Goal: Task Accomplishment & Management: Manage account settings

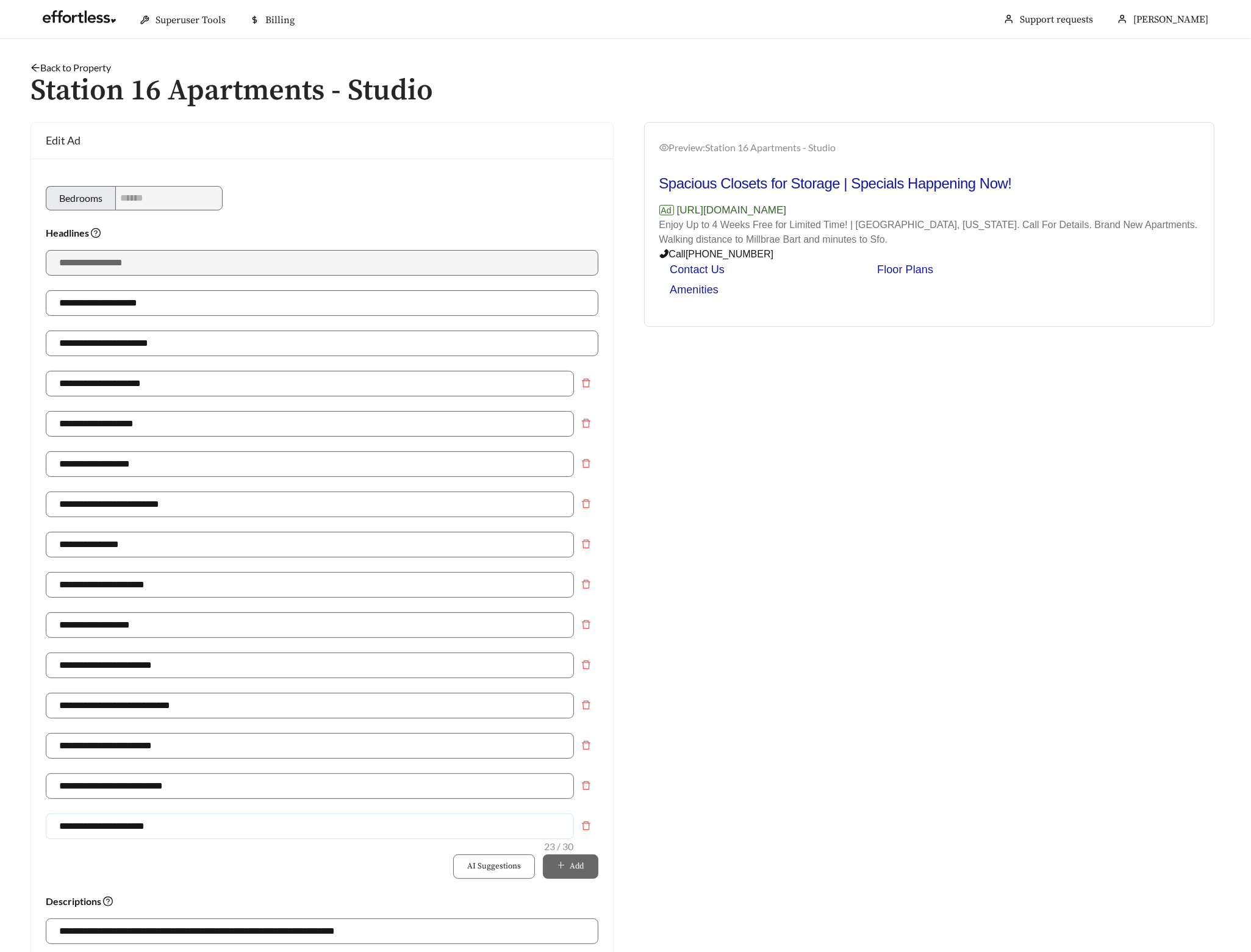
drag, startPoint x: 180, startPoint y: 835, endPoint x: 94, endPoint y: 825, distance: 86.6
click at [94, 825] on input "**********" at bounding box center [310, 826] width 528 height 26
click at [105, 67] on link "Back to Property" at bounding box center [71, 67] width 81 height 12
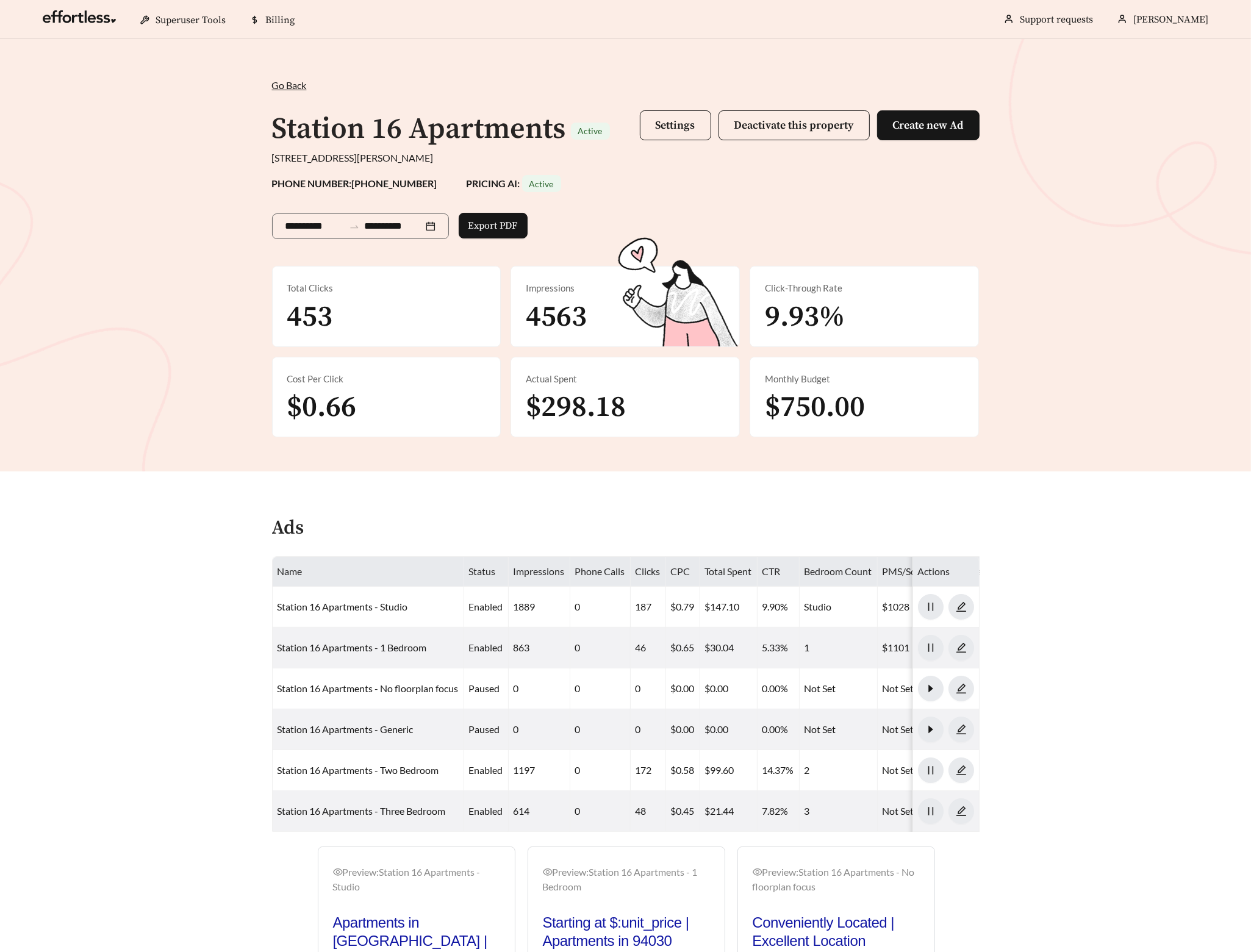
scroll to position [283, 0]
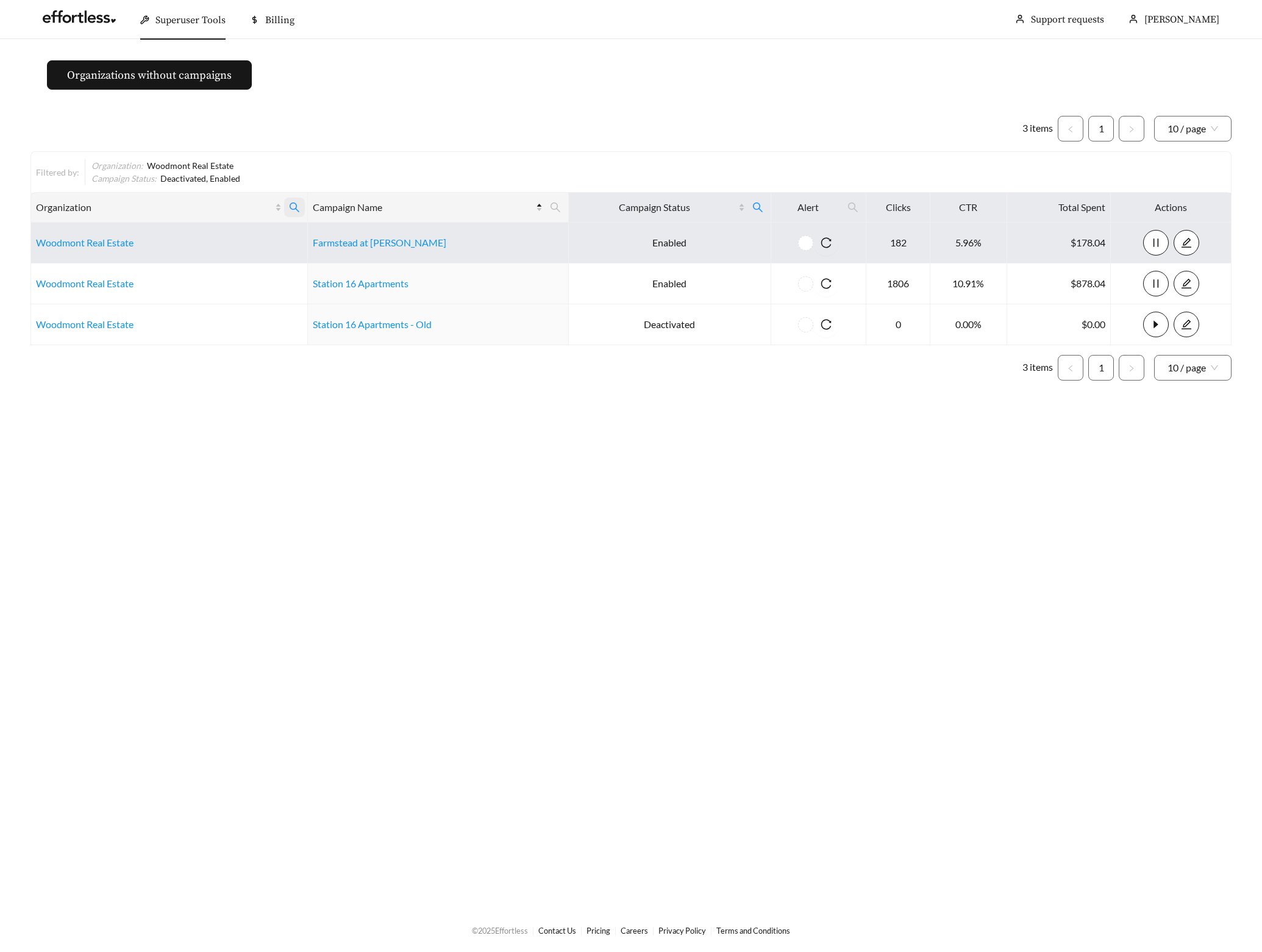
click at [300, 209] on icon "search" at bounding box center [294, 207] width 11 height 11
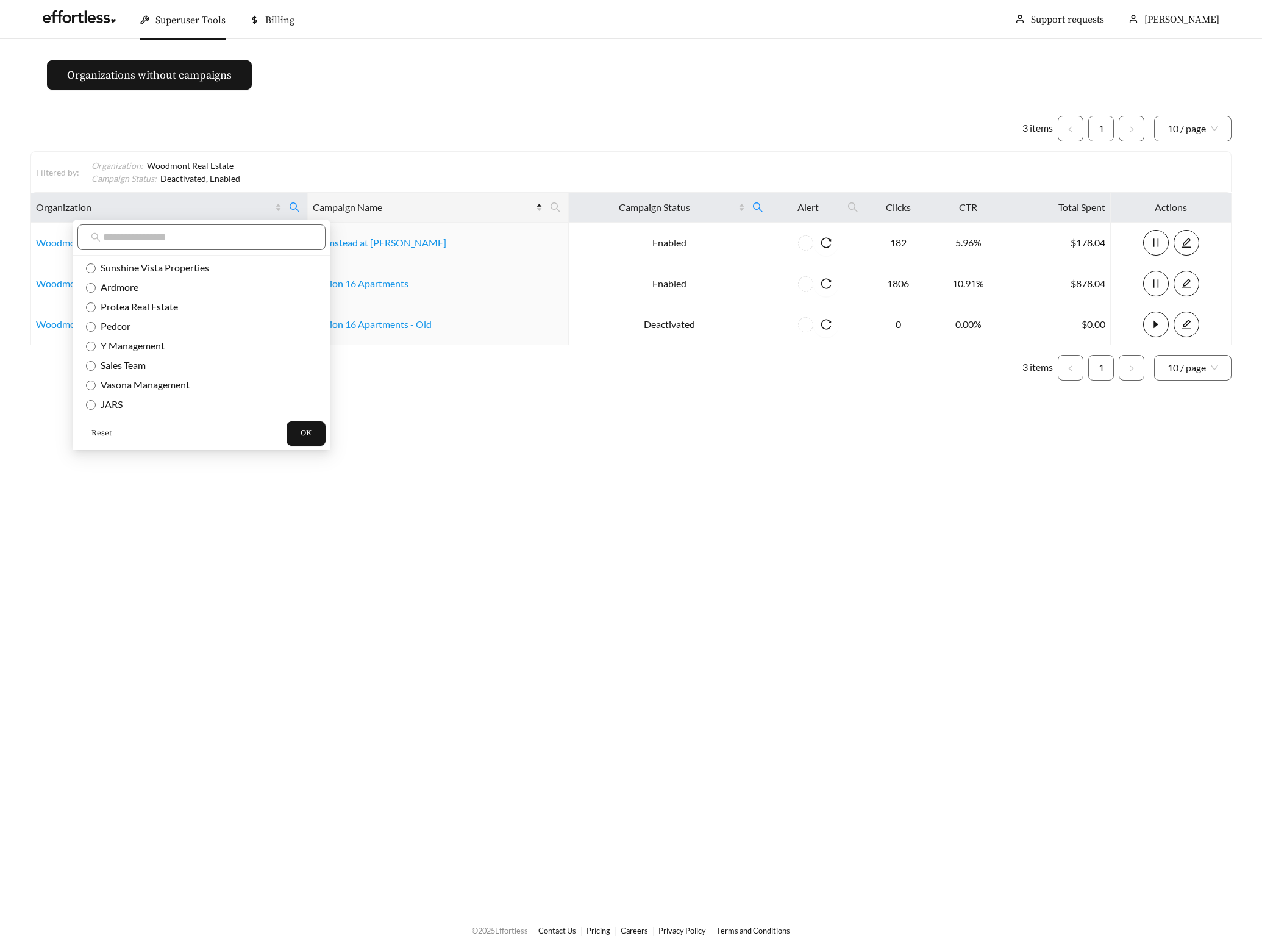
click at [106, 429] on span "Reset" at bounding box center [102, 433] width 20 height 12
click at [300, 436] on span "OK" at bounding box center [306, 433] width 11 height 12
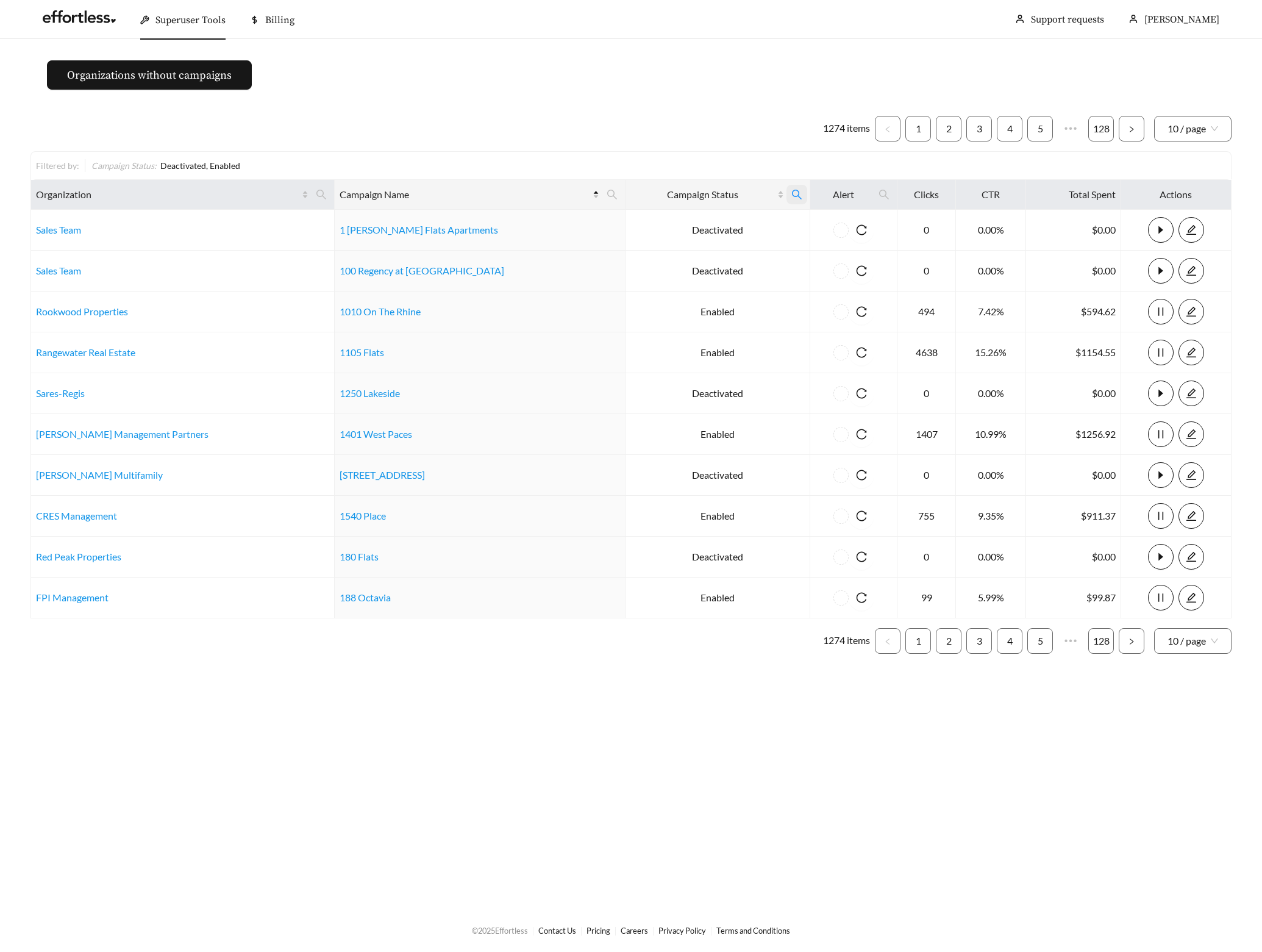
click at [792, 195] on icon "search" at bounding box center [797, 194] width 10 height 10
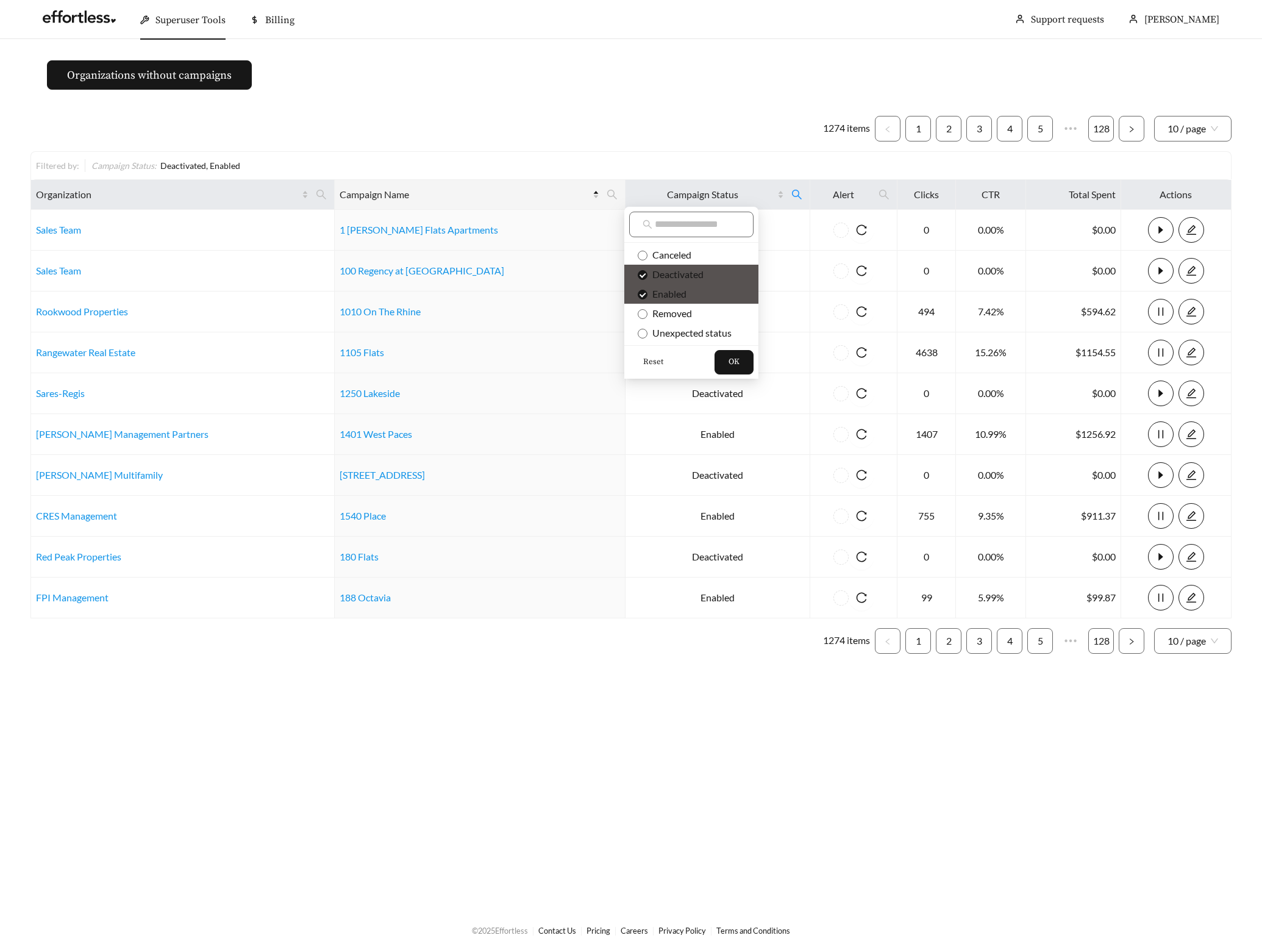
click at [648, 362] on span "Reset" at bounding box center [653, 362] width 20 height 12
click at [729, 361] on span "OK" at bounding box center [734, 362] width 11 height 12
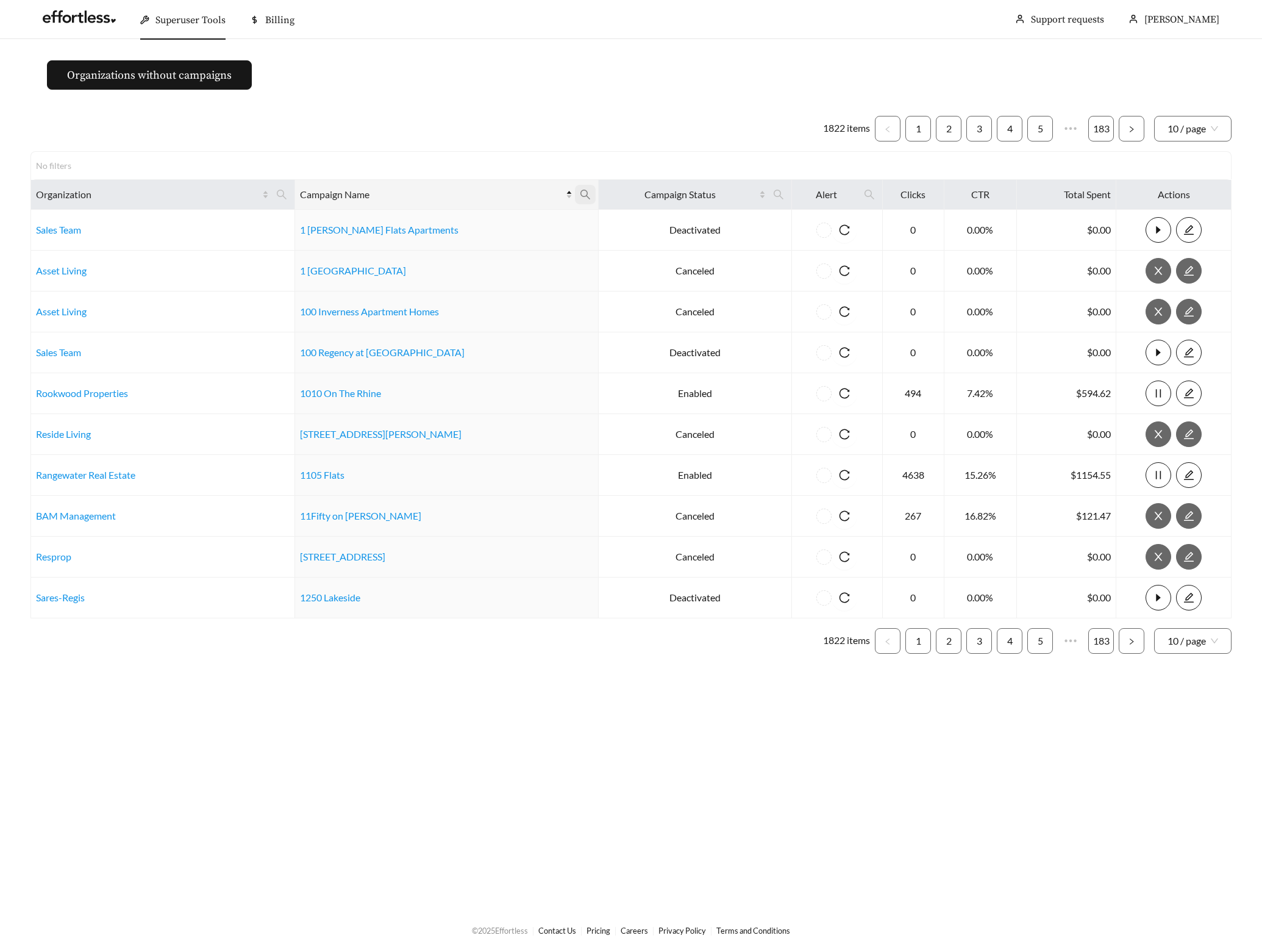
click at [580, 189] on icon "search" at bounding box center [585, 194] width 11 height 11
click at [454, 228] on input "text" at bounding box center [496, 224] width 124 height 26
type input "*********"
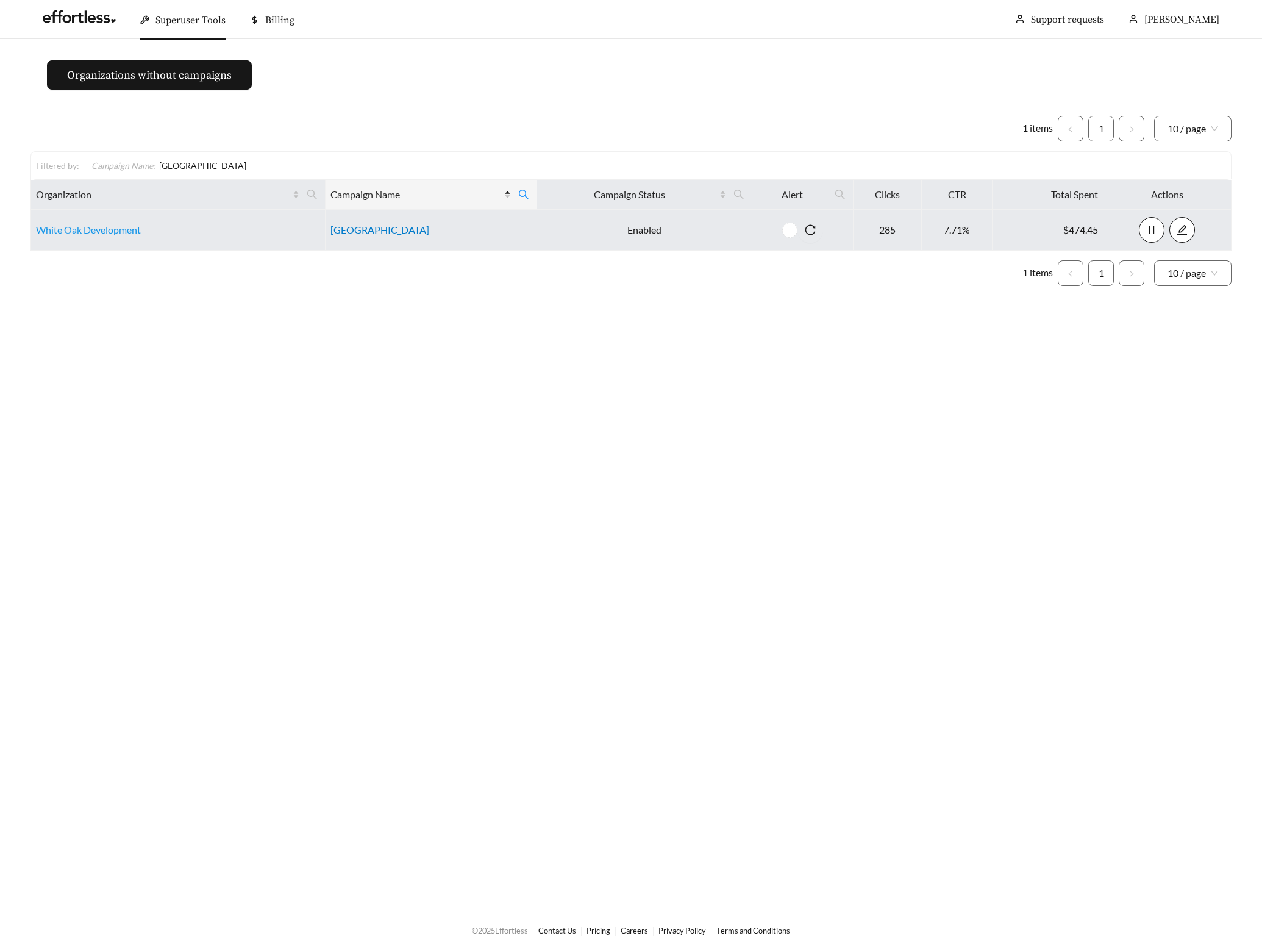
click at [358, 232] on link "Oak Manor Villas" at bounding box center [380, 230] width 99 height 12
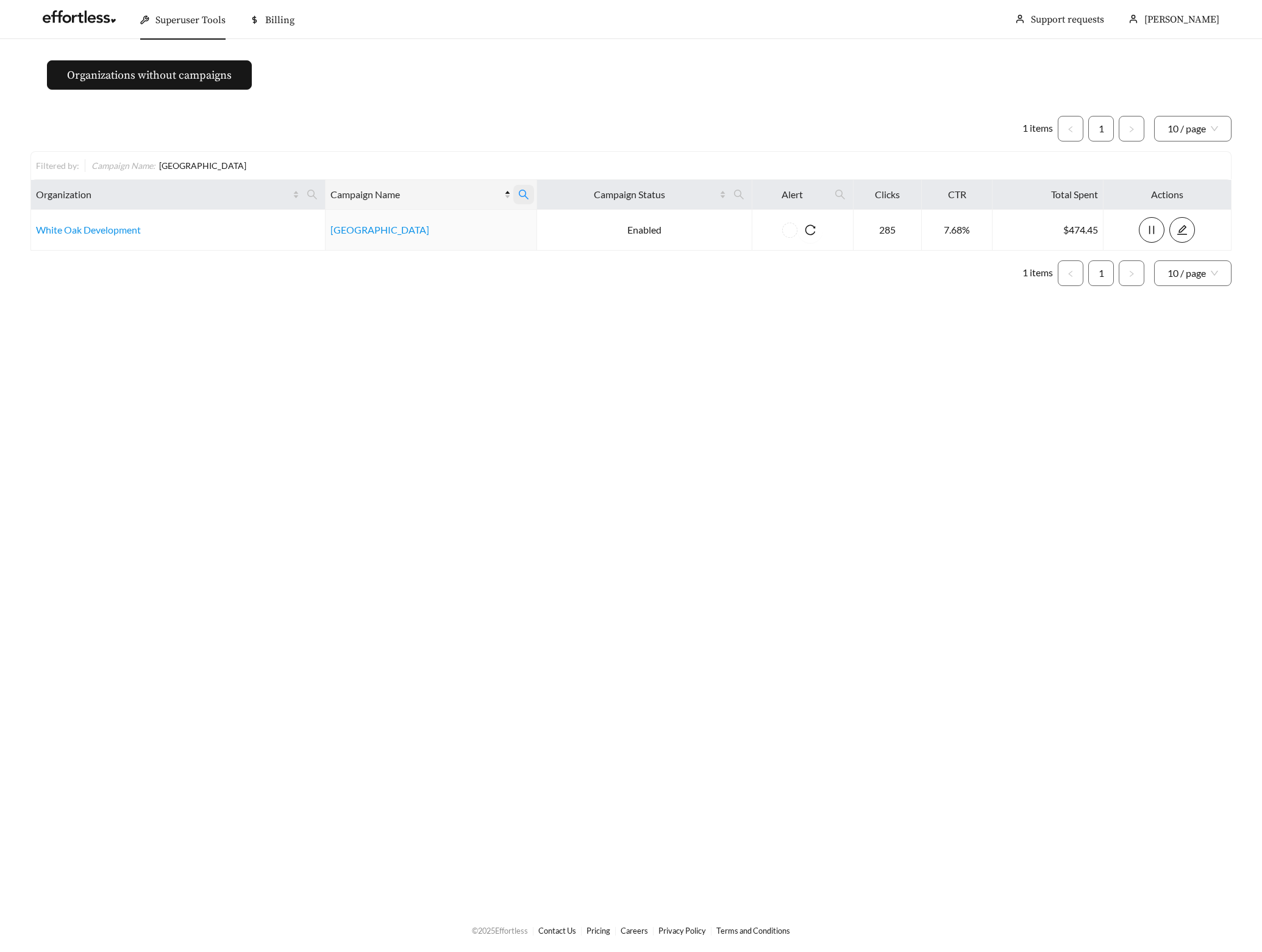
click at [523, 187] on span at bounding box center [523, 195] width 20 height 20
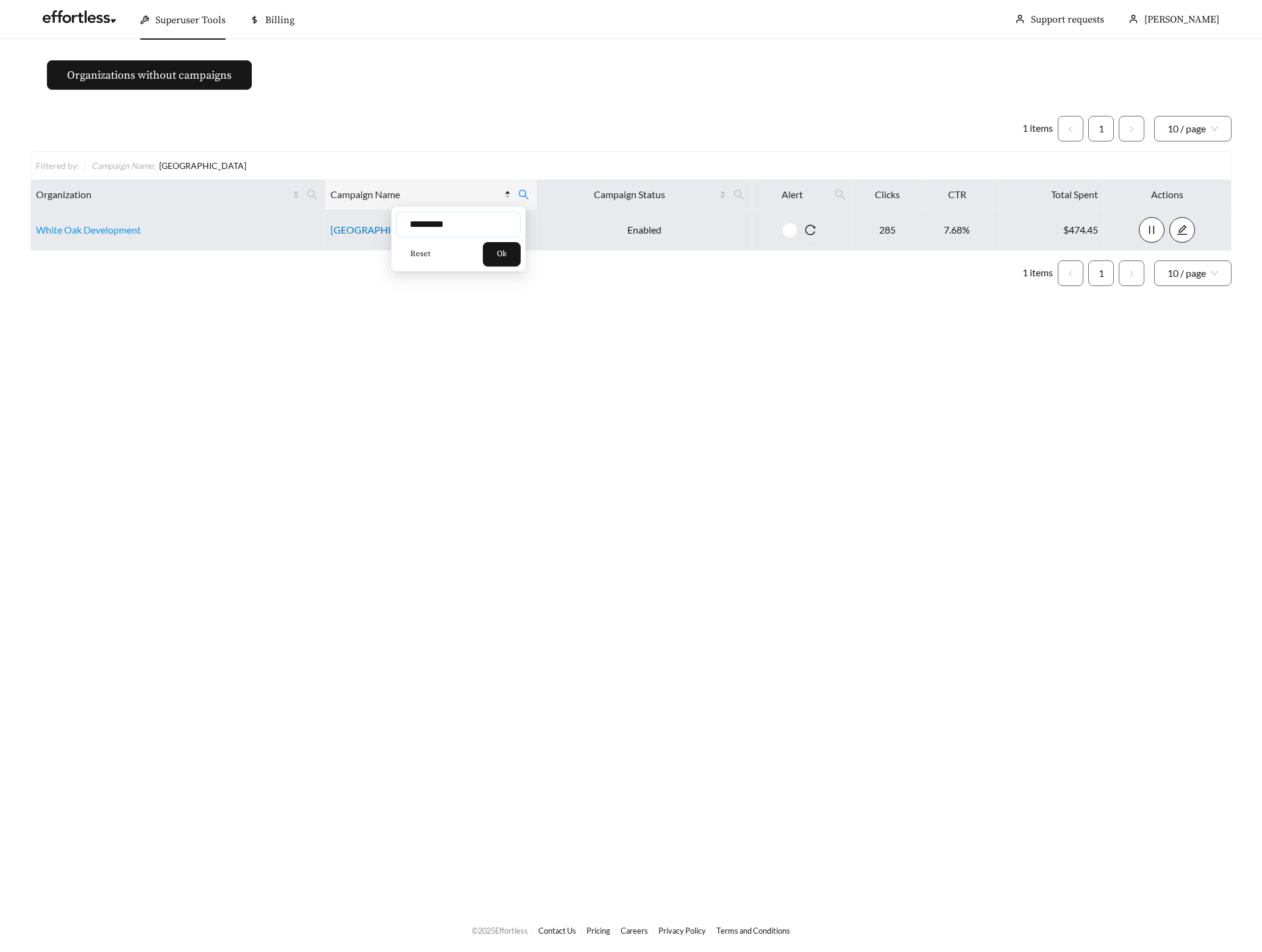
drag, startPoint x: 463, startPoint y: 225, endPoint x: 383, endPoint y: 225, distance: 80.0
click at [409, 225] on input "*********" at bounding box center [458, 224] width 124 height 26
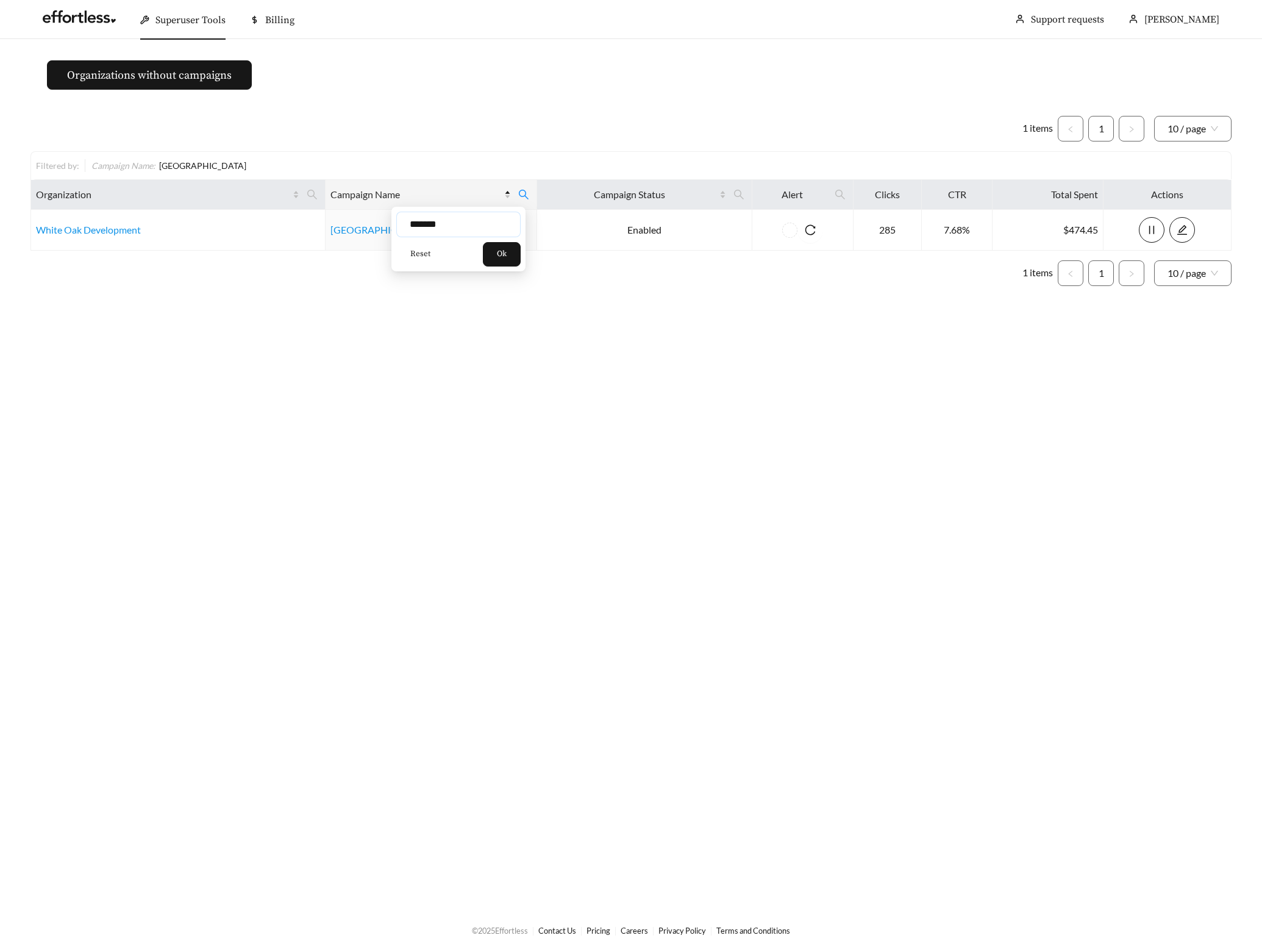
type input "*******"
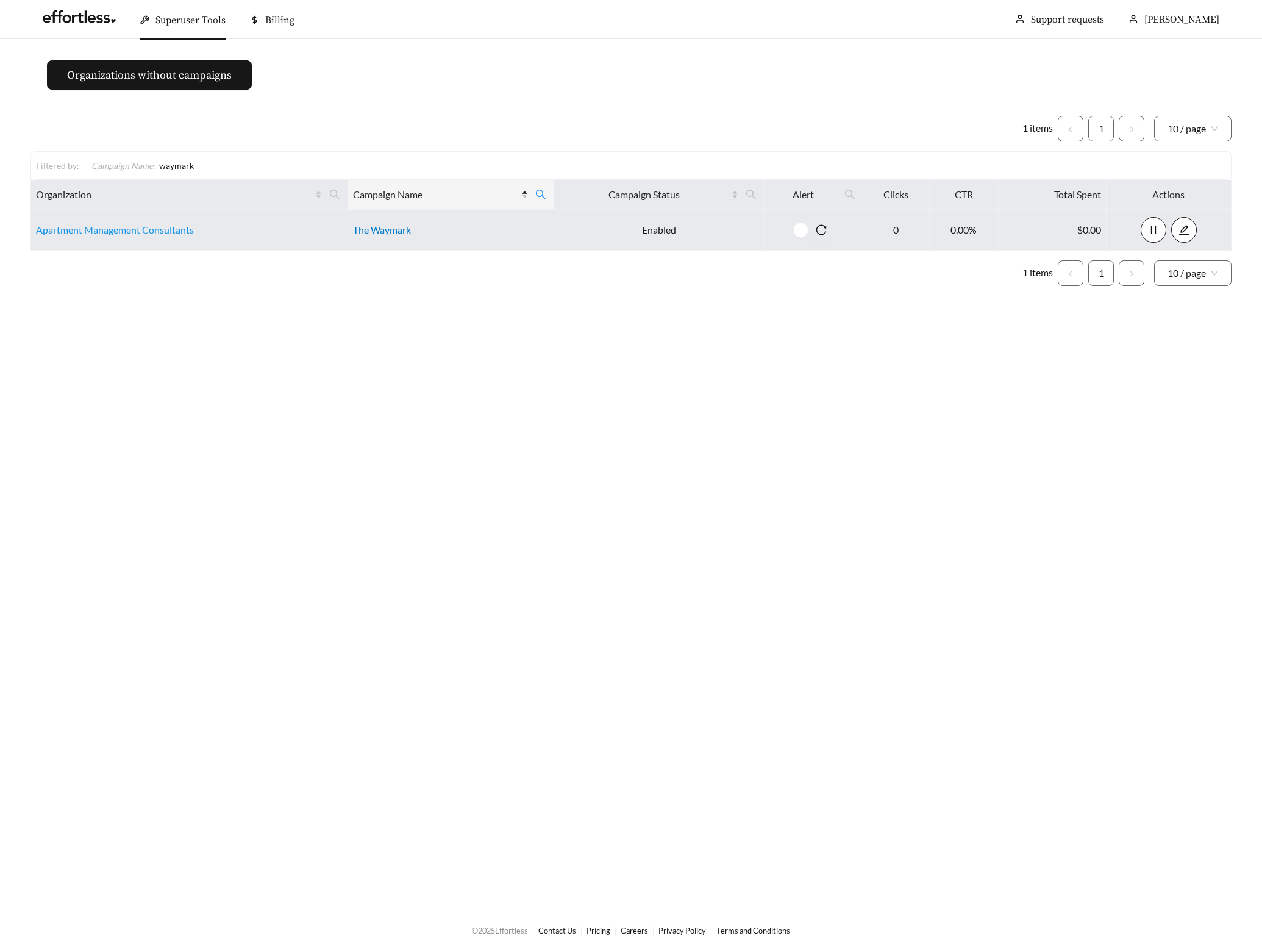
click at [395, 235] on link "The Waymark" at bounding box center [382, 230] width 58 height 12
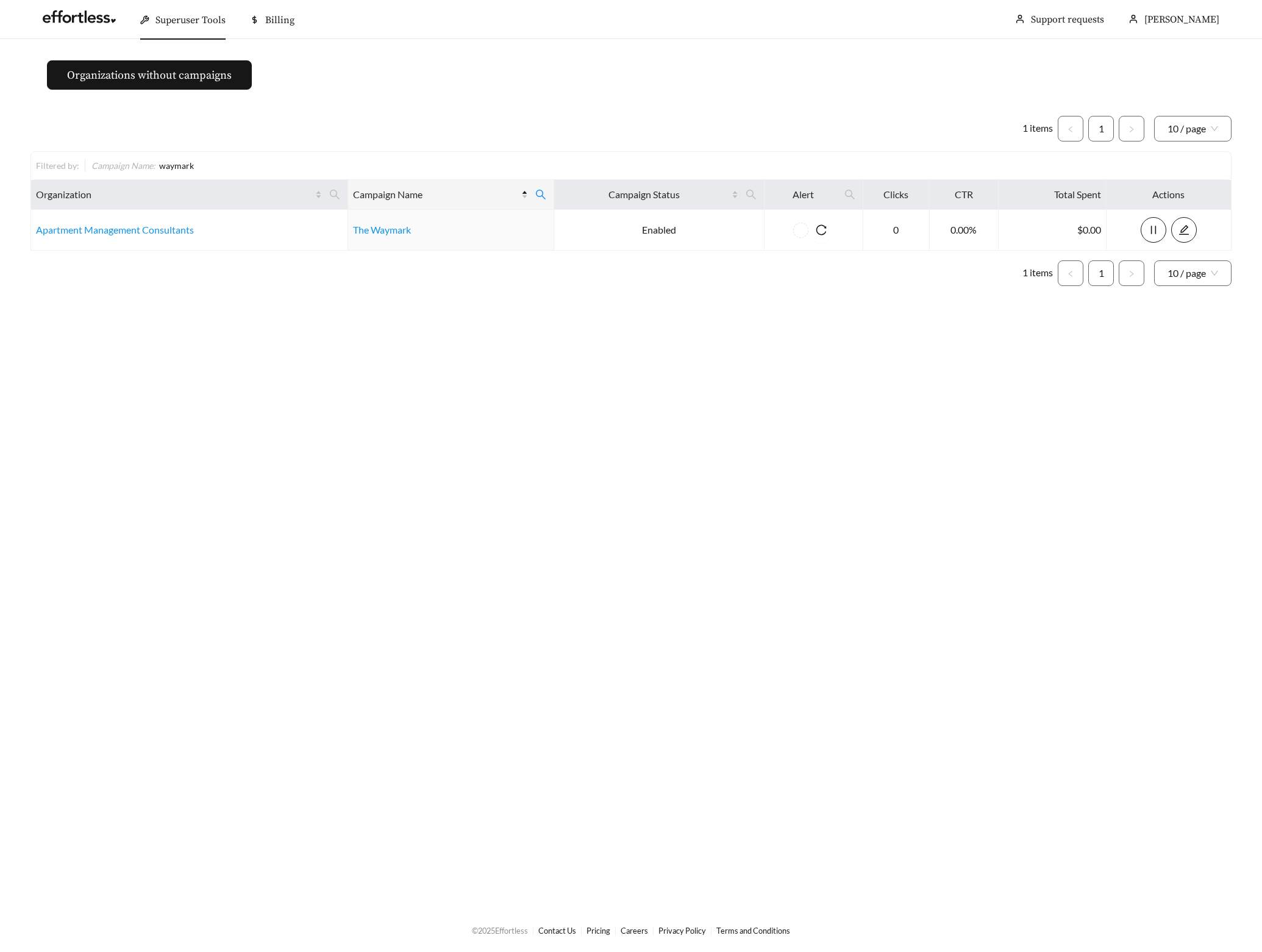
click at [405, 335] on main "Organizations without campaigns 1 items 1 10 / page Filtered by: Campaign Name …" at bounding box center [631, 473] width 1262 height 869
click at [538, 195] on icon "search" at bounding box center [541, 194] width 11 height 11
click at [434, 259] on span "Reset" at bounding box center [438, 254] width 20 height 12
click at [515, 255] on button "Ok" at bounding box center [519, 254] width 38 height 24
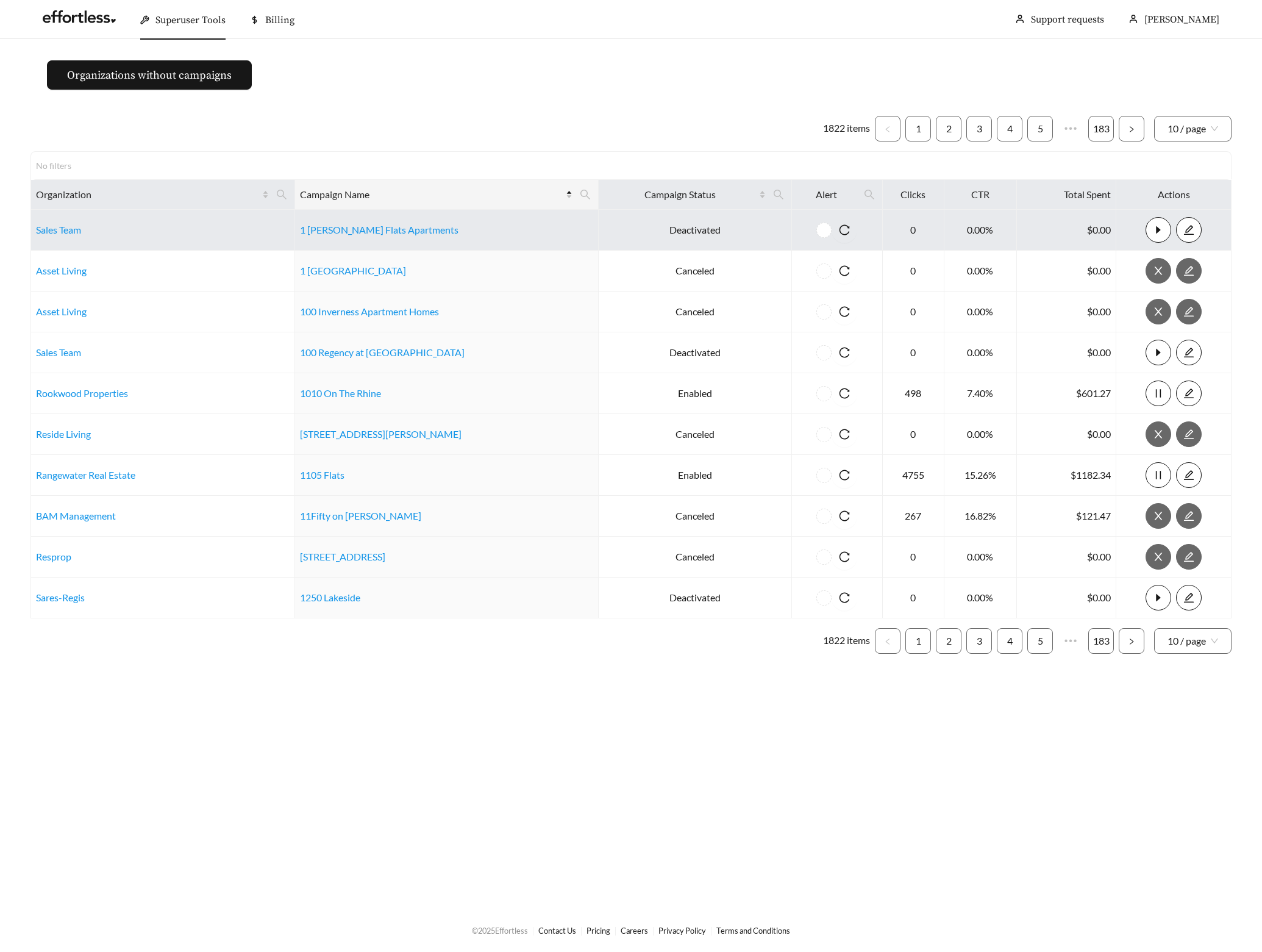
click at [287, 195] on icon "search" at bounding box center [281, 194] width 11 height 11
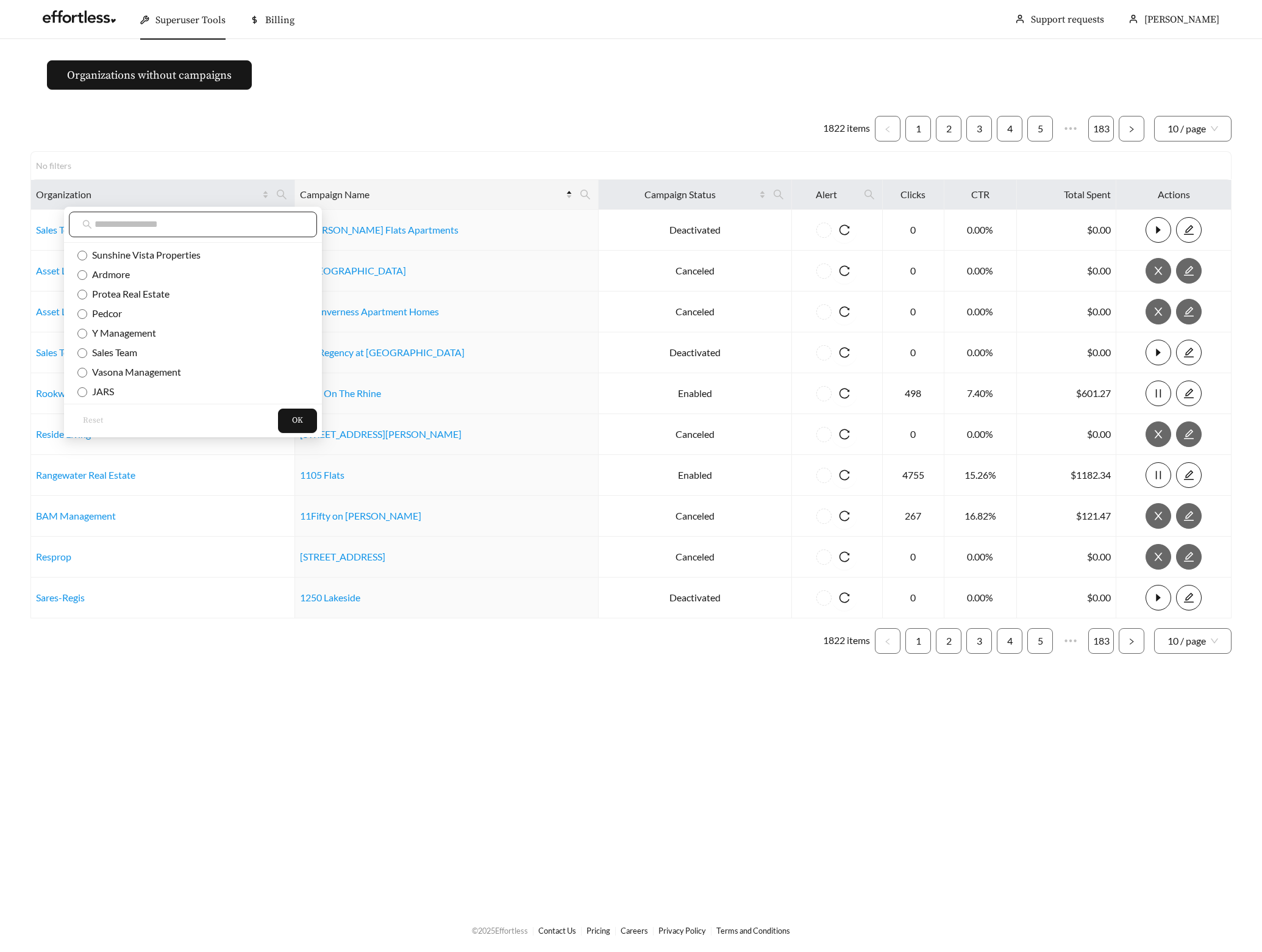
click at [187, 219] on input "text" at bounding box center [199, 224] width 209 height 15
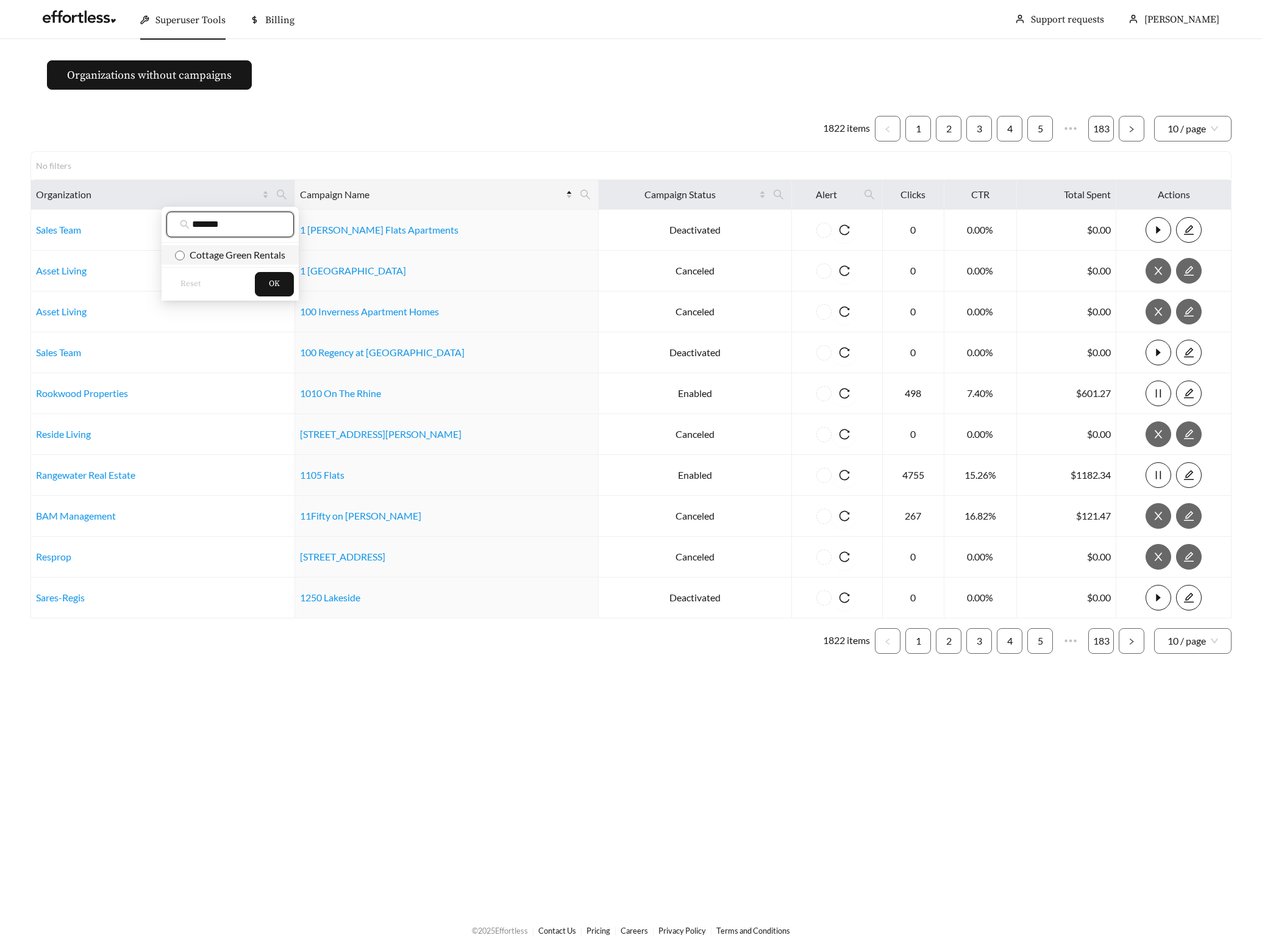
type input "*******"
click at [214, 261] on span "Cottage Green Rentals" at bounding box center [230, 255] width 110 height 13
click at [282, 279] on button "OK" at bounding box center [274, 284] width 39 height 24
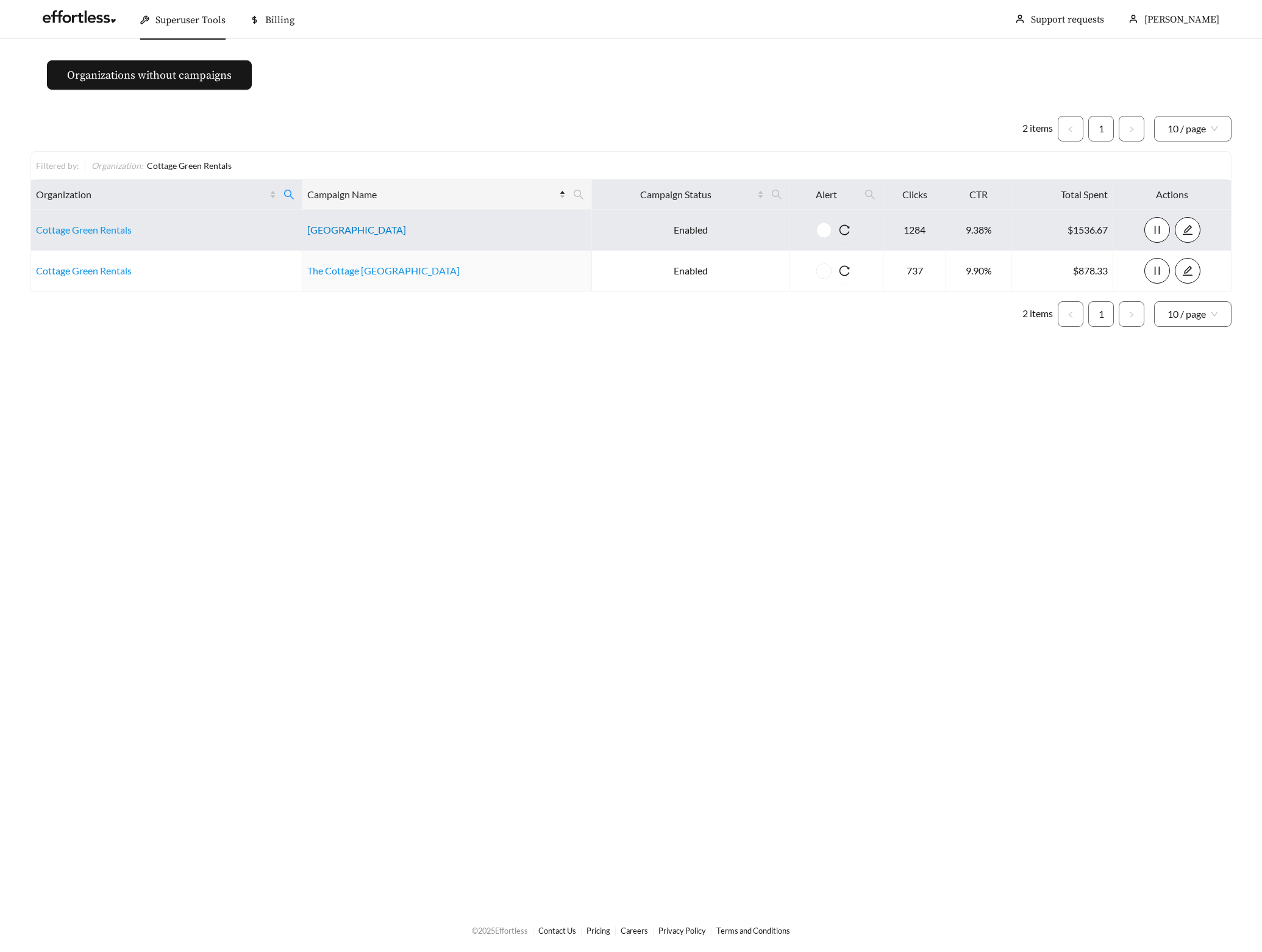
click at [371, 230] on link "Boardwalk Village" at bounding box center [357, 230] width 99 height 12
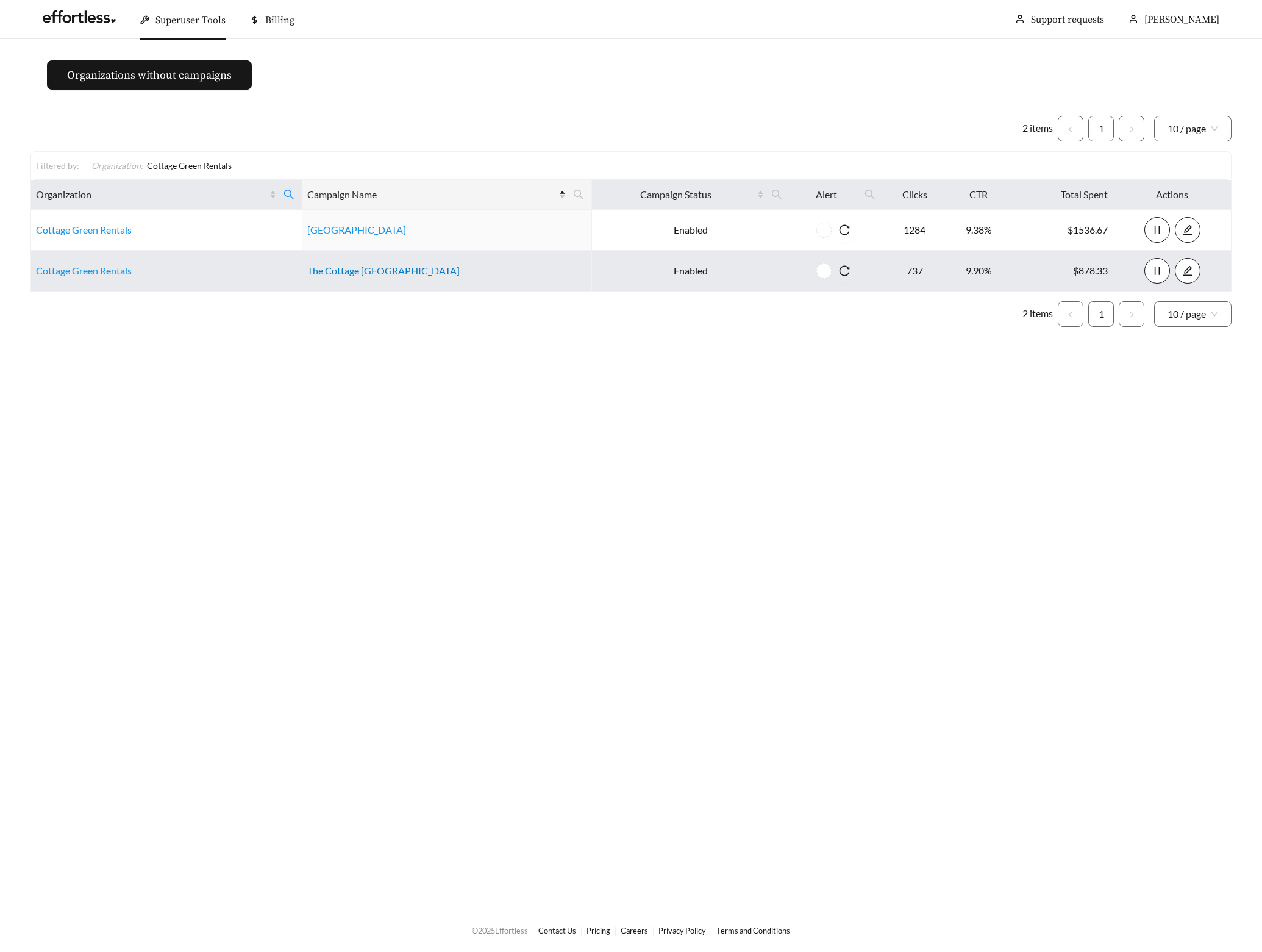
click at [374, 273] on link "The Cottage Green Baytown" at bounding box center [383, 271] width 152 height 12
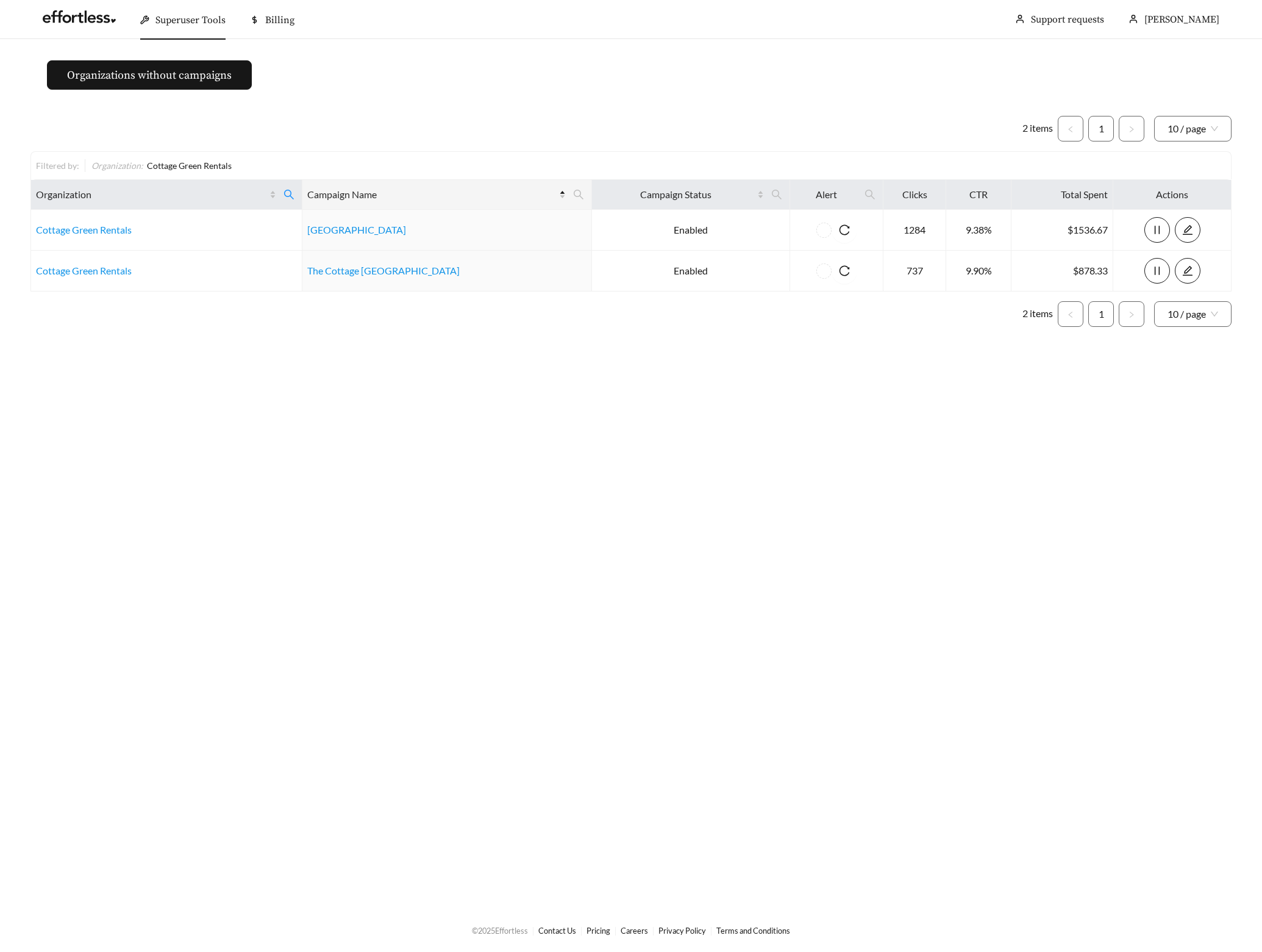
click at [108, 566] on main "Organizations without campaigns 2 items 1 10 / page Filtered by: Organization :…" at bounding box center [631, 473] width 1262 height 869
click at [300, 194] on span at bounding box center [288, 195] width 20 height 20
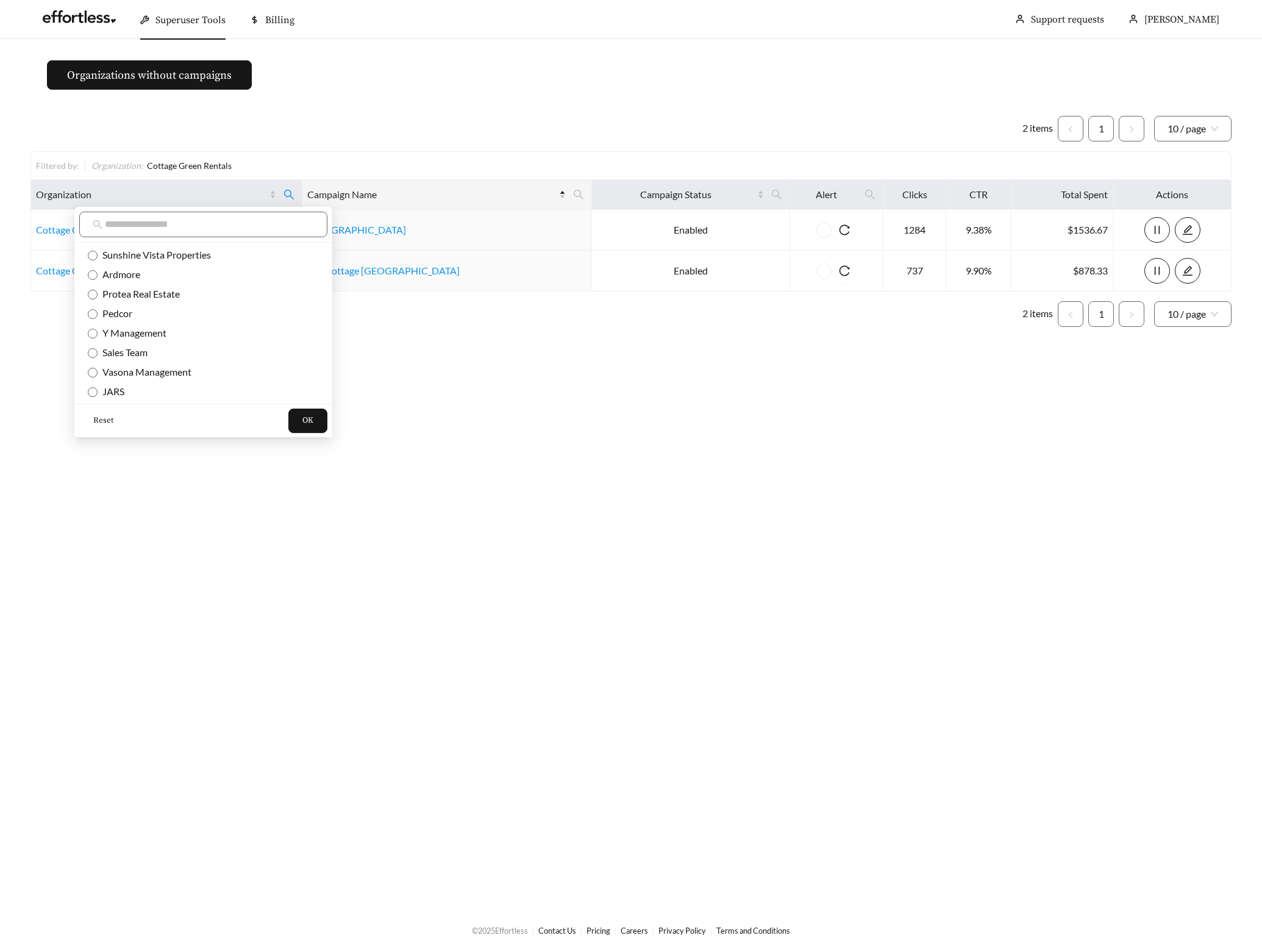
click at [104, 432] on button "Reset" at bounding box center [103, 421] width 48 height 24
click at [133, 228] on input "text" at bounding box center [209, 224] width 209 height 15
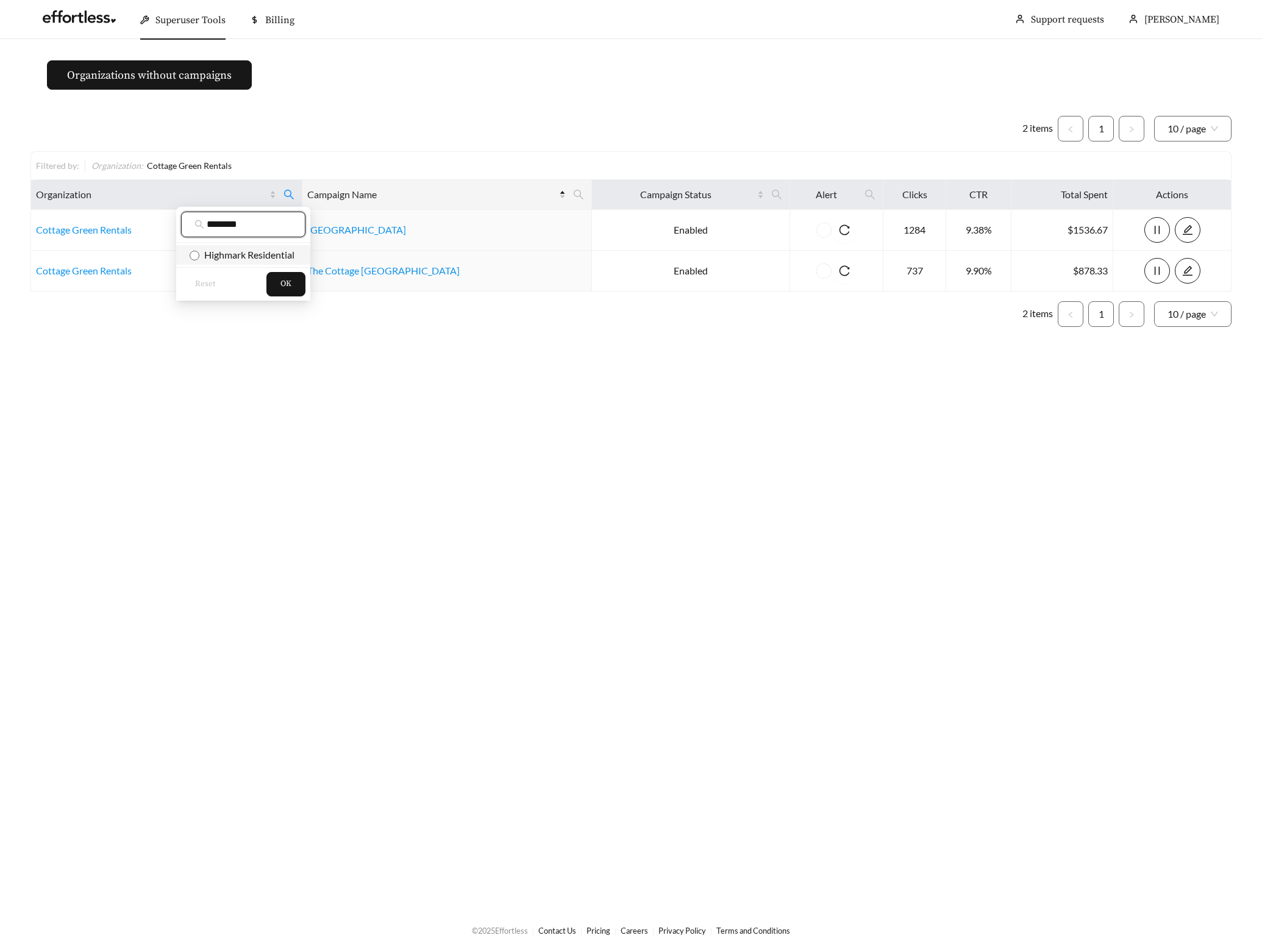
type input "********"
click at [216, 259] on span "Highmark Residential" at bounding box center [247, 255] width 95 height 12
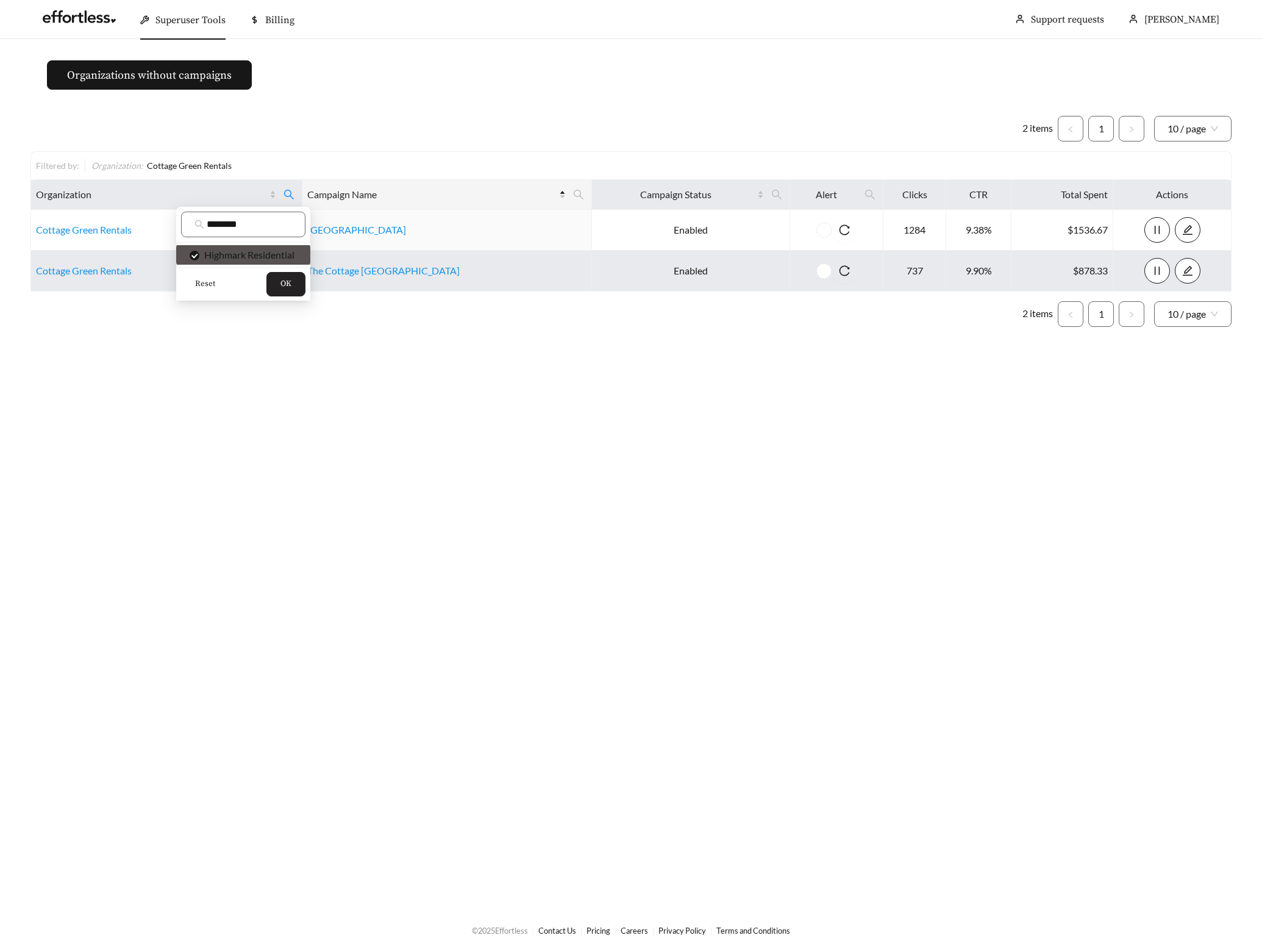
click at [289, 288] on span "OK" at bounding box center [286, 284] width 11 height 12
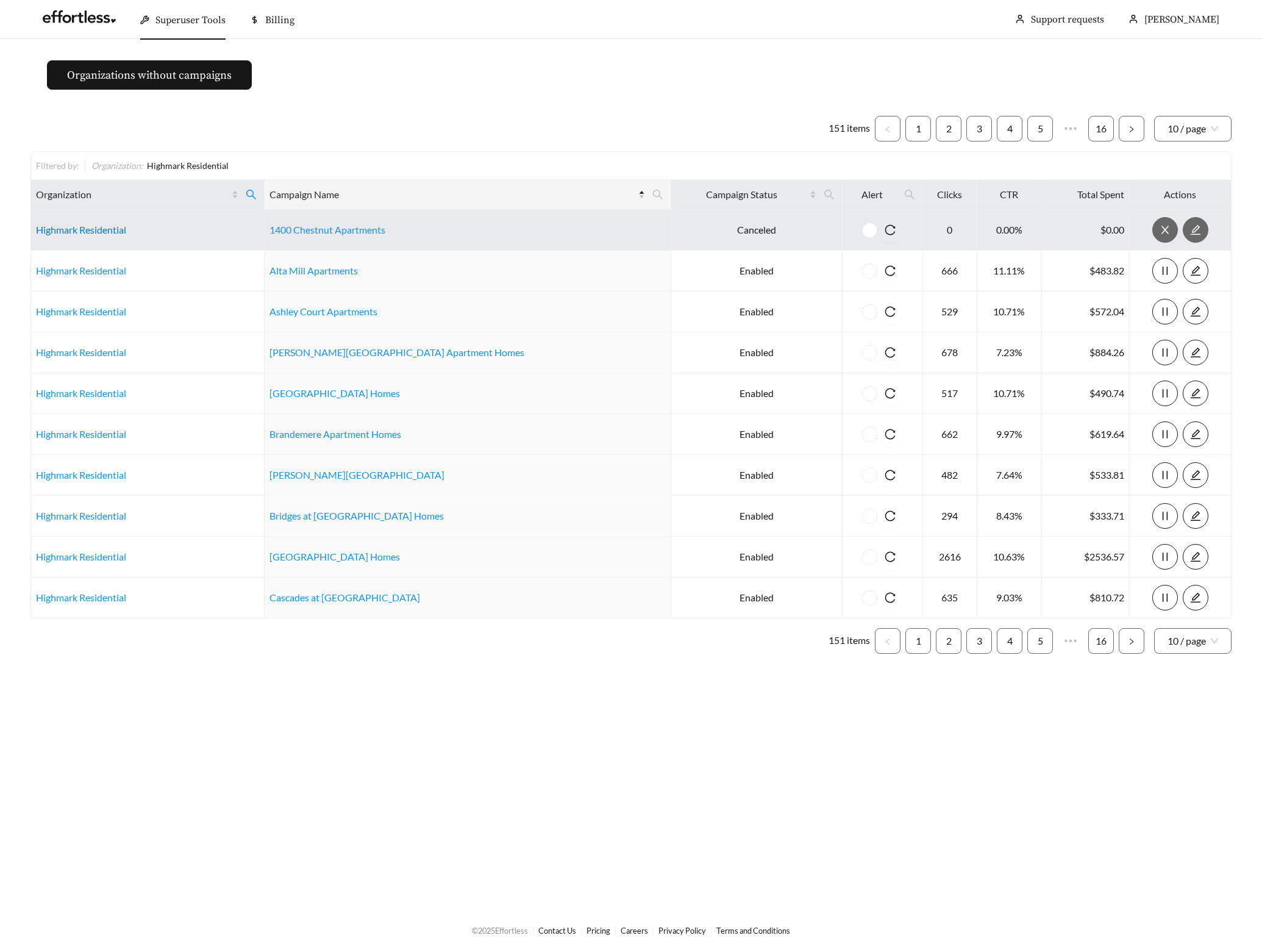
click at [90, 232] on link "Highmark Residential" at bounding box center [81, 230] width 90 height 12
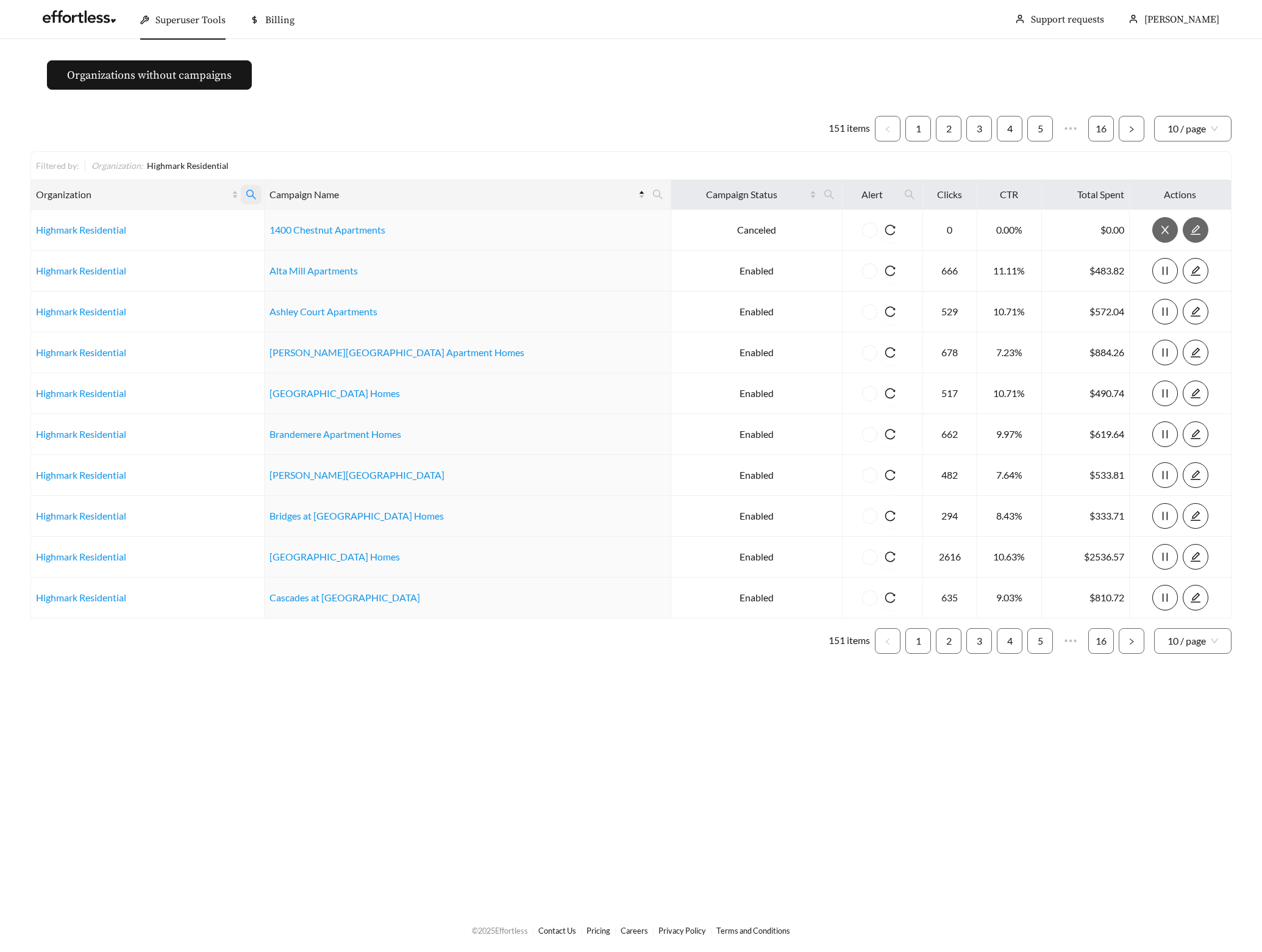
click at [257, 197] on icon "search" at bounding box center [251, 194] width 11 height 11
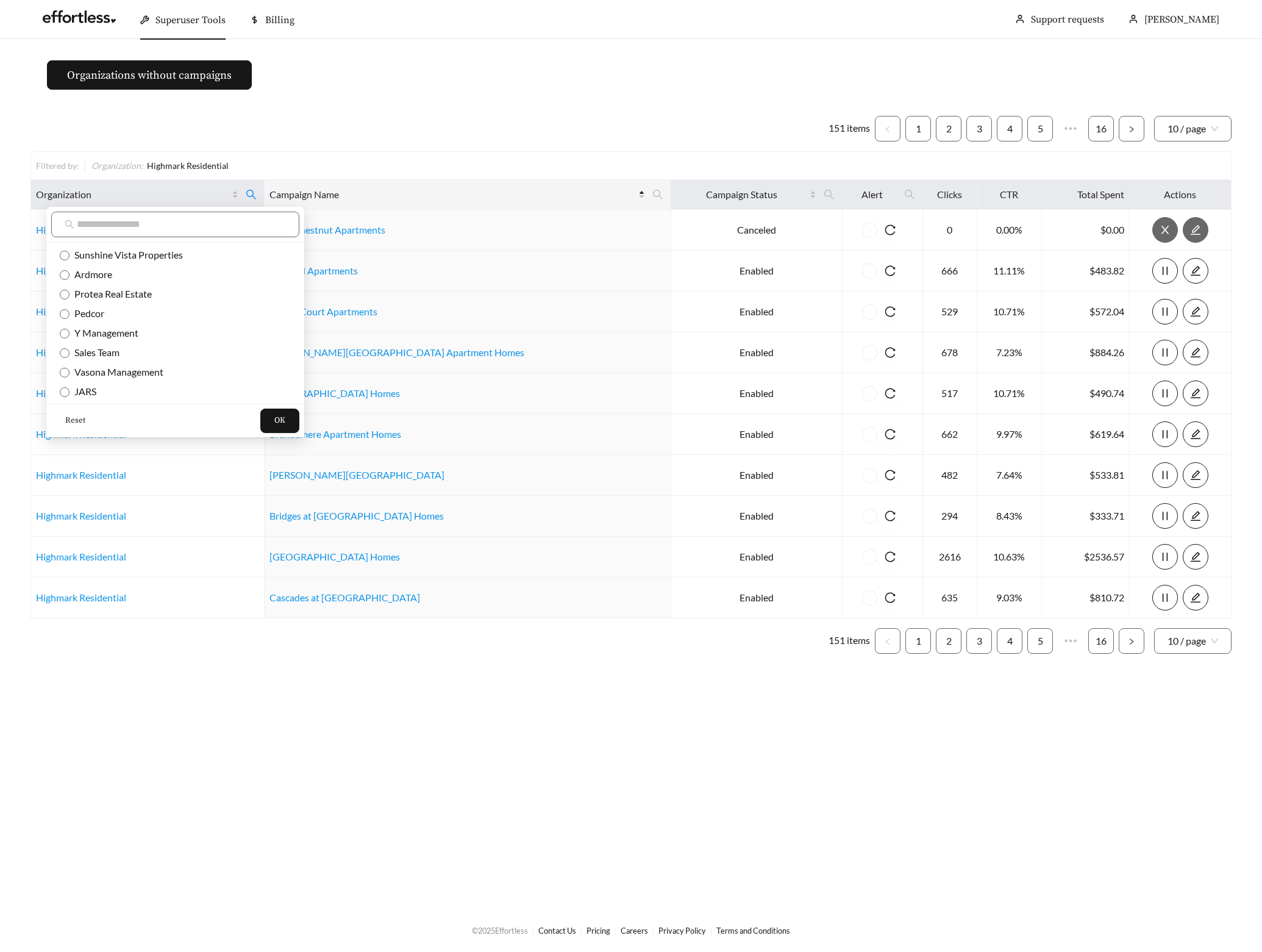
click at [76, 424] on span "Reset" at bounding box center [75, 421] width 20 height 12
click at [356, 137] on ul "151 items 1 2 3 4 5 ••• 16 10 / page" at bounding box center [631, 128] width 1201 height 26
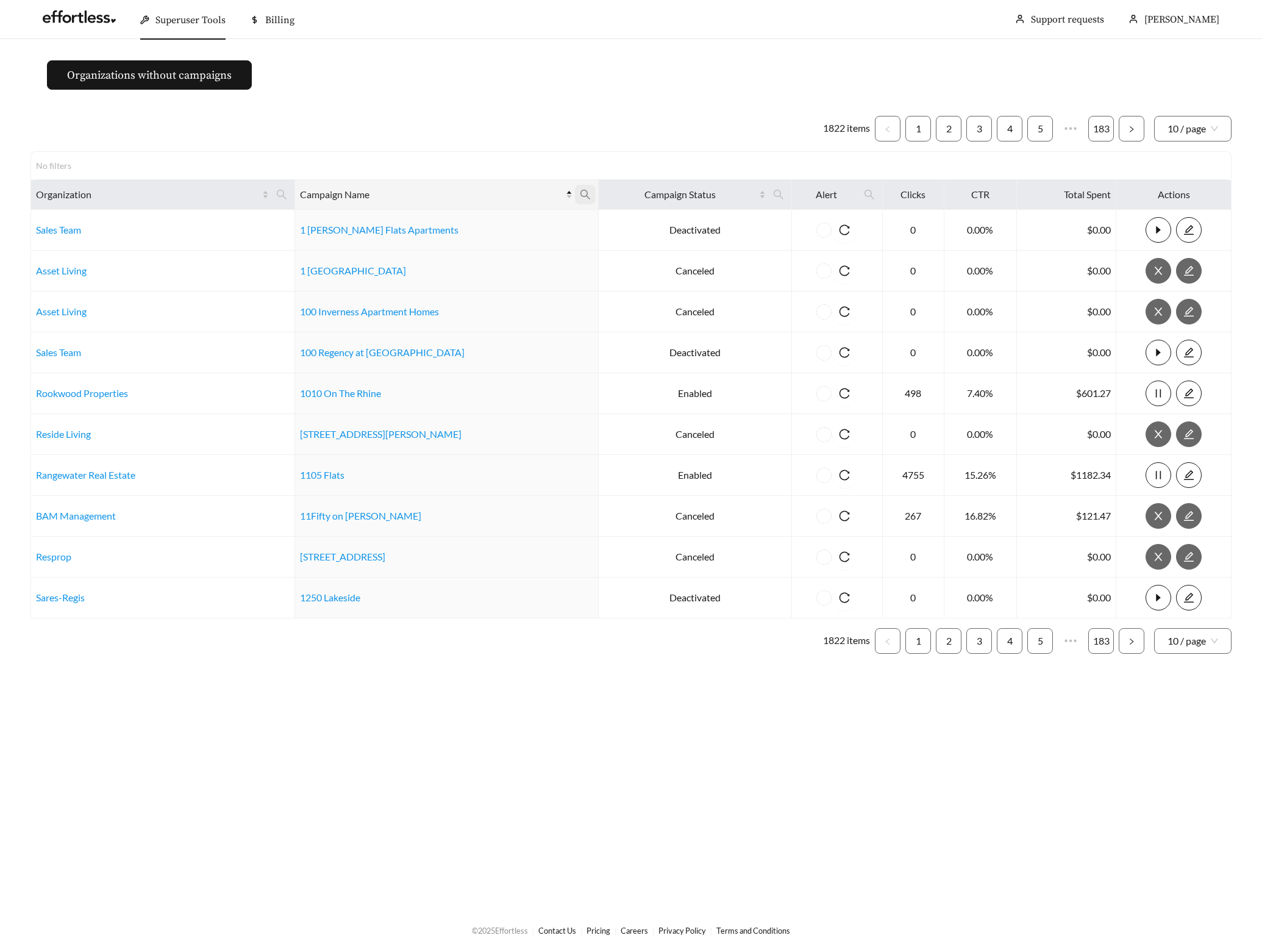
click at [580, 197] on icon "search" at bounding box center [585, 194] width 11 height 11
click at [467, 222] on input "text" at bounding box center [496, 224] width 124 height 26
type input "****"
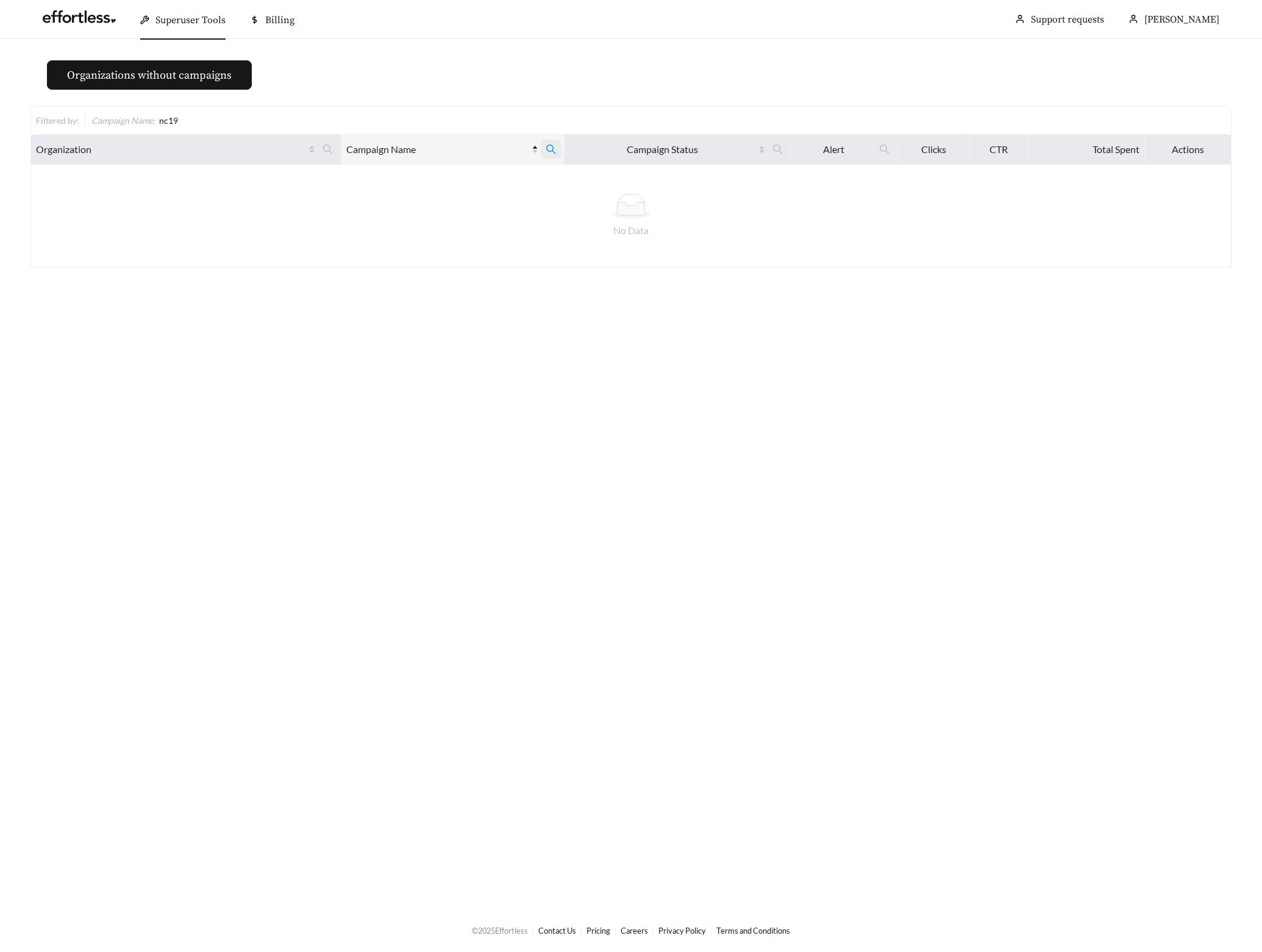
click at [547, 151] on icon "search" at bounding box center [551, 149] width 11 height 11
click at [443, 203] on span "Reset" at bounding box center [447, 209] width 20 height 12
click at [533, 205] on span "Ok" at bounding box center [528, 209] width 10 height 12
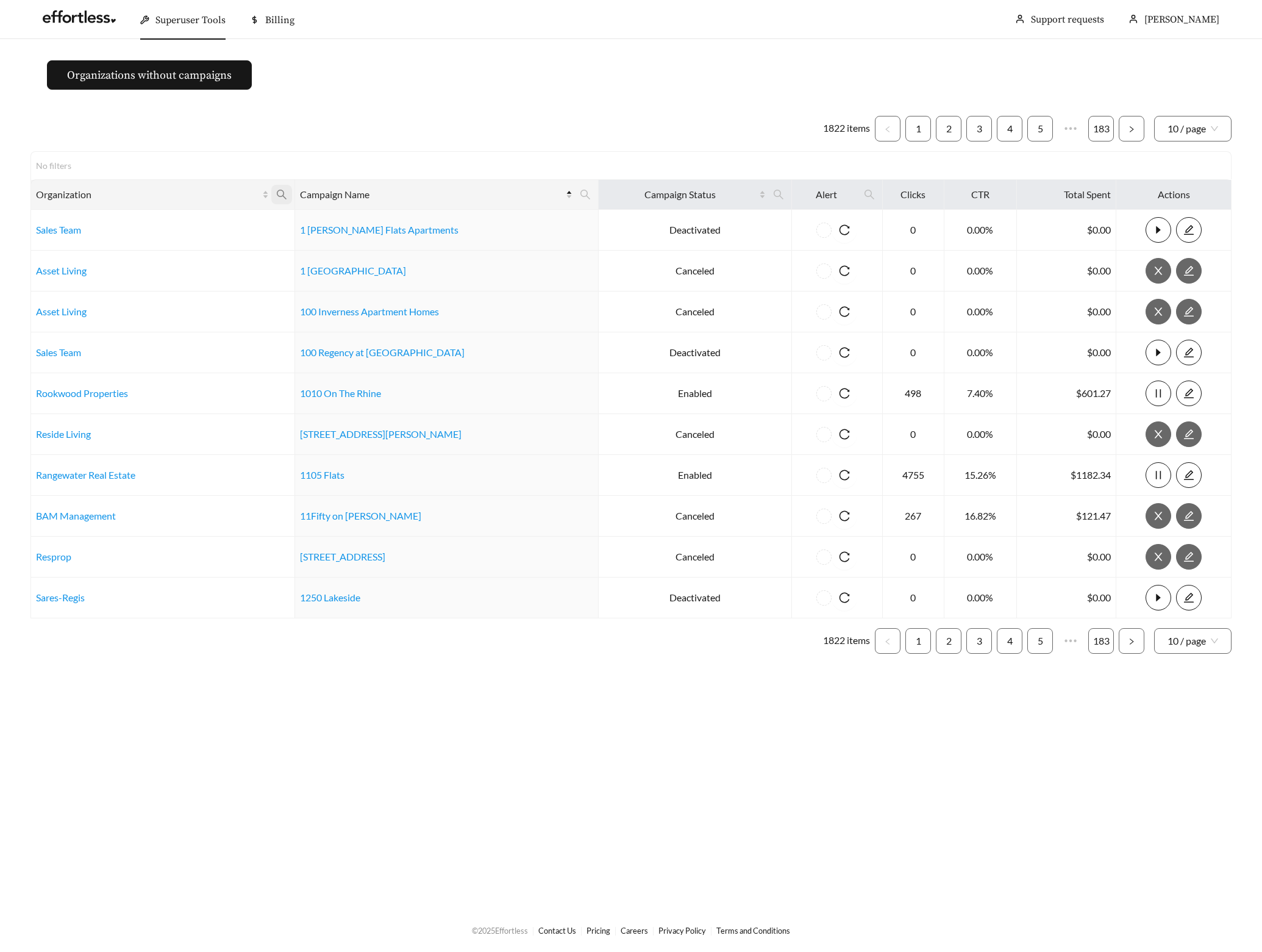
click at [287, 193] on icon "search" at bounding box center [281, 194] width 11 height 11
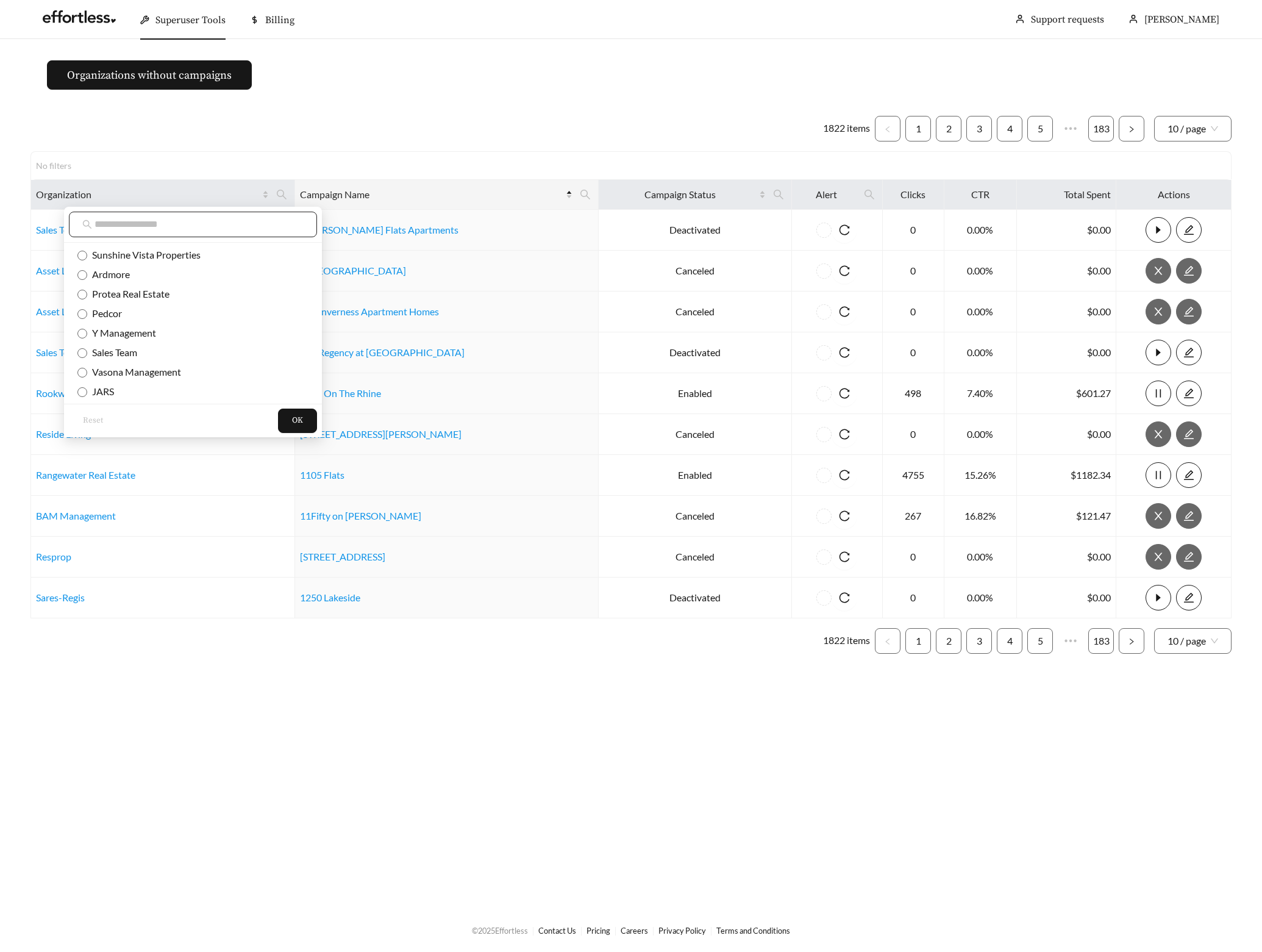
click at [219, 222] on input "text" at bounding box center [199, 224] width 209 height 15
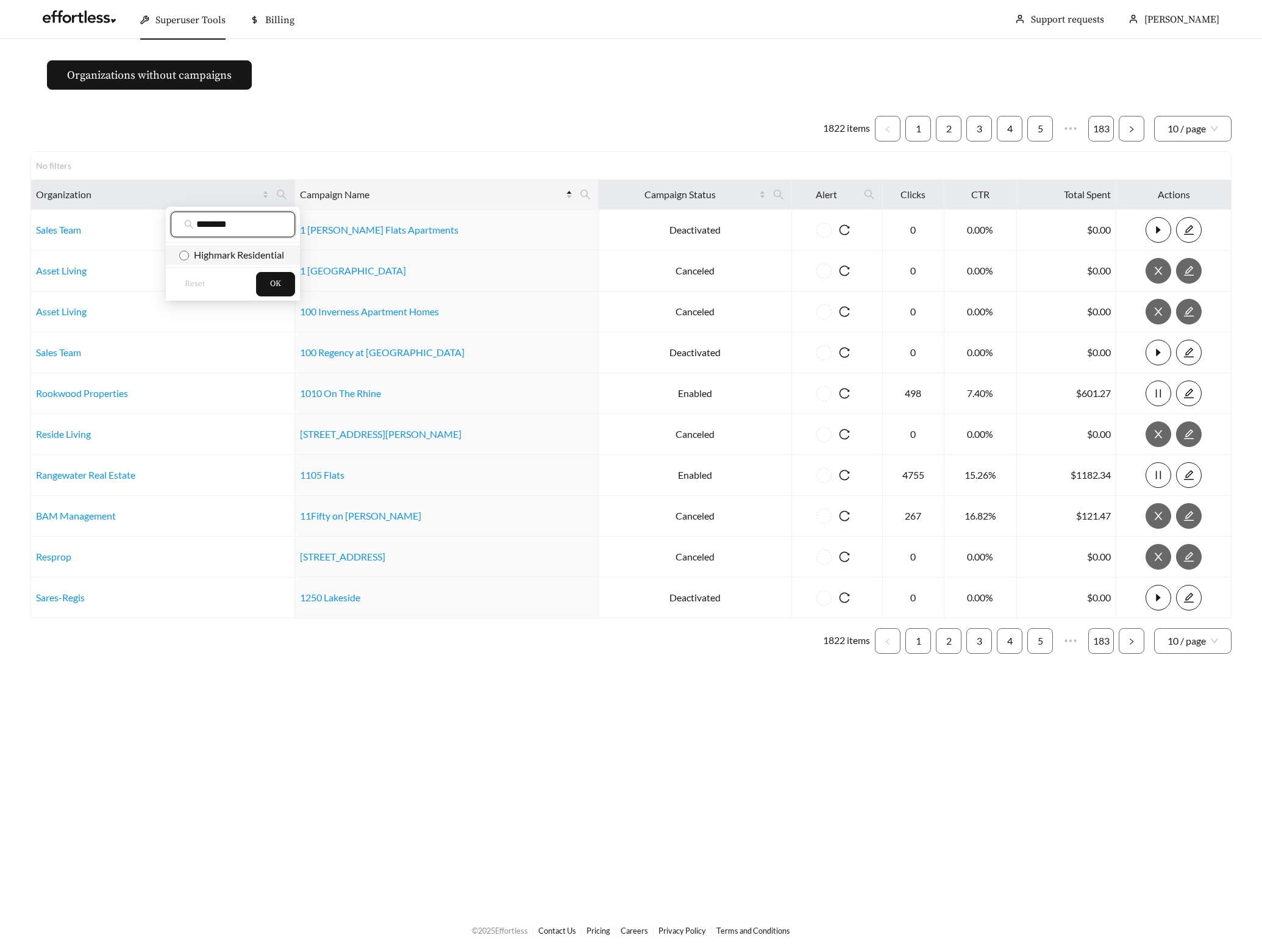
type input "********"
click at [220, 250] on span "Highmark Residential" at bounding box center [236, 255] width 95 height 12
click at [270, 285] on span "OK" at bounding box center [275, 284] width 11 height 12
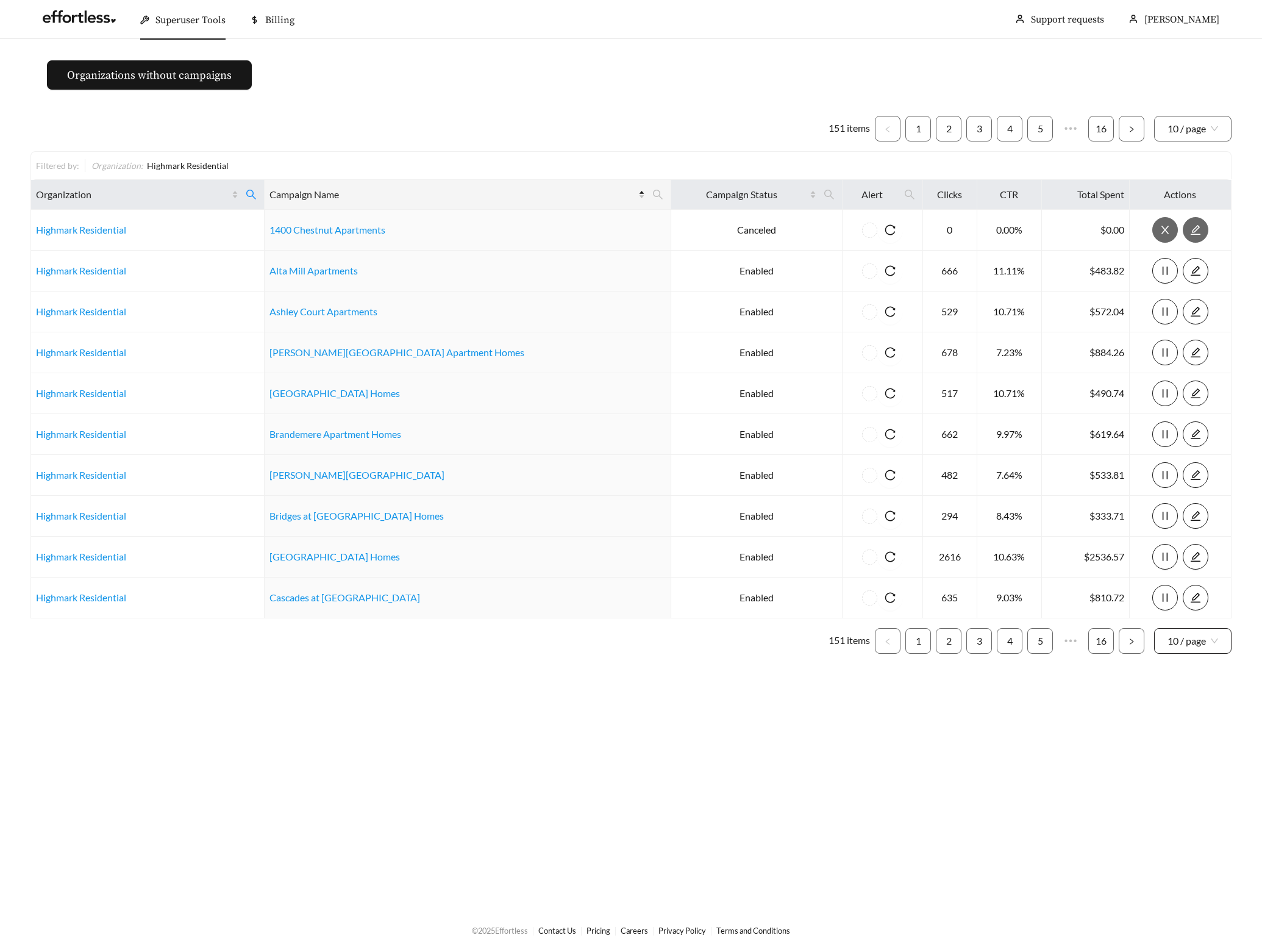
click at [1175, 650] on span "10 / page" at bounding box center [1193, 640] width 51 height 24
click at [1183, 728] on div "100 / page" at bounding box center [1193, 727] width 52 height 13
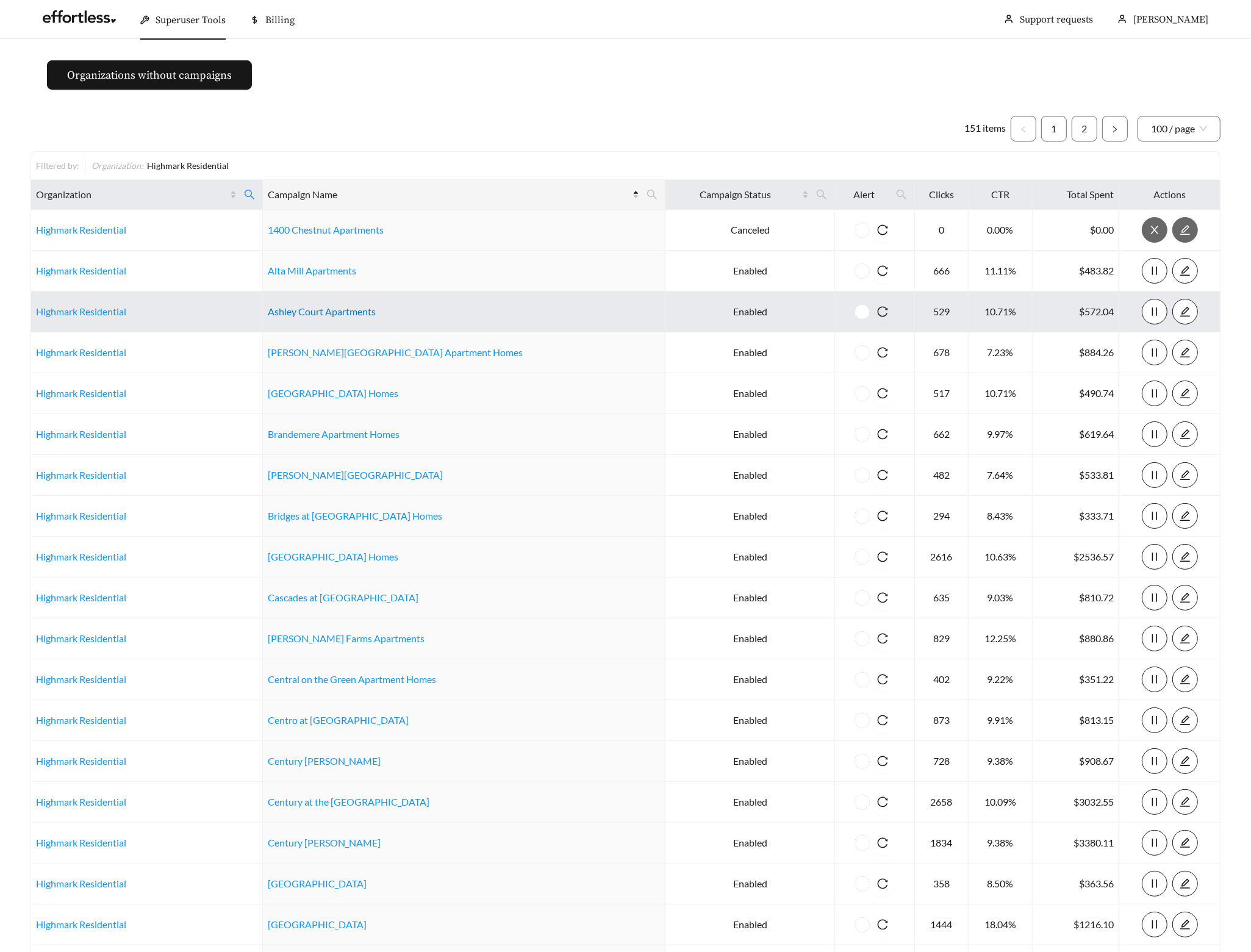
click at [358, 316] on link "Ashley Court Apartments" at bounding box center [321, 312] width 108 height 12
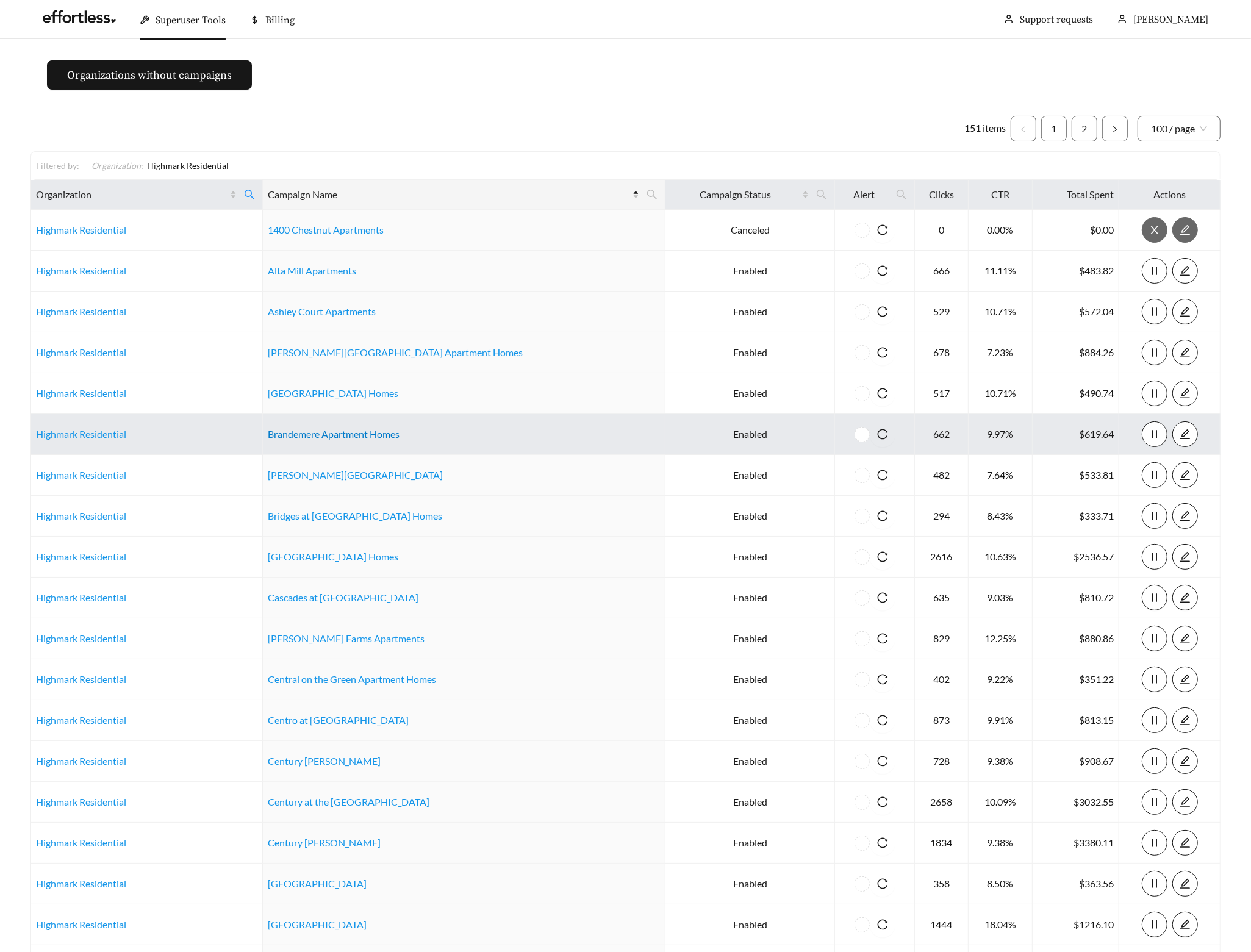
click at [347, 438] on link "Brandemere Apartment Homes" at bounding box center [334, 434] width 132 height 12
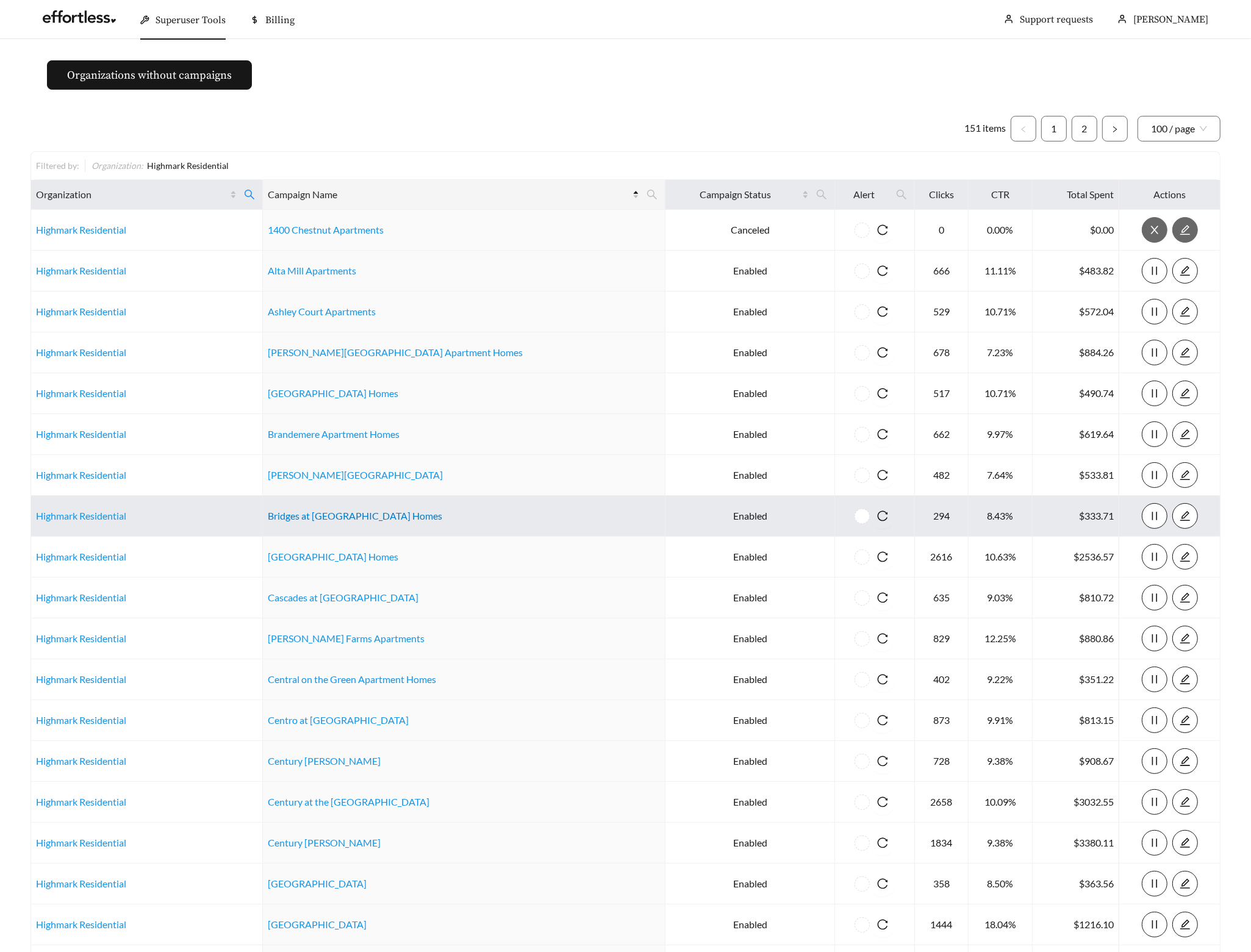
click at [346, 512] on link "Bridges at Mallard Creek Apartment Homes" at bounding box center [355, 516] width 174 height 12
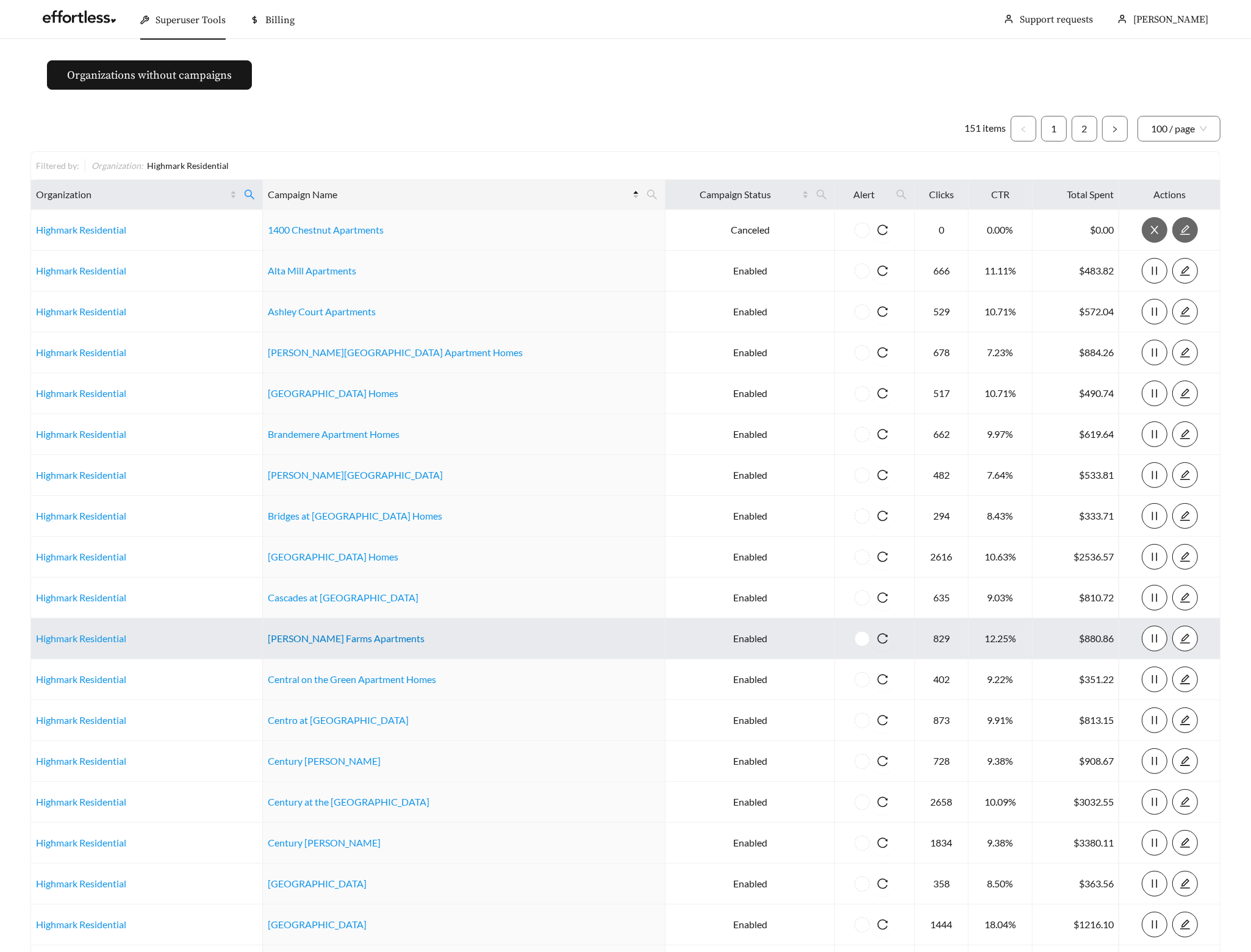
click at [315, 640] on link "Caveness Farms Apartments" at bounding box center [345, 638] width 157 height 12
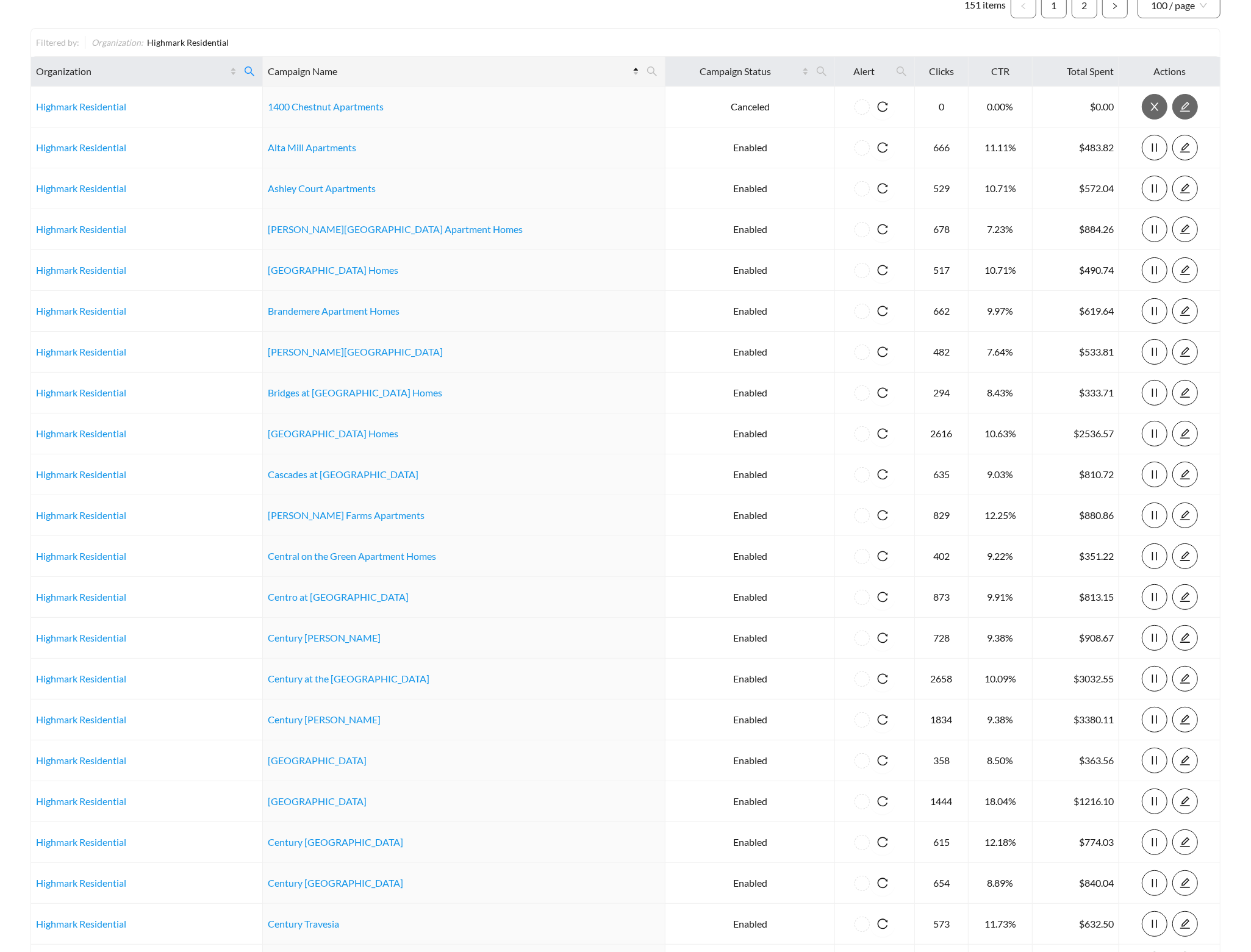
scroll to position [131, 0]
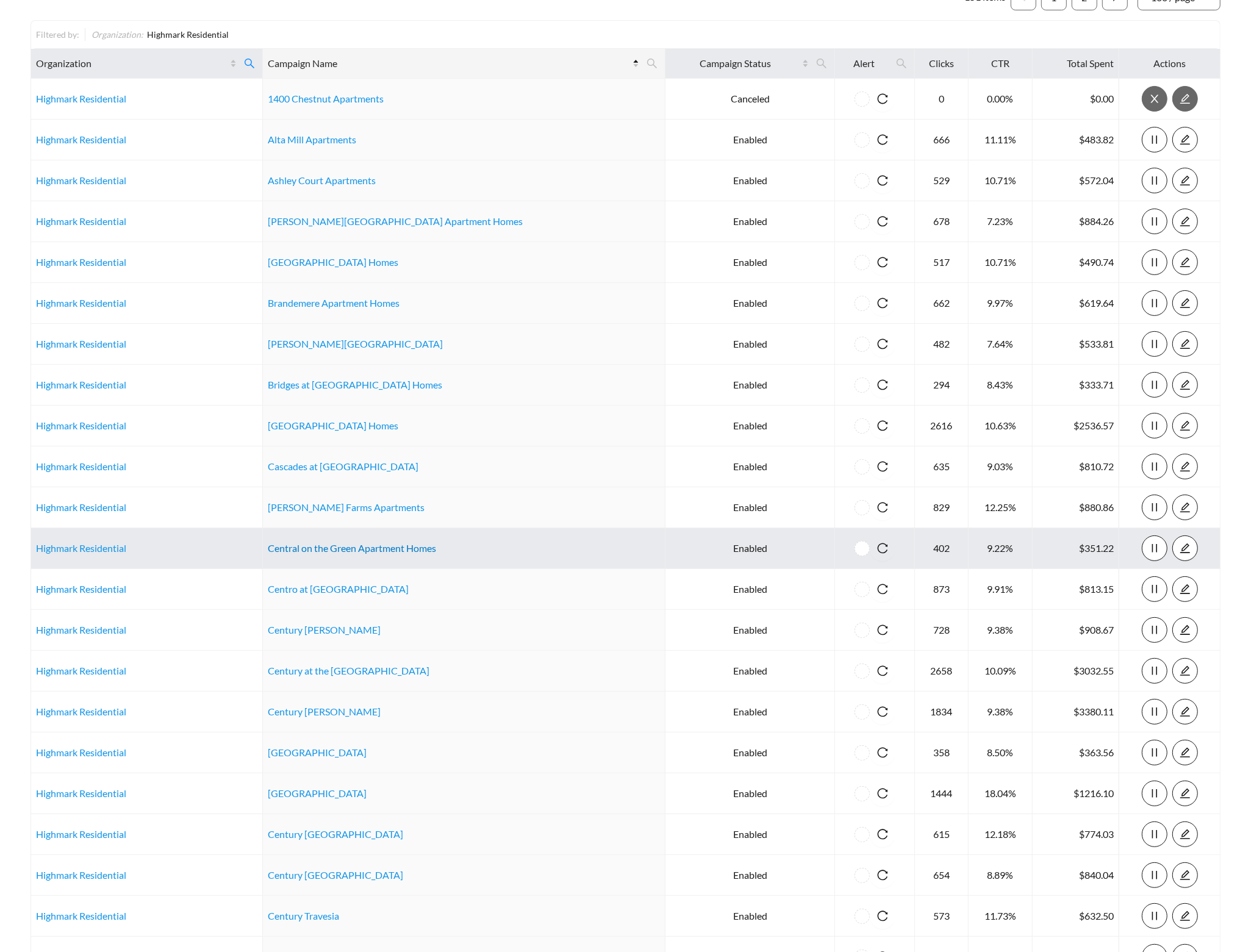
click at [417, 551] on link "Central on the Green Apartment Homes" at bounding box center [351, 548] width 168 height 12
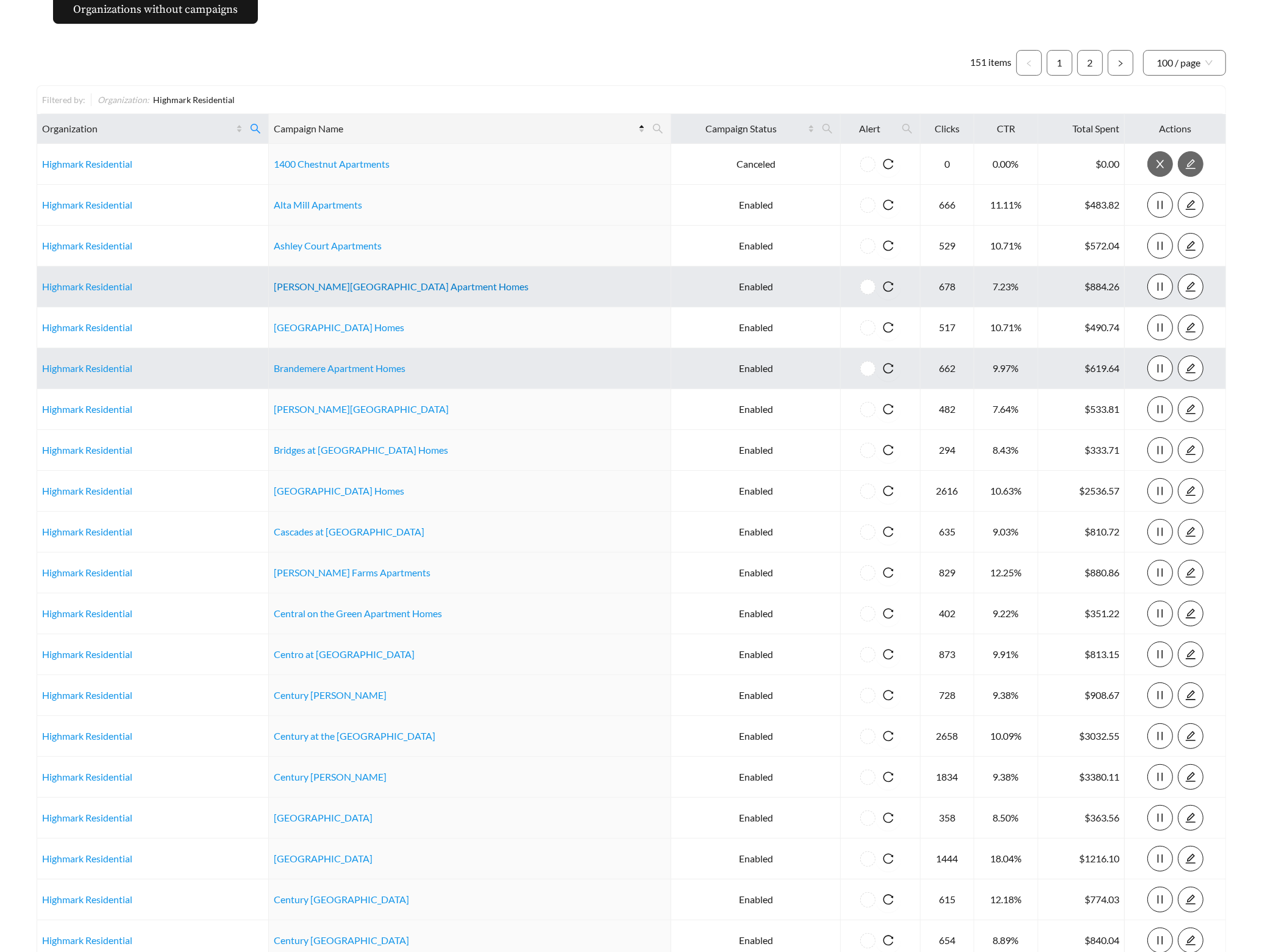
scroll to position [0, 0]
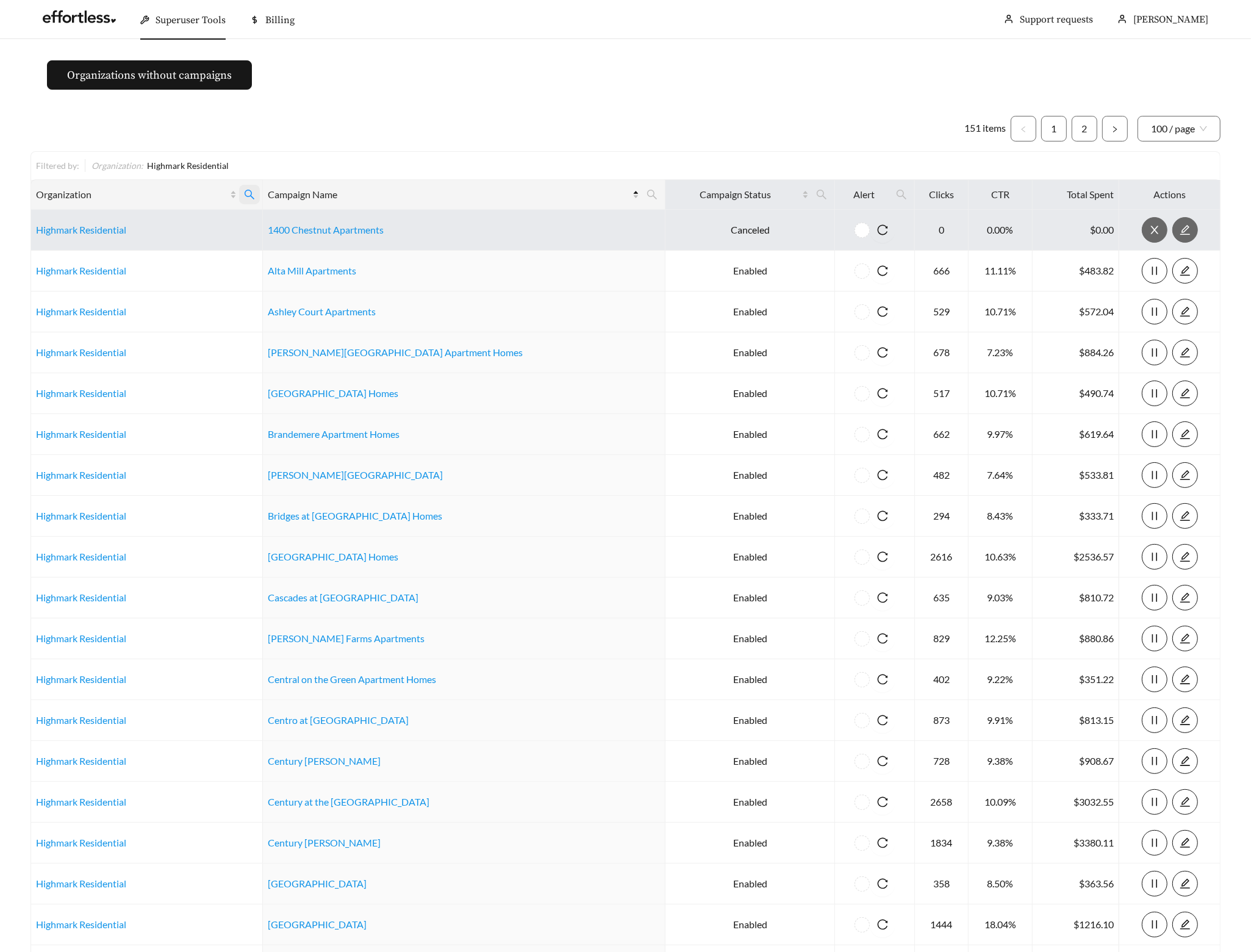
click at [255, 191] on icon "search" at bounding box center [249, 194] width 11 height 11
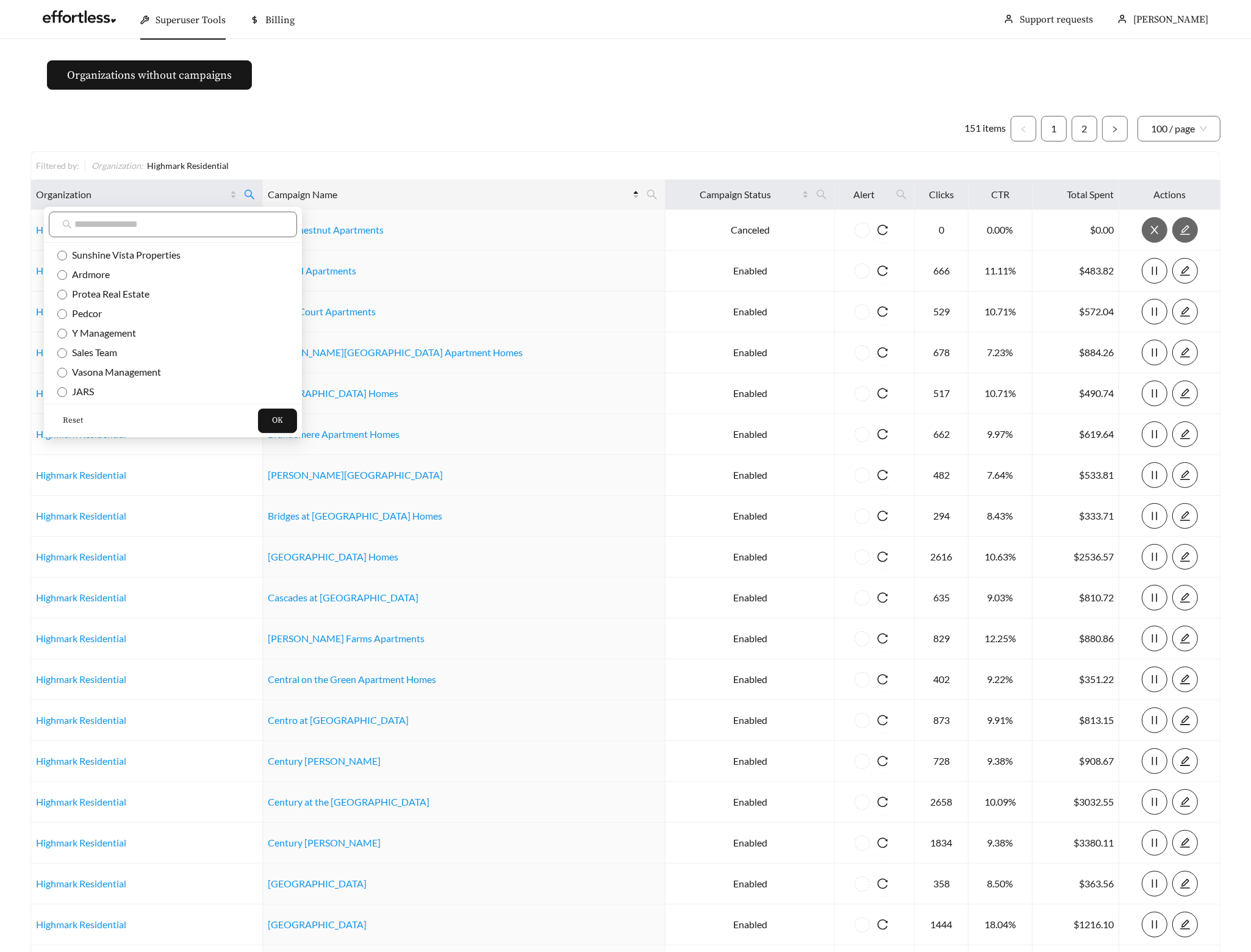
click at [72, 419] on span "Reset" at bounding box center [73, 421] width 20 height 12
click at [272, 421] on span "OK" at bounding box center [277, 421] width 11 height 12
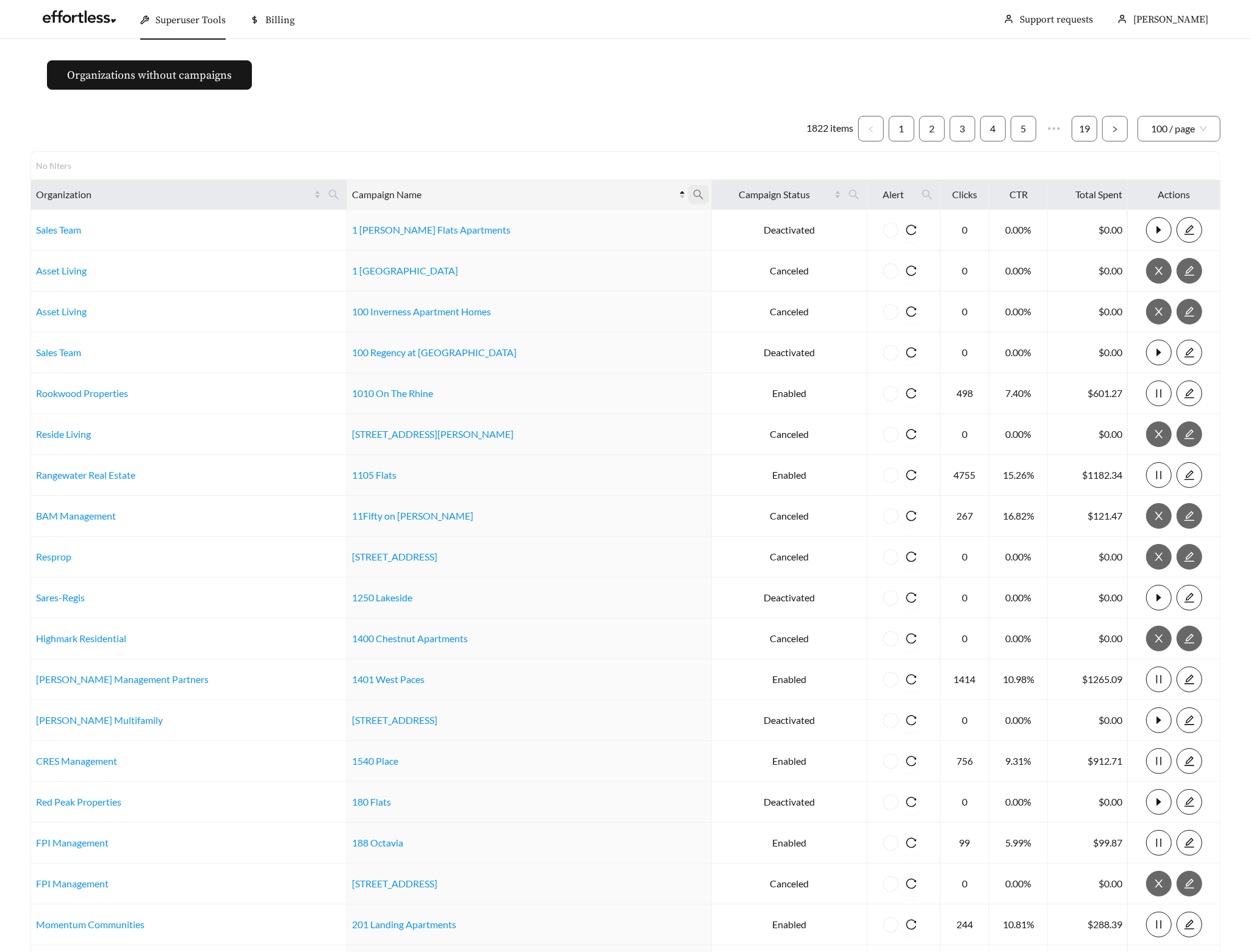
click at [688, 186] on span at bounding box center [698, 195] width 20 height 20
click at [546, 232] on input "text" at bounding box center [546, 224] width 124 height 26
type input "****"
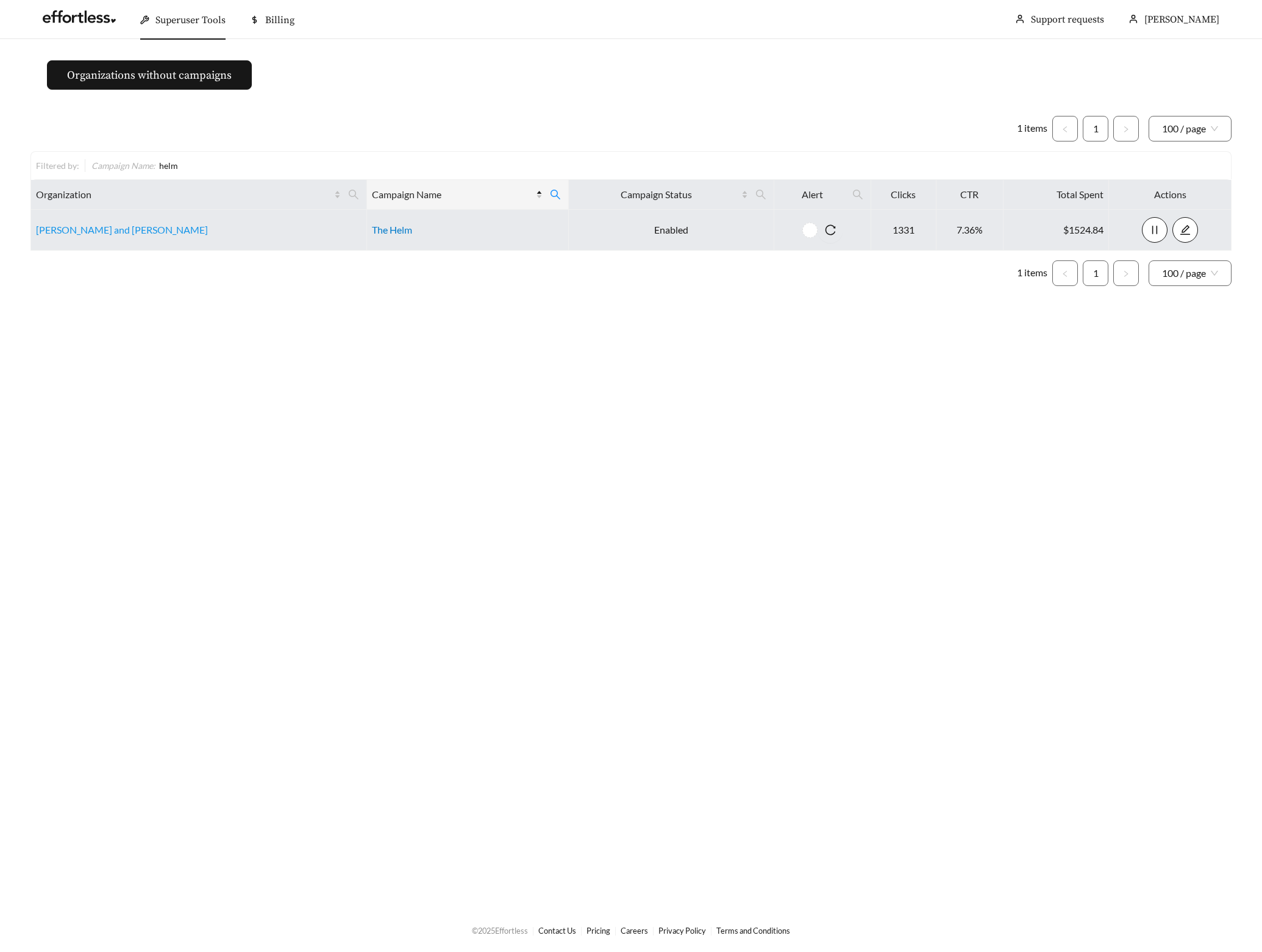
click at [372, 230] on link "The Helm" at bounding box center [391, 230] width 40 height 12
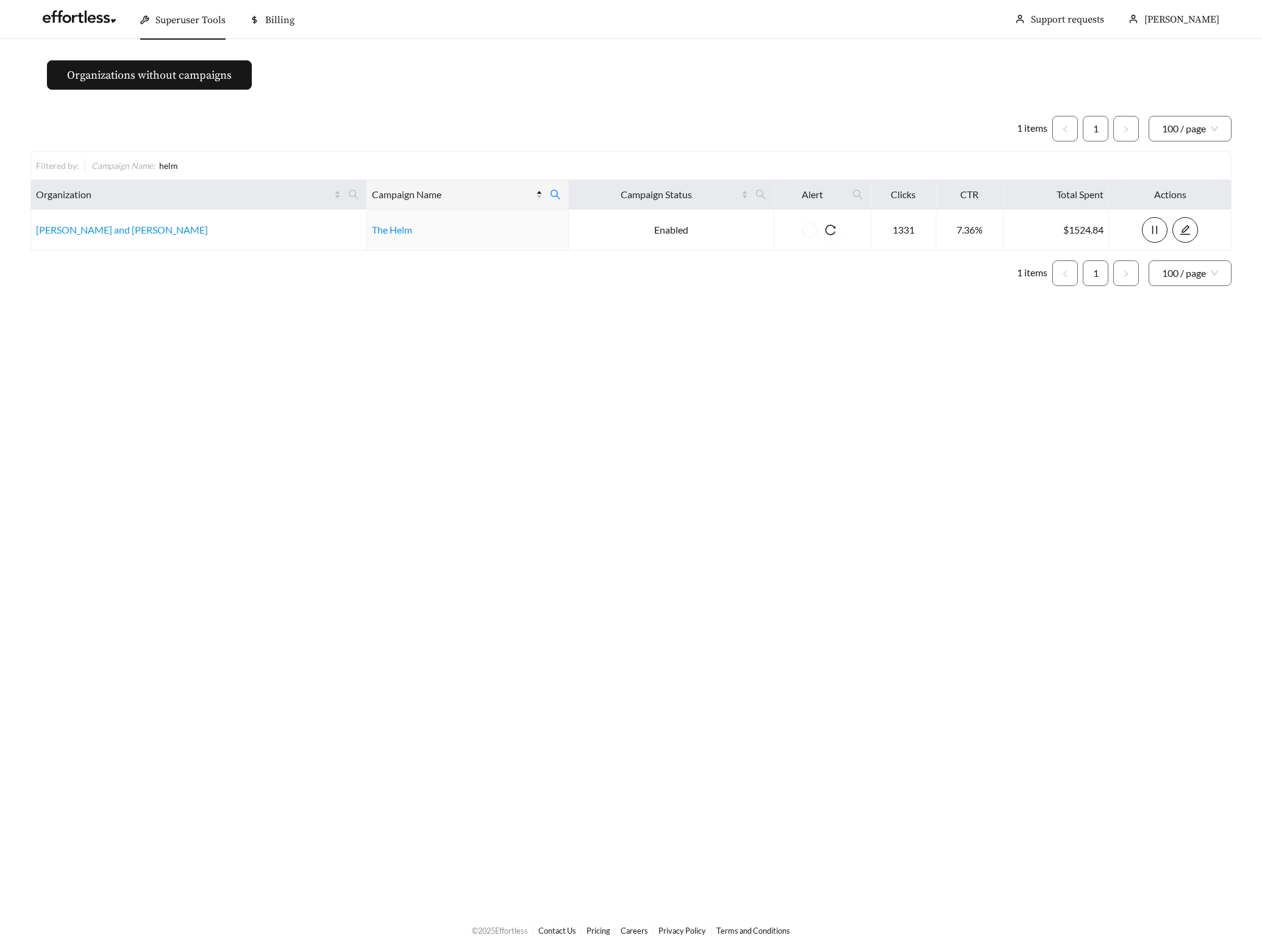
click at [256, 334] on main "Organizations without campaigns 1 items 1 100 / page Filtered by: Campaign Name…" at bounding box center [631, 473] width 1262 height 869
click at [353, 314] on main "Organizations without campaigns 1 items 1 100 / page Filtered by: Campaign Name…" at bounding box center [631, 473] width 1262 height 869
click at [550, 199] on icon "search" at bounding box center [555, 194] width 11 height 11
click at [418, 251] on span "Reset" at bounding box center [420, 254] width 20 height 12
click at [519, 255] on button "Ok" at bounding box center [502, 254] width 38 height 24
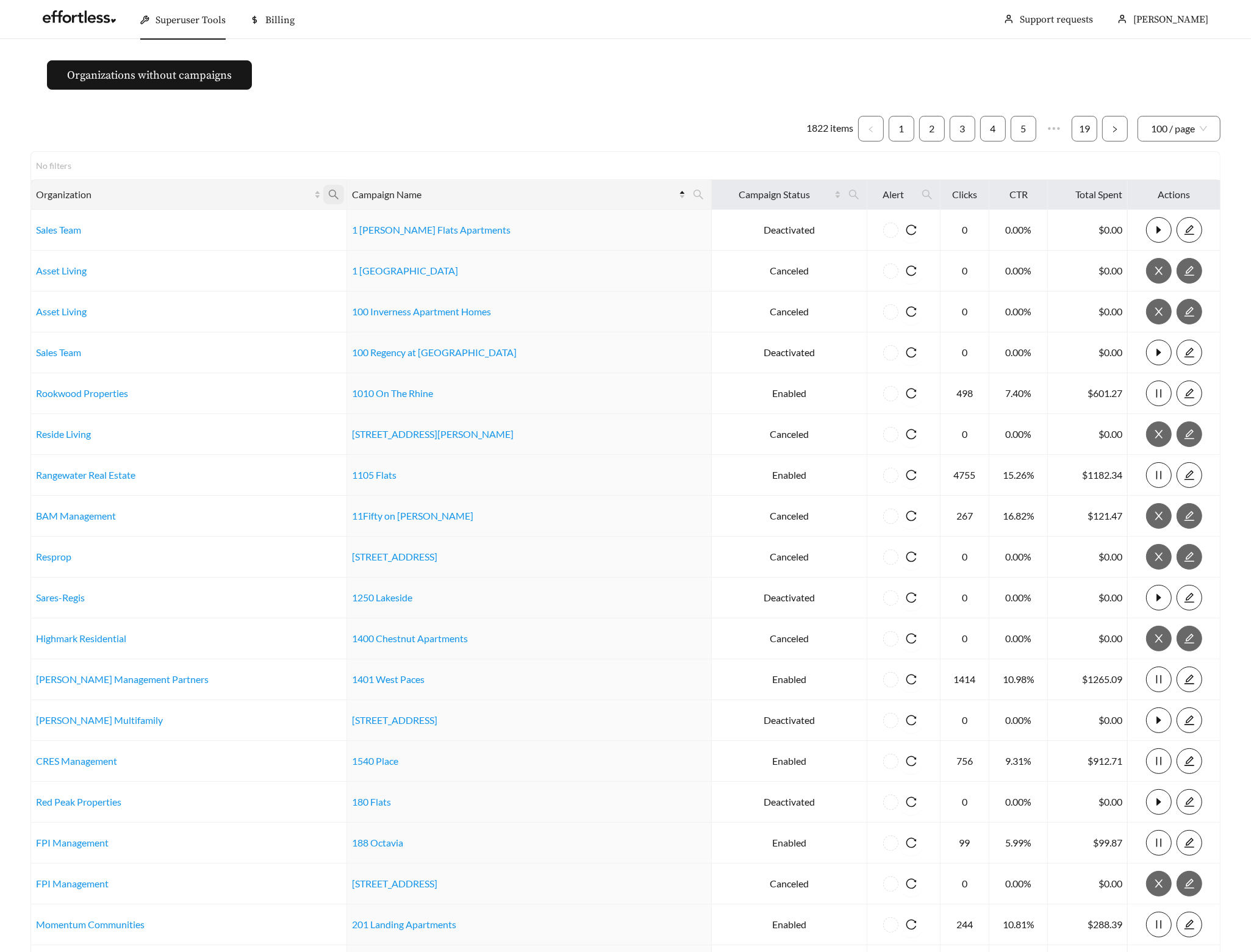
click at [335, 196] on icon "search" at bounding box center [334, 194] width 11 height 11
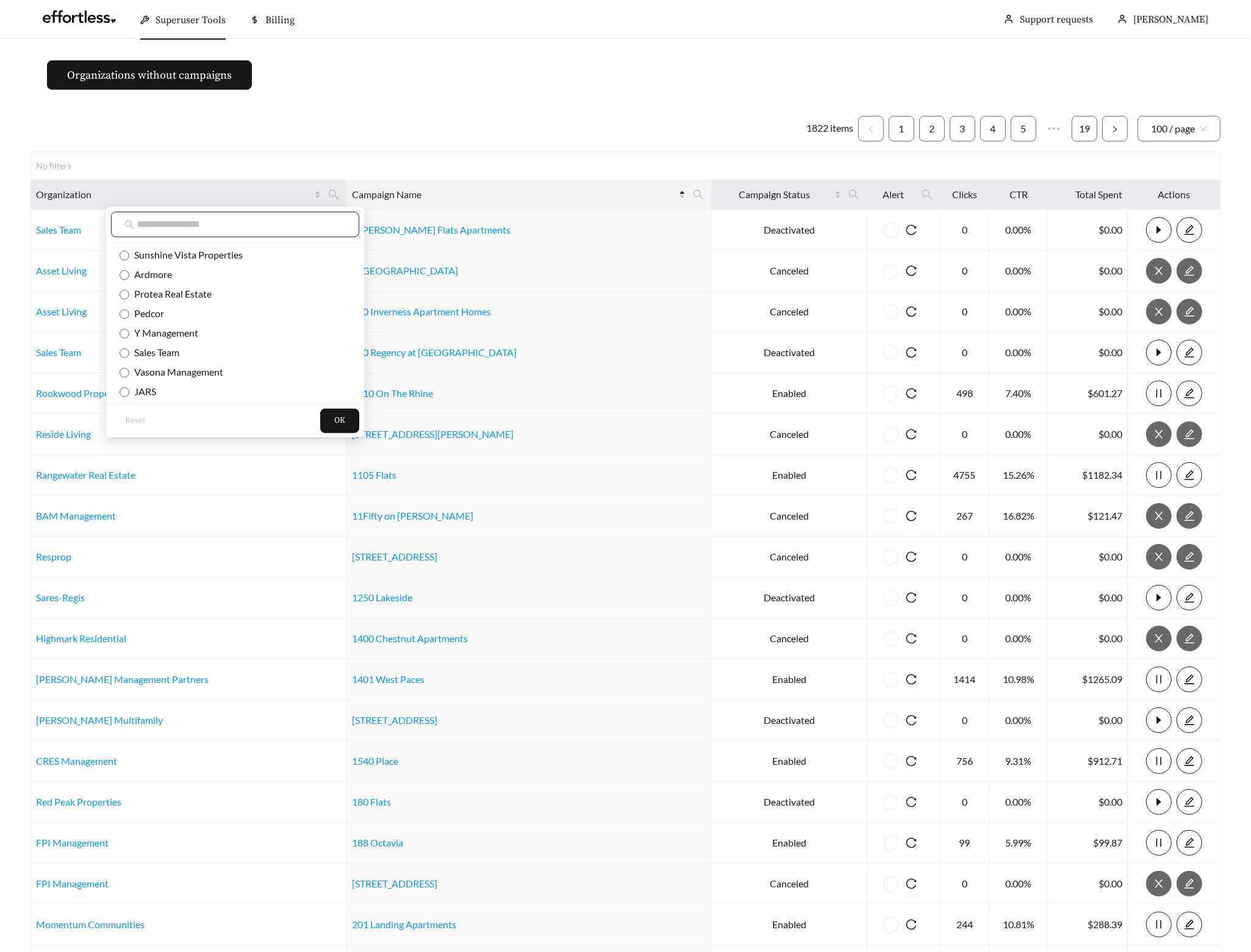
click at [252, 228] on input "text" at bounding box center [241, 224] width 209 height 15
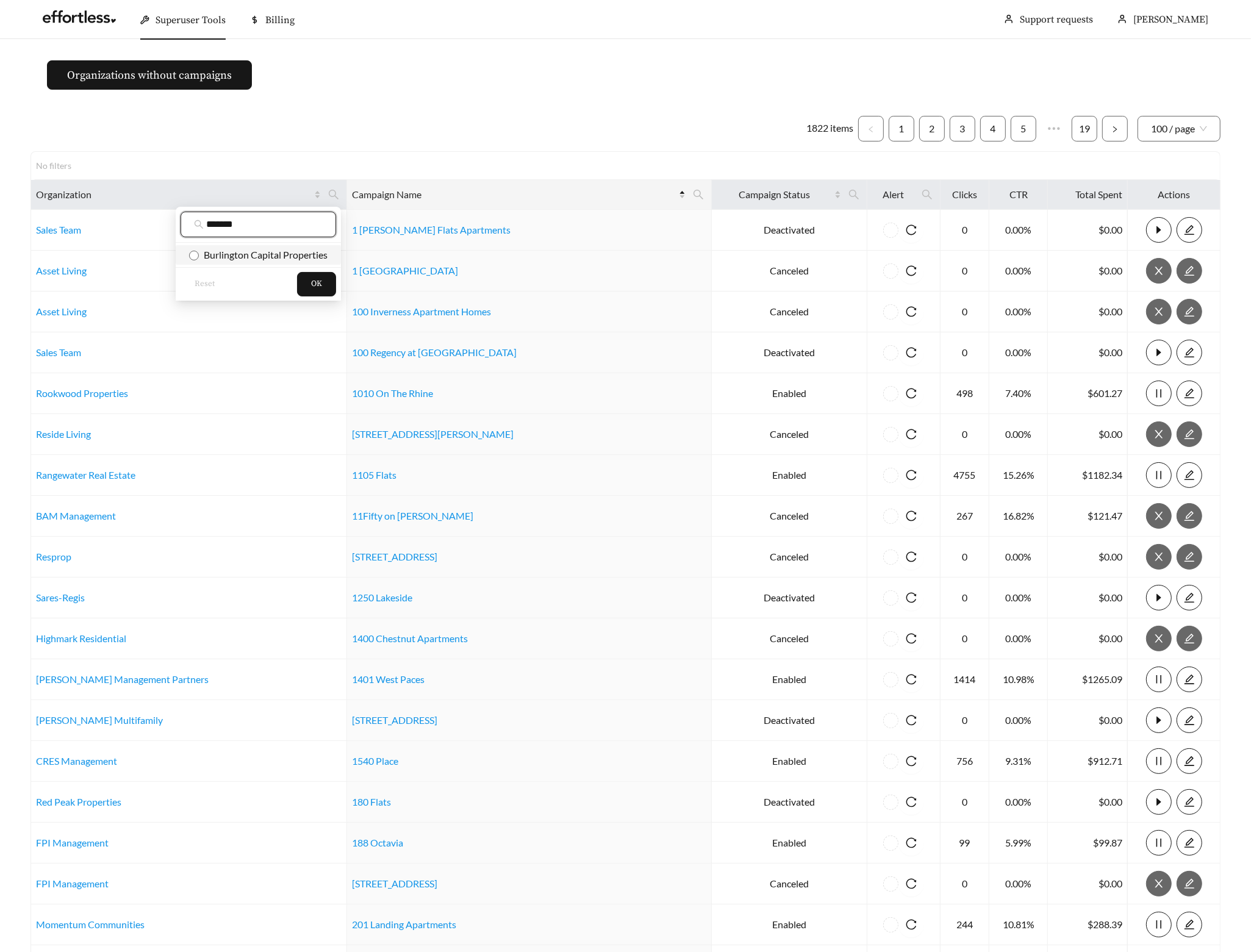
type input "*******"
click at [256, 252] on span "Burlington Capital Properties" at bounding box center [263, 255] width 129 height 12
click at [312, 290] on span "OK" at bounding box center [316, 284] width 11 height 12
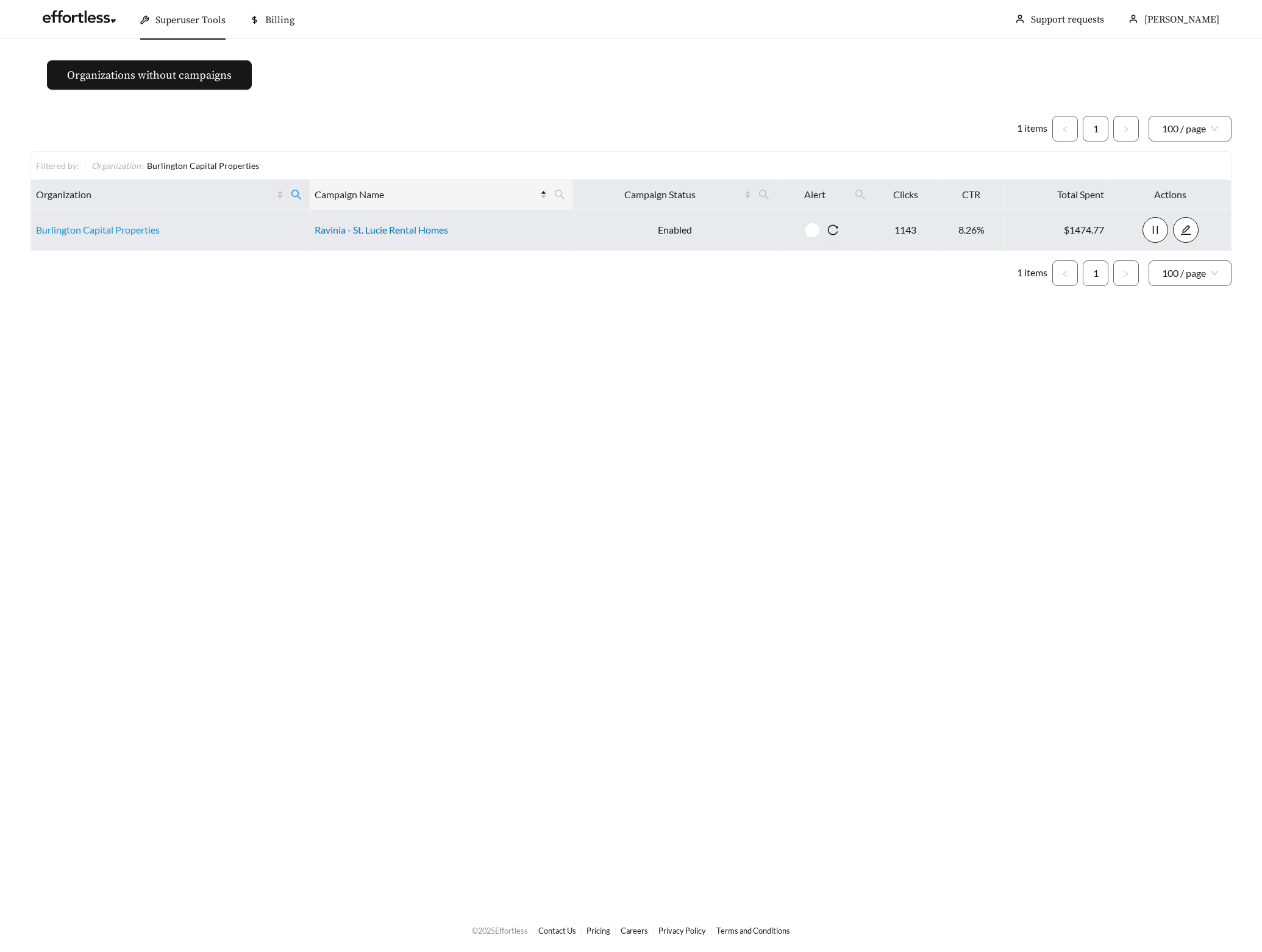
click at [385, 227] on link "Ravinia - St. Lucie Rental Homes" at bounding box center [382, 230] width 133 height 12
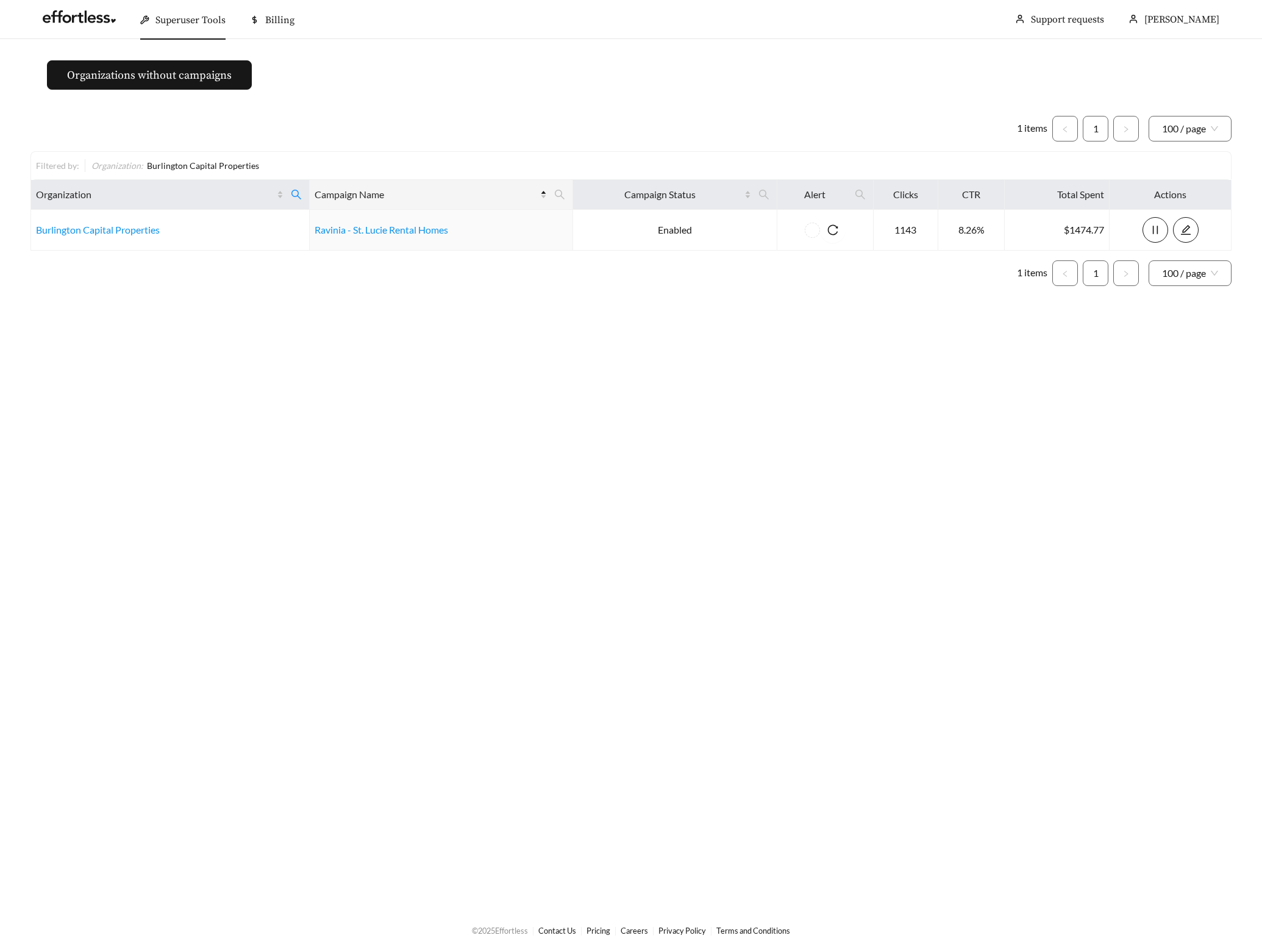
drag, startPoint x: 491, startPoint y: 355, endPoint x: 491, endPoint y: 347, distance: 8.0
click at [491, 355] on main "Organizations without campaigns 1 items 1 100 / page Filtered by: Organization …" at bounding box center [631, 473] width 1262 height 869
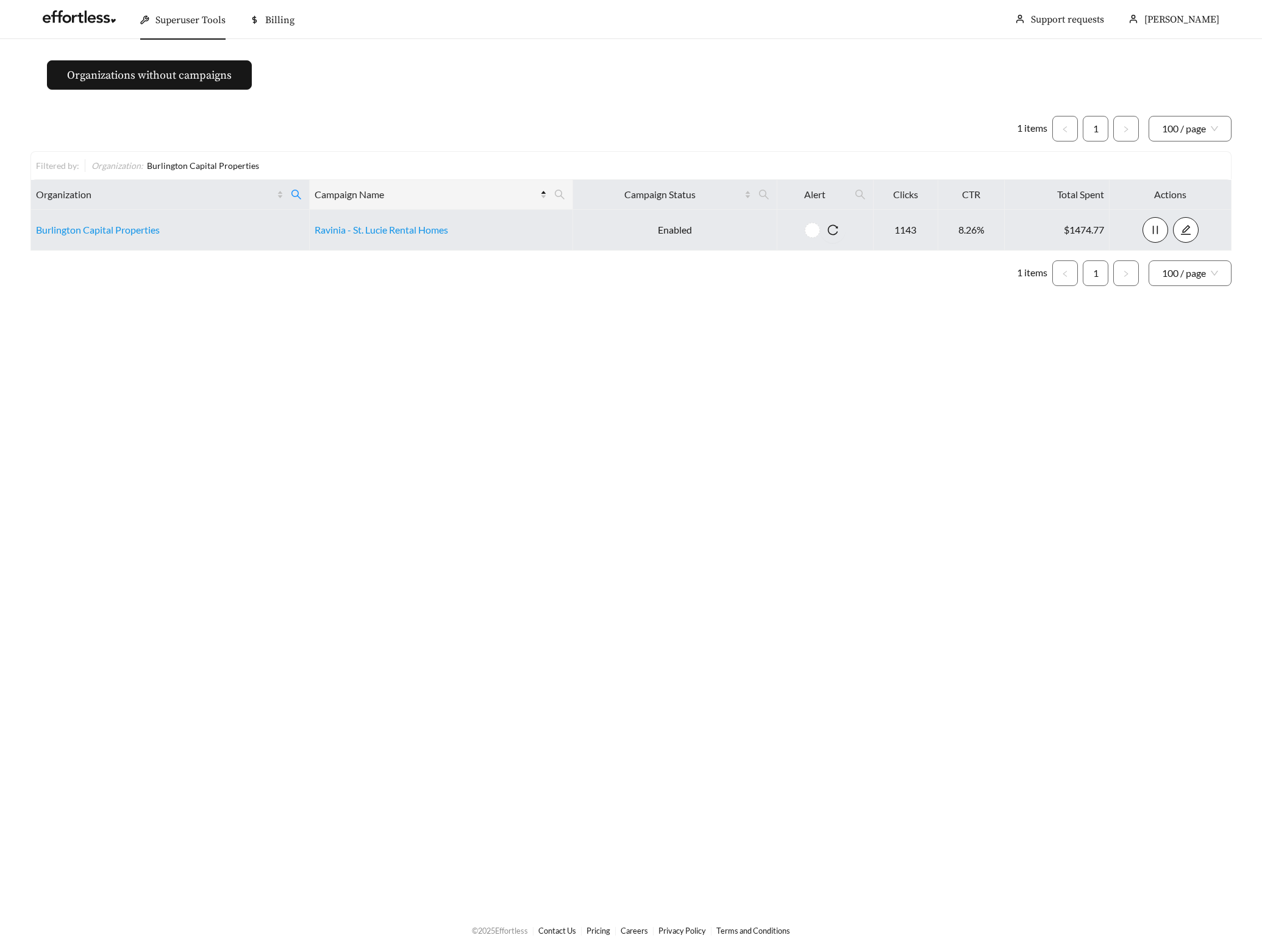
click at [468, 368] on main "Organizations without campaigns 1 items 1 100 / page Filtered by: Organization …" at bounding box center [631, 473] width 1262 height 869
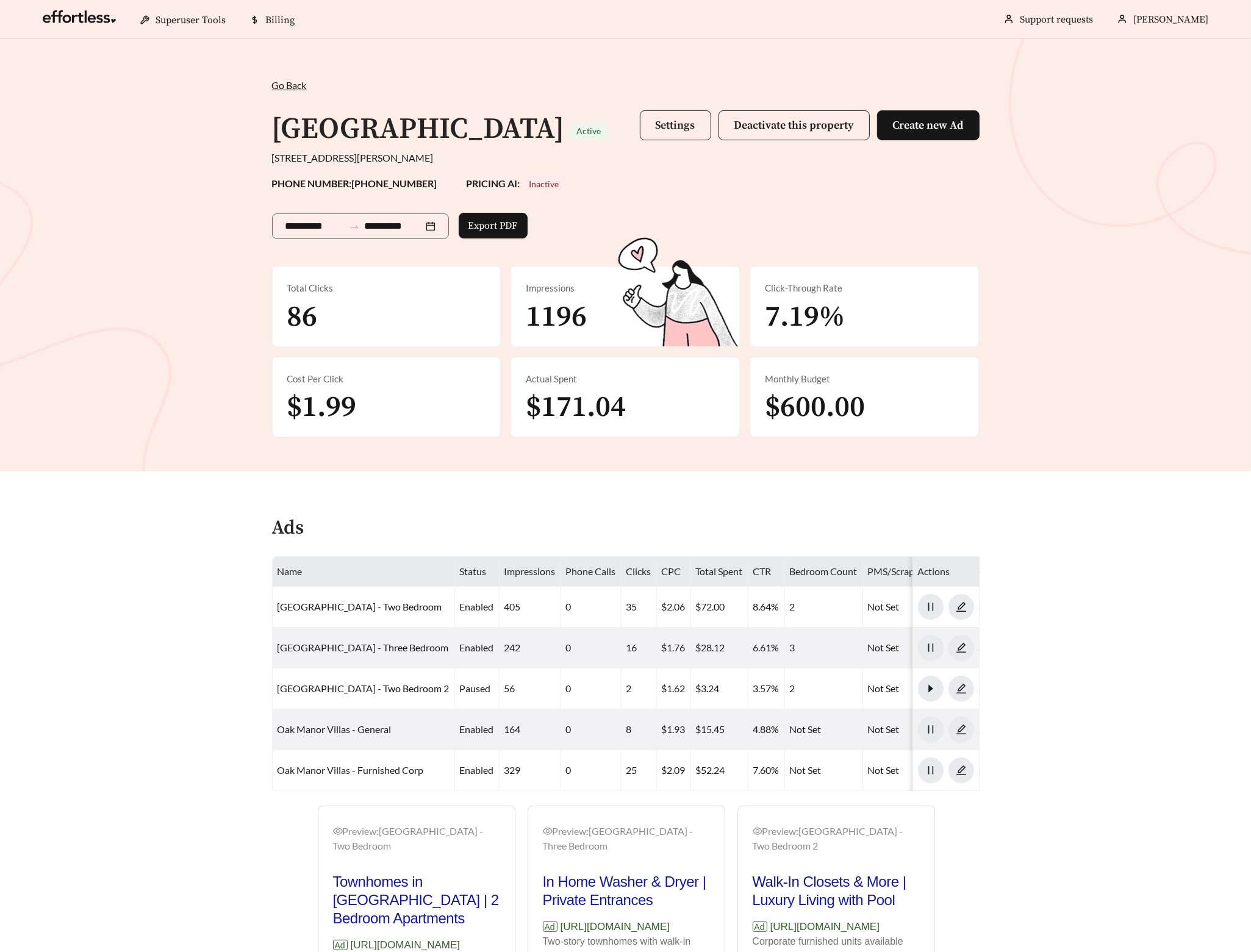
click at [653, 116] on button "Settings" at bounding box center [676, 125] width 71 height 30
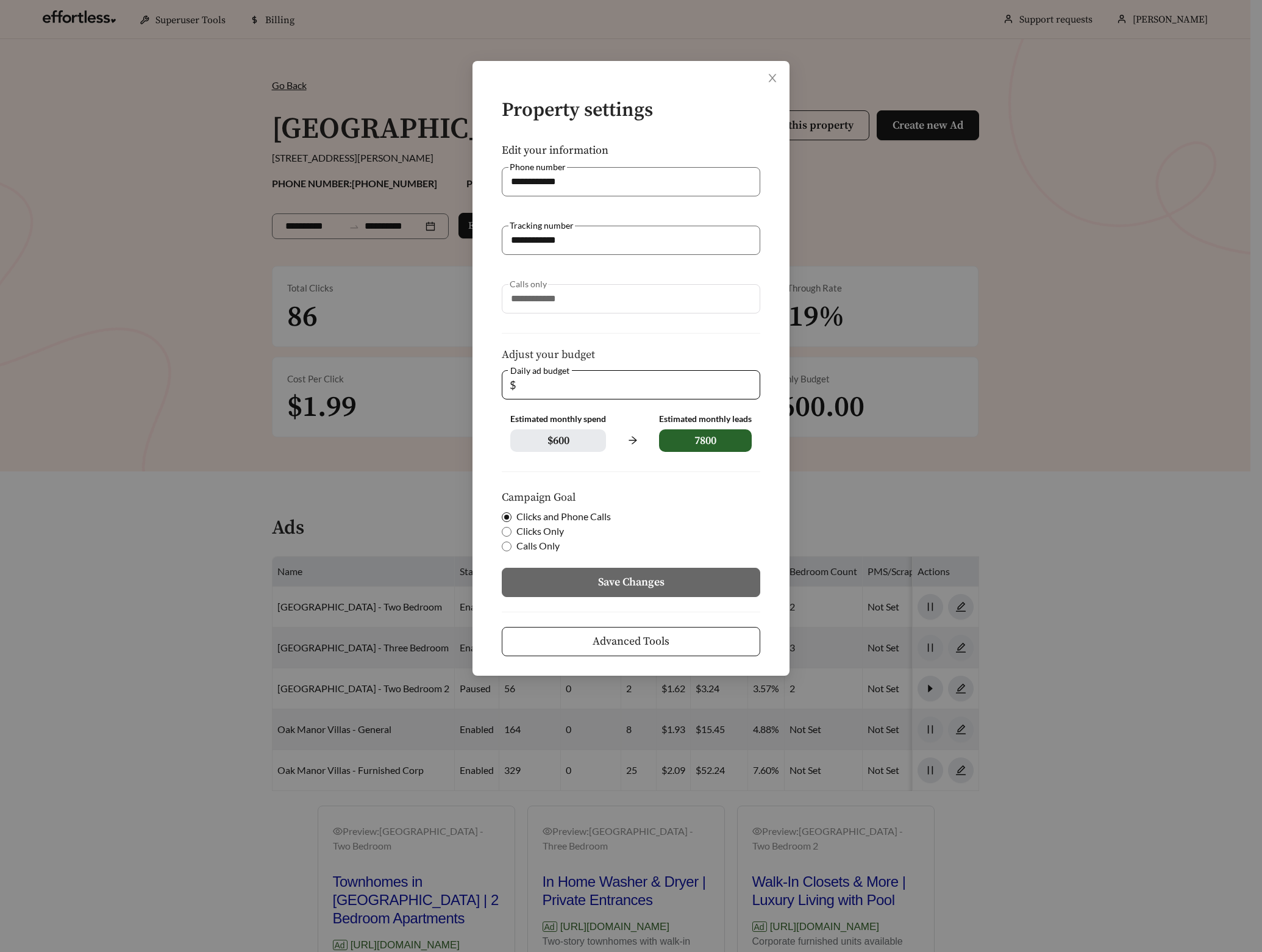
click at [608, 652] on button "Advanced Tools" at bounding box center [631, 641] width 259 height 29
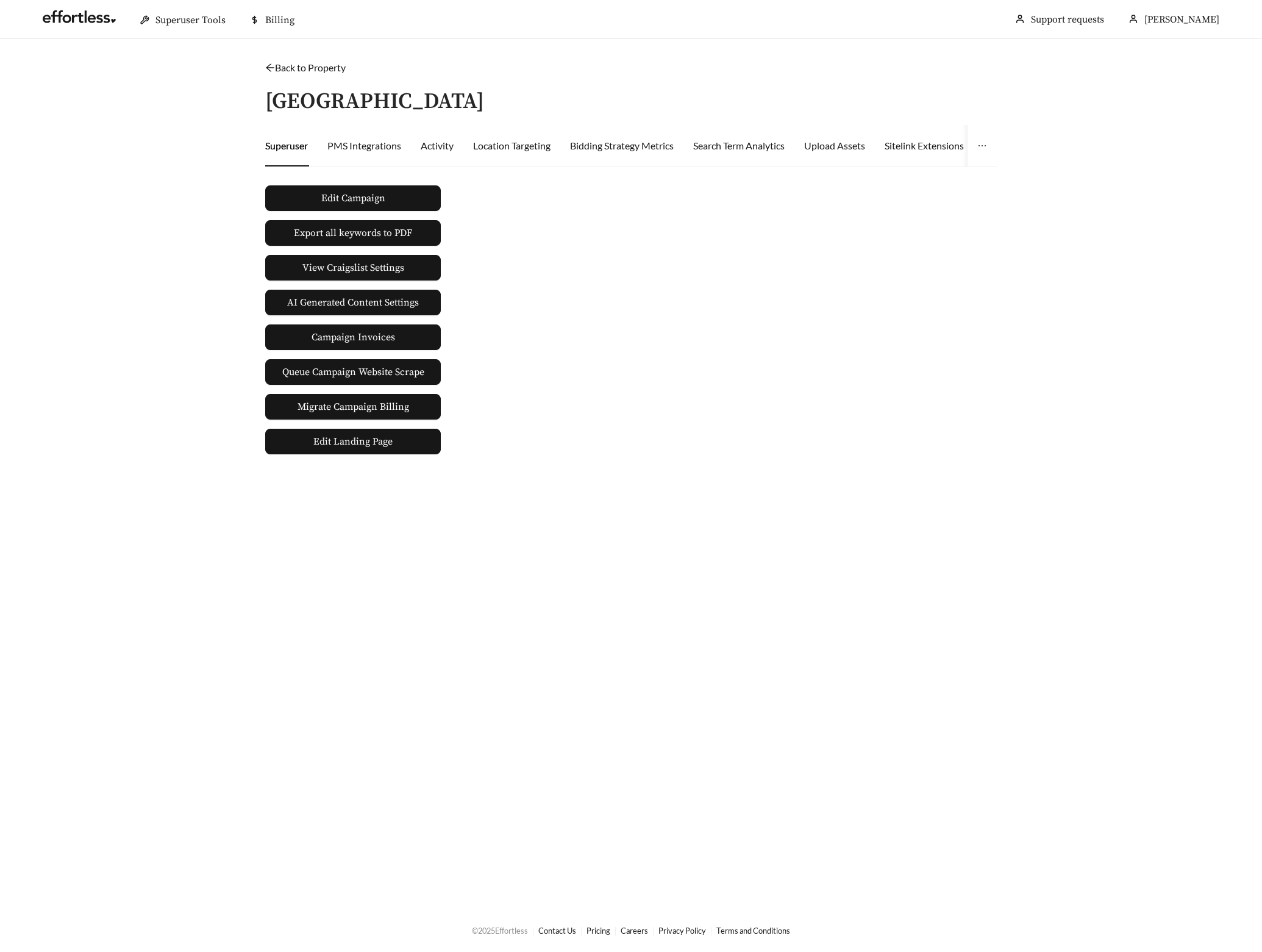
click at [828, 115] on div "Back to Property / Oak Manor Villas Superuser PMS Integrations Activity Locatio…" at bounding box center [630, 257] width 756 height 394
click at [833, 149] on div "Upload Assets" at bounding box center [834, 146] width 61 height 15
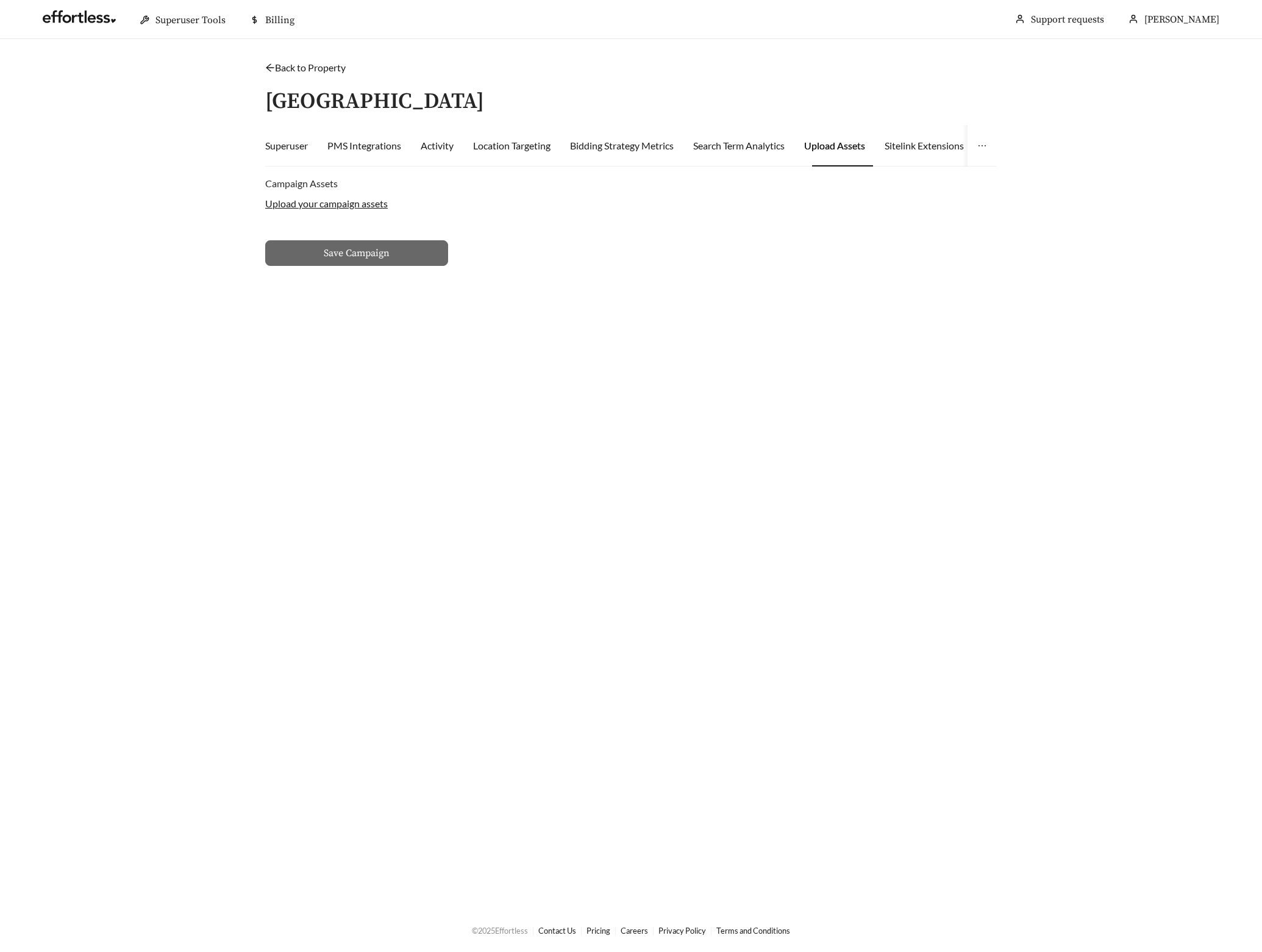
click at [323, 202] on label "Upload your campaign assets" at bounding box center [327, 203] width 123 height 12
click at [0, 0] on input "Upload your campaign assets" at bounding box center [0, 0] width 0 height 0
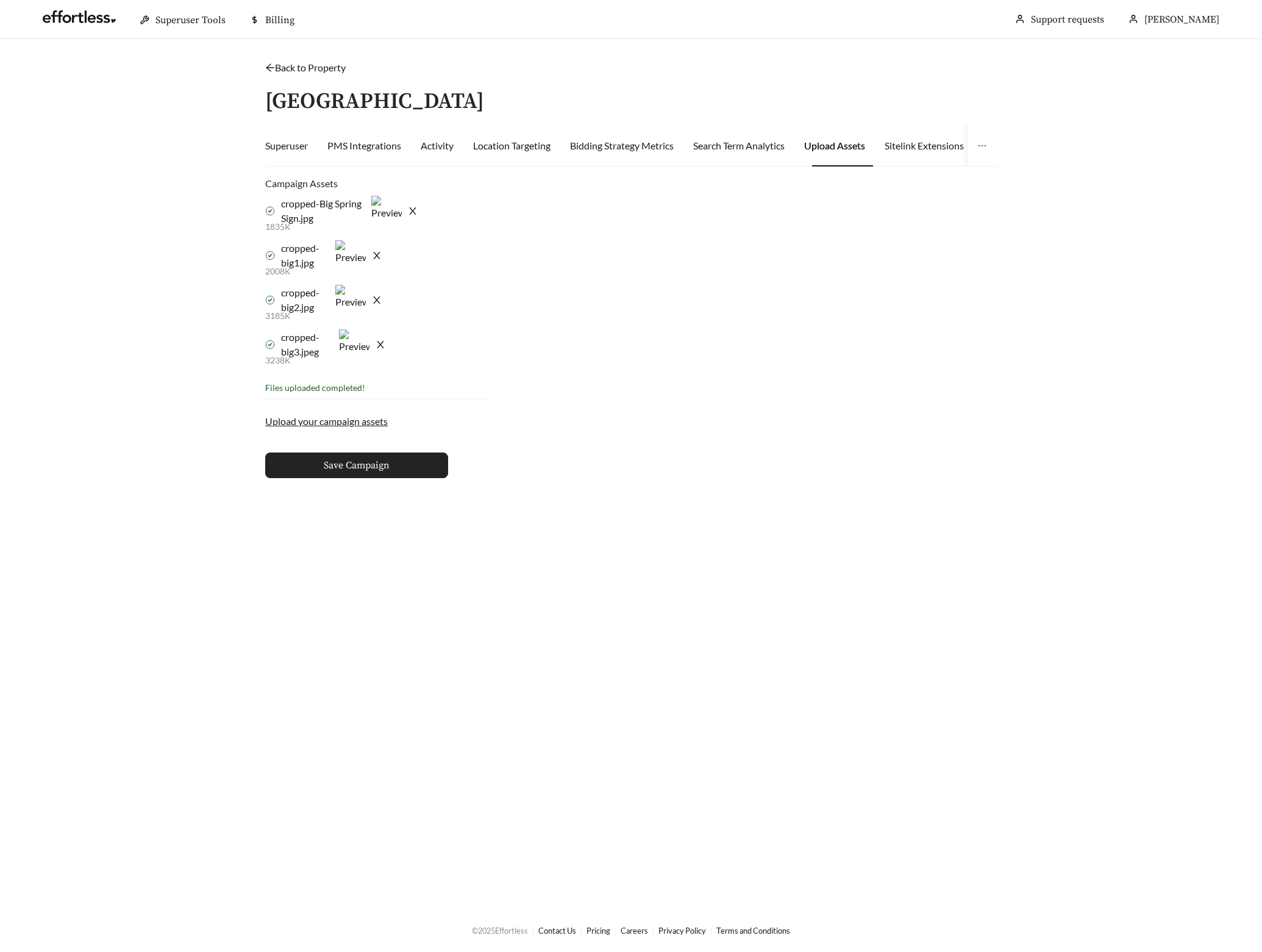
click at [325, 465] on span "Save Campaign" at bounding box center [356, 465] width 66 height 15
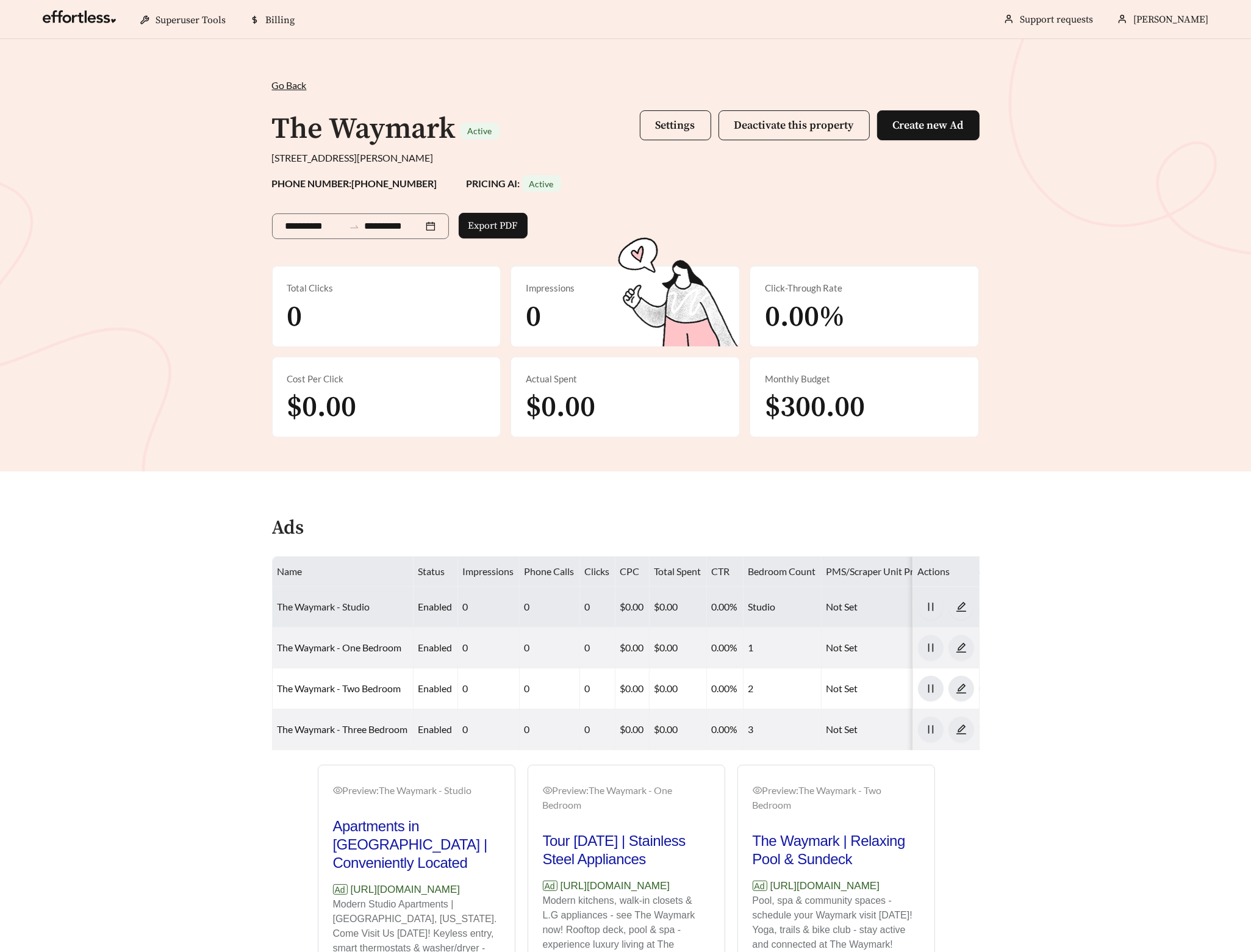
click at [334, 611] on link "The Waymark - Studio" at bounding box center [324, 607] width 92 height 12
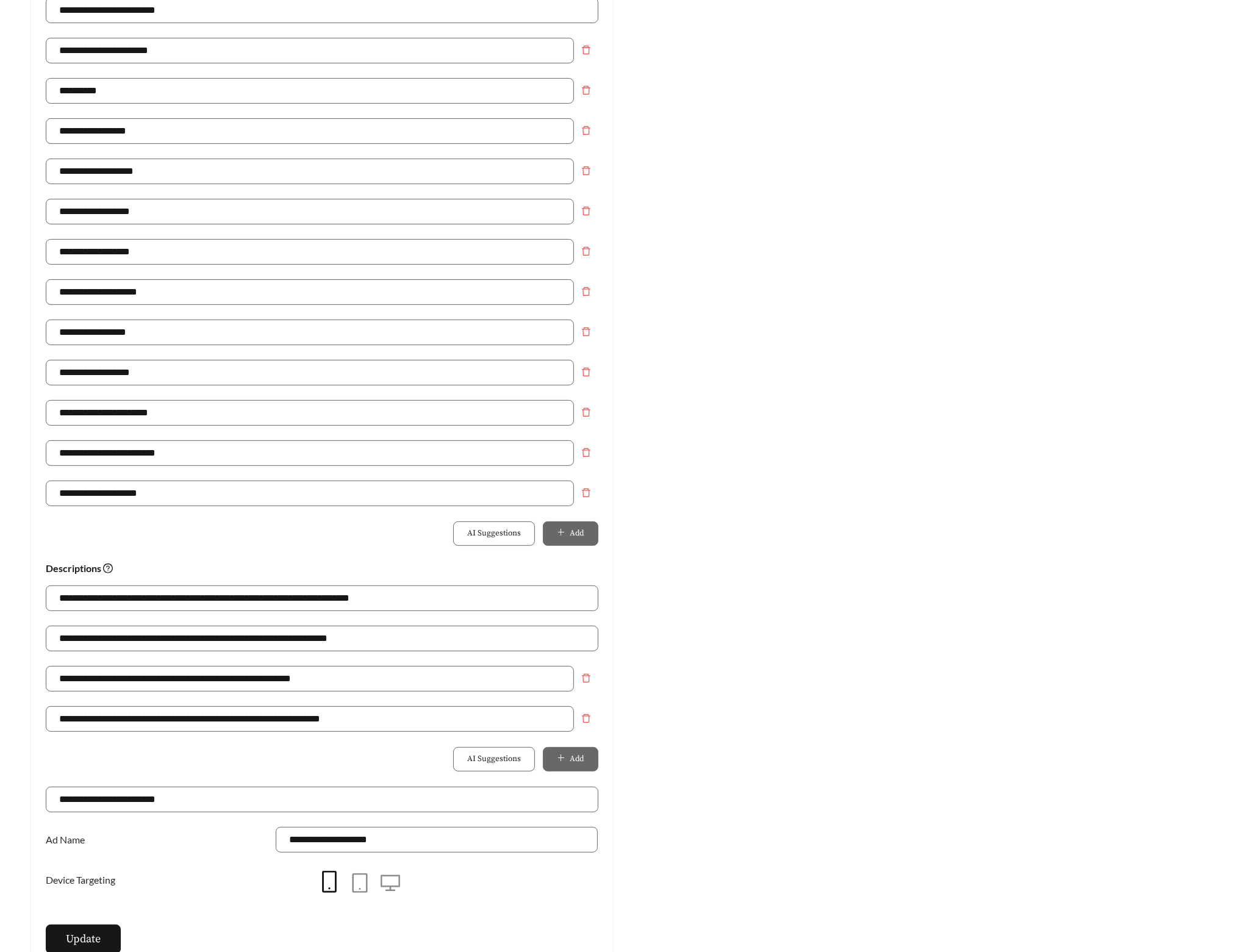
scroll to position [538, 0]
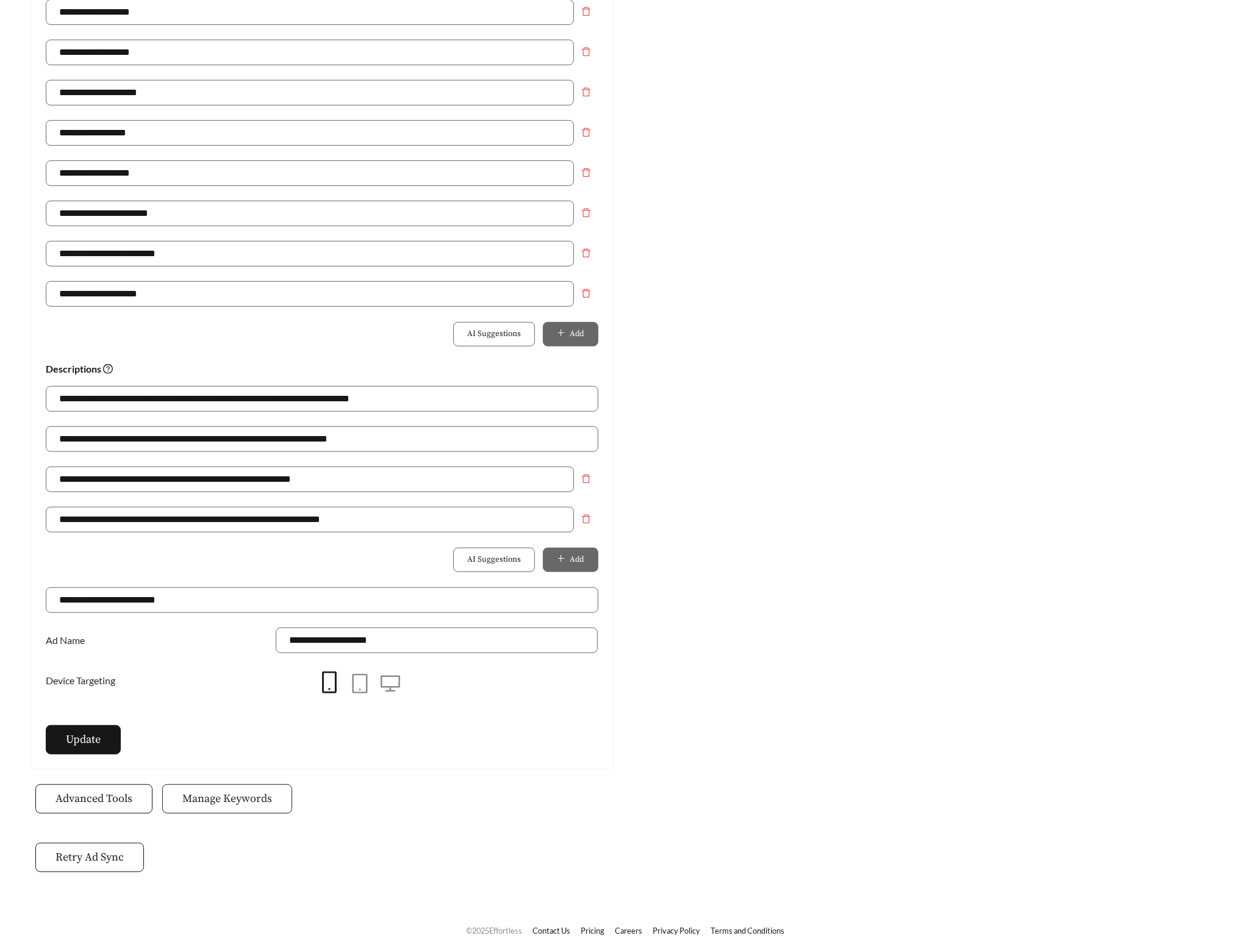
click at [214, 806] on span "Manage Keywords" at bounding box center [227, 798] width 90 height 17
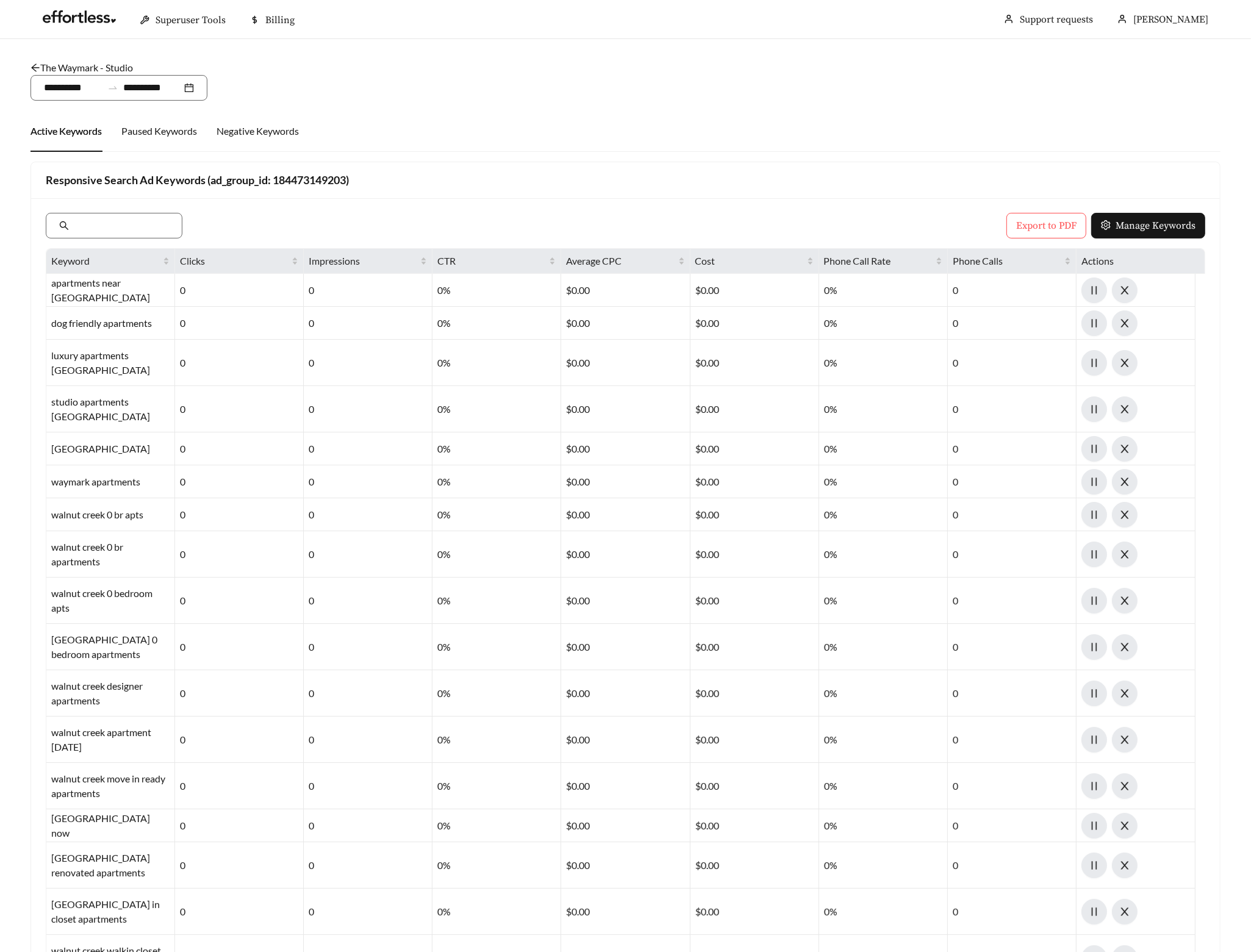
click at [90, 67] on link "The Waymark - Studio" at bounding box center [81, 67] width 102 height 12
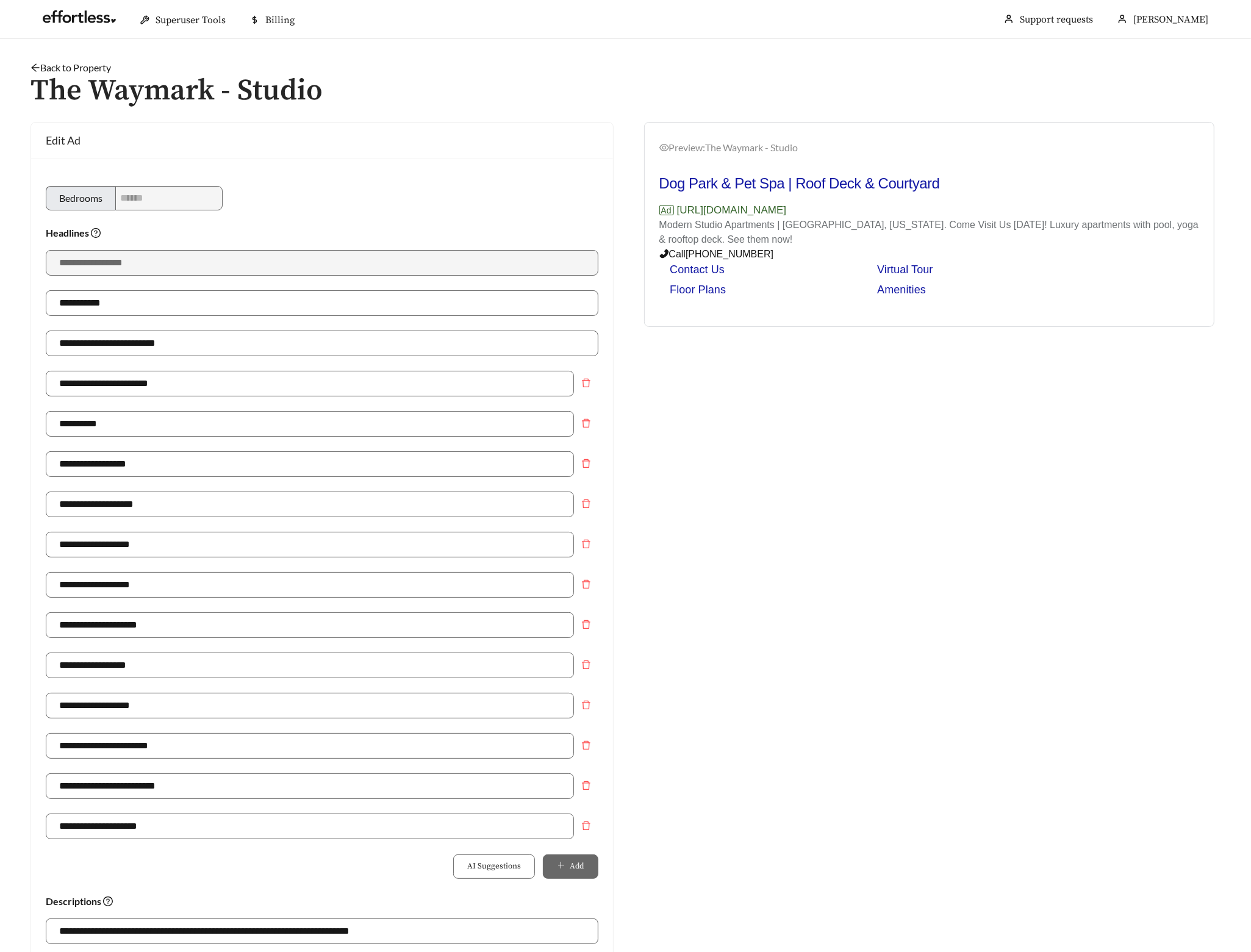
click at [76, 69] on link "Back to Property" at bounding box center [71, 67] width 81 height 12
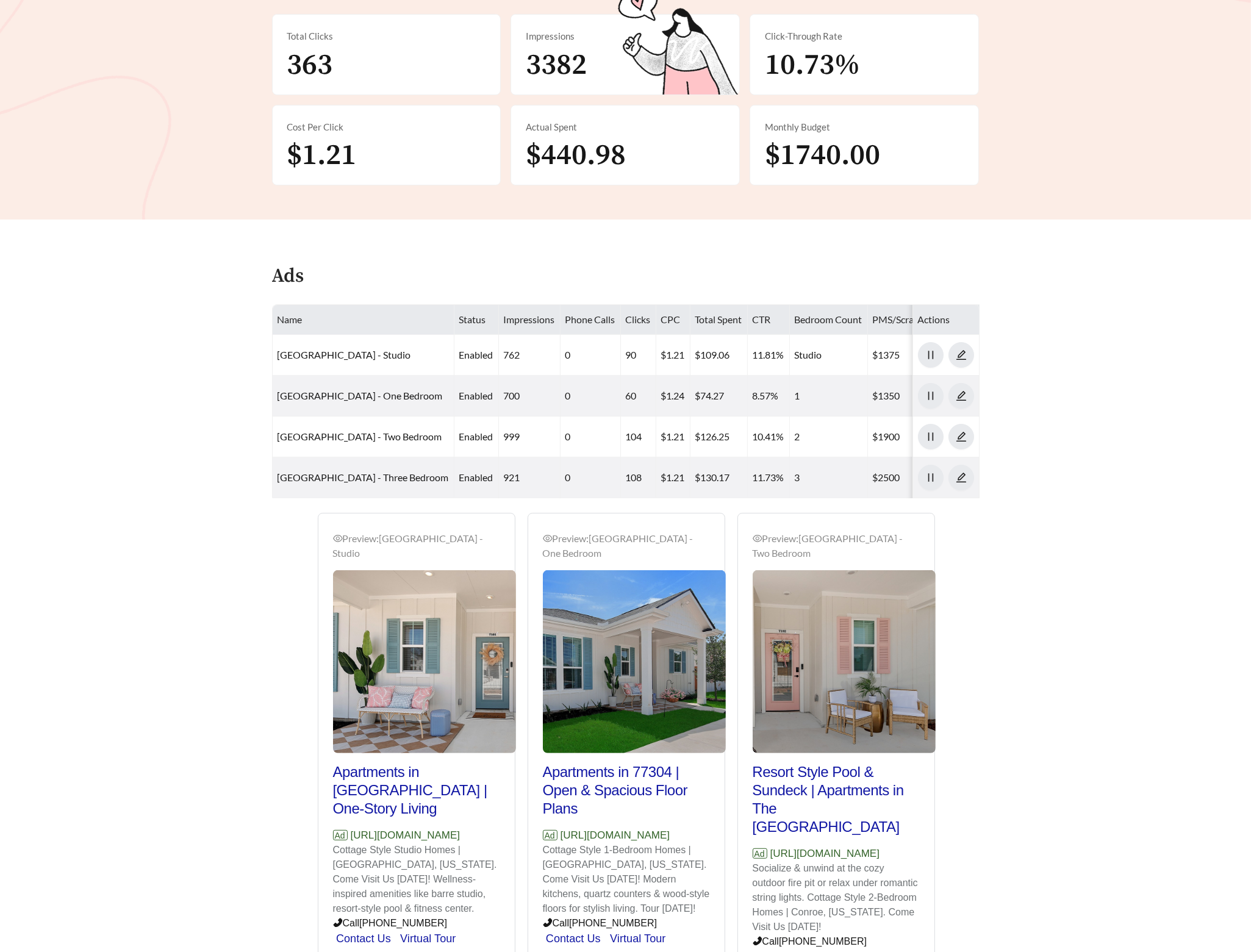
scroll to position [289, 0]
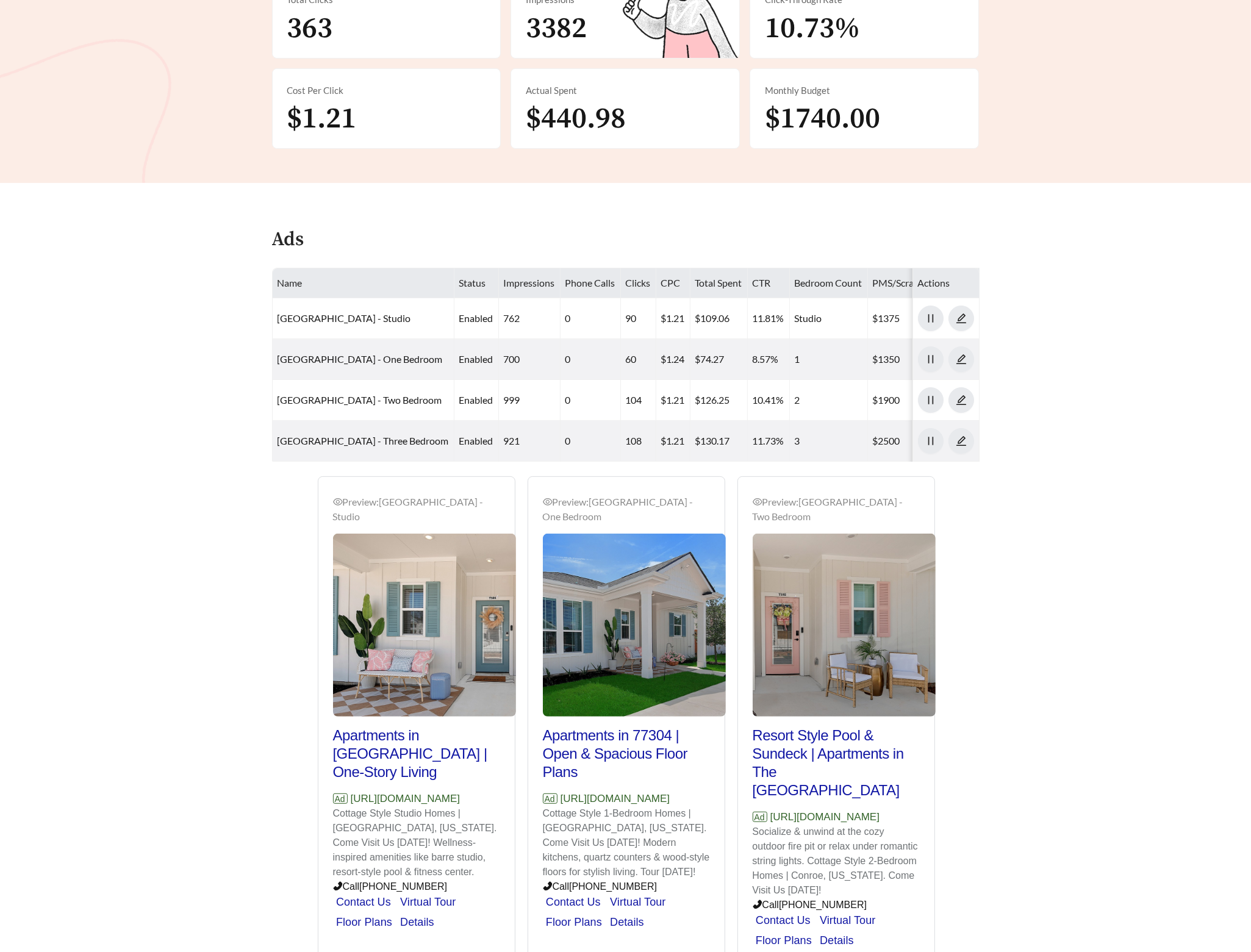
drag, startPoint x: 501, startPoint y: 811, endPoint x: 314, endPoint y: 817, distance: 187.1
click at [314, 817] on div "Preview: [GEOGRAPHIC_DATA] - Studio Apartments in [GEOGRAPHIC_DATA] | One-Story…" at bounding box center [417, 718] width 210 height 483
copy p "[URL][DOMAIN_NAME]"
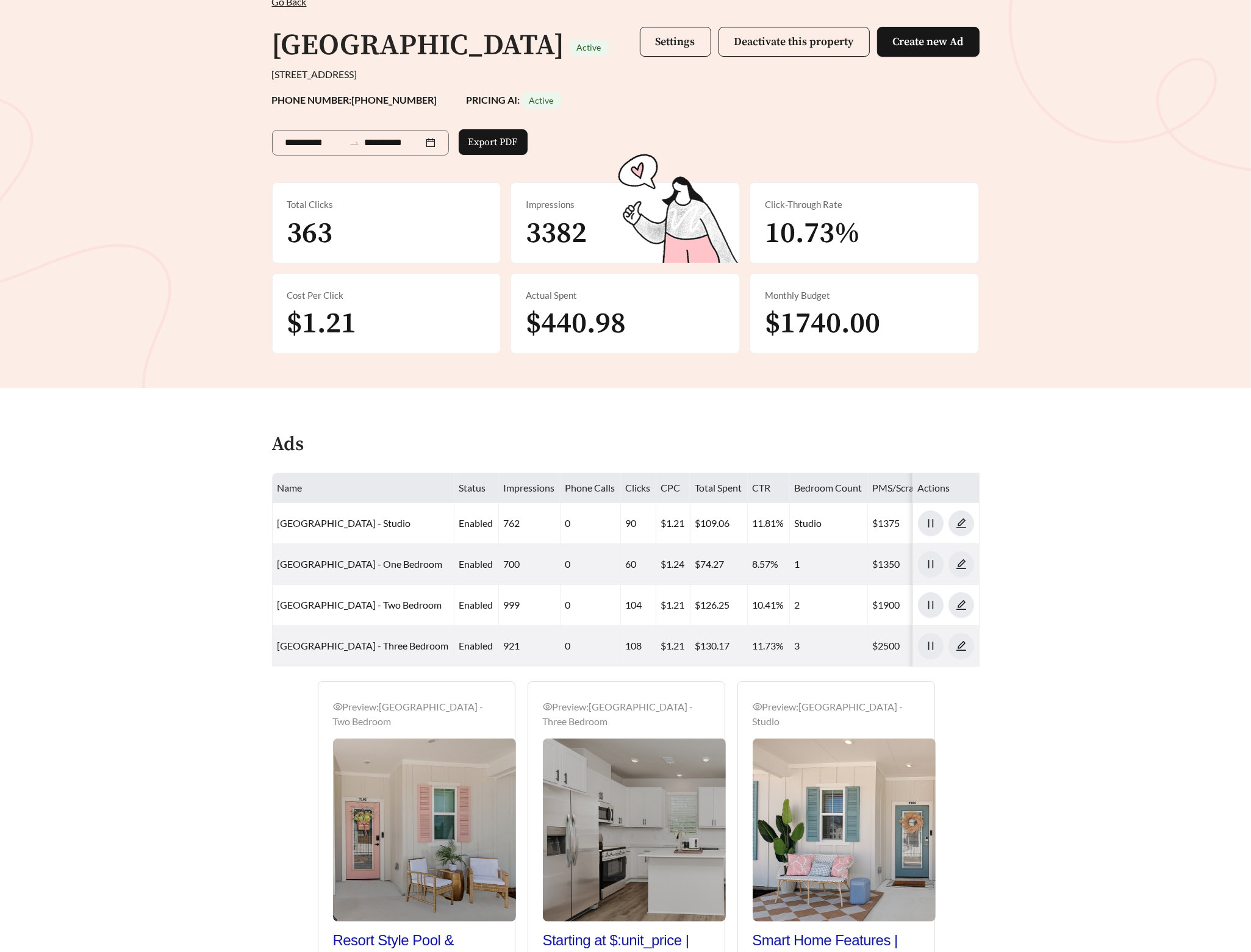
scroll to position [0, 0]
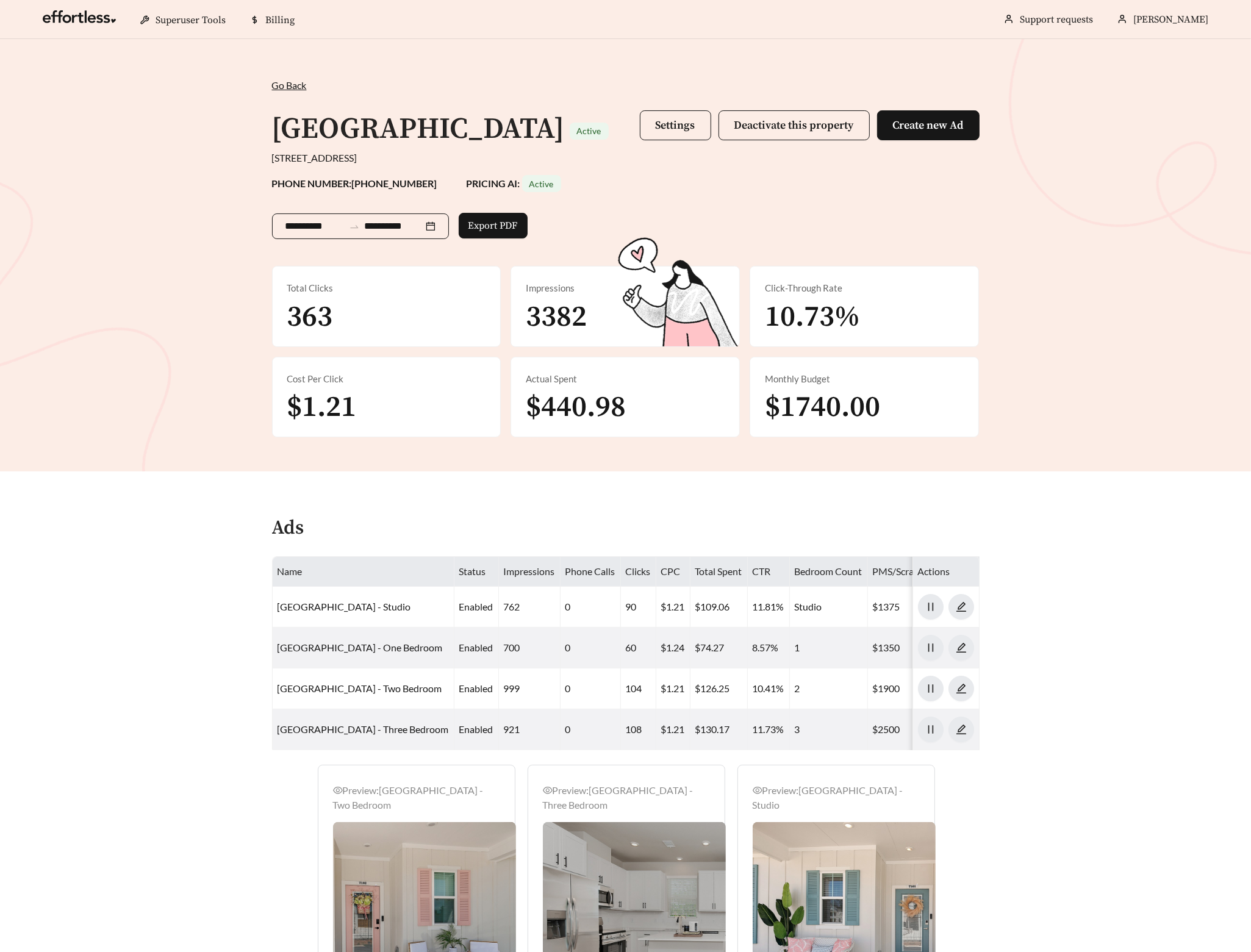
click at [314, 224] on input "**********" at bounding box center [314, 226] width 59 height 15
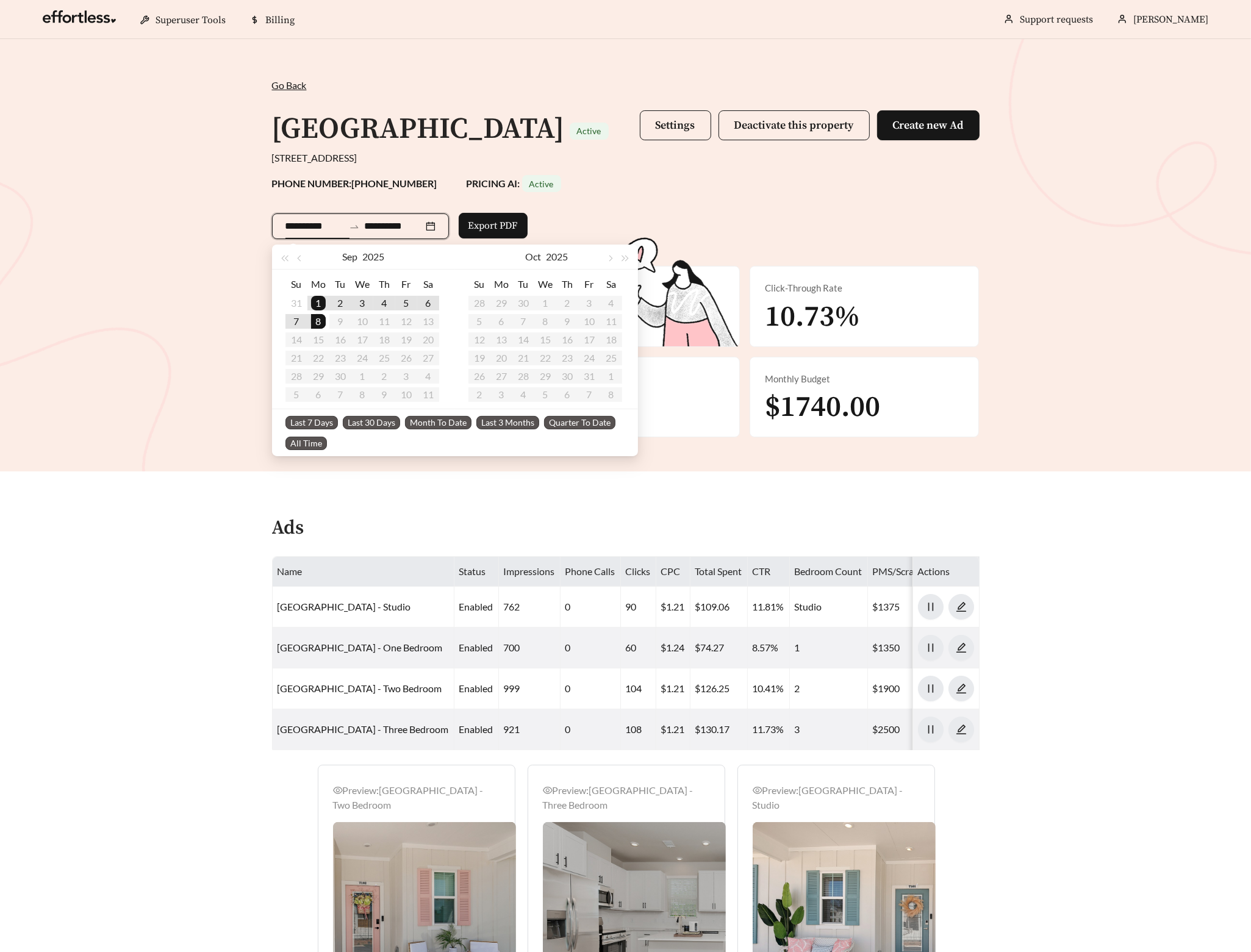
click at [365, 419] on span "Last 30 Days" at bounding box center [371, 423] width 57 height 13
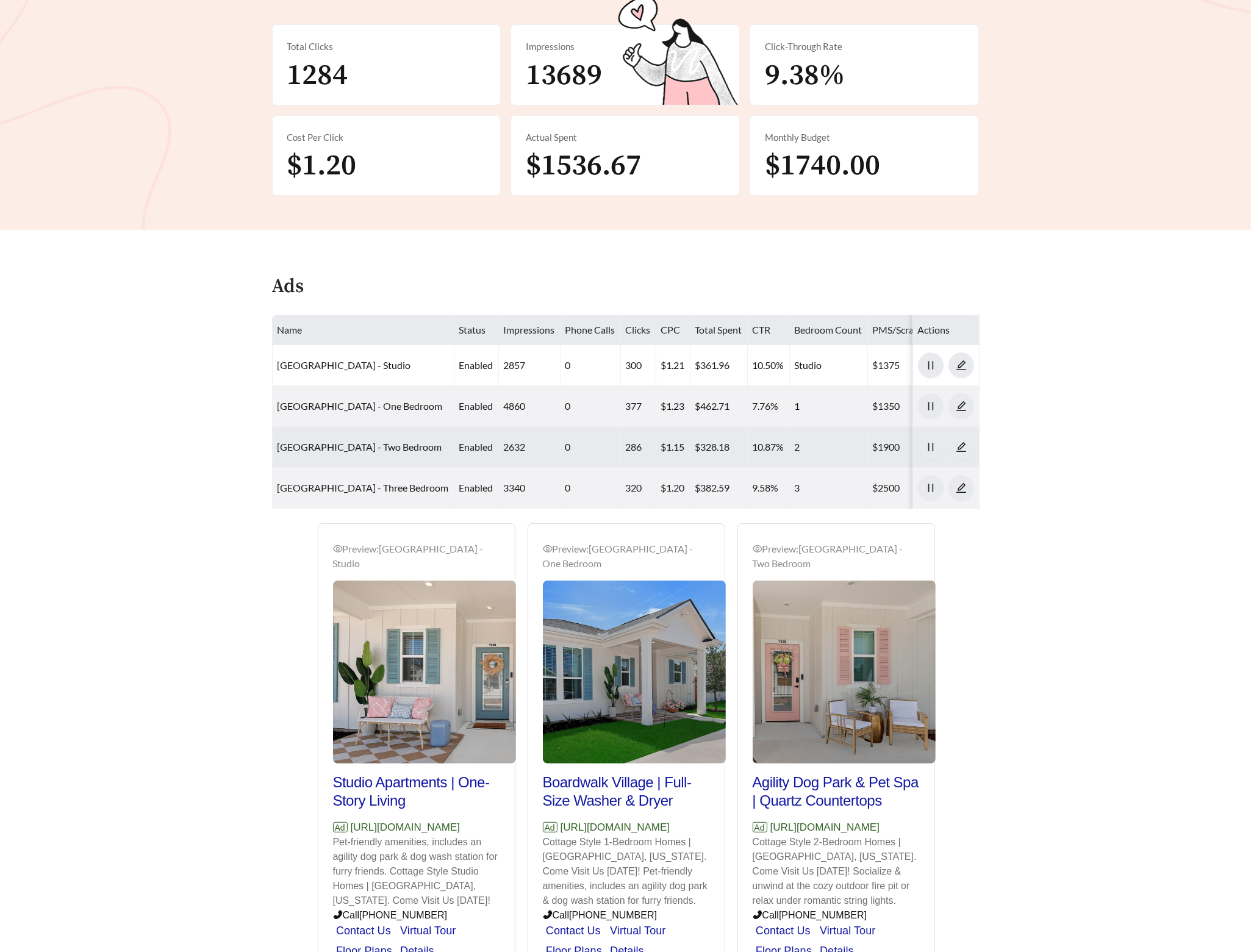
scroll to position [244, 0]
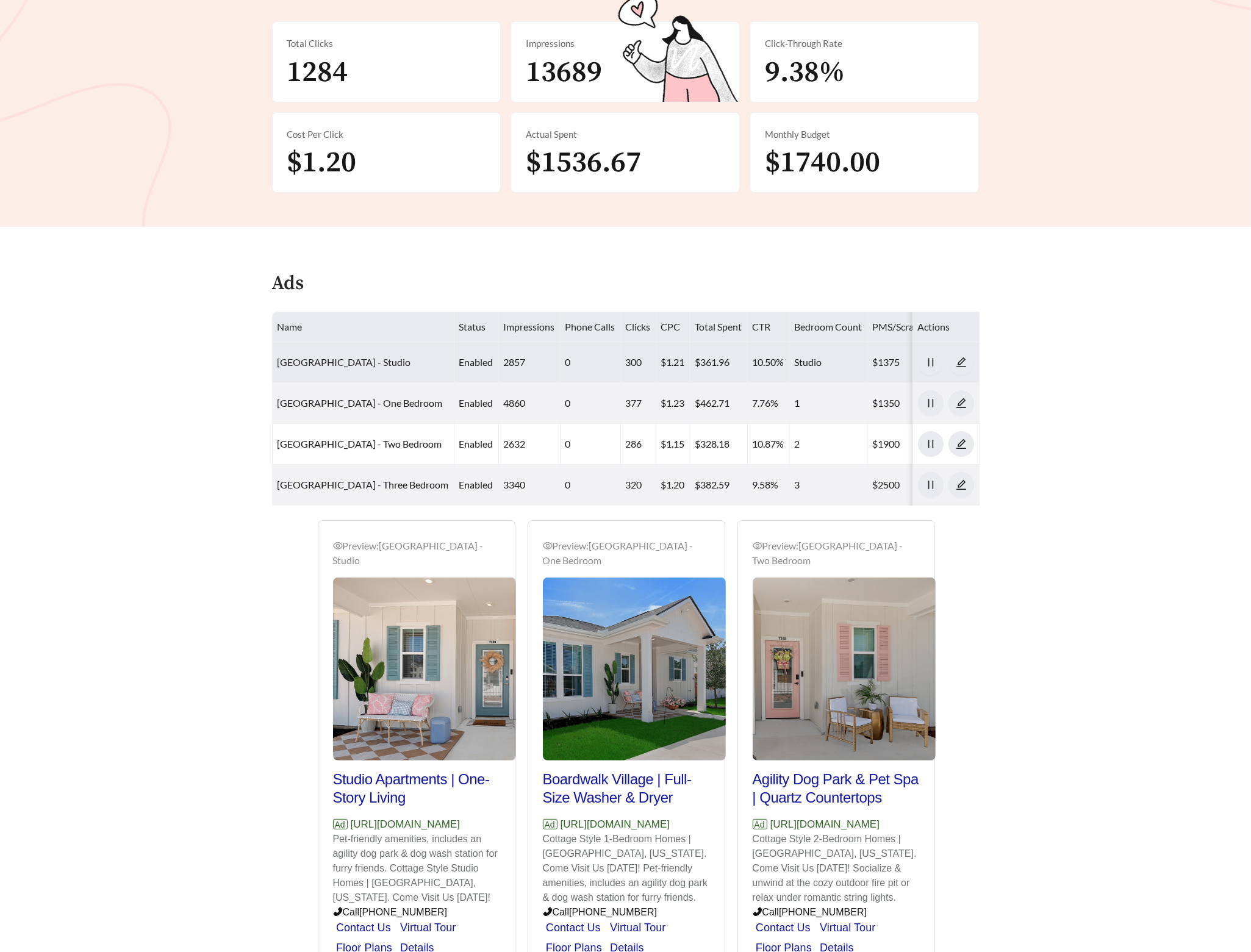
click at [349, 363] on link "Boardwalk Village - Studio" at bounding box center [344, 362] width 133 height 12
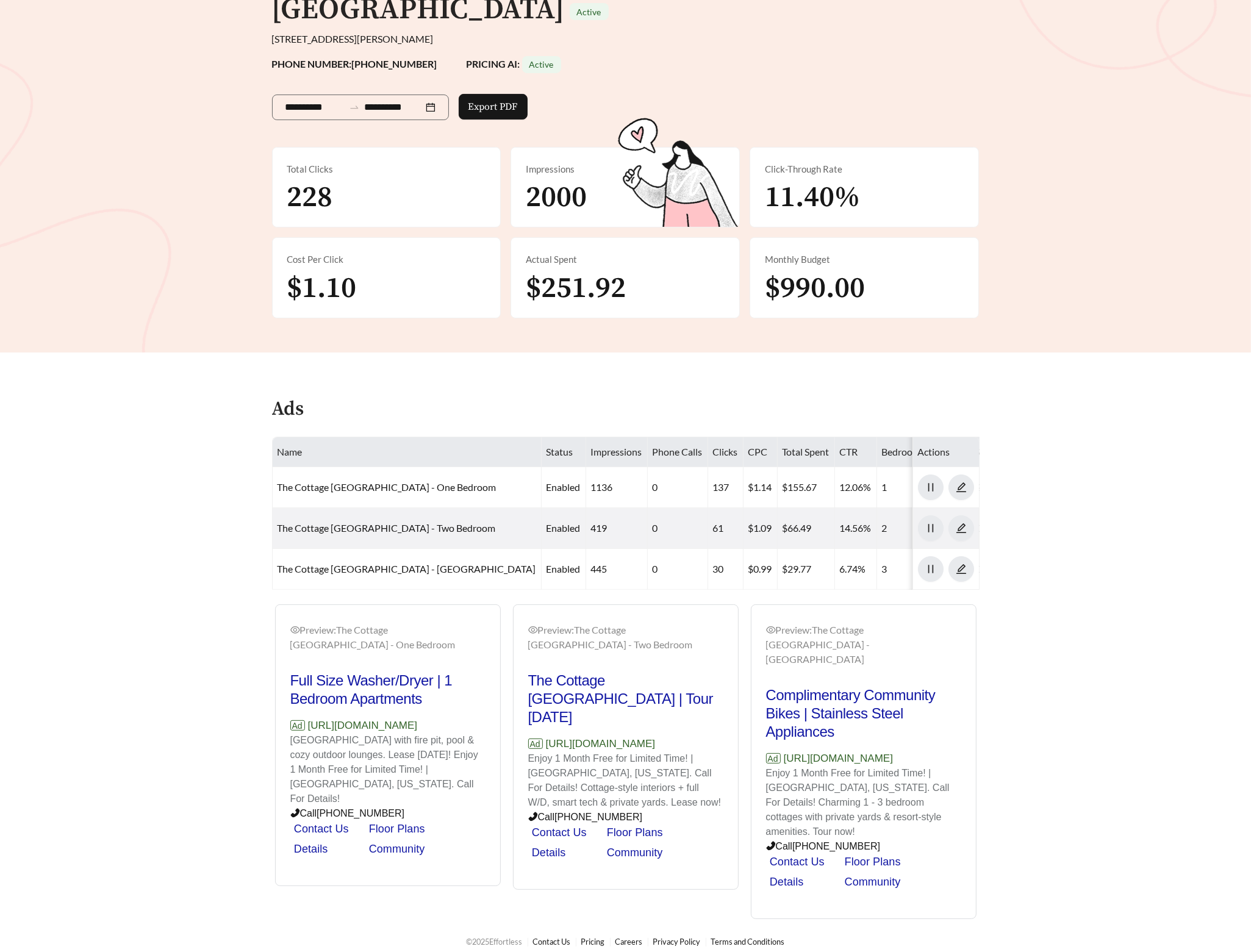
scroll to position [168, 0]
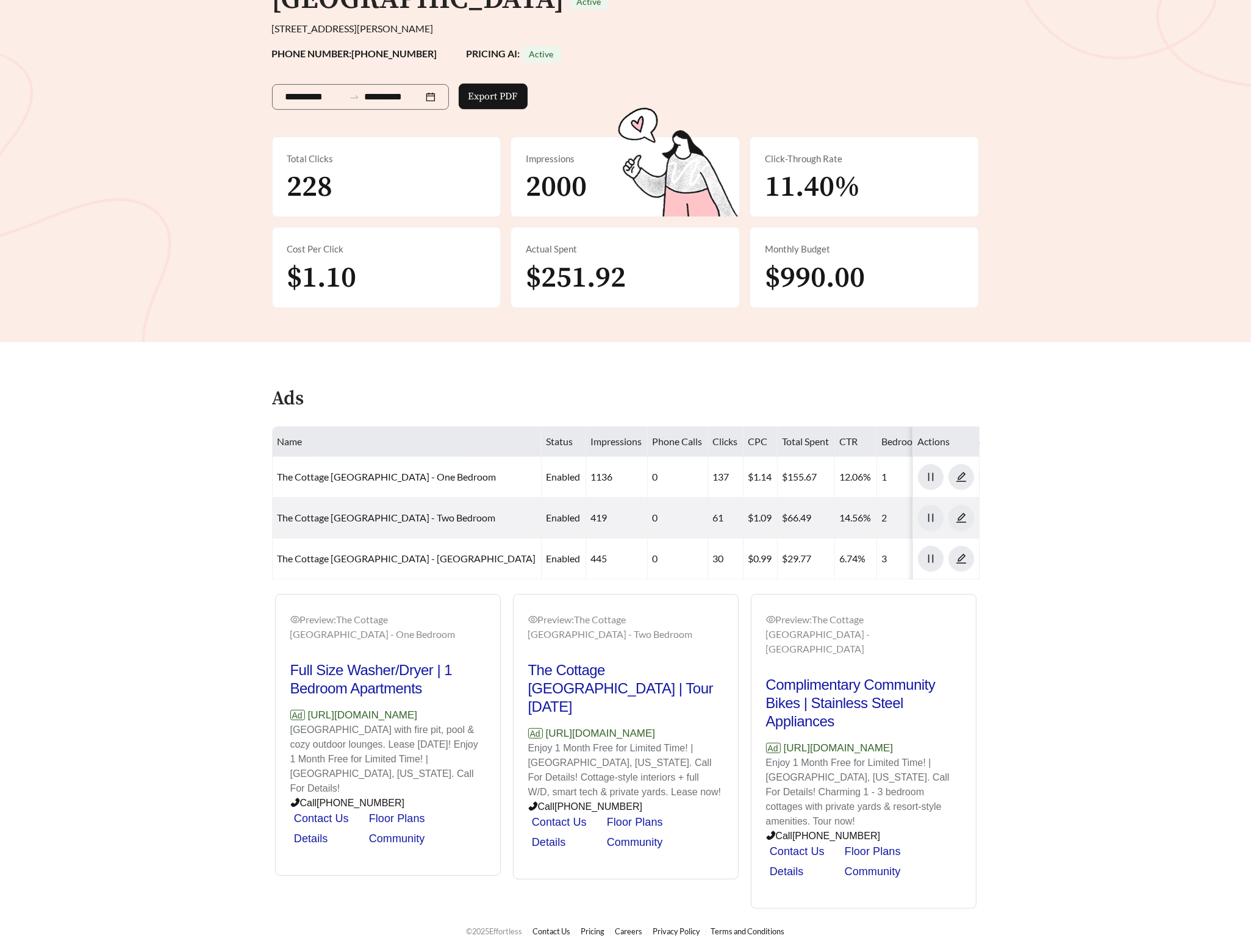
drag, startPoint x: 480, startPoint y: 741, endPoint x: 287, endPoint y: 740, distance: 193.0
click at [287, 740] on div "Preview: [GEOGRAPHIC_DATA] - One Bedroom Full Size Washer/Dryer | 1 Bedroom Apa…" at bounding box center [388, 736] width 225 height 278
copy p "[URL][DOMAIN_NAME]"
click at [291, 94] on input "**********" at bounding box center [314, 97] width 59 height 15
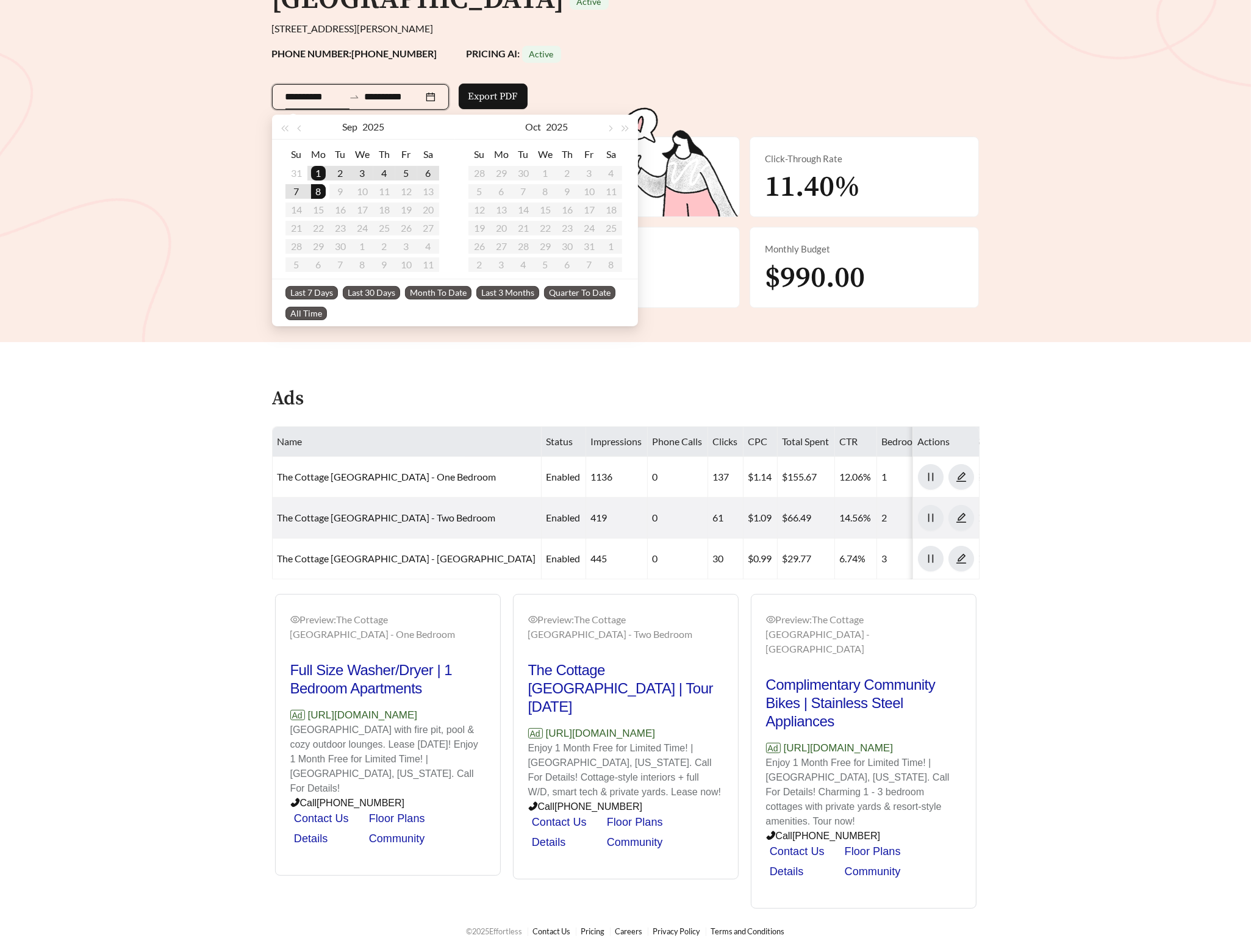
click at [378, 289] on span "Last 30 Days" at bounding box center [371, 292] width 57 height 13
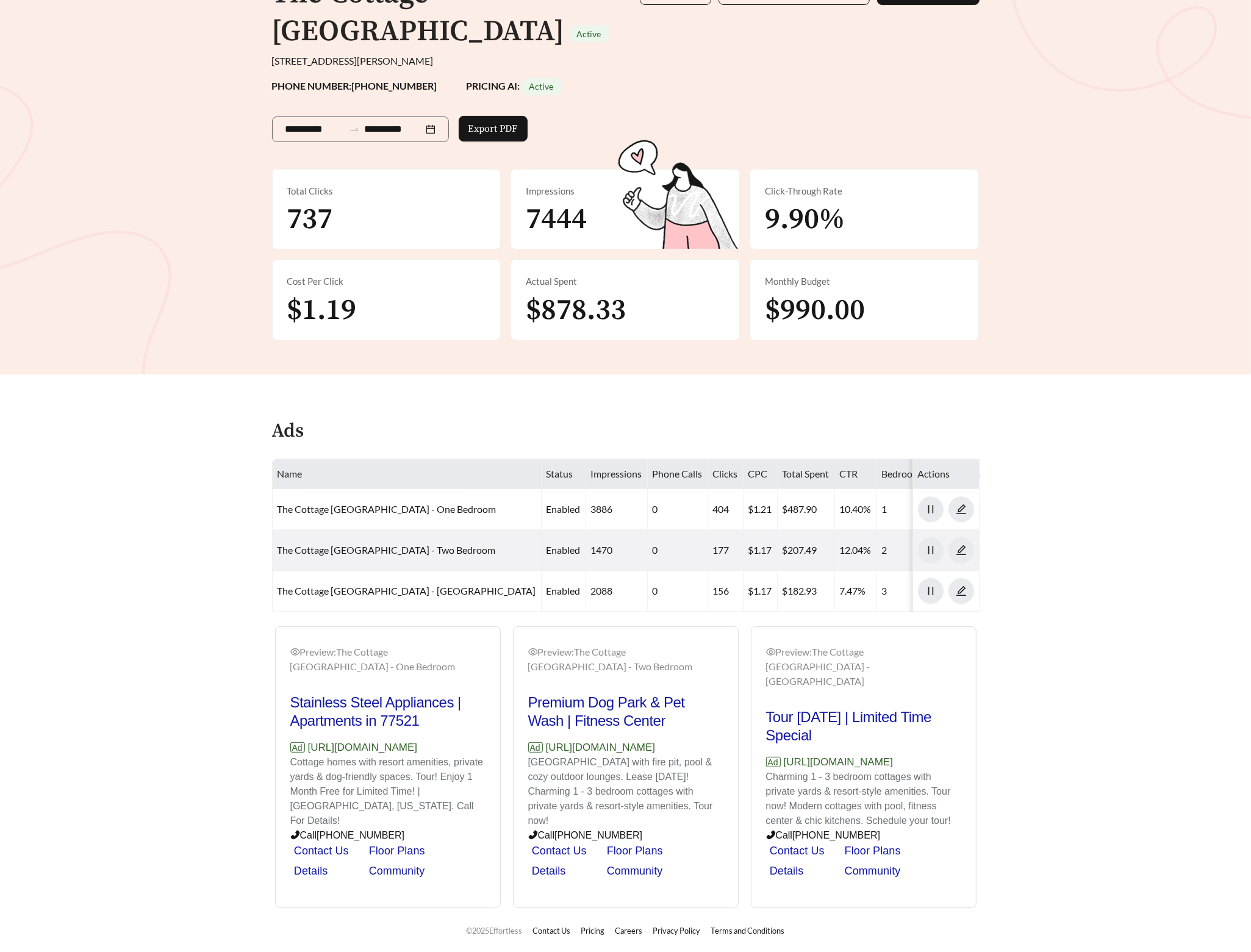
scroll to position [149, 0]
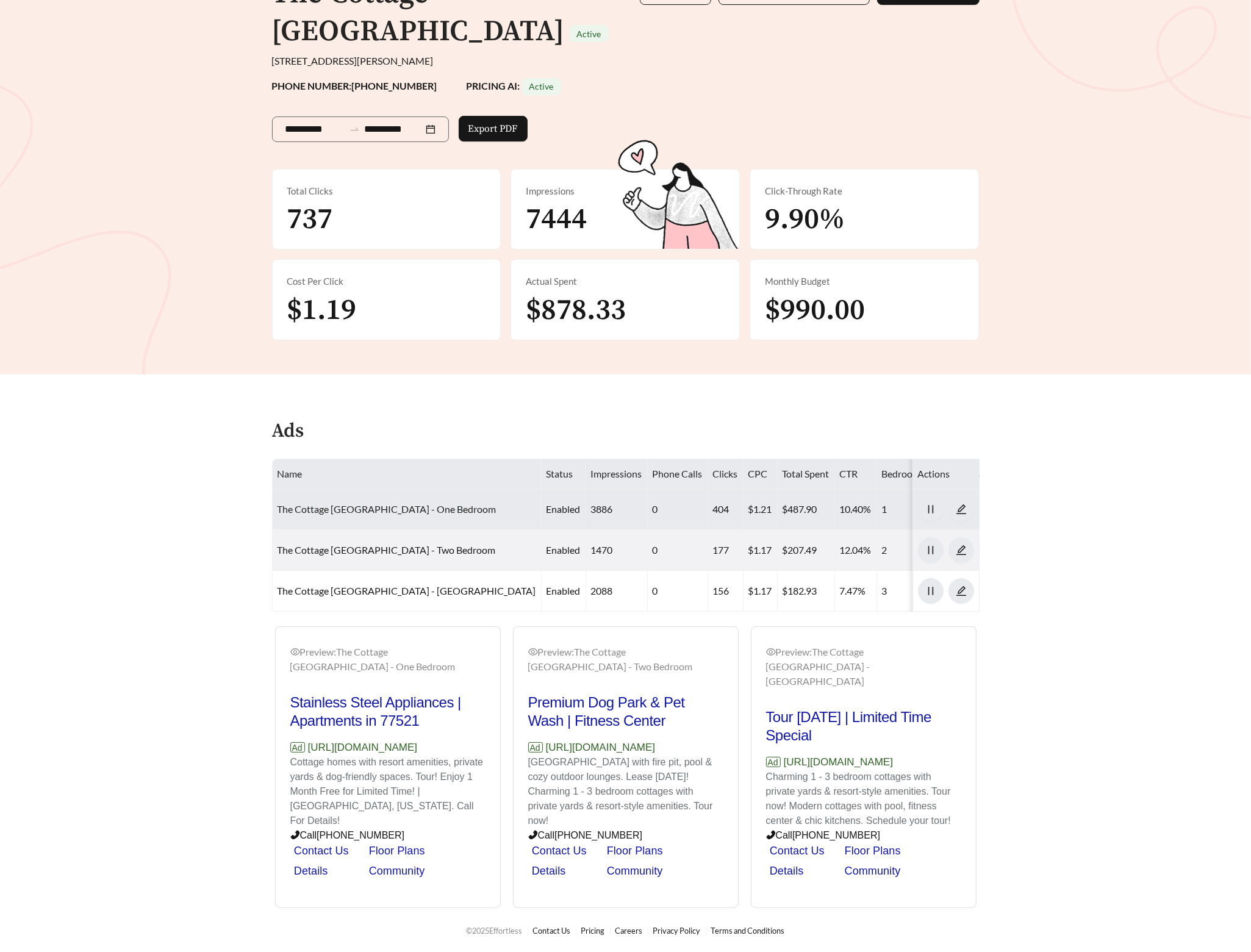
click at [357, 503] on link "The Cottage Green Baytown - One Bedroom" at bounding box center [387, 509] width 219 height 12
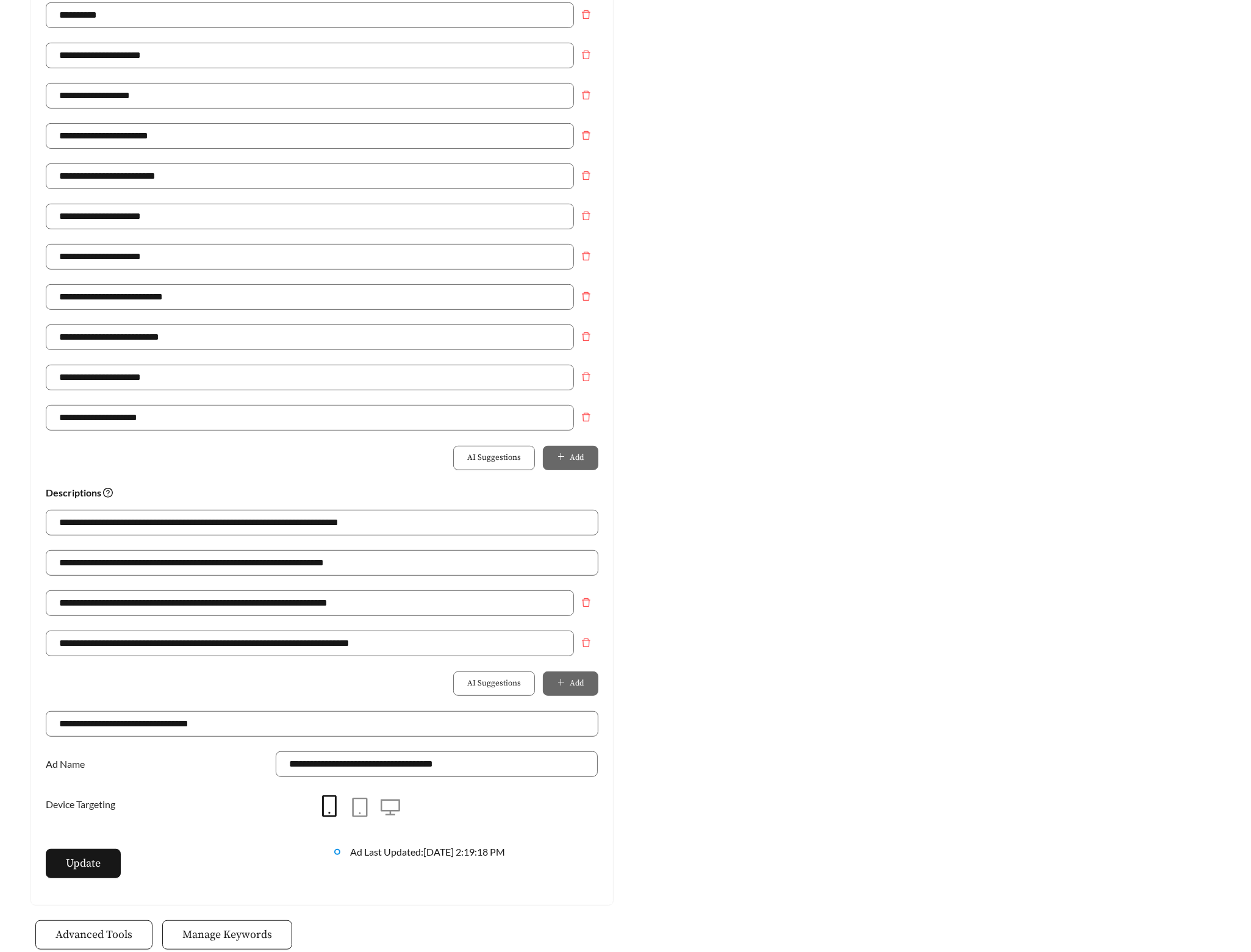
scroll to position [393, 0]
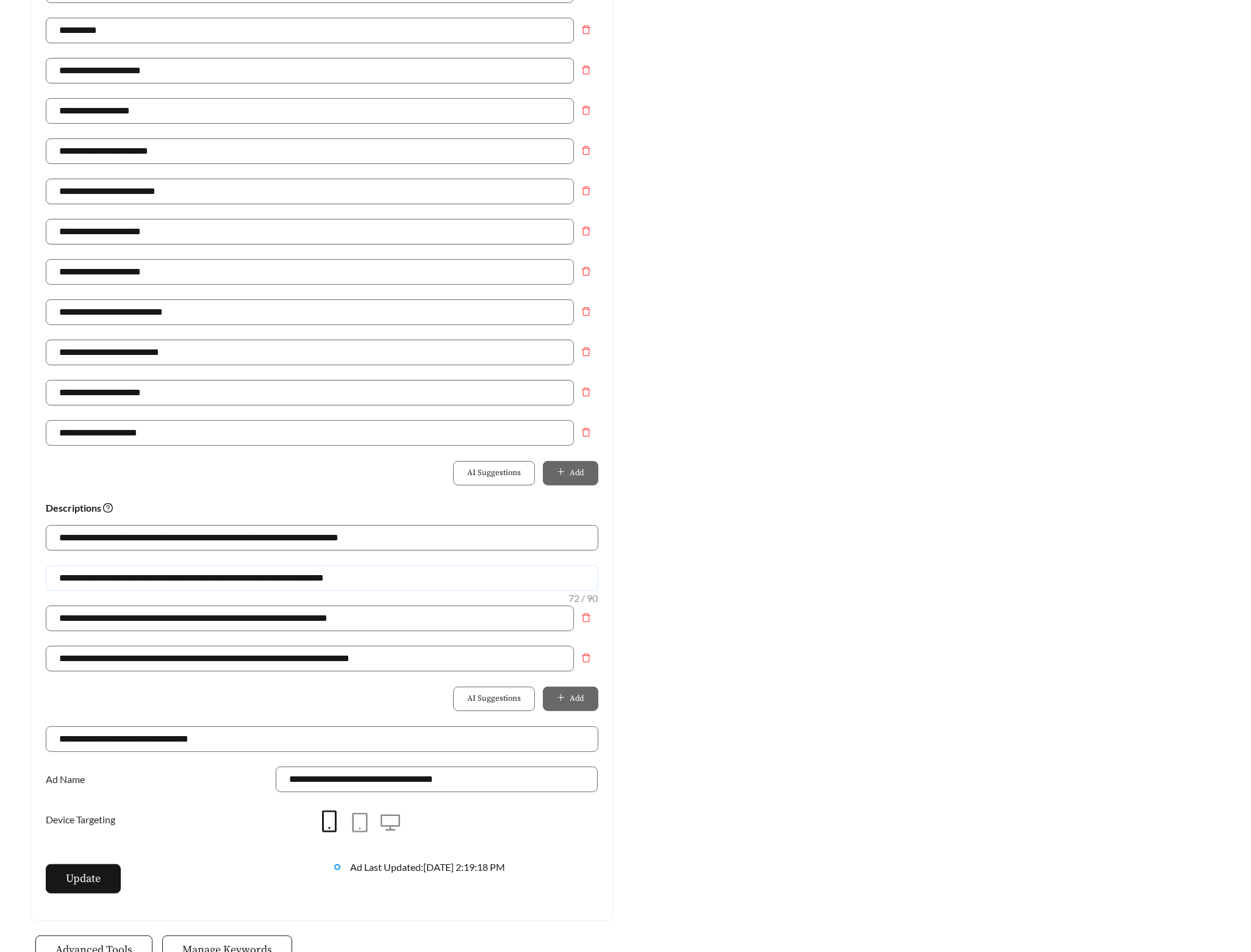
drag, startPoint x: 219, startPoint y: 583, endPoint x: -75, endPoint y: 584, distance: 294.0
click at [0, 559] on html "**********" at bounding box center [626, 83] width 1251 height 952
drag, startPoint x: 401, startPoint y: 582, endPoint x: -47, endPoint y: 579, distance: 448.0
click at [0, 559] on html "**********" at bounding box center [626, 83] width 1251 height 952
type input "**********"
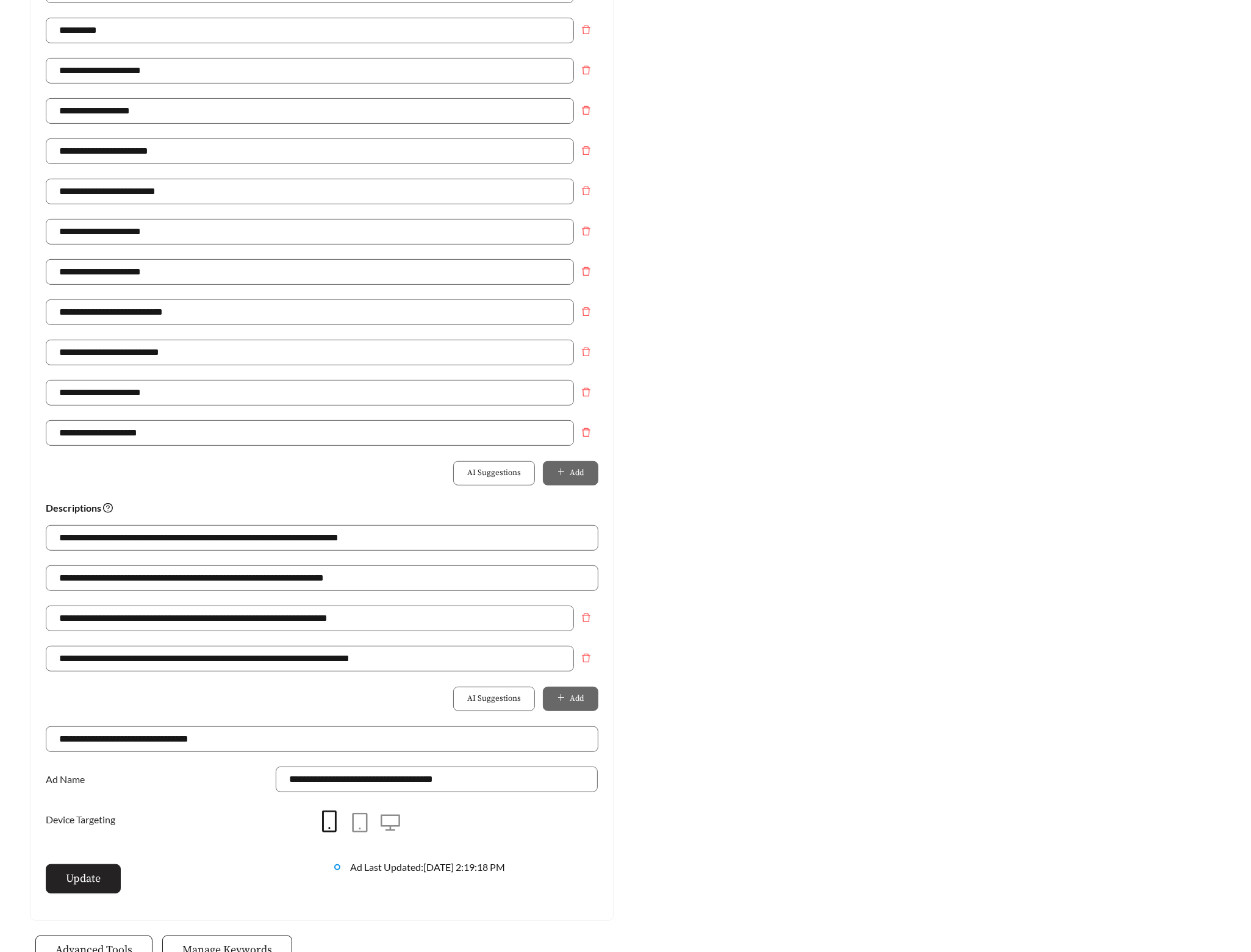
click at [102, 893] on button "Update" at bounding box center [83, 879] width 75 height 29
click at [587, 435] on icon "delete" at bounding box center [586, 432] width 10 height 10
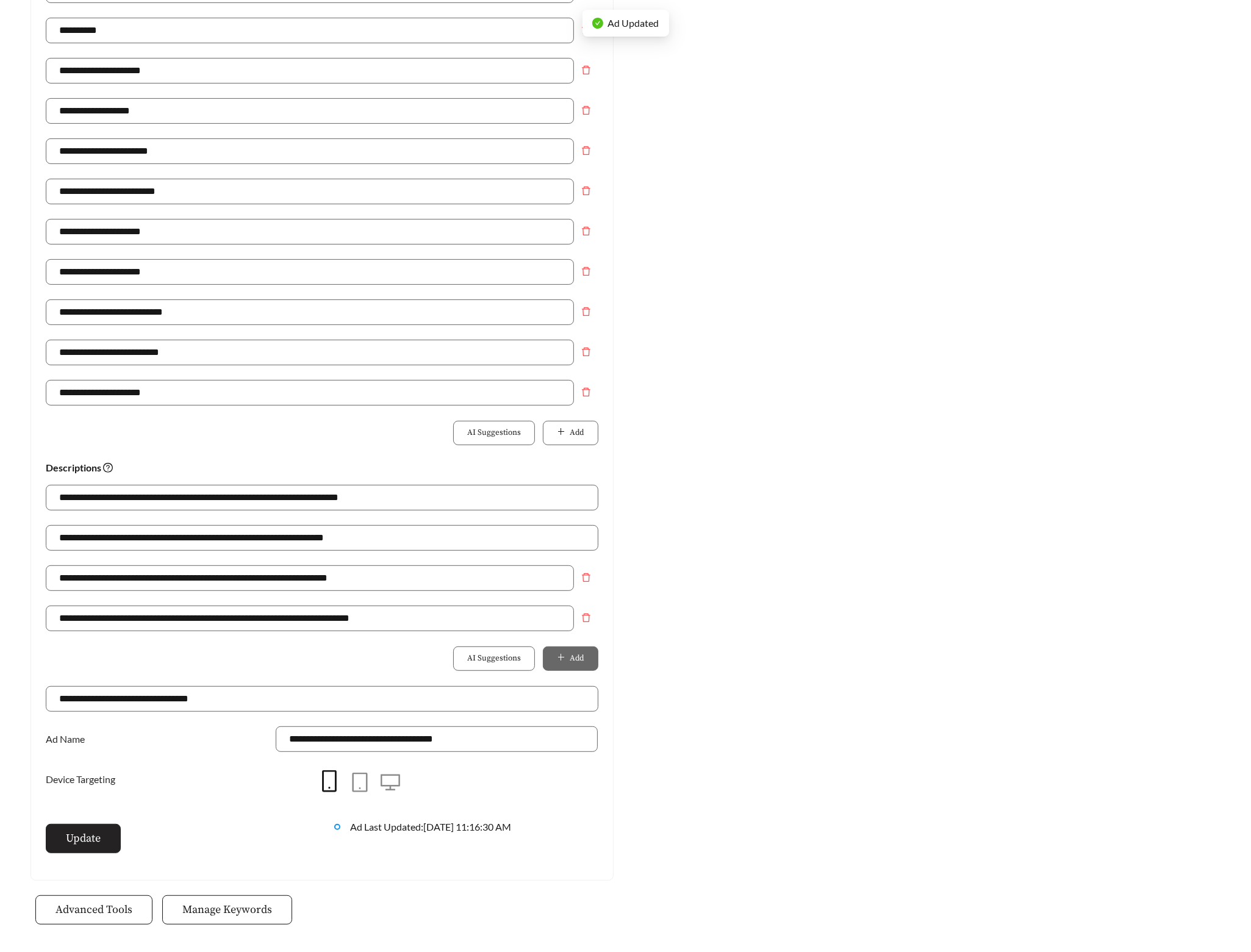
click at [82, 846] on span "Update" at bounding box center [83, 838] width 35 height 17
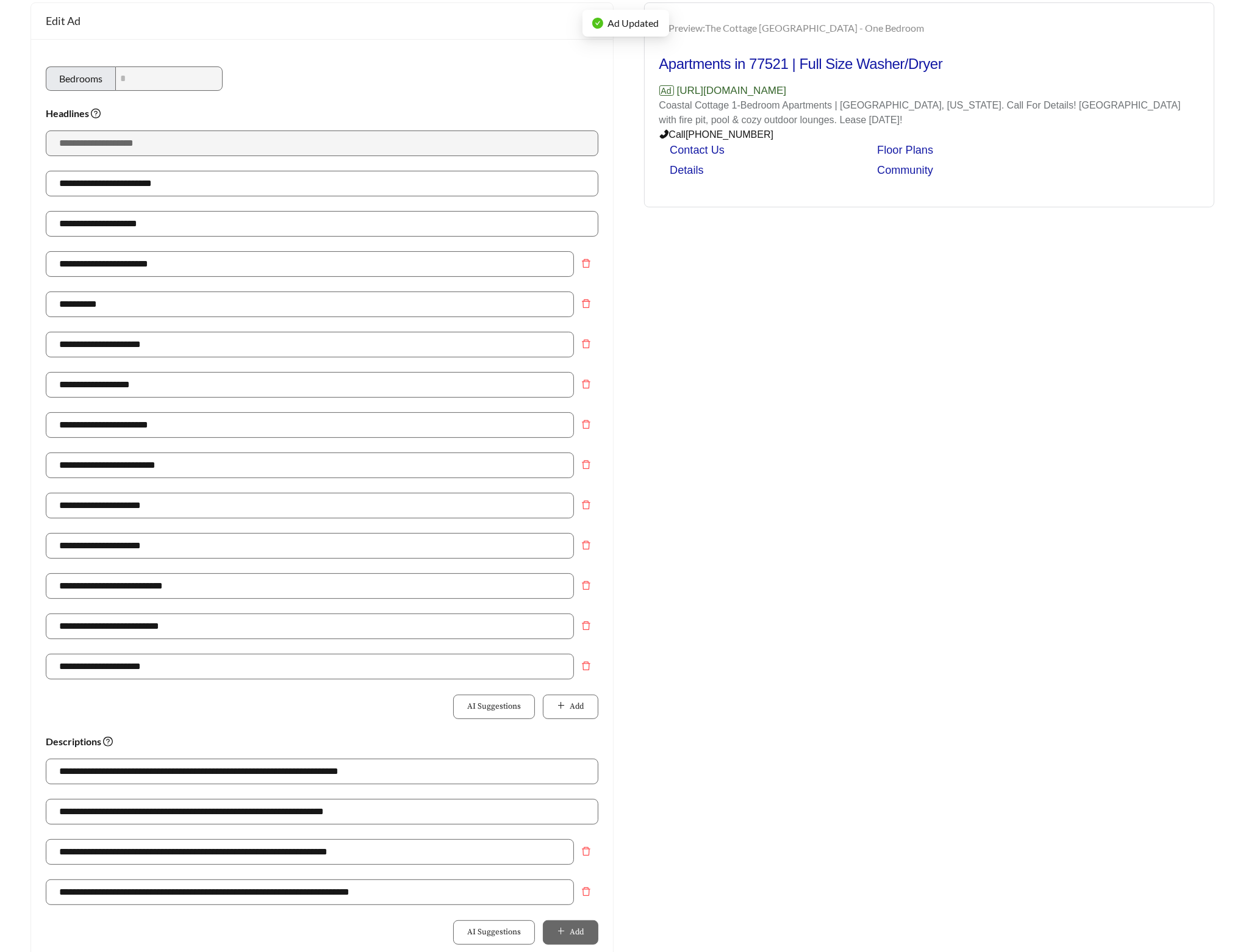
scroll to position [0, 0]
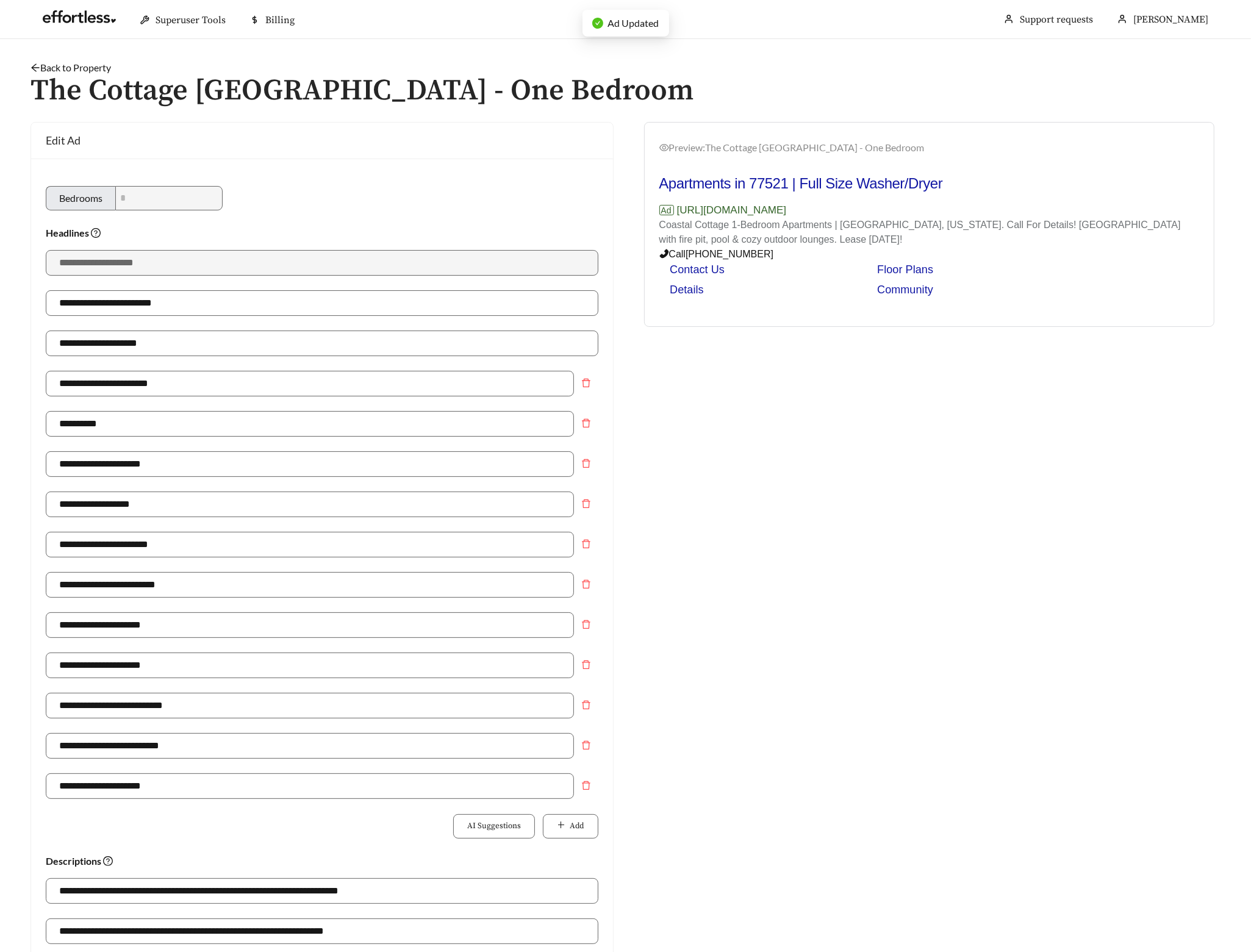
click at [93, 69] on link "Back to Property" at bounding box center [71, 67] width 81 height 12
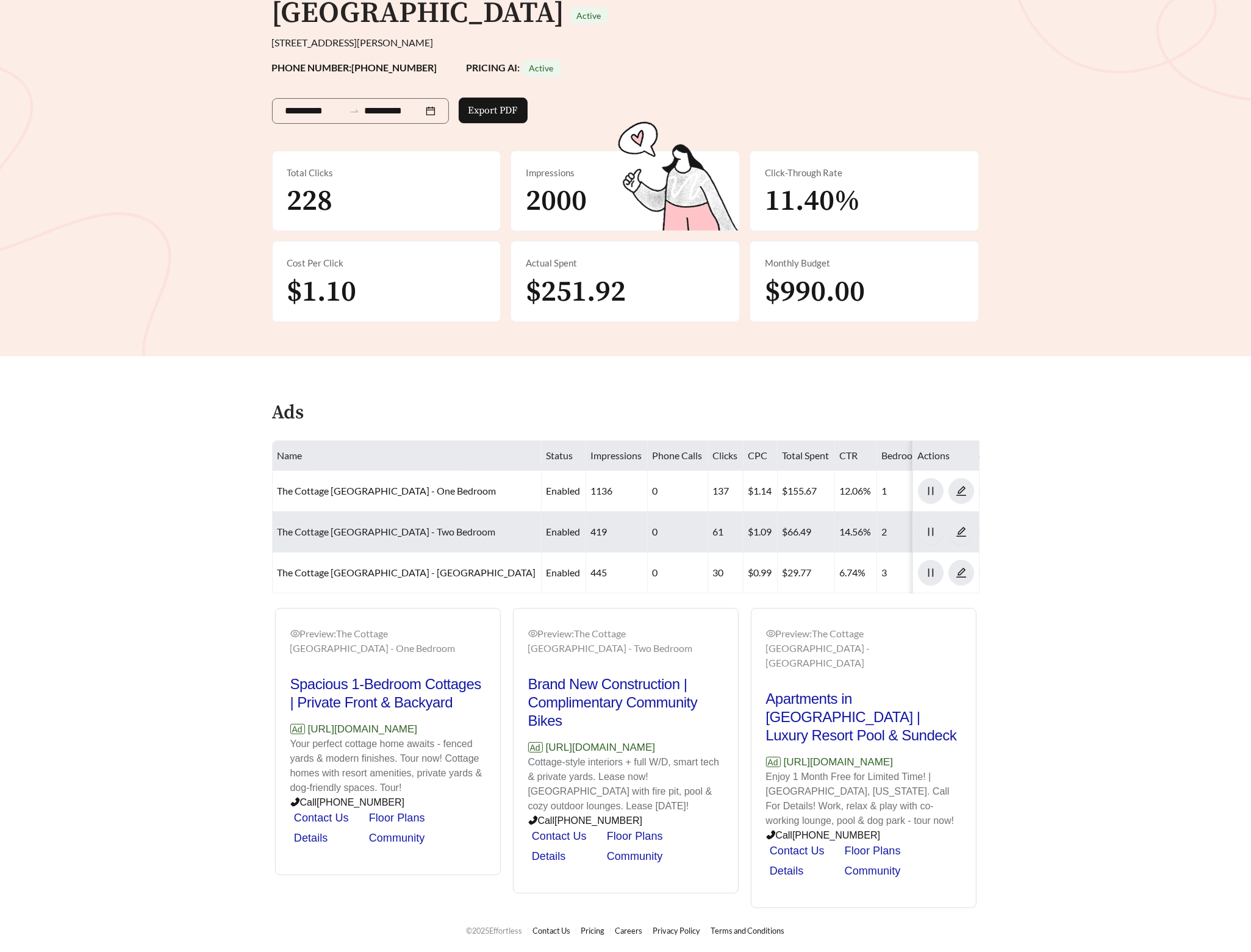
scroll to position [168, 0]
click at [351, 512] on td "The Cottage Green Baytown - Two Bedroom" at bounding box center [407, 532] width 269 height 41
click at [349, 526] on link "The Cottage Green Baytown - Two Bedroom" at bounding box center [386, 531] width 219 height 12
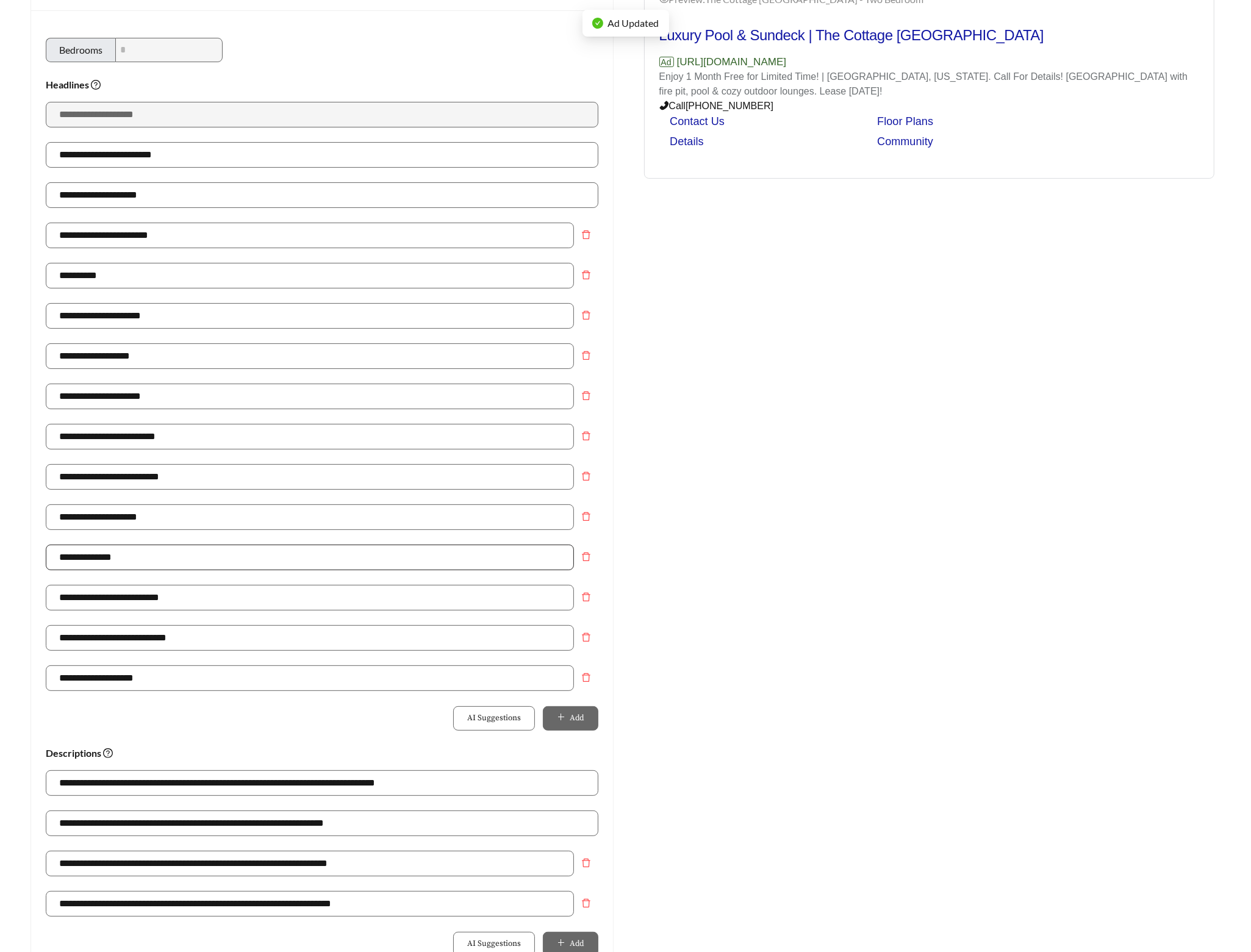
scroll to position [151, 0]
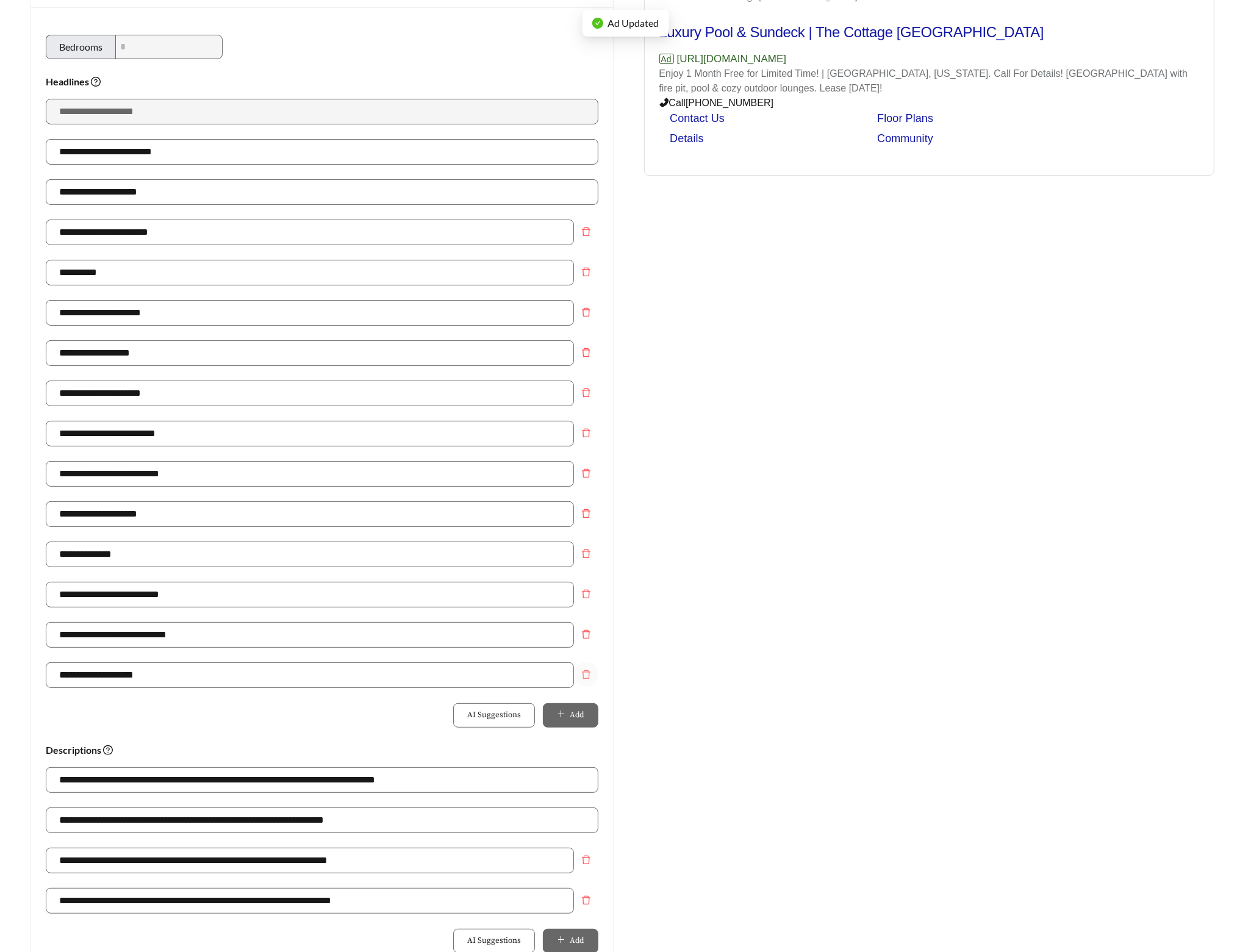
click at [585, 679] on icon "delete" at bounding box center [586, 674] width 10 height 10
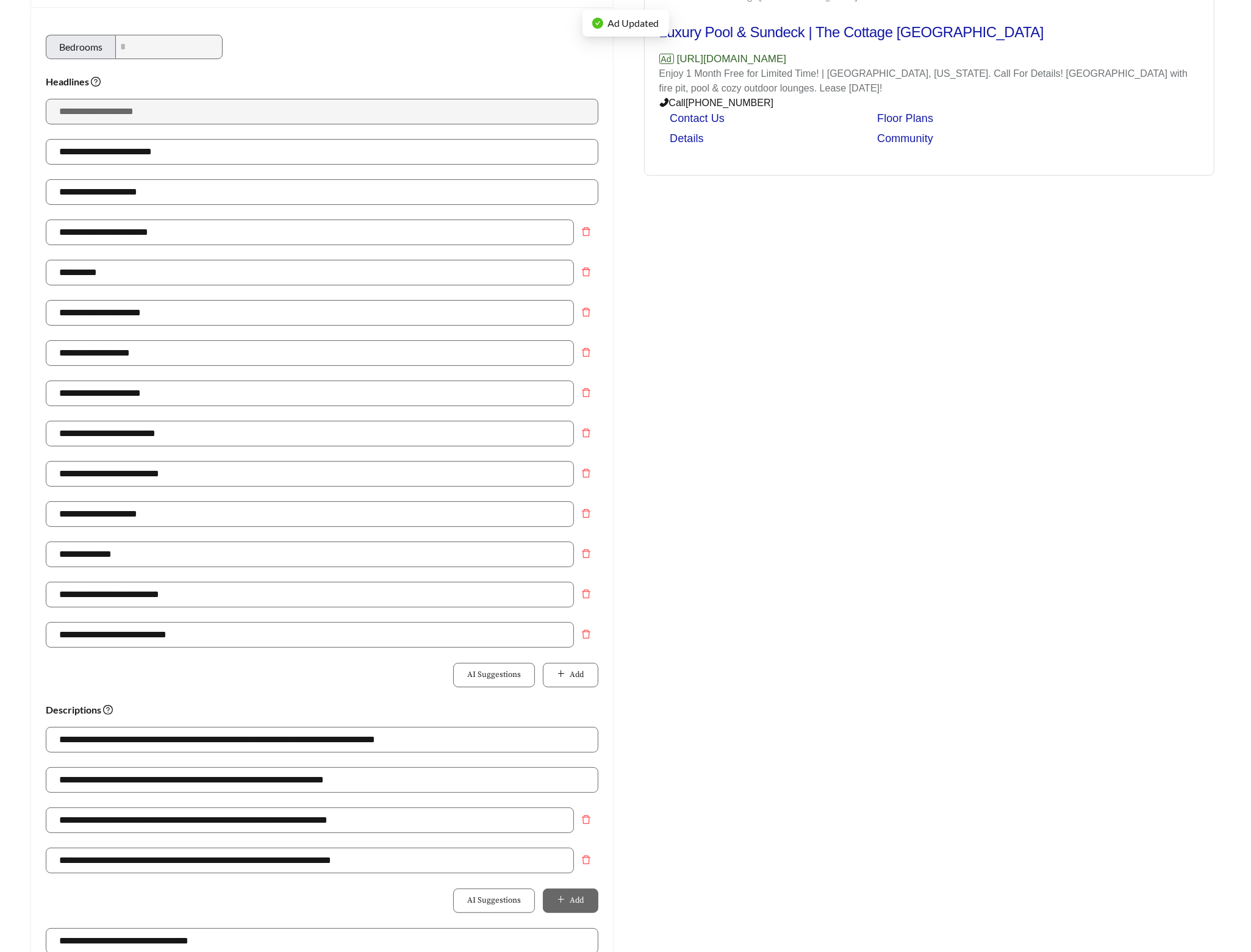
scroll to position [481, 0]
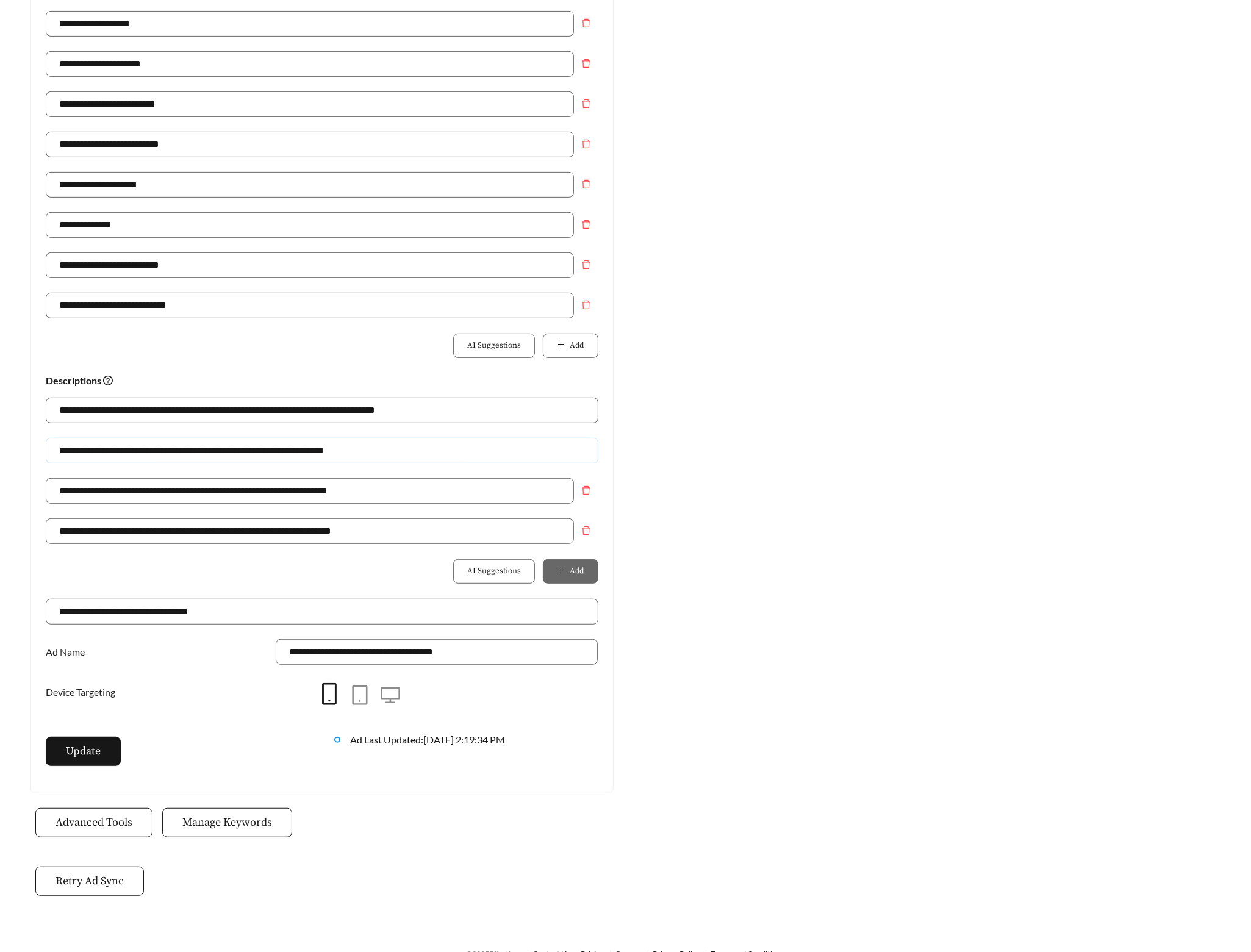
drag, startPoint x: 382, startPoint y: 455, endPoint x: 4, endPoint y: 459, distance: 378.0
click at [4, 459] on main "**********" at bounding box center [626, 245] width 1251 height 1373
paste input "text"
click at [133, 454] on input "**********" at bounding box center [322, 450] width 553 height 26
type input "**********"
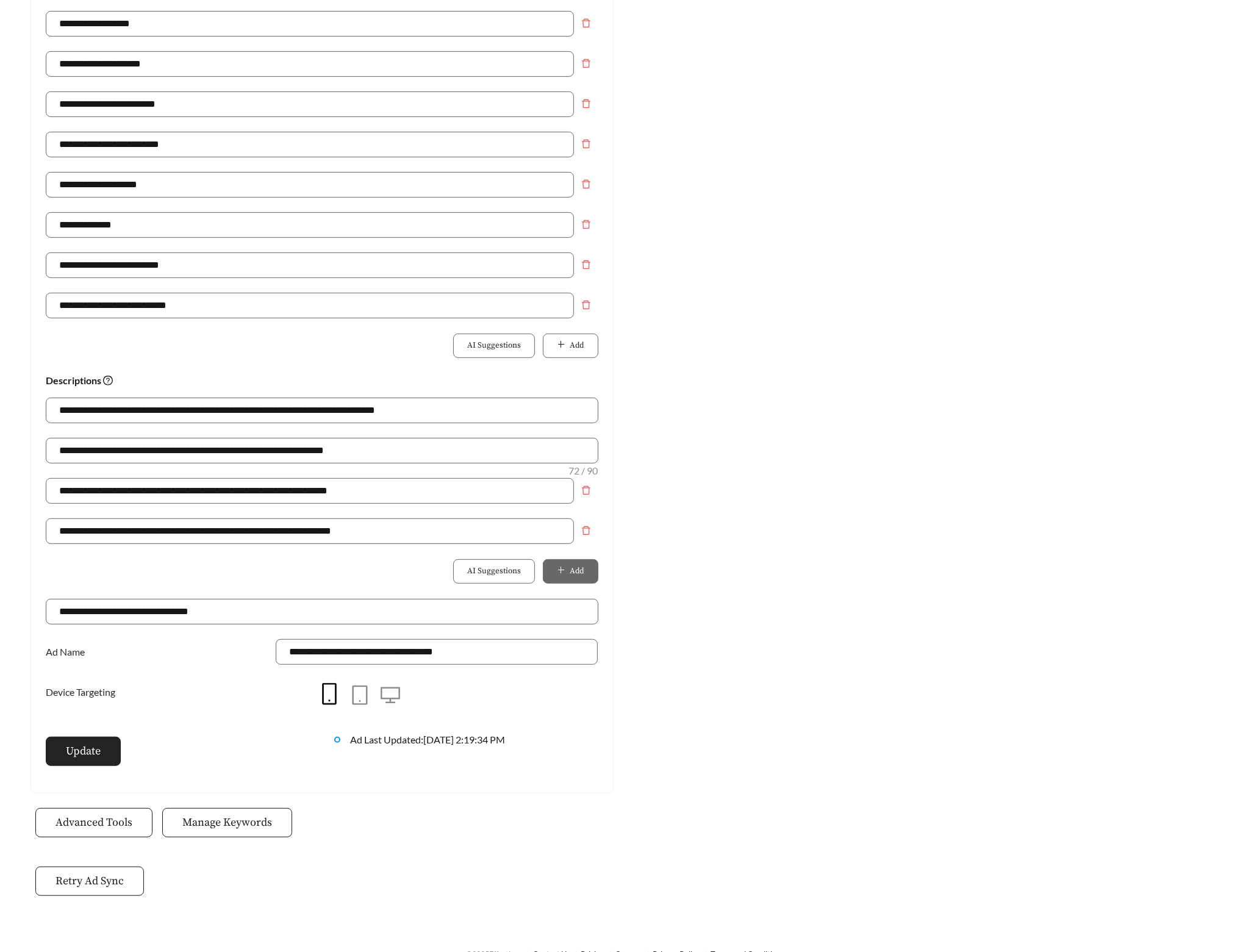
click at [70, 759] on span "Update" at bounding box center [83, 751] width 35 height 17
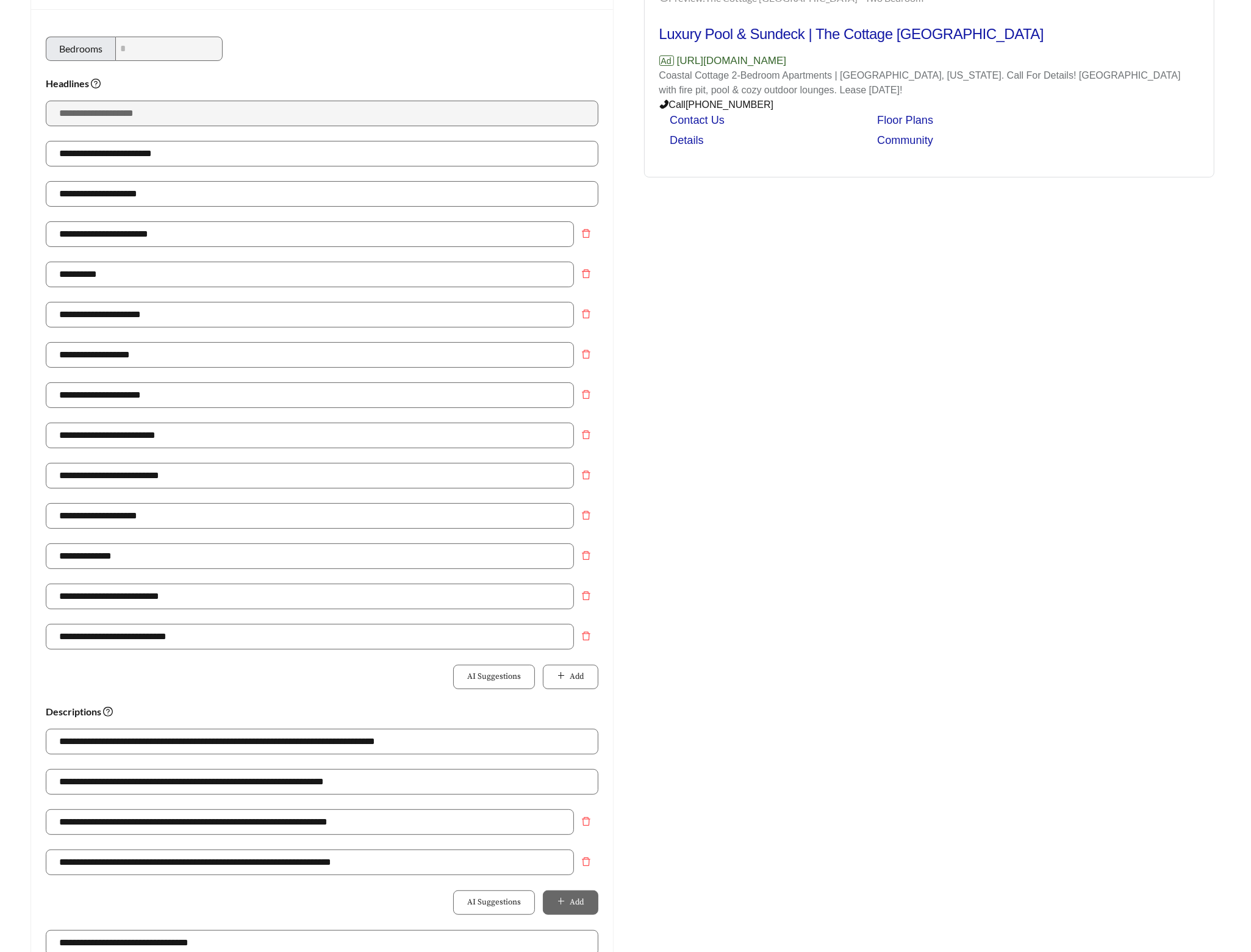
scroll to position [0, 0]
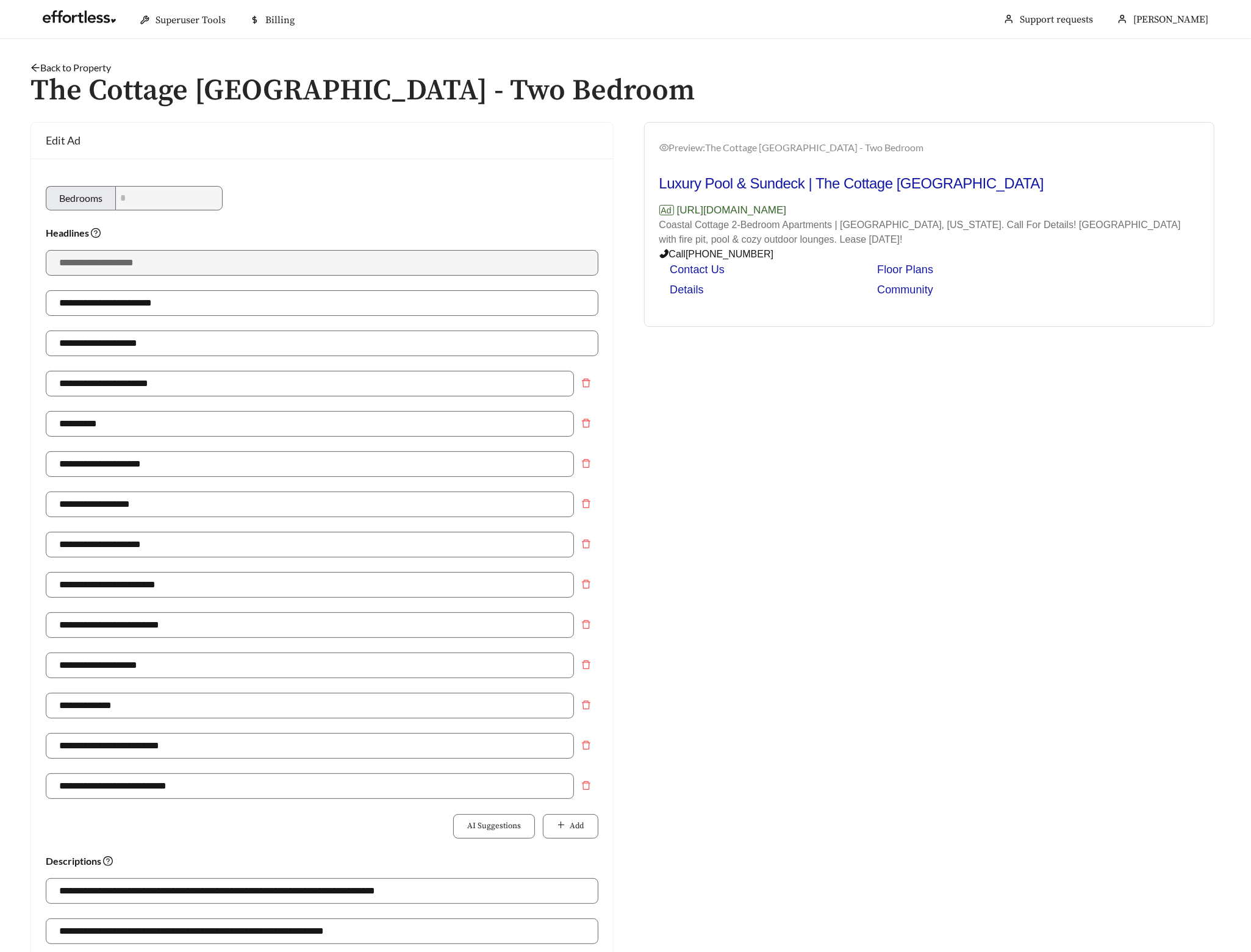
click at [79, 63] on link "Back to Property" at bounding box center [71, 67] width 81 height 12
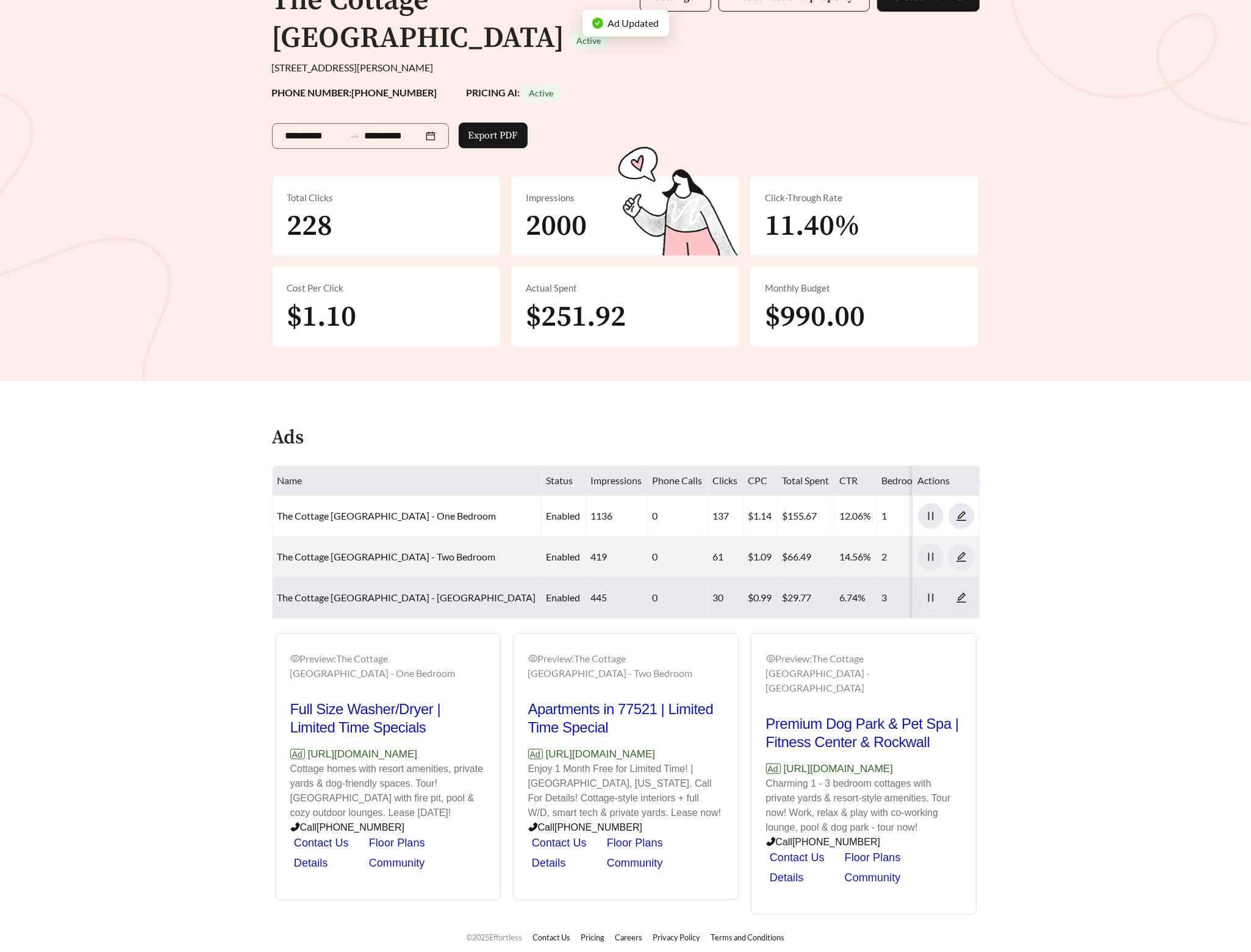
scroll to position [149, 0]
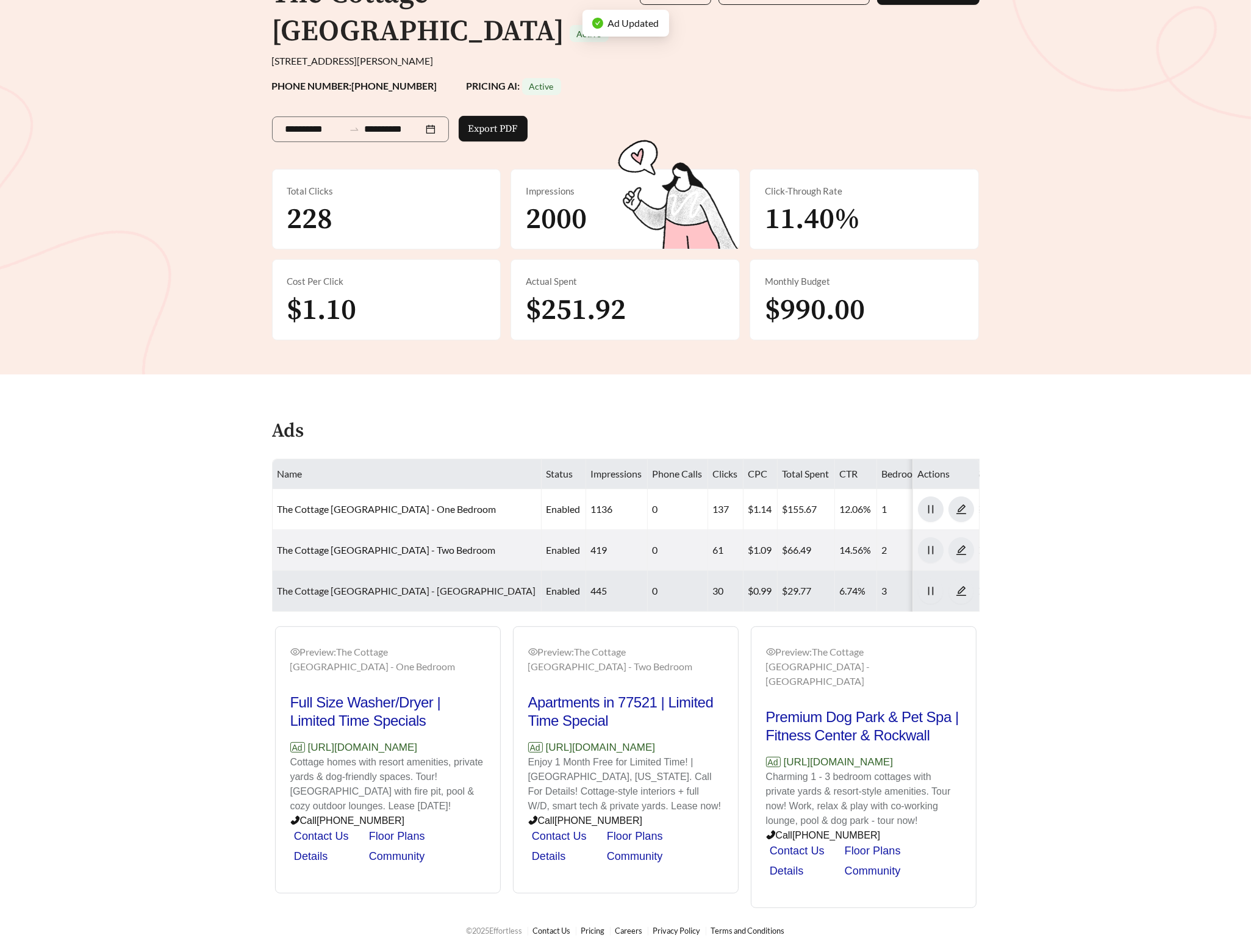
click at [347, 585] on link "The Cottage Green Baytown - Three Bedroom" at bounding box center [407, 591] width 259 height 12
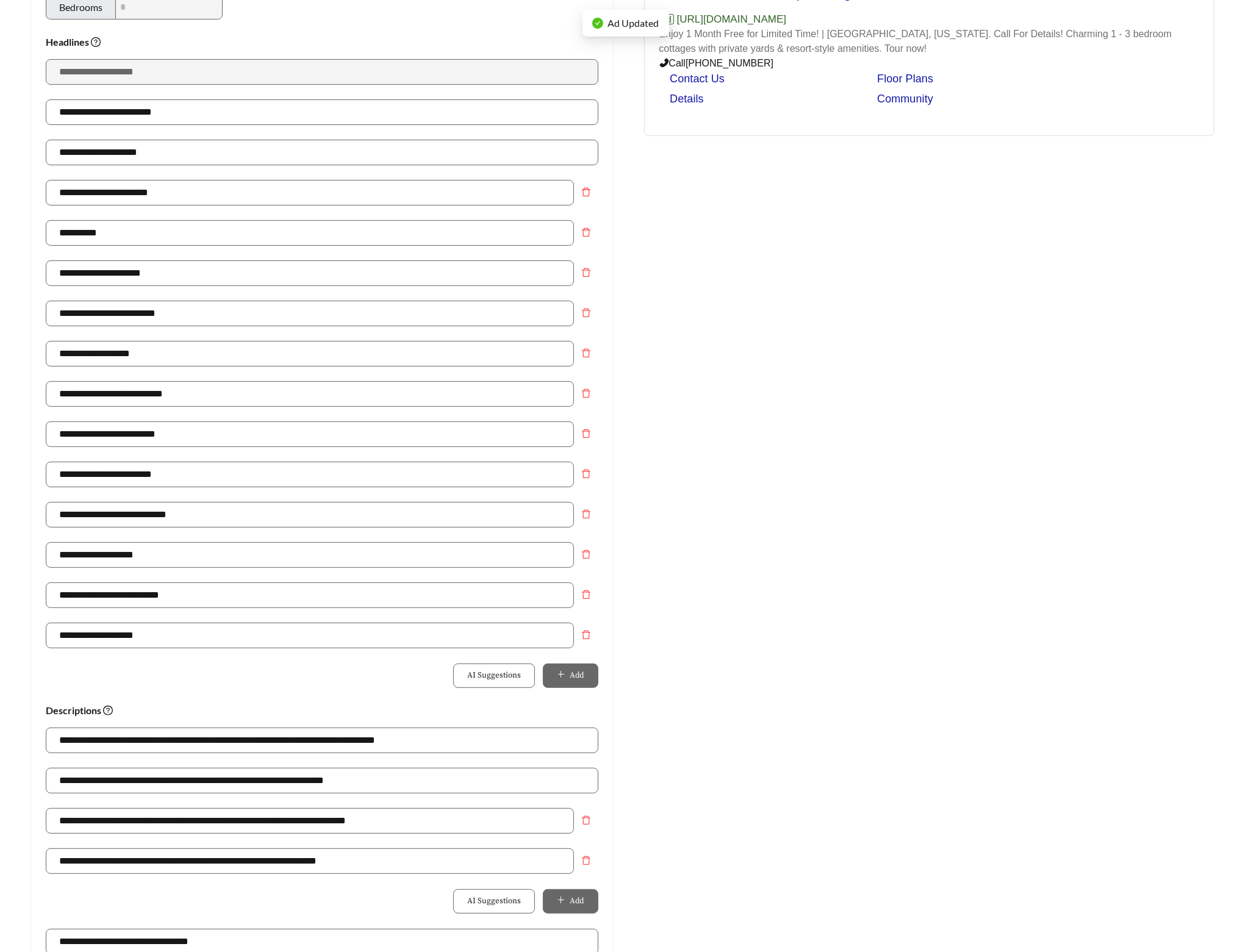
scroll to position [330, 0]
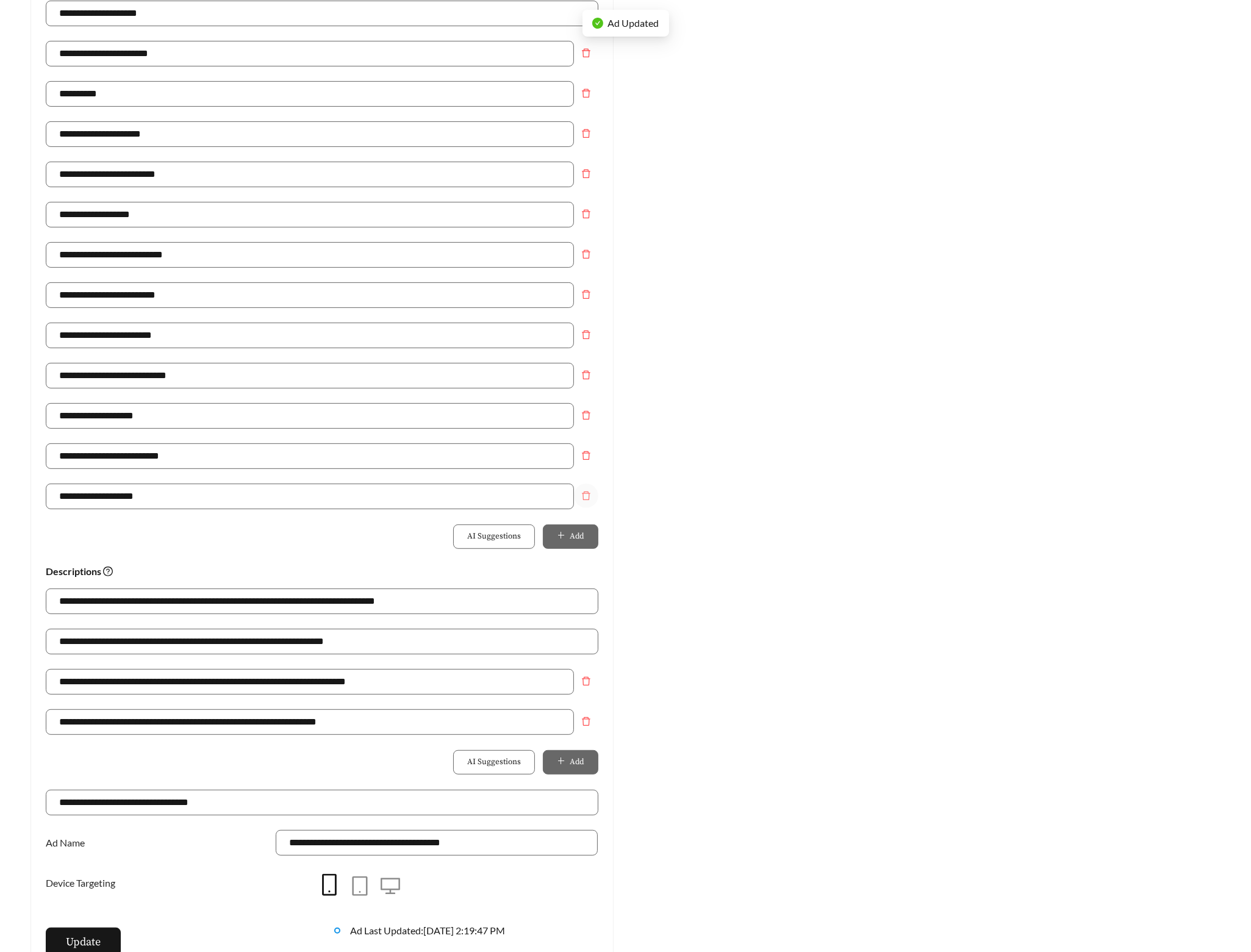
click at [587, 500] on icon "delete" at bounding box center [586, 496] width 10 height 10
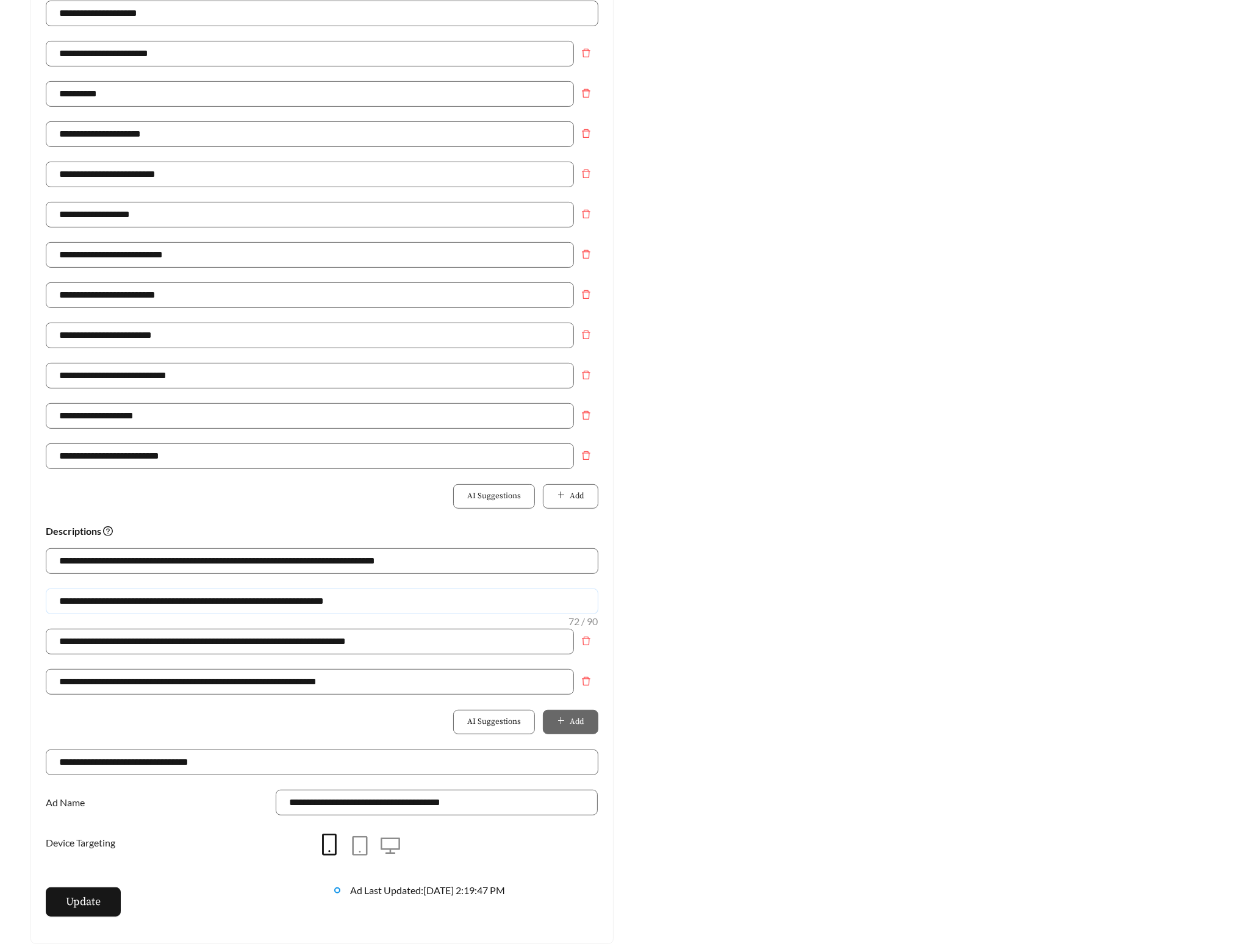
drag, startPoint x: 392, startPoint y: 604, endPoint x: -77, endPoint y: 609, distance: 469.0
click at [0, 609] on html "**********" at bounding box center [626, 146] width 1251 height 952
paste input "text"
click at [134, 604] on input "**********" at bounding box center [322, 601] width 553 height 26
type input "**********"
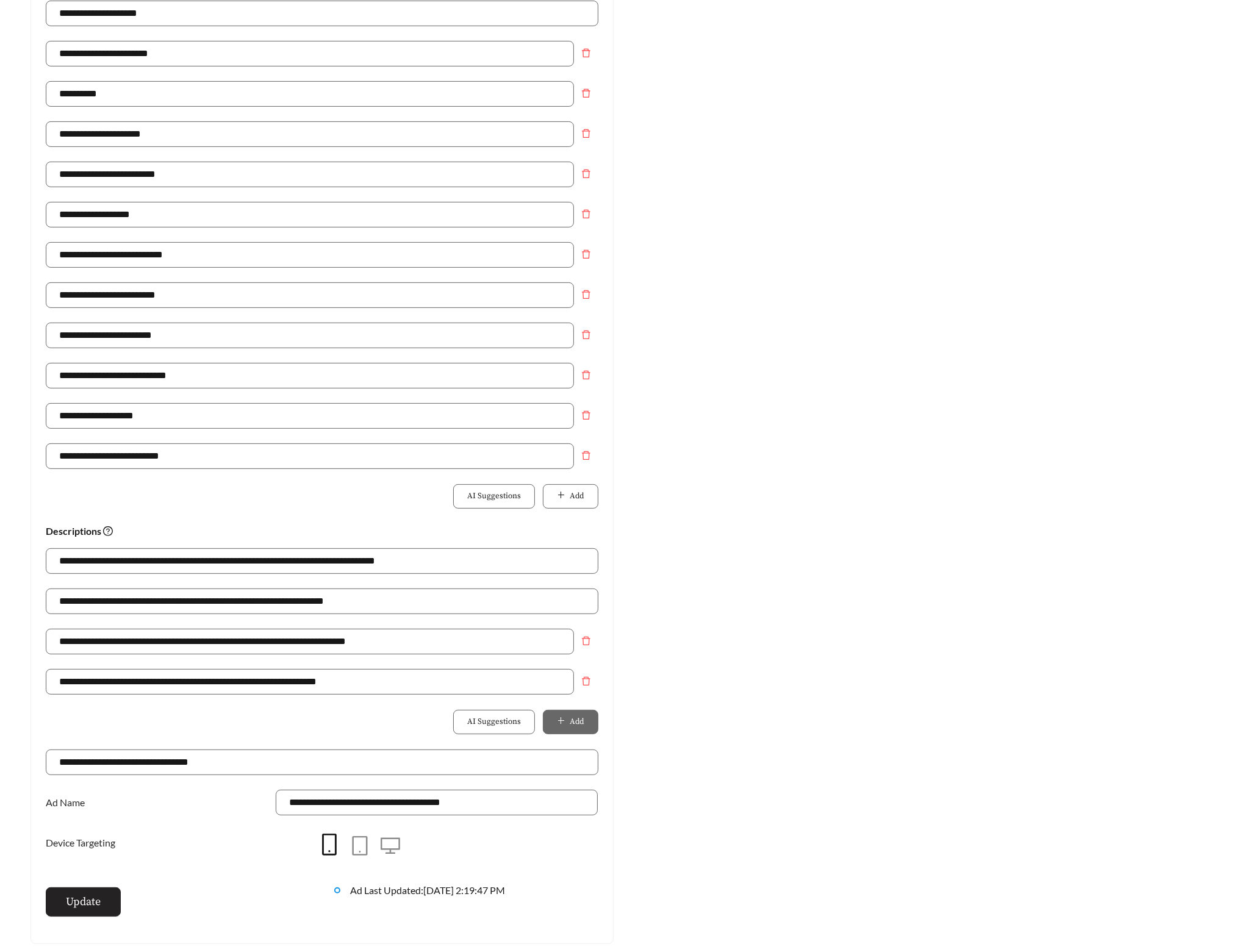
click at [89, 904] on span "Update" at bounding box center [83, 901] width 35 height 17
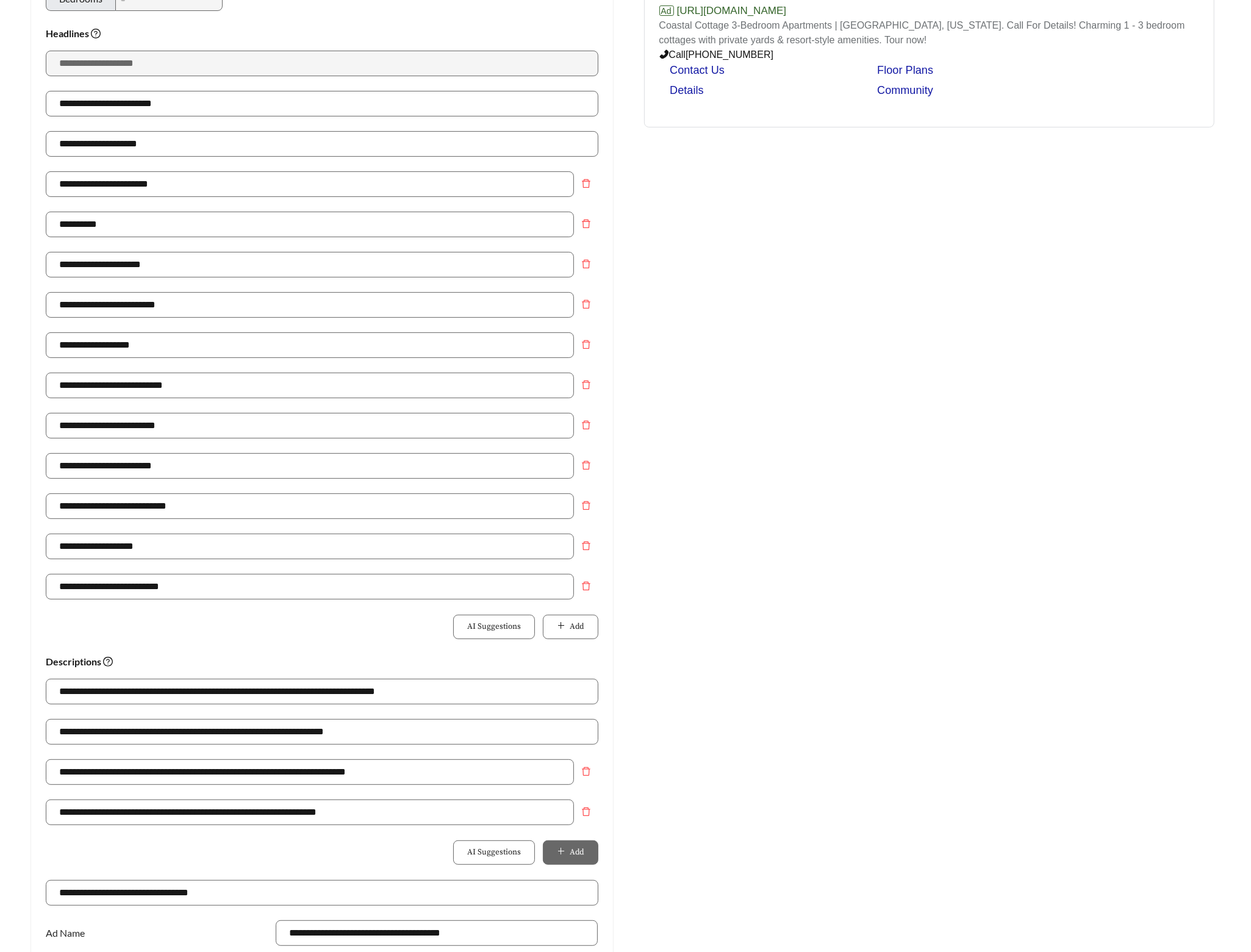
scroll to position [0, 0]
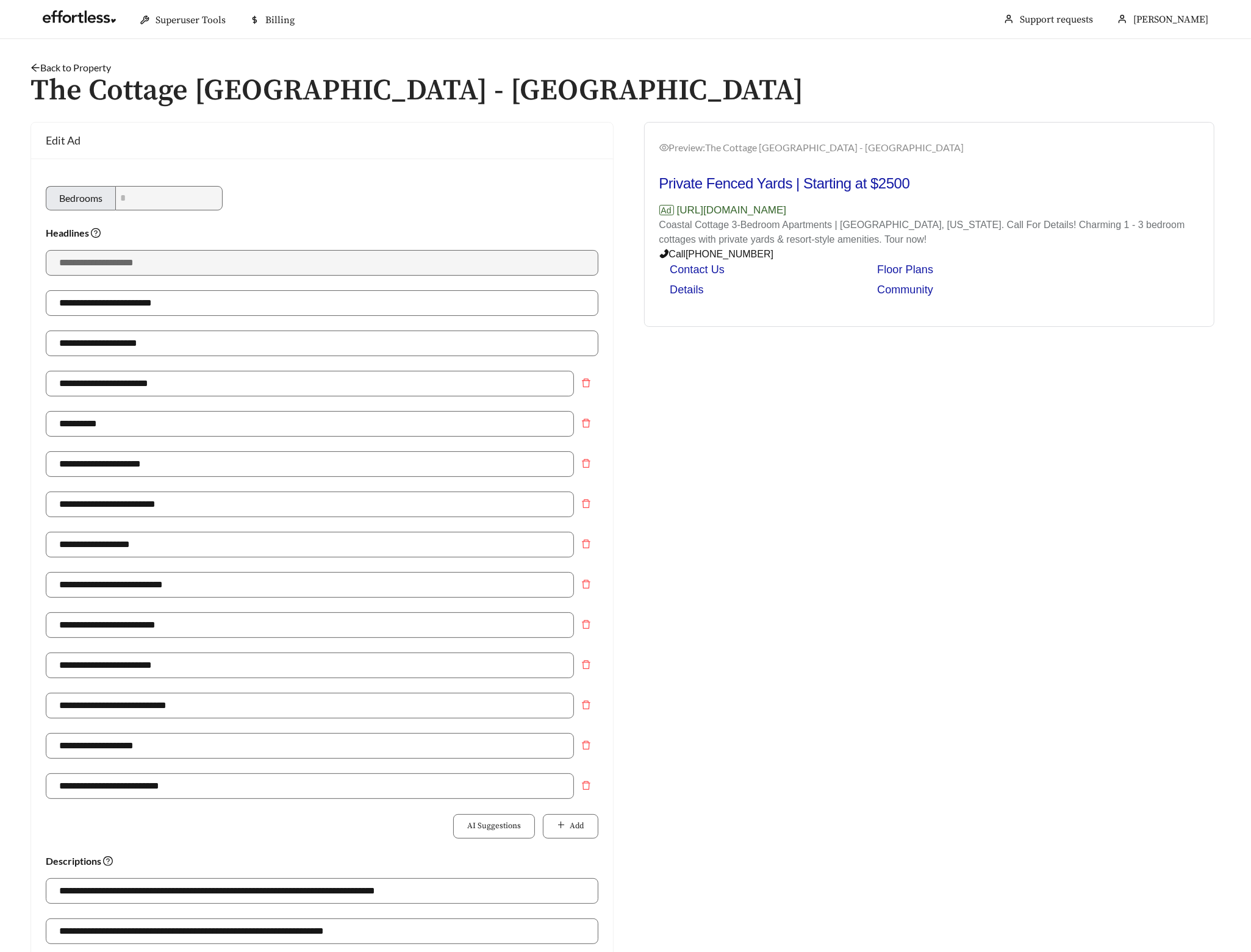
click at [92, 65] on link "Back to Property" at bounding box center [71, 67] width 81 height 12
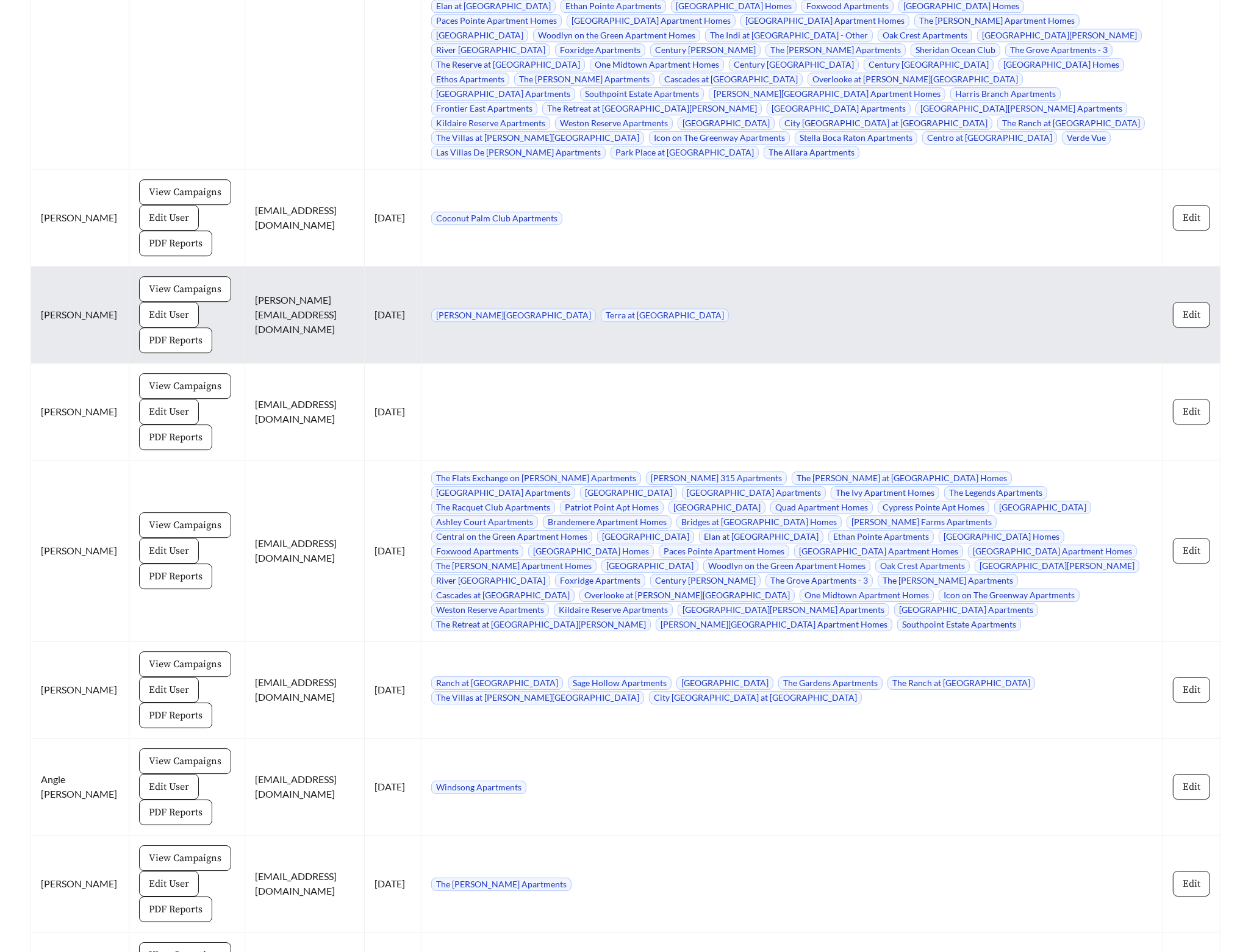
scroll to position [8936, 0]
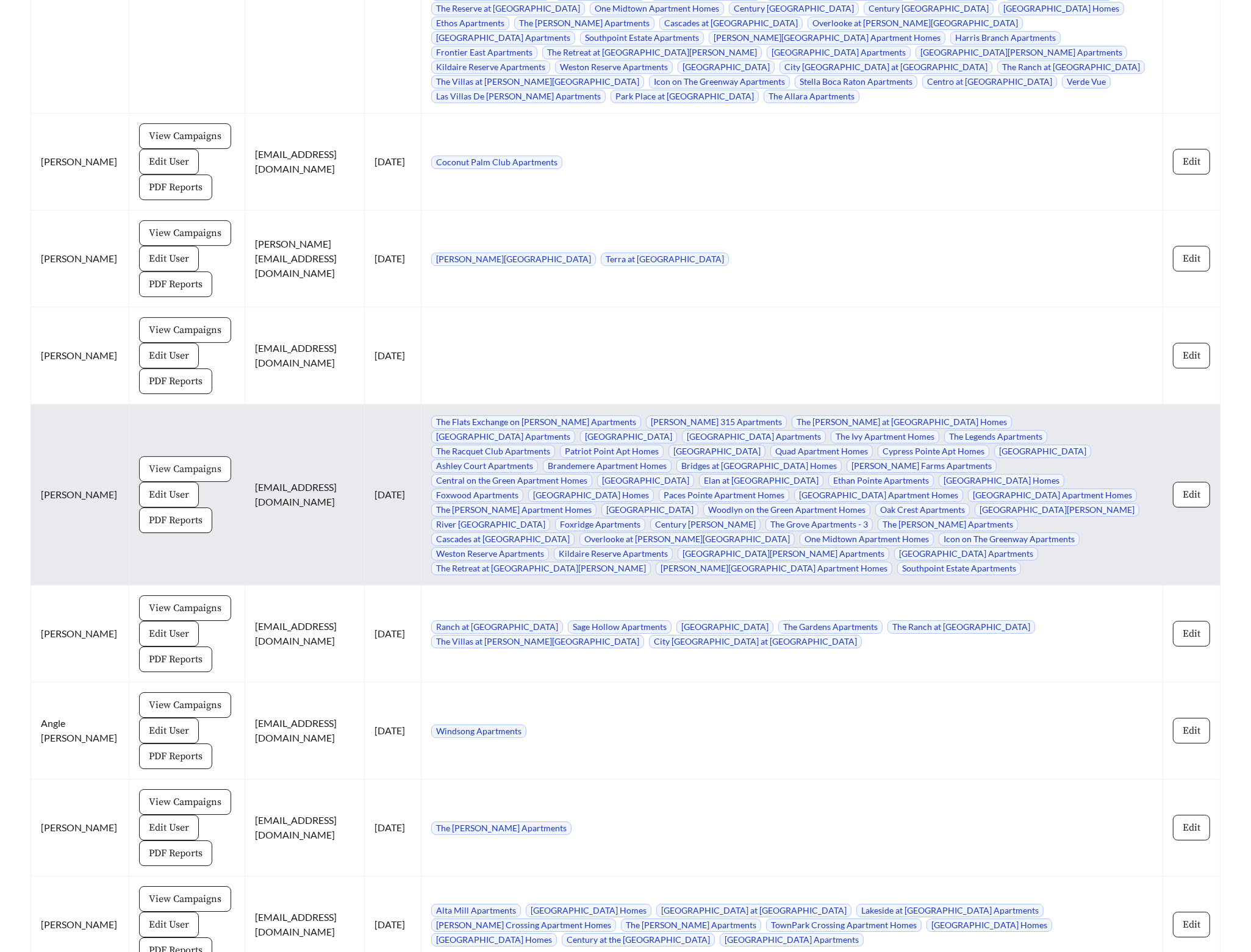
click at [153, 461] on span "View Campaigns" at bounding box center [185, 469] width 73 height 15
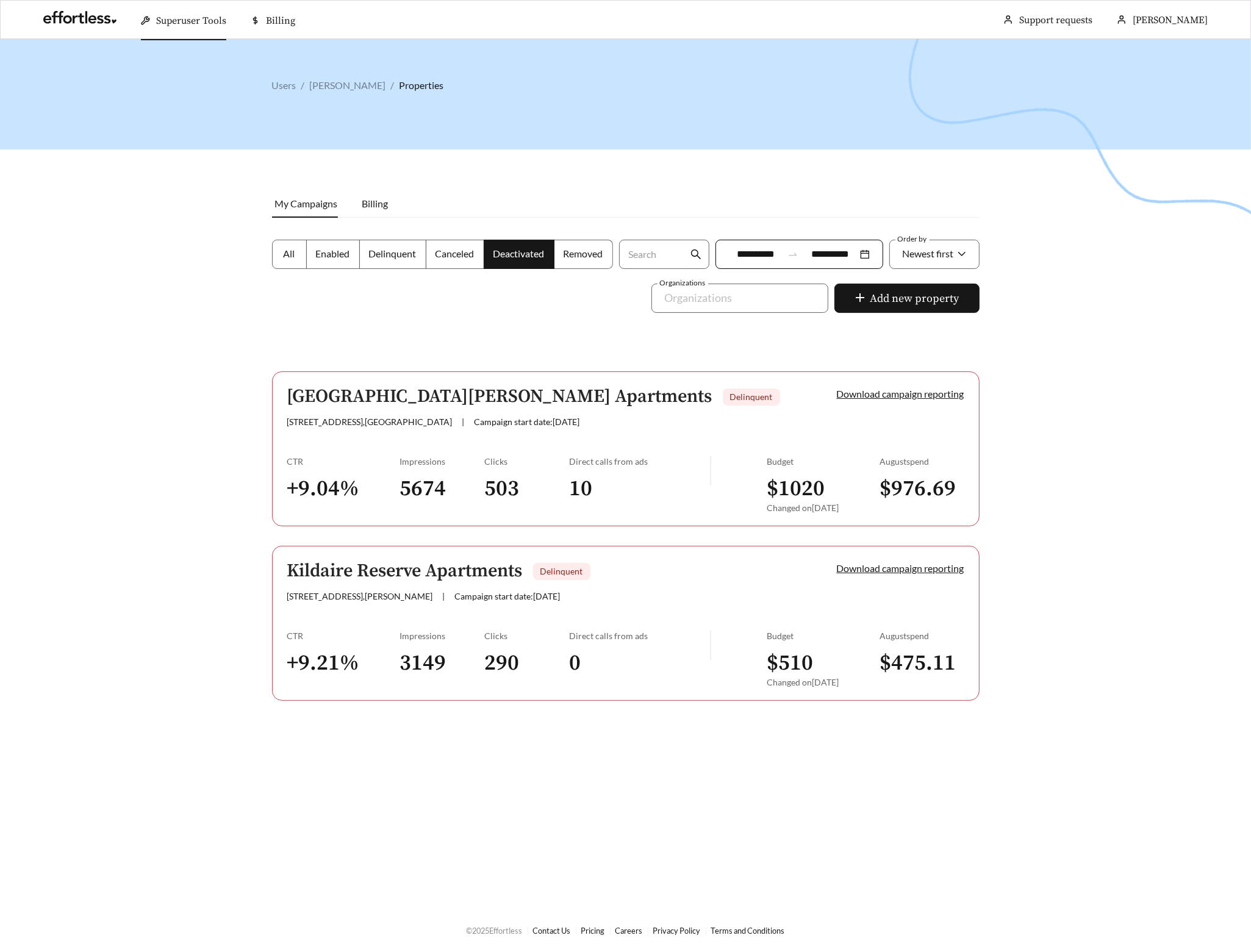
click at [300, 261] on label "All" at bounding box center [289, 254] width 35 height 29
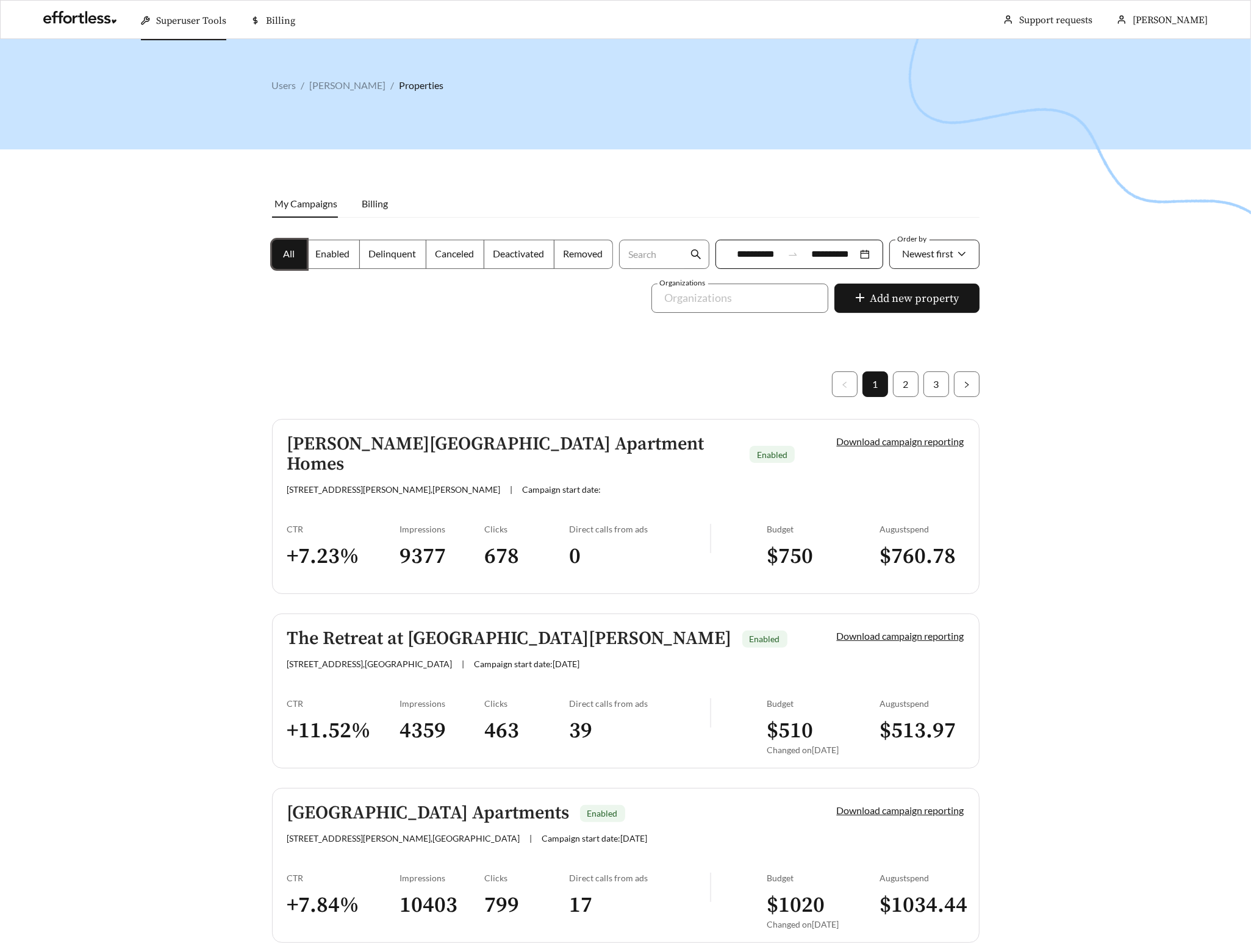
click at [915, 242] on div "Newest first" at bounding box center [929, 254] width 52 height 26
click at [914, 320] on span "A-Z" at bounding box center [910, 322] width 17 height 12
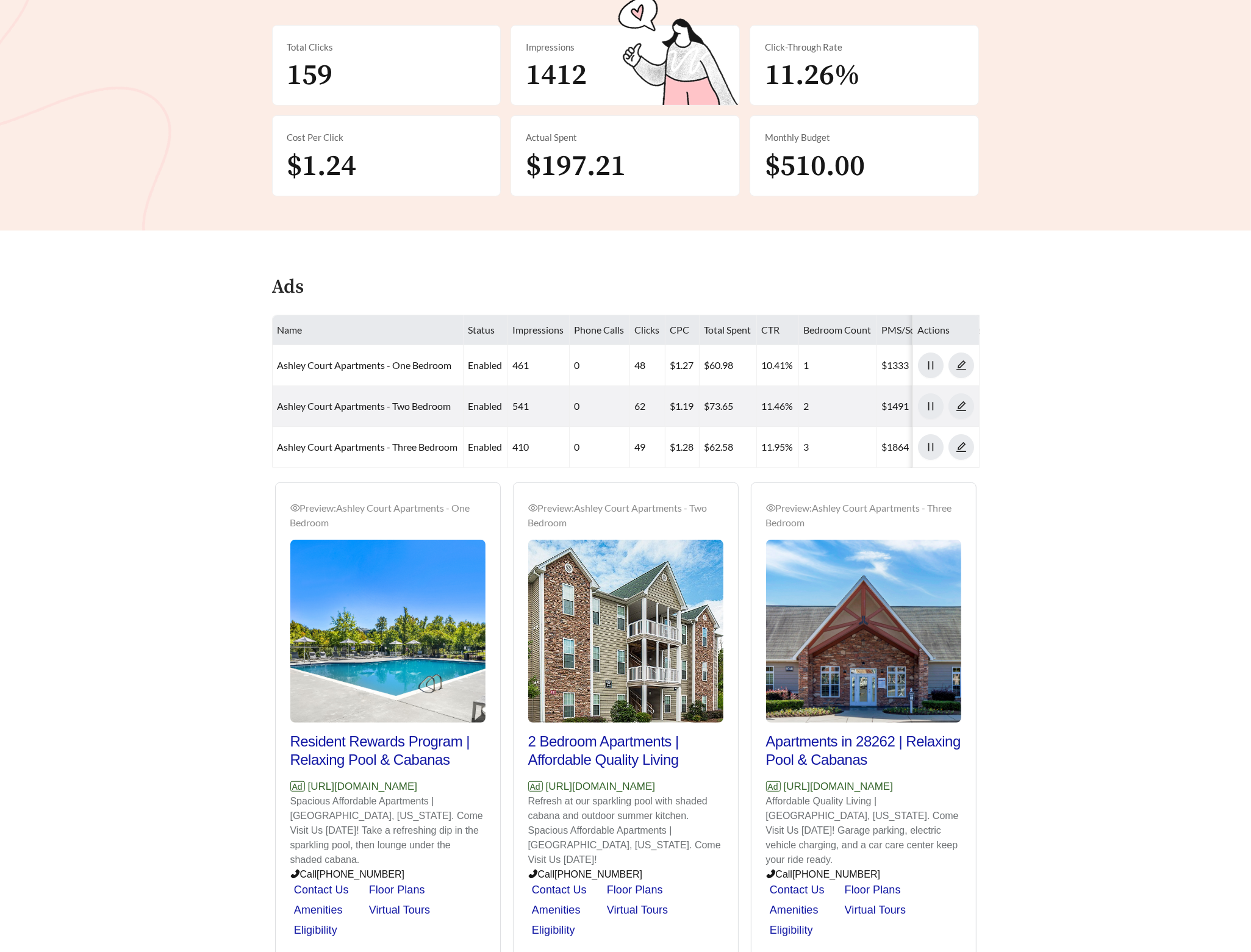
scroll to position [352, 0]
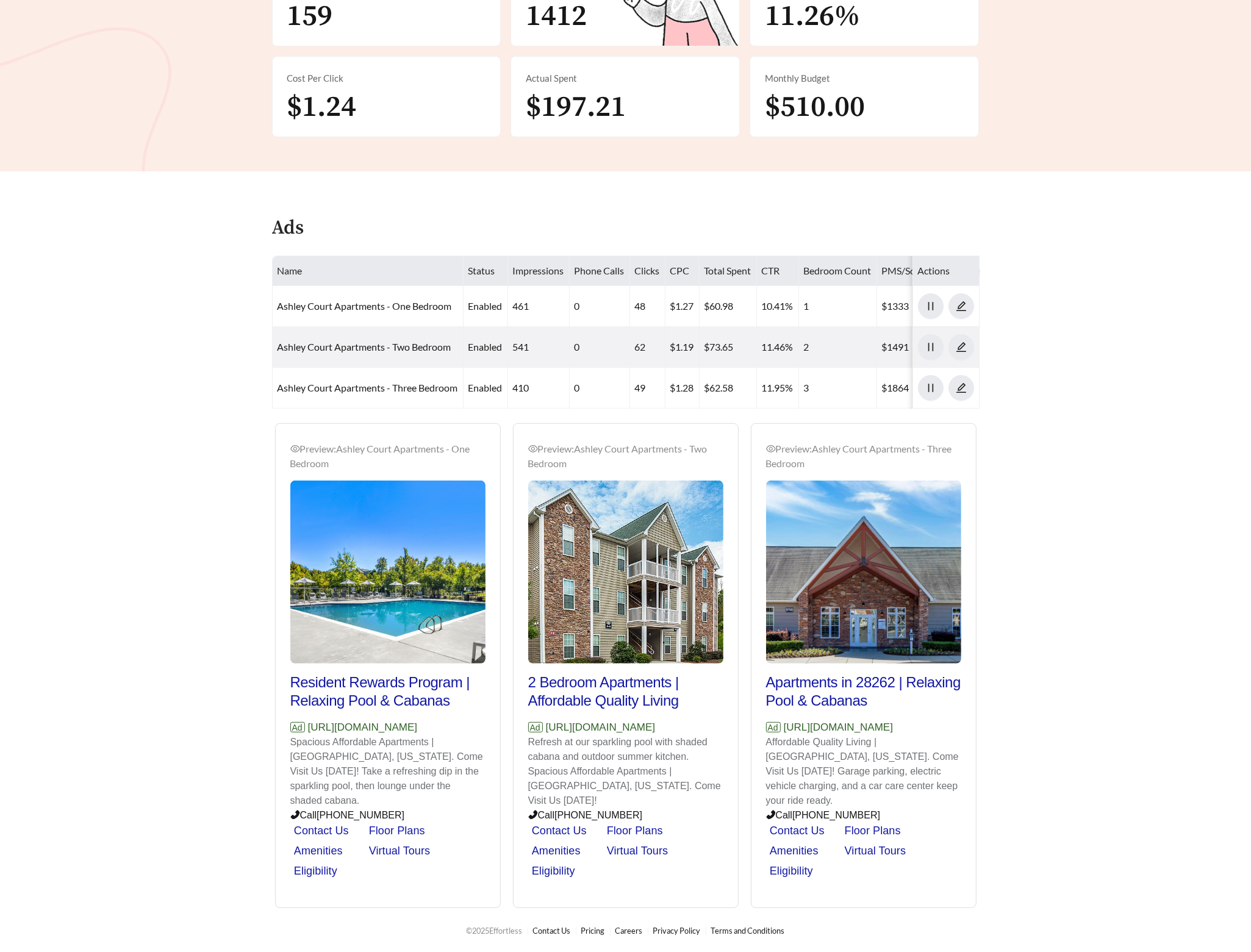
drag, startPoint x: 484, startPoint y: 741, endPoint x: 267, endPoint y: 745, distance: 217.0
click at [267, 745] on div "Preview: Ashley Court Apartments - One Bedroom Resident Rewards Program | Relax…" at bounding box center [626, 665] width 732 height 485
copy p "https://www.ashleycourtapartments.com"
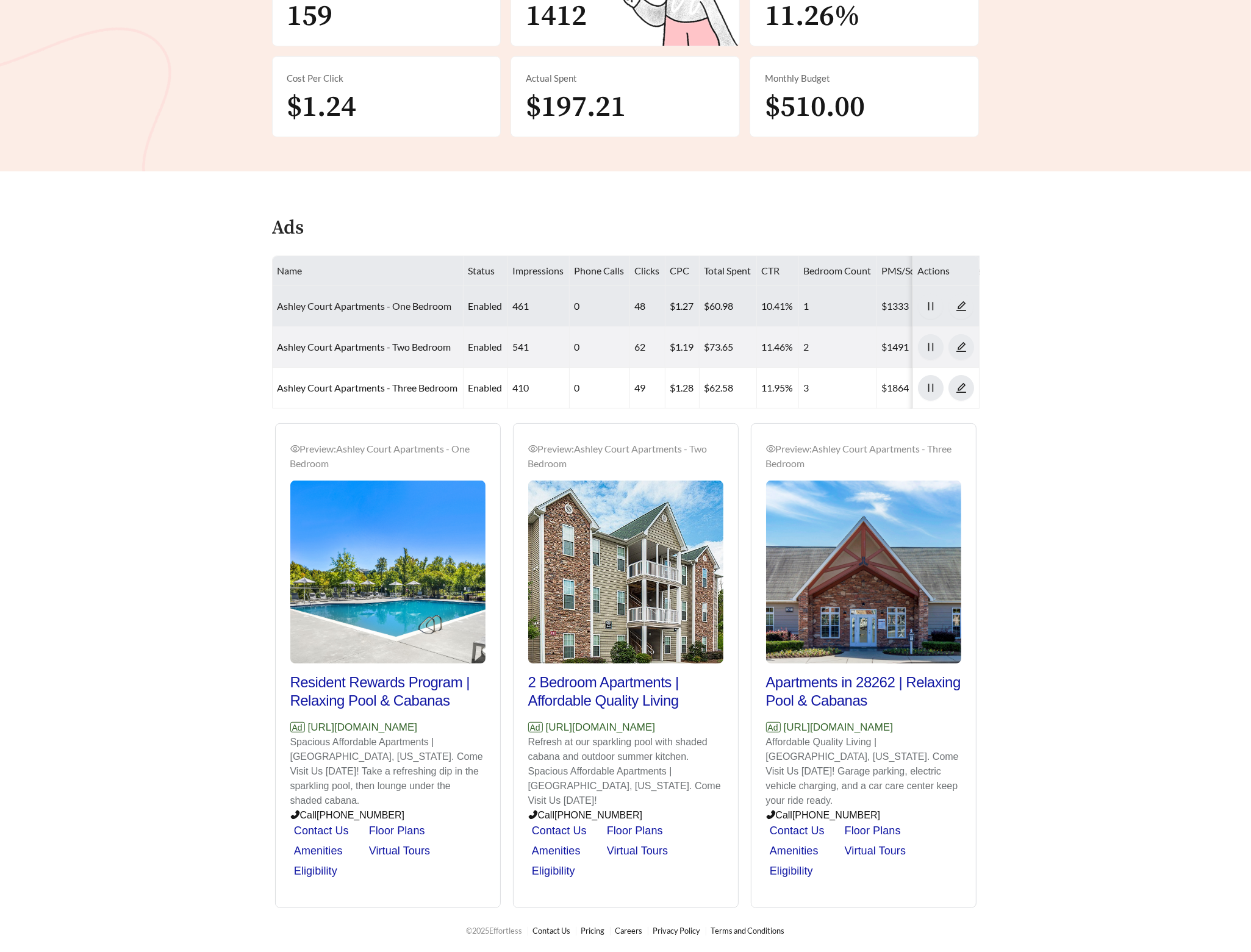
click at [342, 300] on link "Ashley Court Apartments - One Bedroom" at bounding box center [365, 306] width 174 height 12
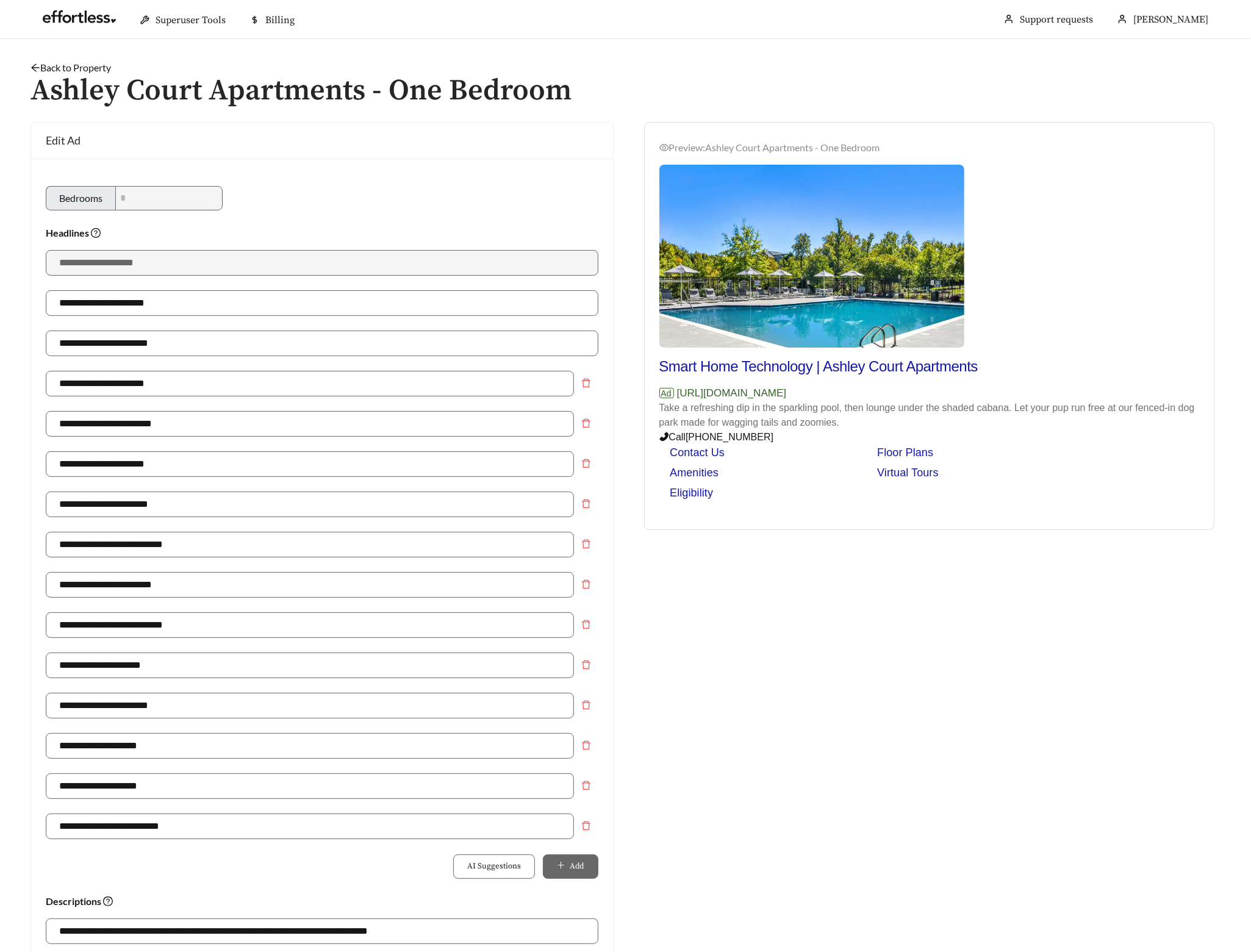
click at [91, 69] on link "Back to Property" at bounding box center [71, 67] width 81 height 12
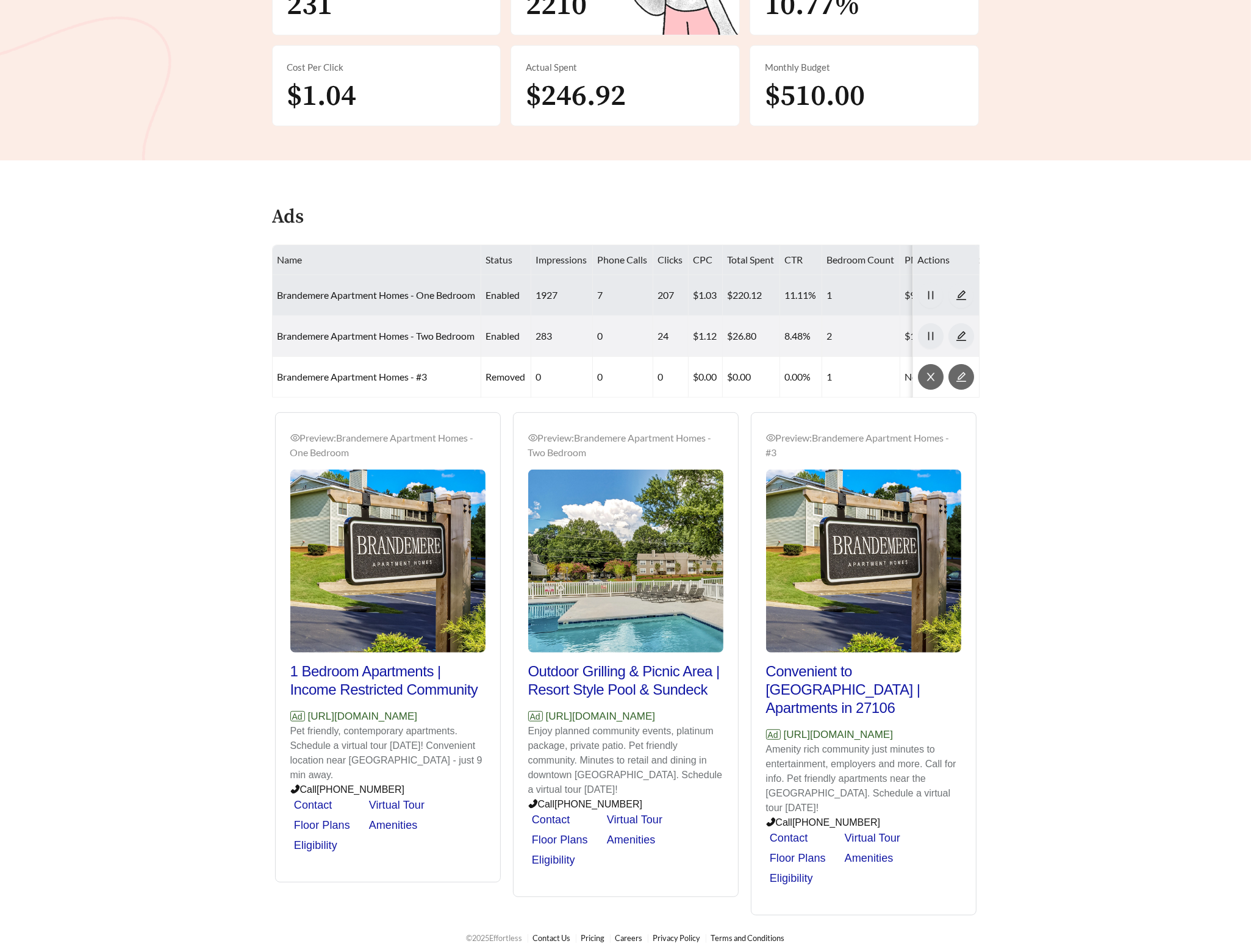
scroll to position [351, 0]
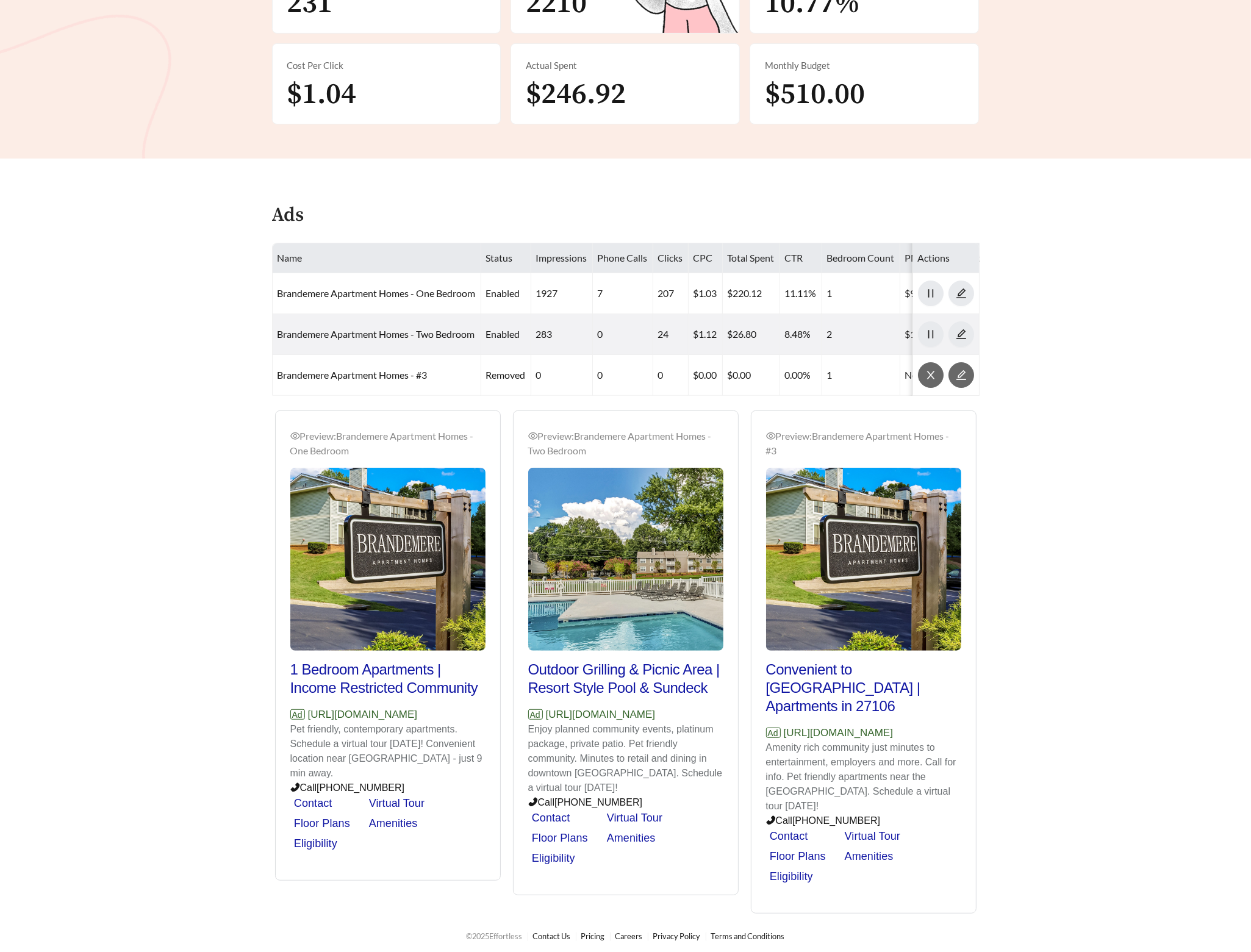
drag, startPoint x: 470, startPoint y: 729, endPoint x: 309, endPoint y: 733, distance: 161.0
click at [309, 723] on p "Ad https://www.brandemereapts.com" at bounding box center [388, 714] width 196 height 16
copy p "https://www.brandemereapts.com"
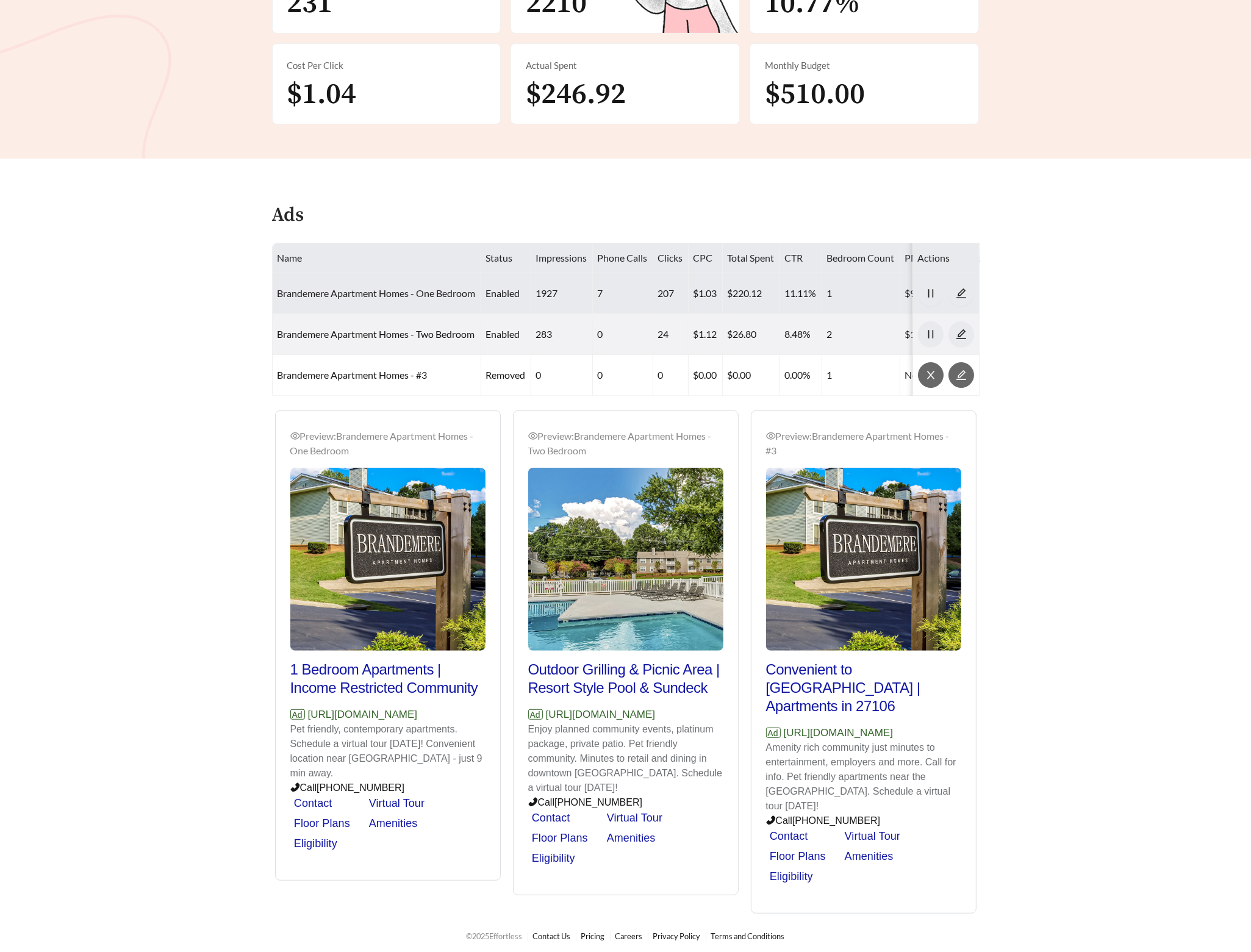
click at [376, 294] on link "Brandemere Apartment Homes - One Bedroom" at bounding box center [376, 293] width 198 height 12
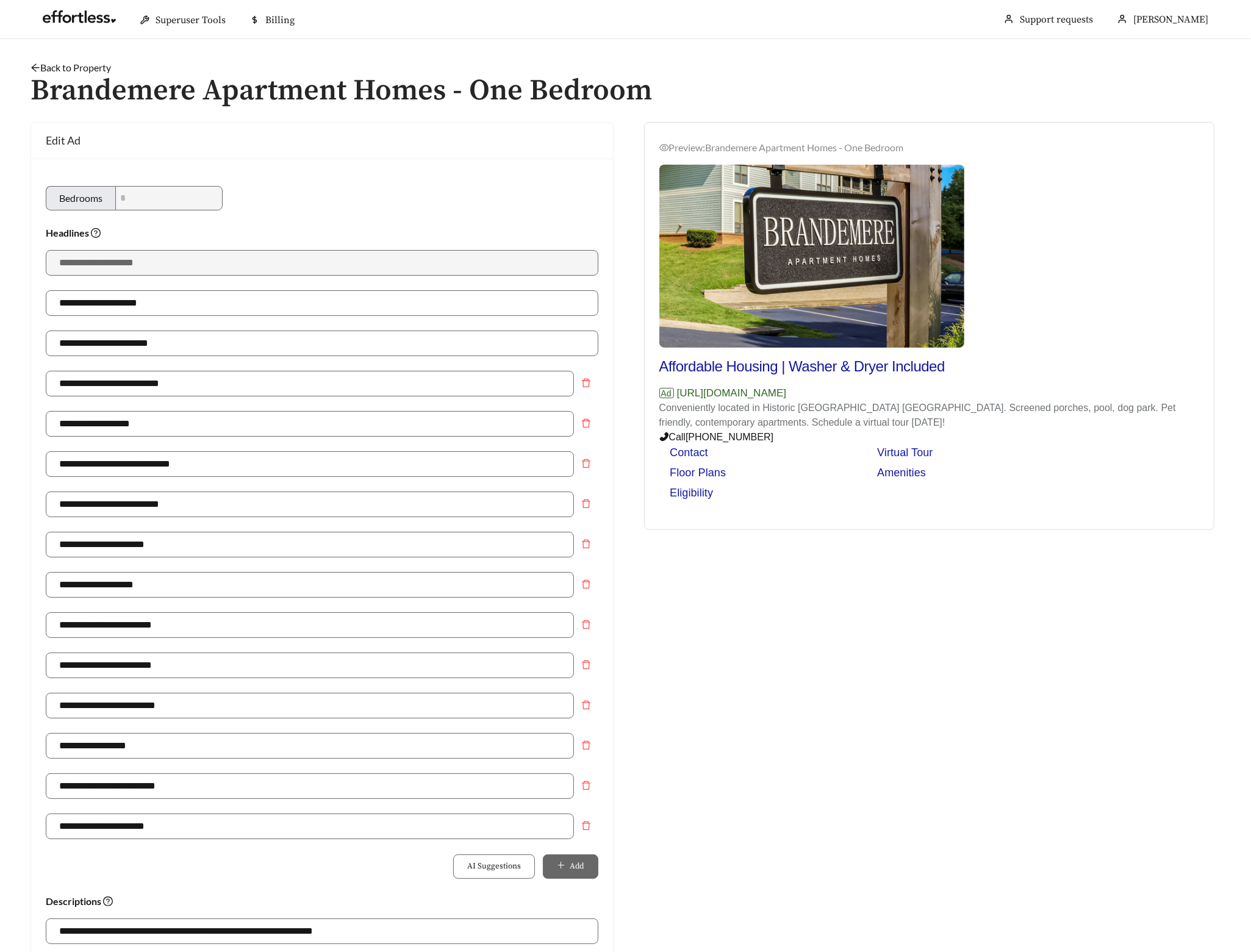
click at [87, 68] on link "Back to Property" at bounding box center [71, 67] width 81 height 12
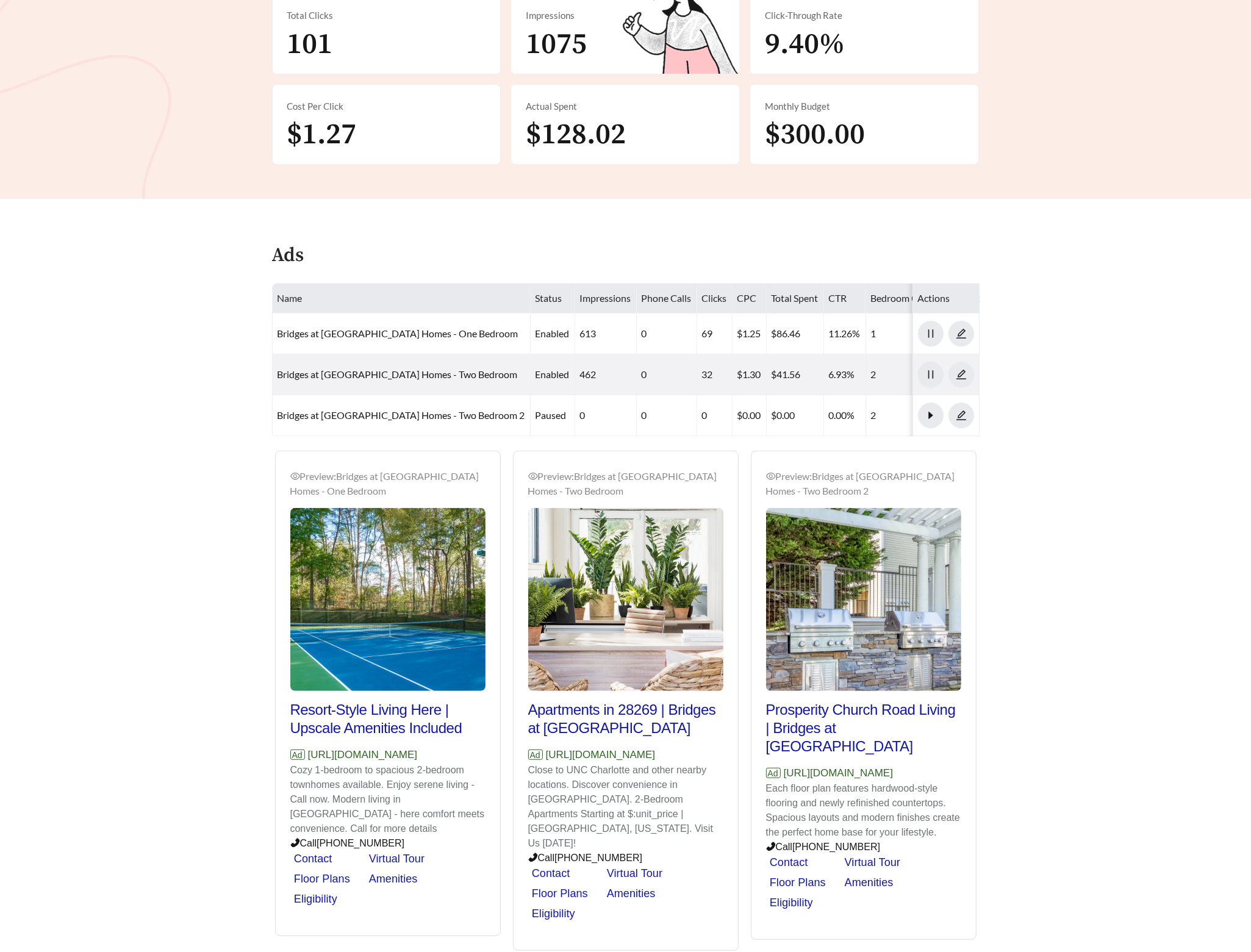
scroll to position [367, 0]
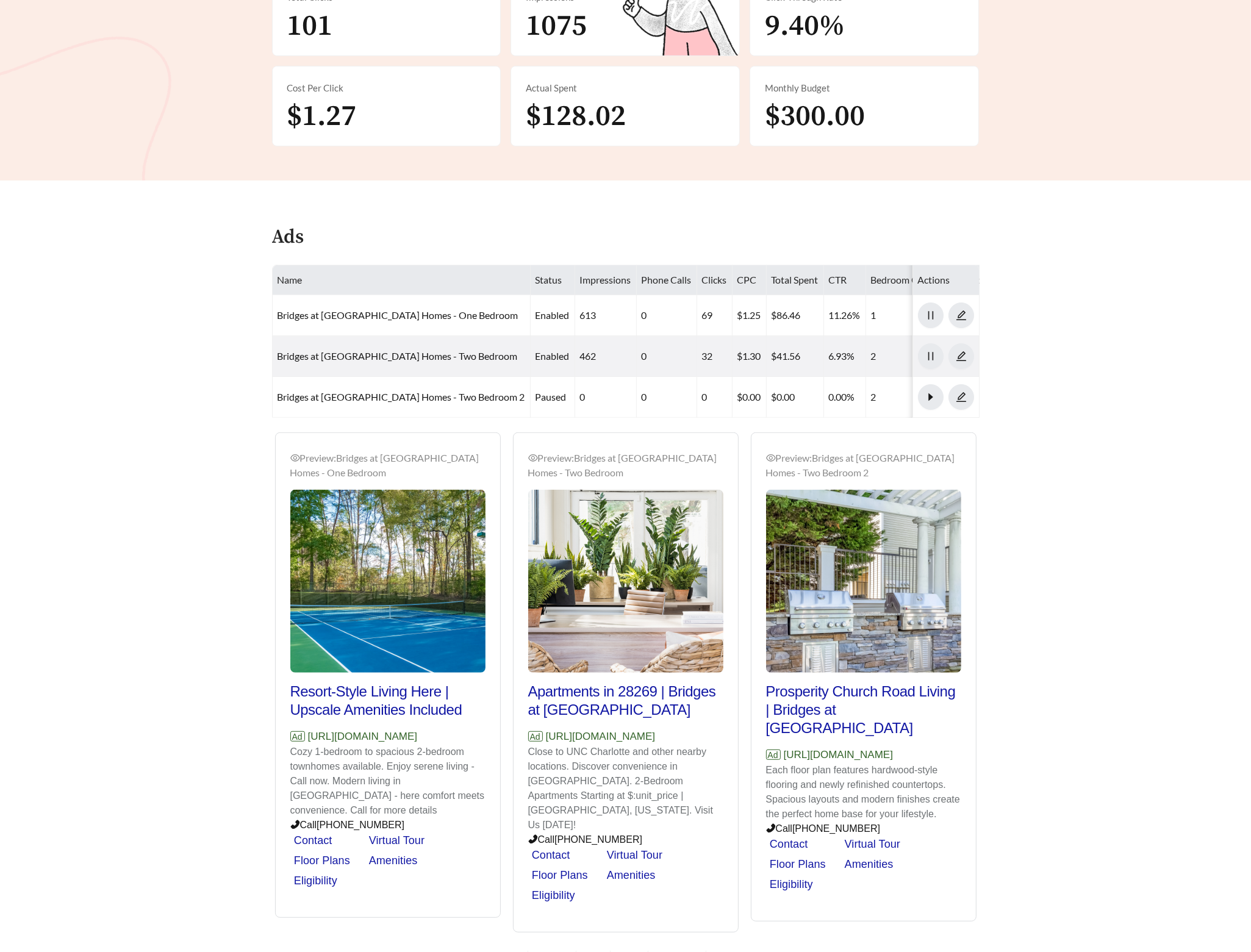
drag, startPoint x: 477, startPoint y: 727, endPoint x: 290, endPoint y: 724, distance: 187.0
click at [291, 729] on p "Ad [URL][DOMAIN_NAME]" at bounding box center [388, 737] width 196 height 16
copy p "[URL][DOMAIN_NAME]"
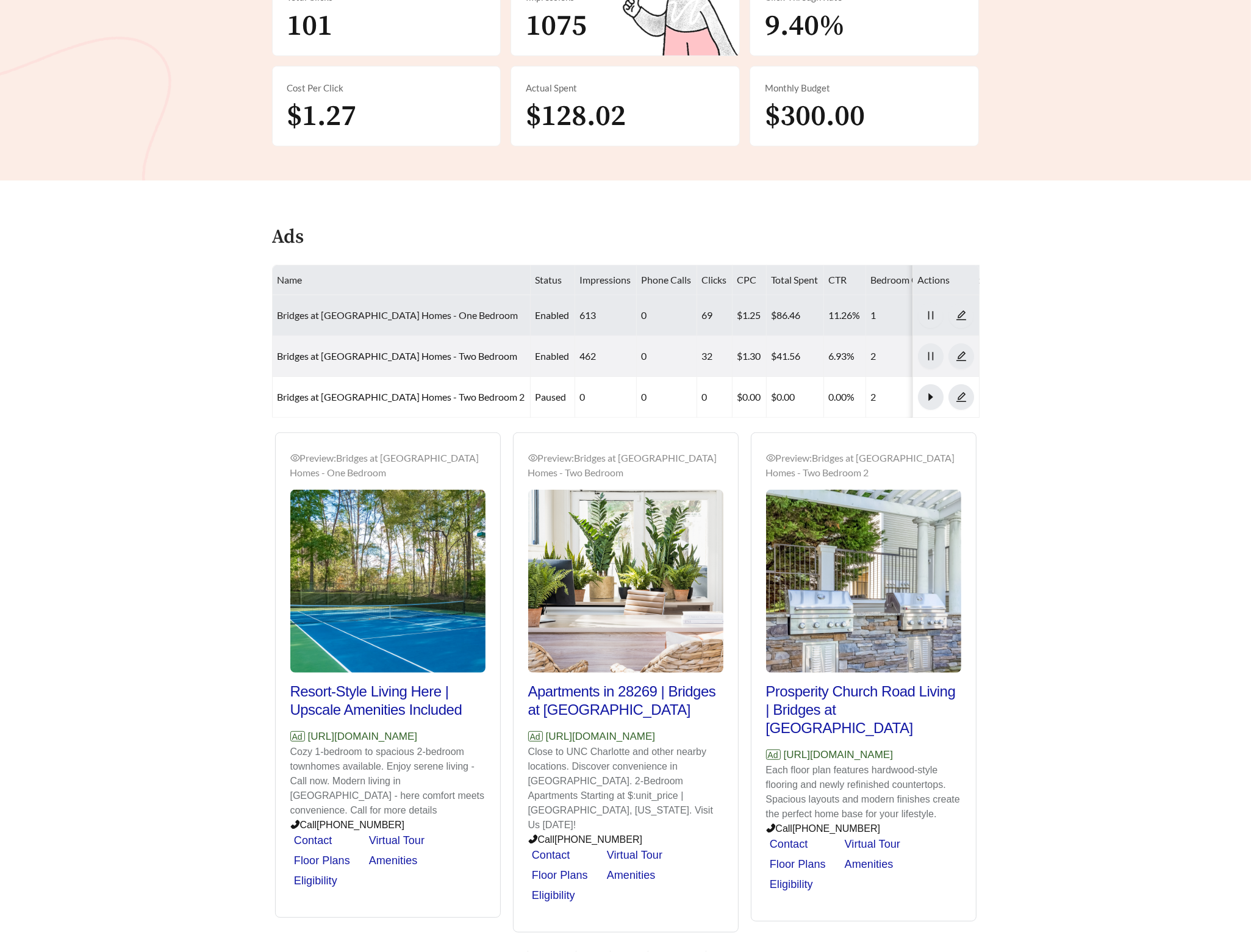
click at [359, 309] on link "Bridges at [GEOGRAPHIC_DATA] Homes - One Bedroom" at bounding box center [398, 315] width 241 height 12
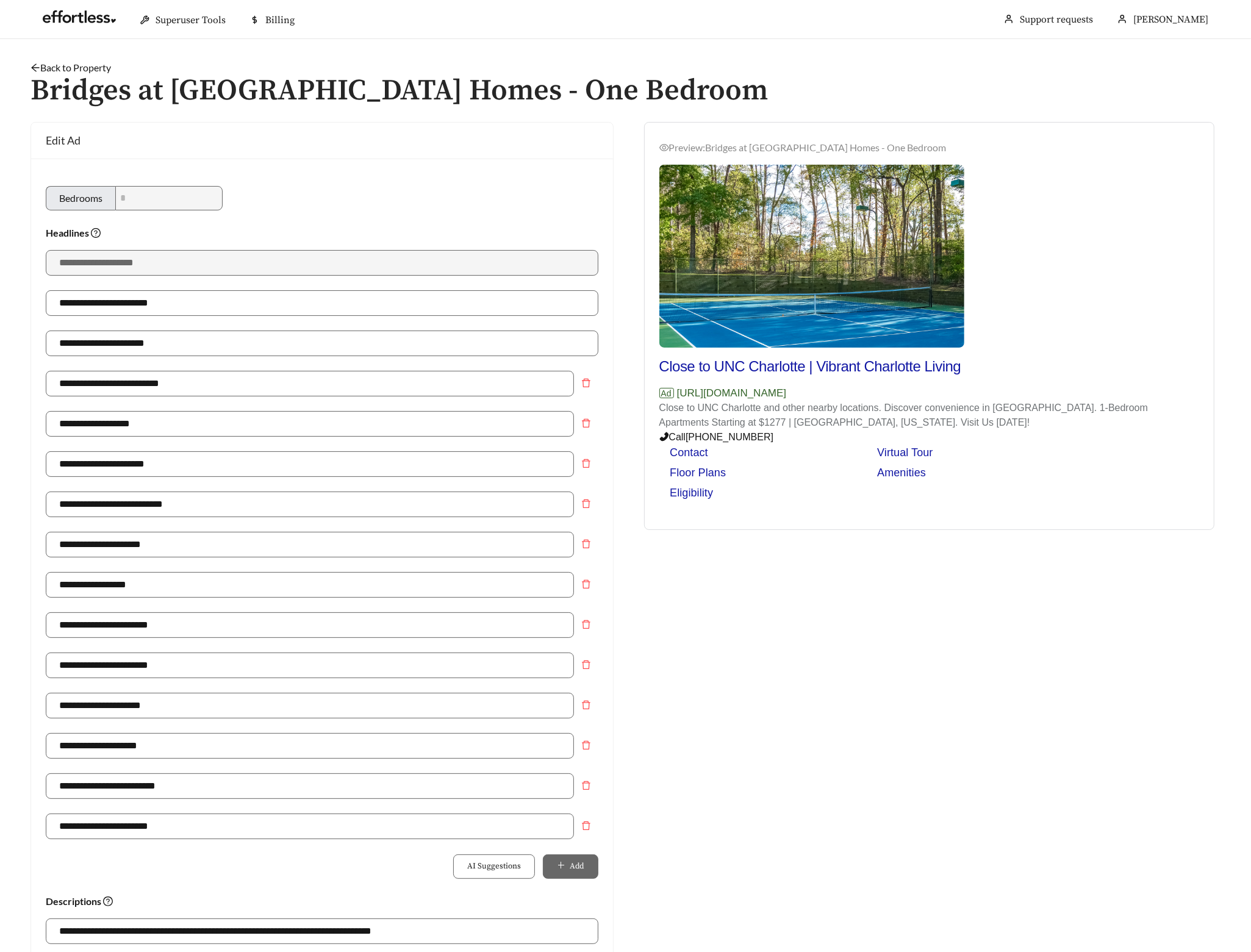
click at [94, 68] on link "Back to Property" at bounding box center [71, 67] width 81 height 12
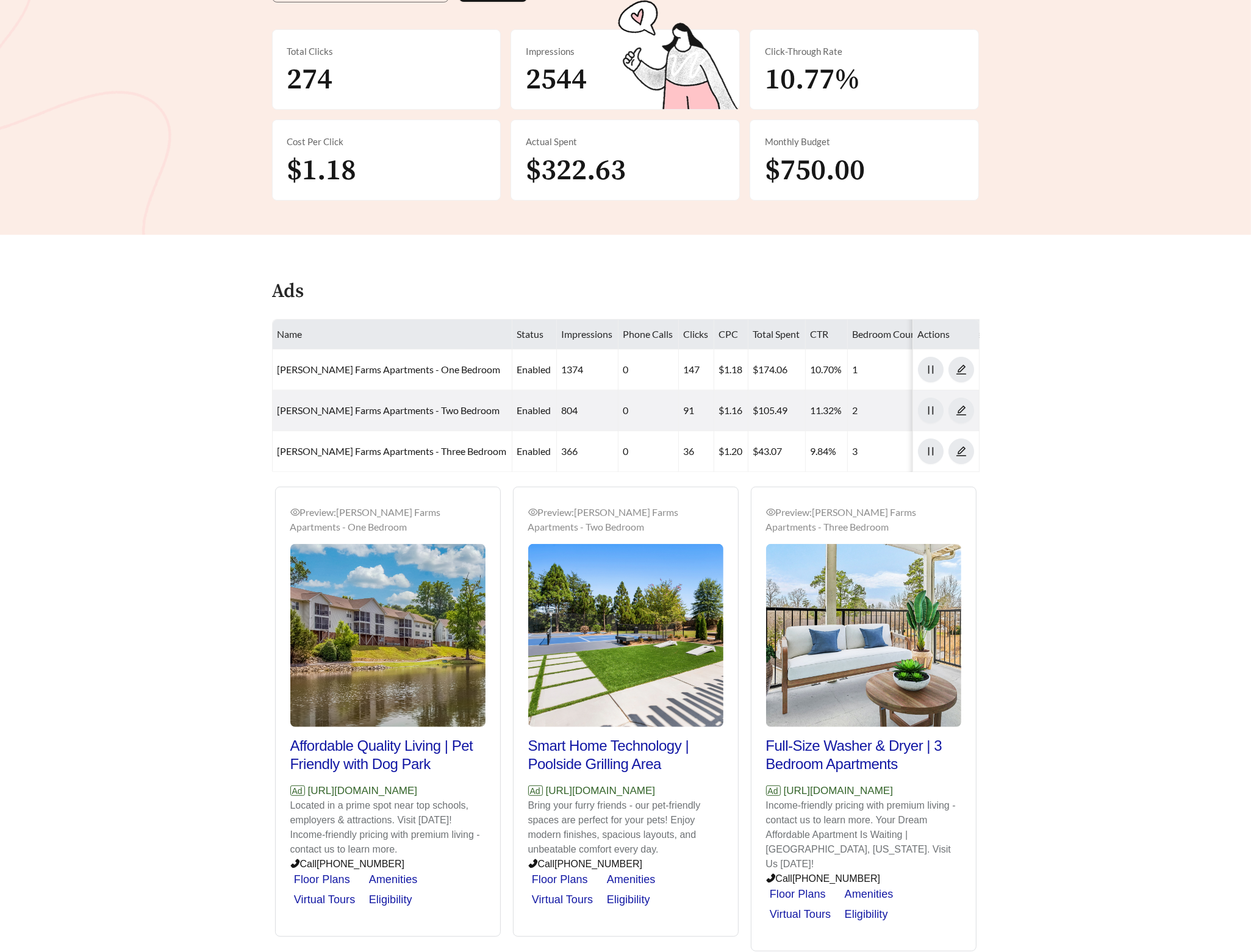
scroll to position [333, 0]
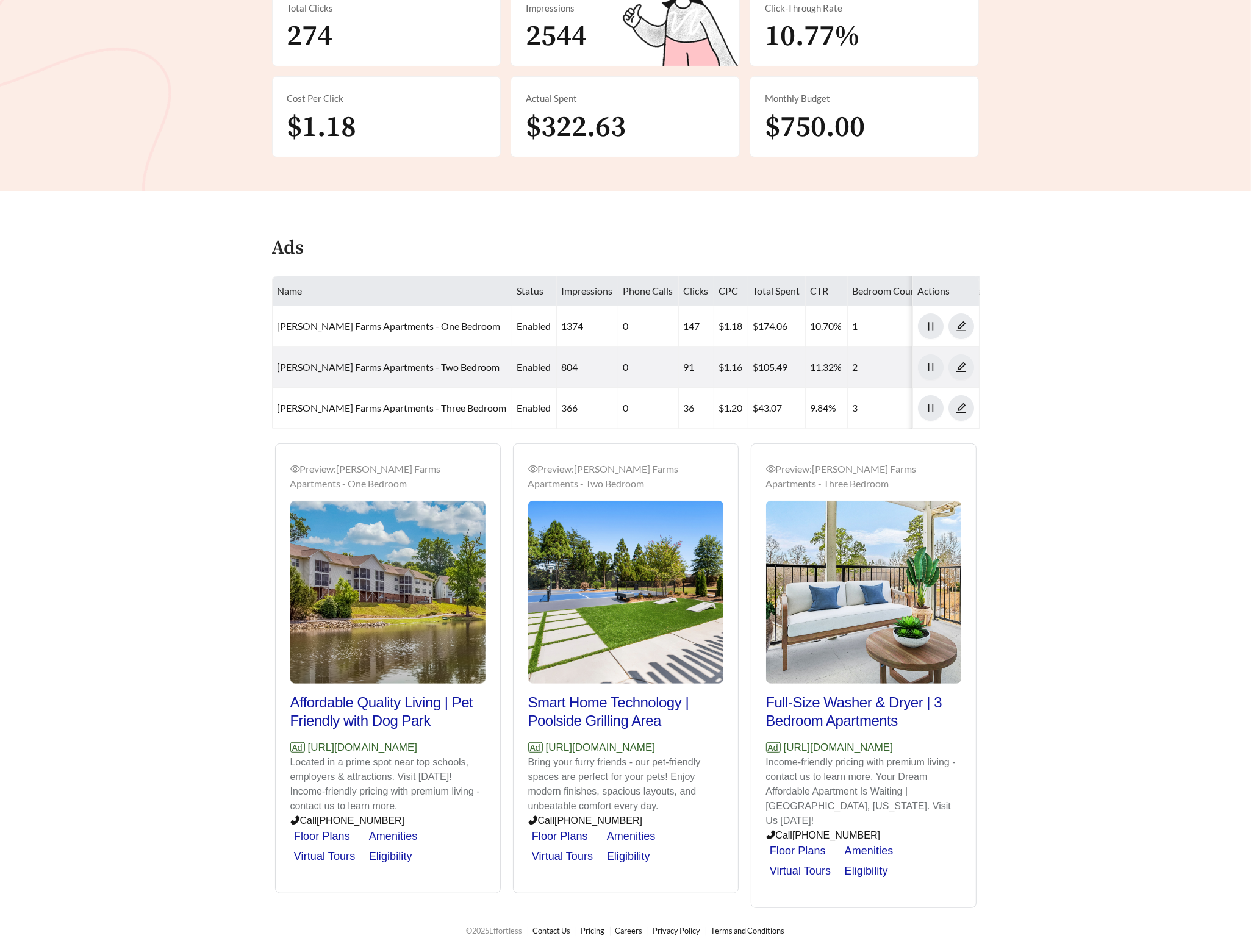
drag, startPoint x: 320, startPoint y: 772, endPoint x: 283, endPoint y: 763, distance: 38.1
click at [283, 763] on div "Preview: [PERSON_NAME] Farms Apartments - One Bedroom Affordable Quality Living…" at bounding box center [388, 670] width 225 height 446
copy p "[URL][DOMAIN_NAME]"
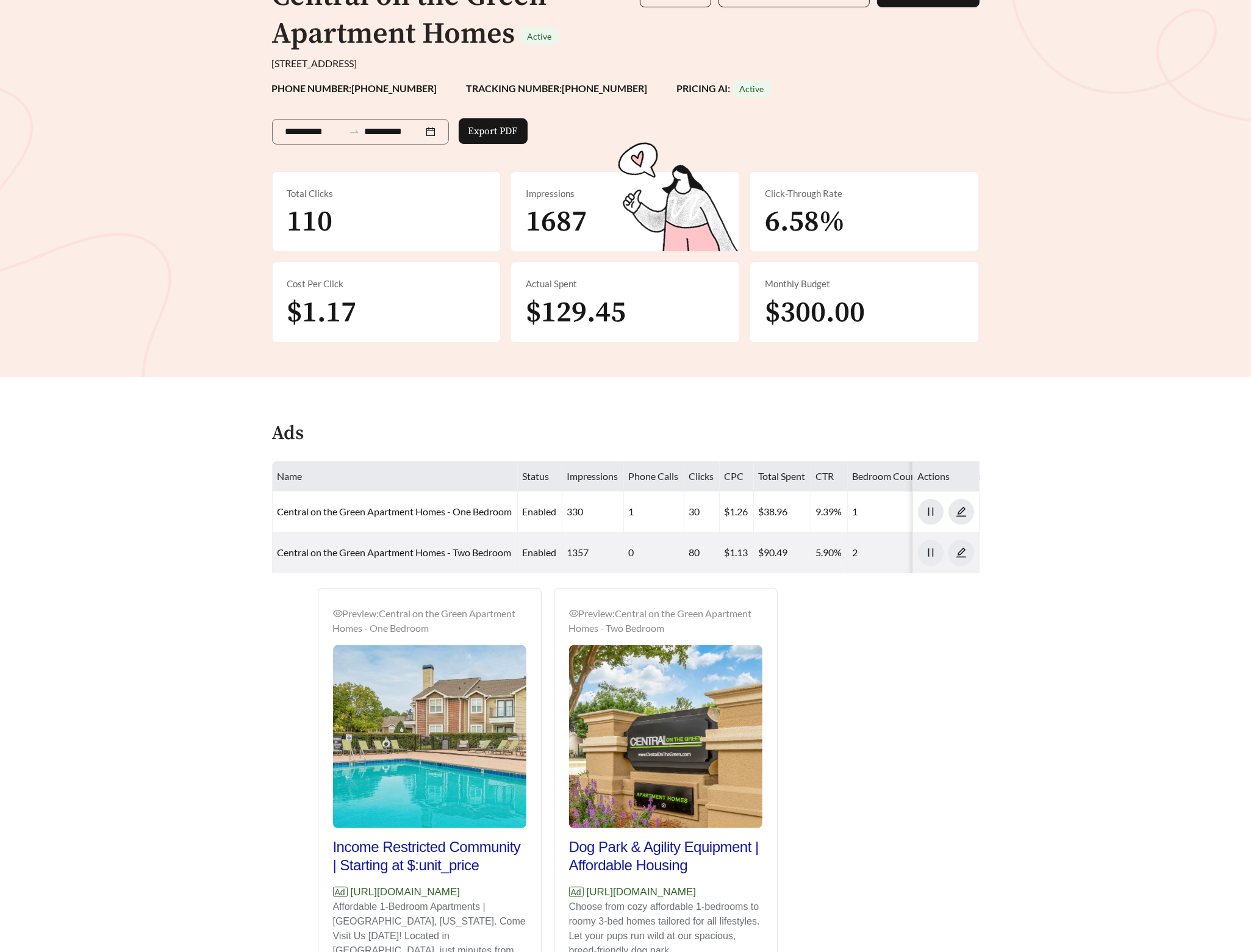
scroll to position [322, 0]
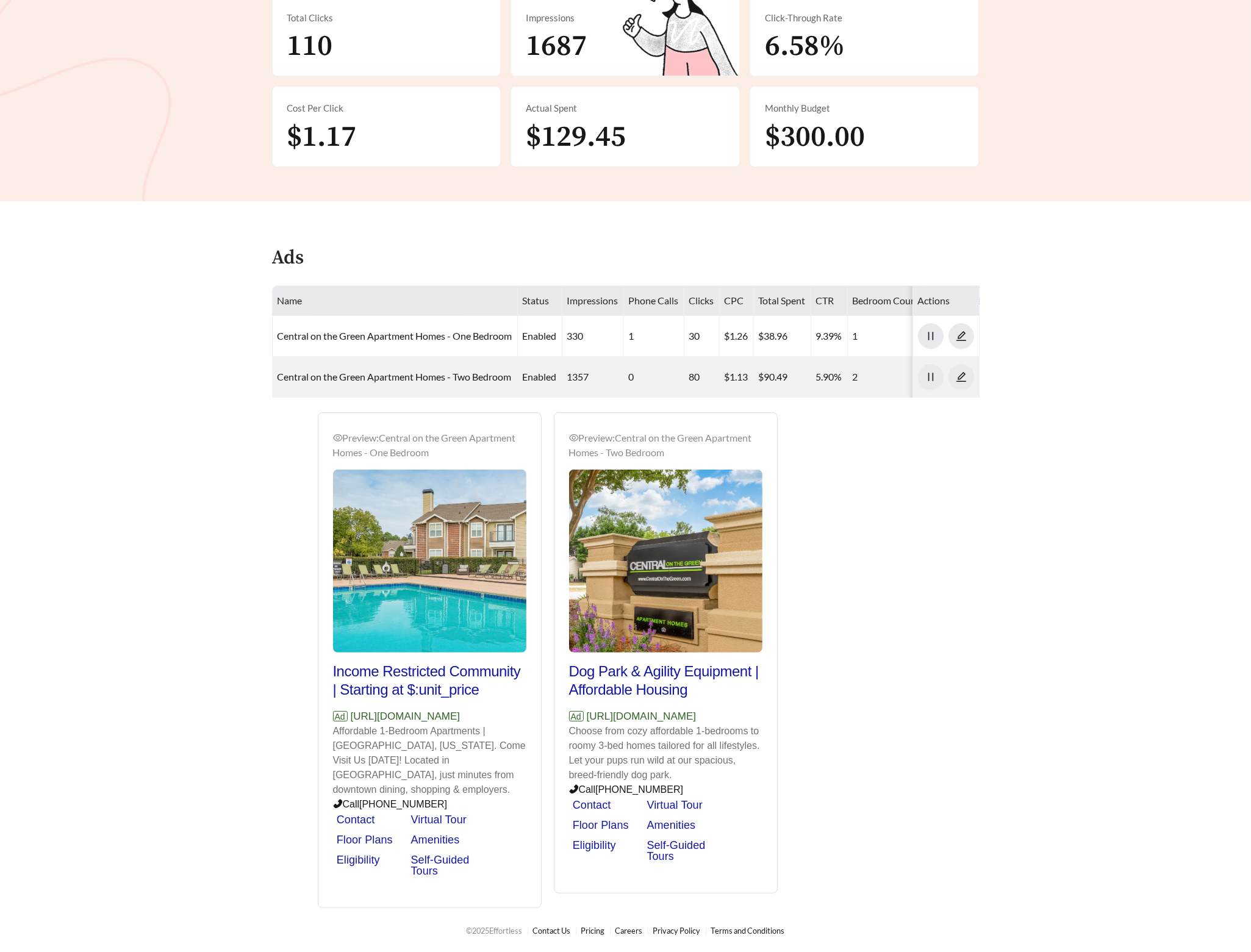
drag, startPoint x: 524, startPoint y: 716, endPoint x: 354, endPoint y: 723, distance: 170.1
click at [354, 723] on p "Ad [URL][DOMAIN_NAME]" at bounding box center [429, 716] width 194 height 16
copy p "[URL][DOMAIN_NAME]"
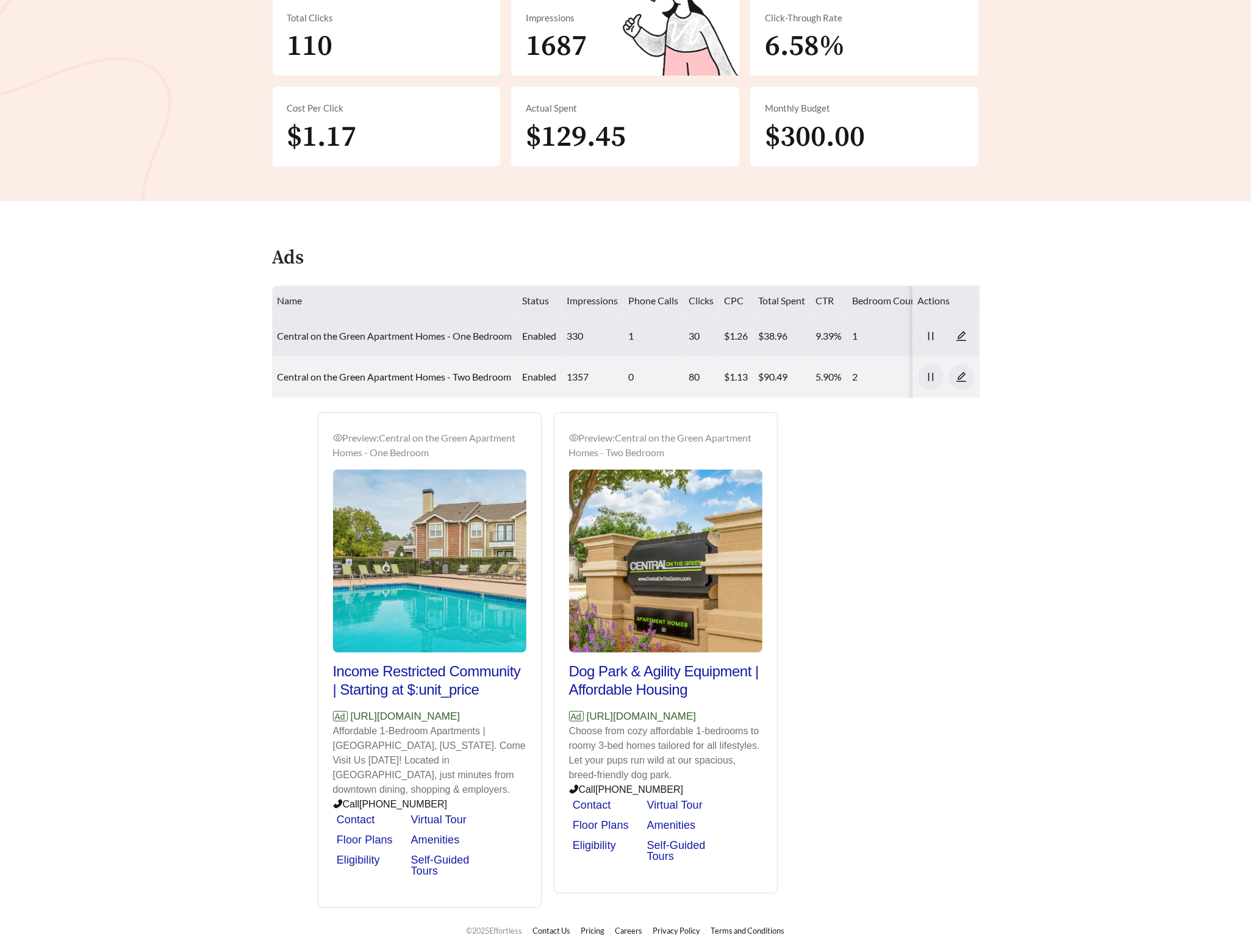
click at [351, 330] on link "Central on the Green Apartment Homes - One Bedroom" at bounding box center [395, 336] width 235 height 12
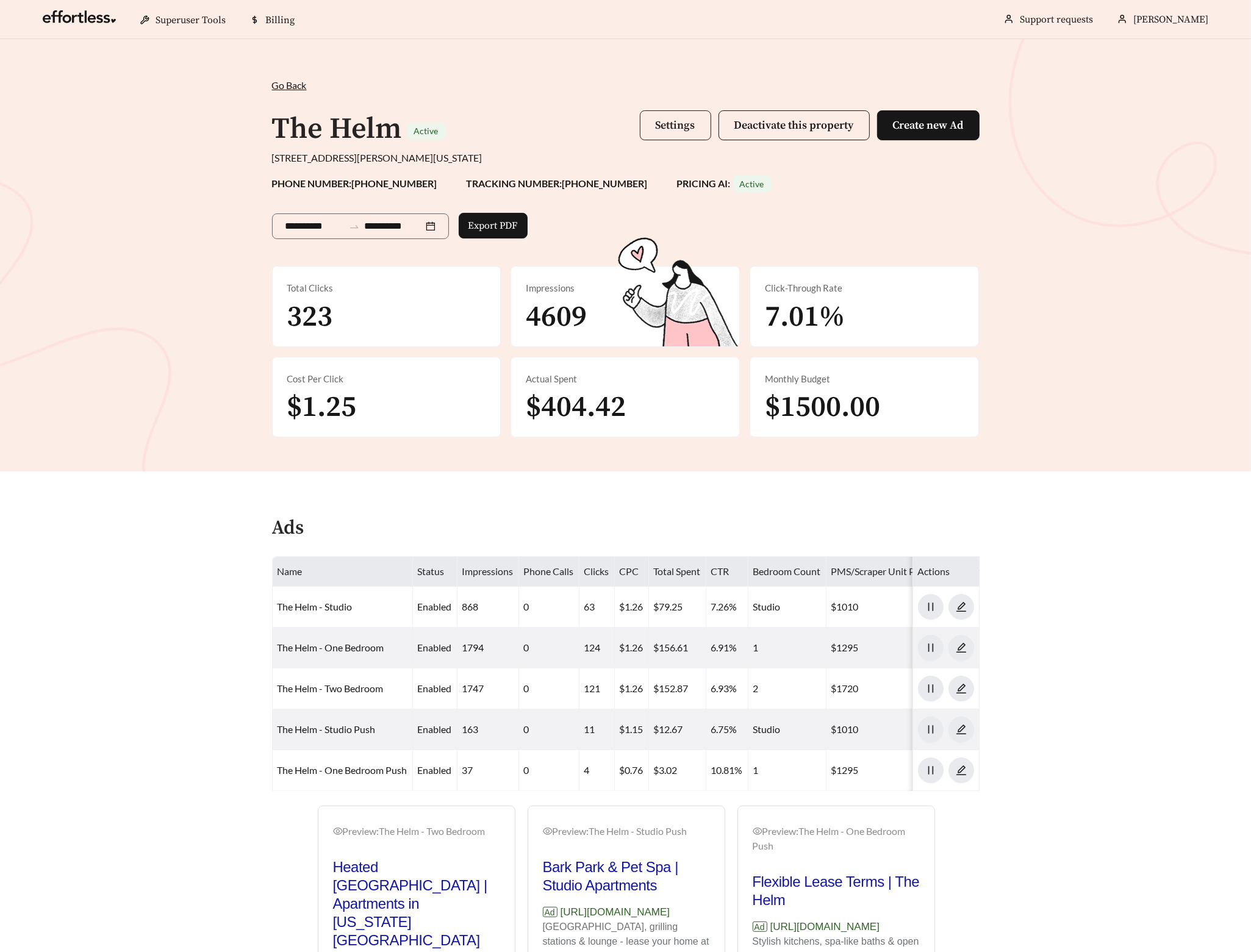
click at [677, 124] on span "Settings" at bounding box center [676, 125] width 40 height 14
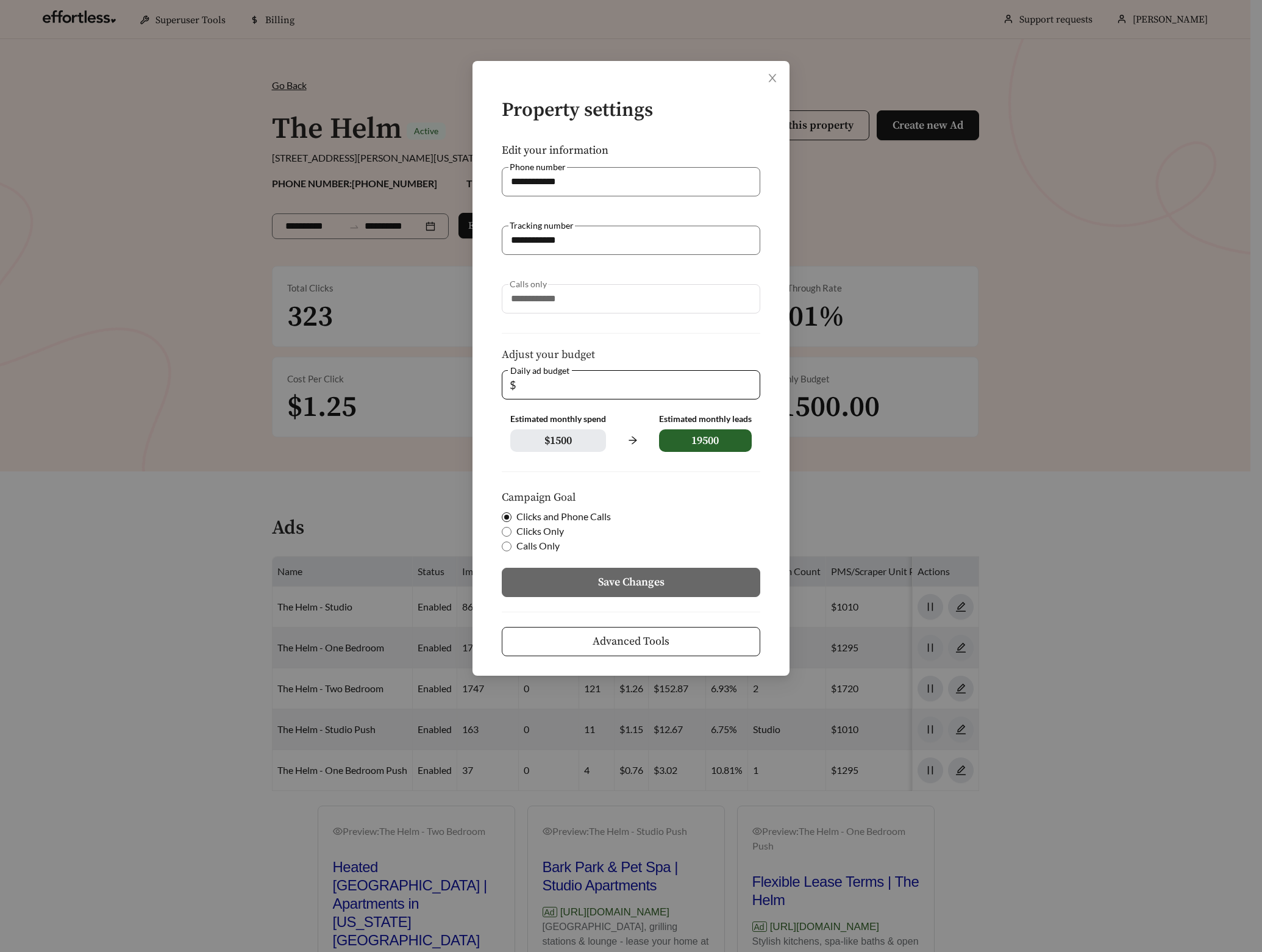
click at [662, 637] on span "Advanced Tools" at bounding box center [631, 641] width 77 height 17
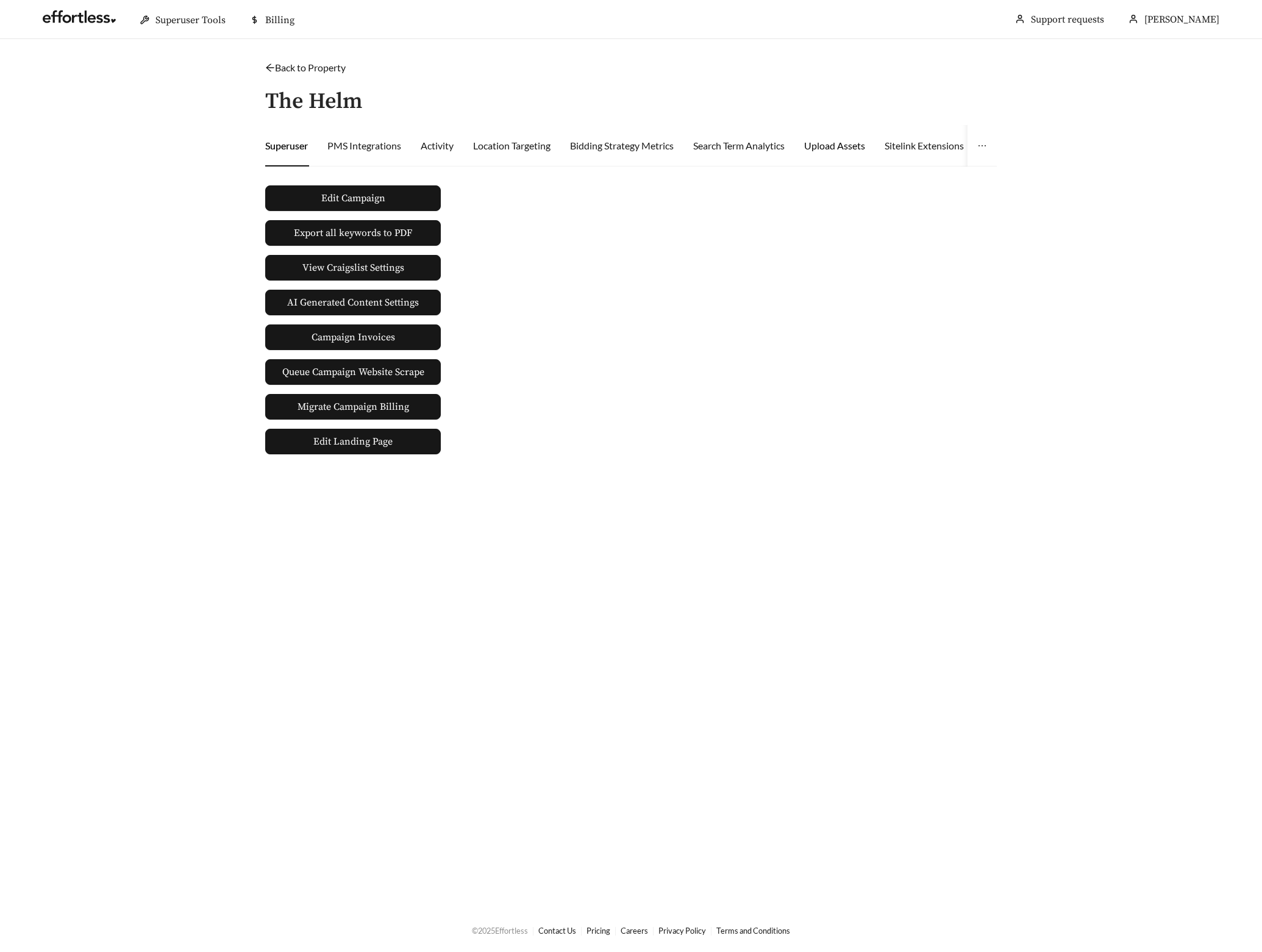
click at [823, 148] on div "Upload Assets" at bounding box center [834, 146] width 61 height 15
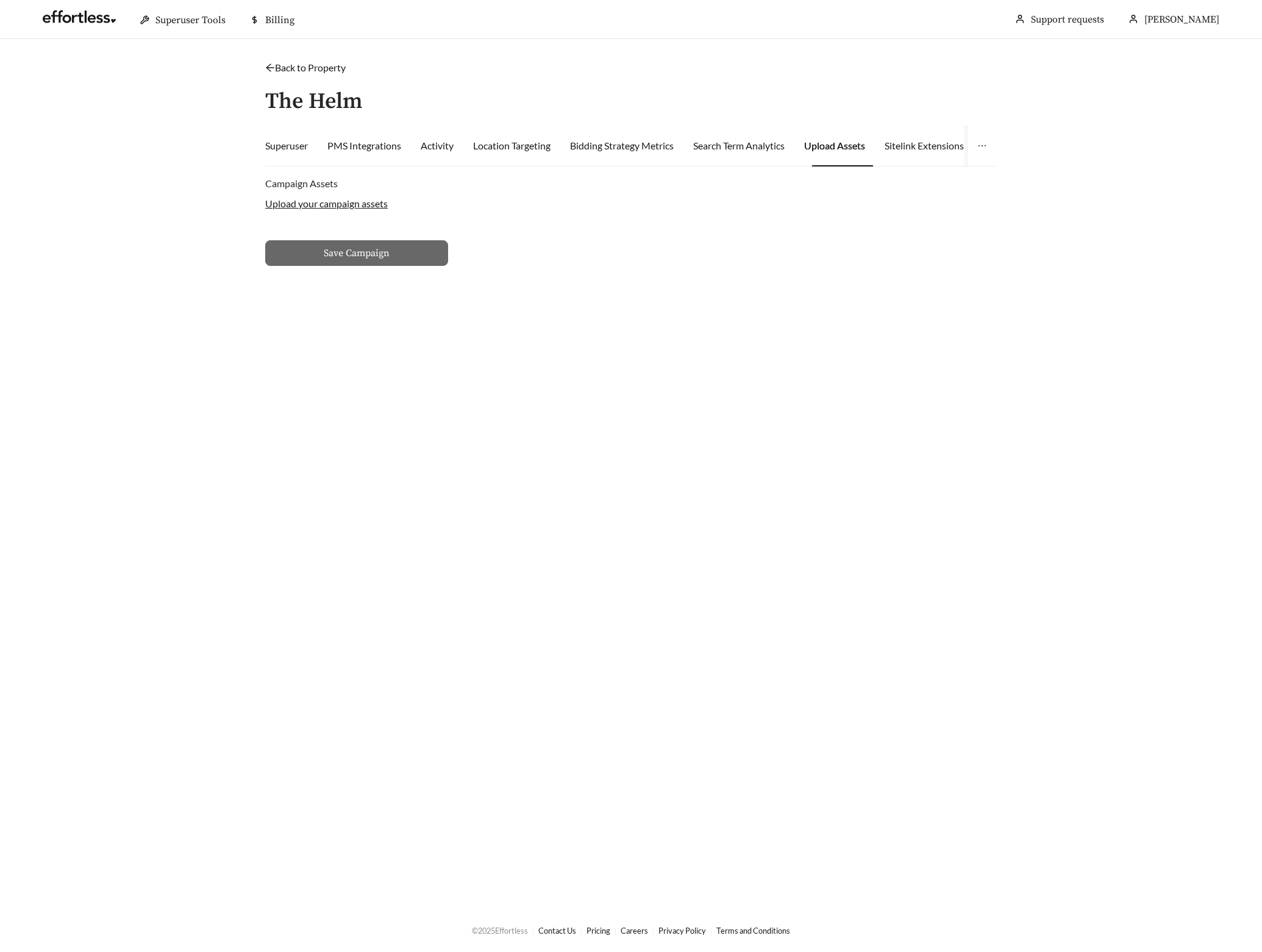
click at [317, 197] on label "Upload your campaign assets" at bounding box center [327, 203] width 123 height 12
click at [0, 0] on input "Upload your campaign assets" at bounding box center [0, 0] width 0 height 0
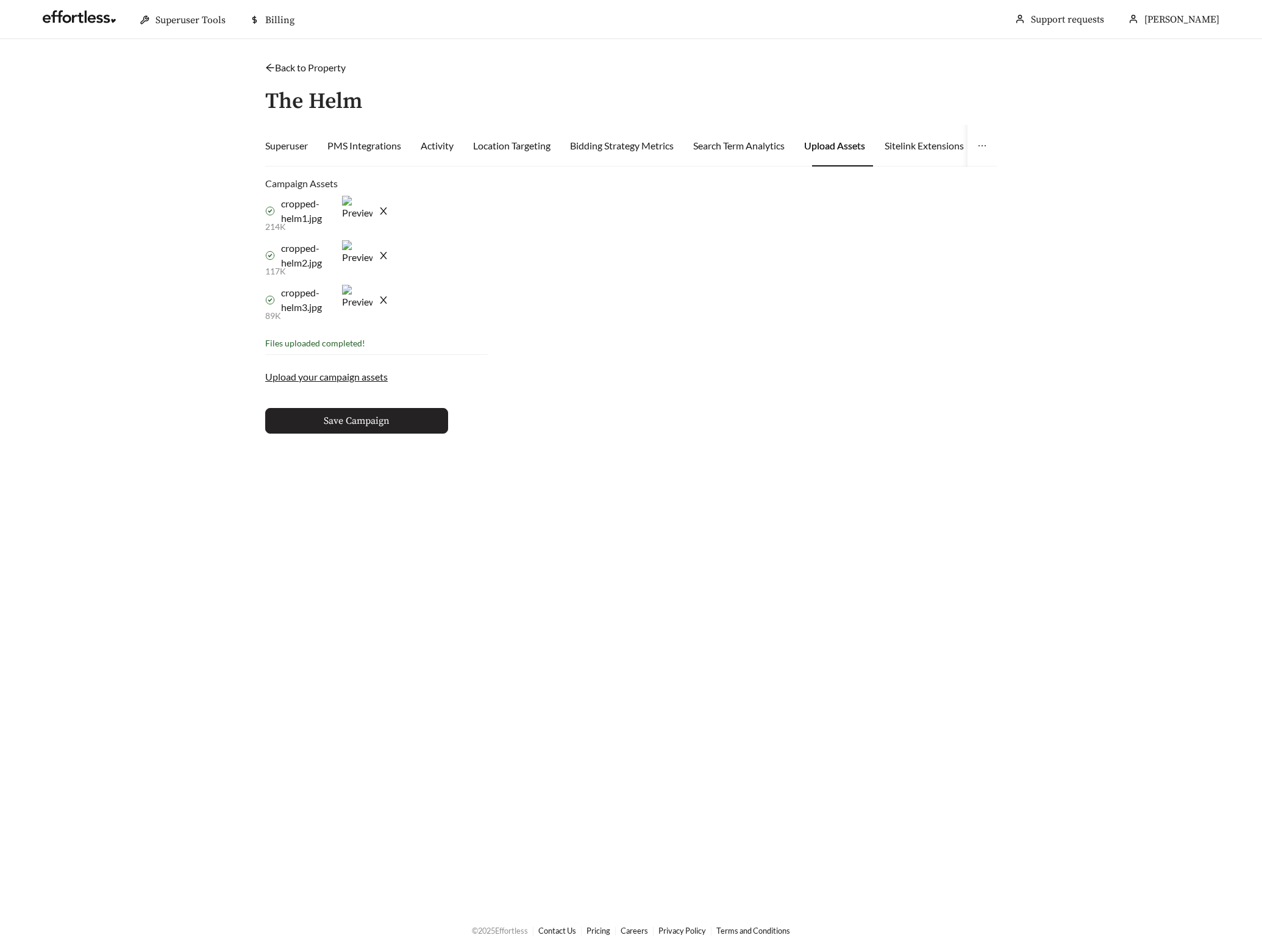
click at [393, 425] on button "Save Campaign" at bounding box center [356, 421] width 183 height 26
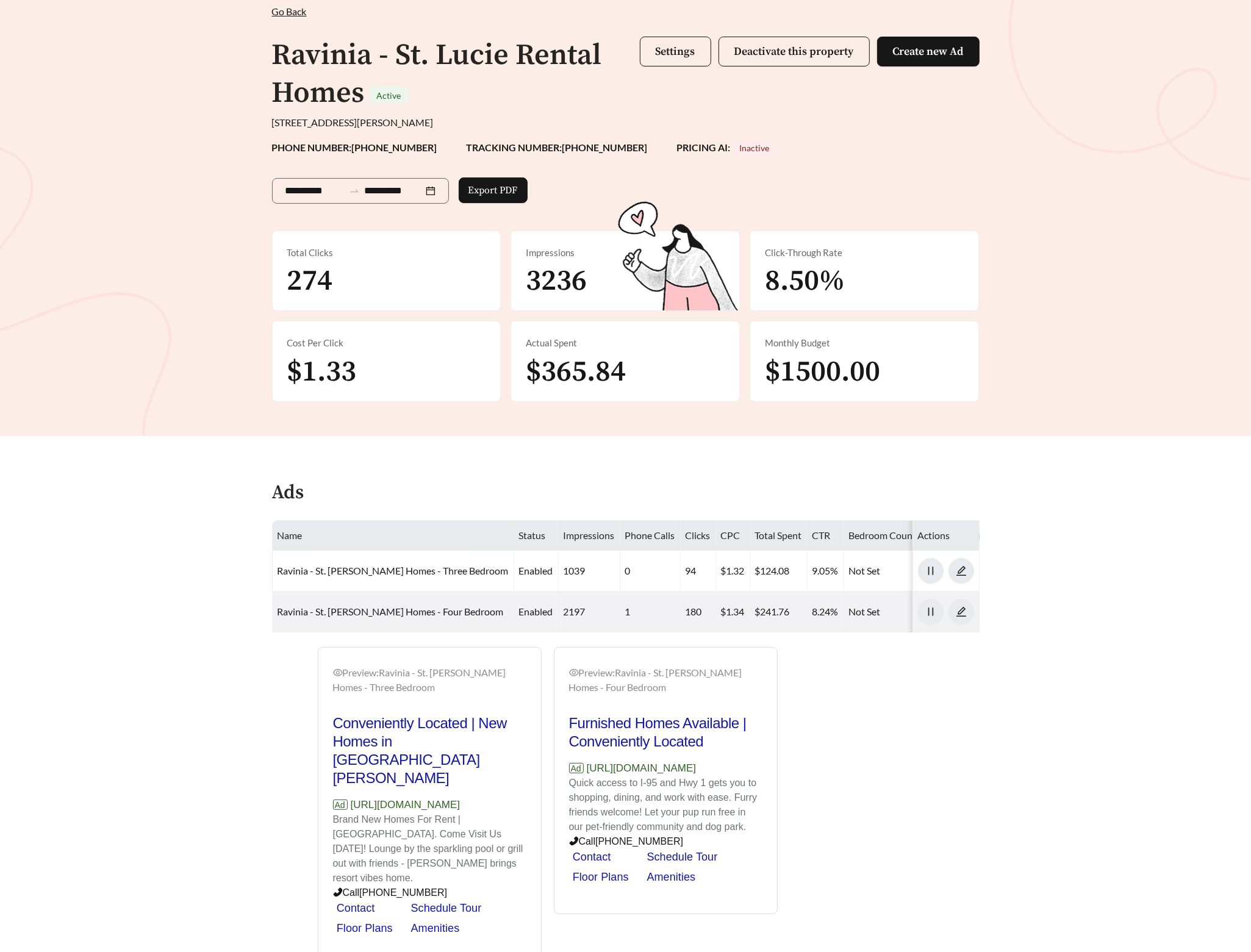
scroll to position [92, 0]
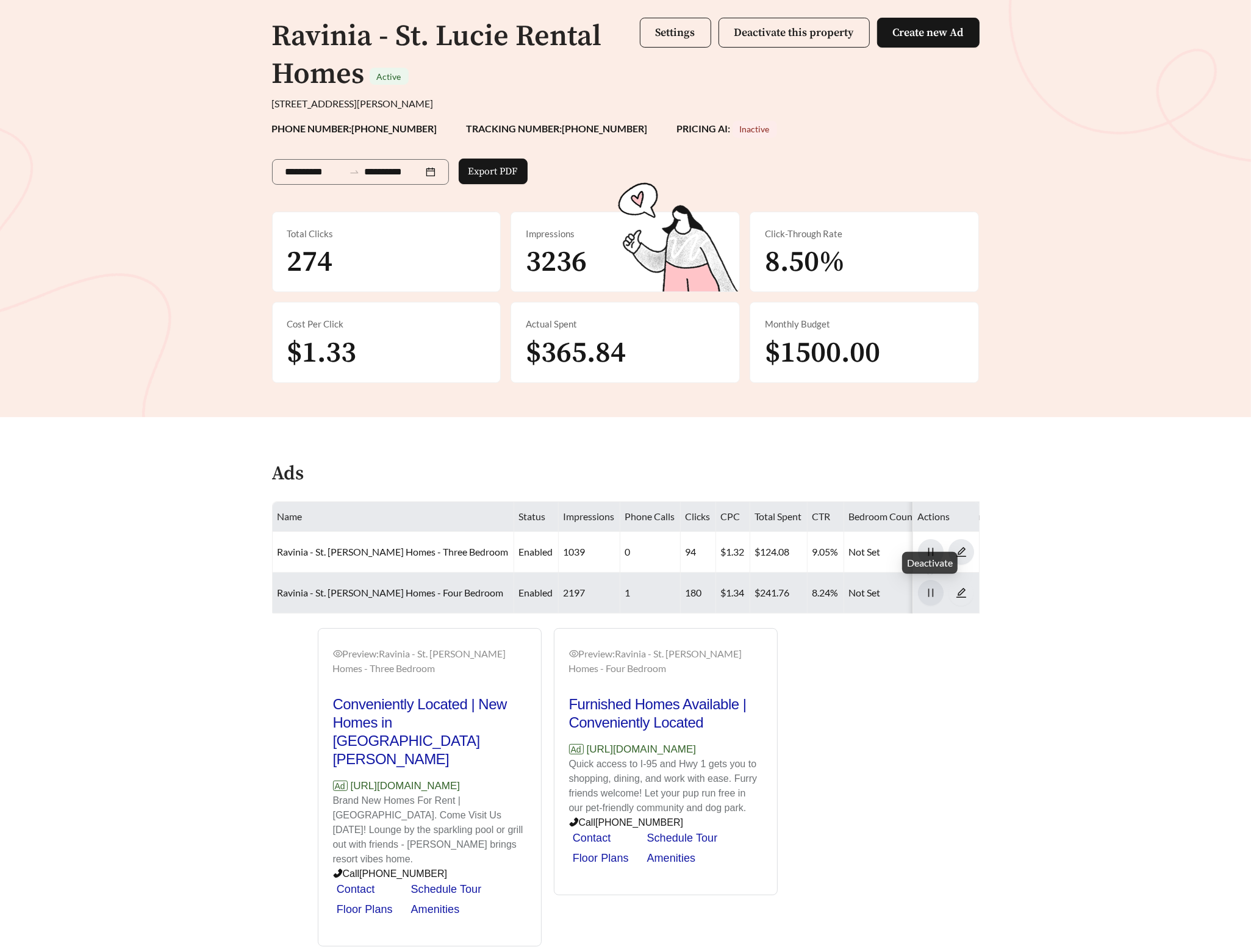
click at [925, 597] on icon "pause" at bounding box center [931, 592] width 11 height 11
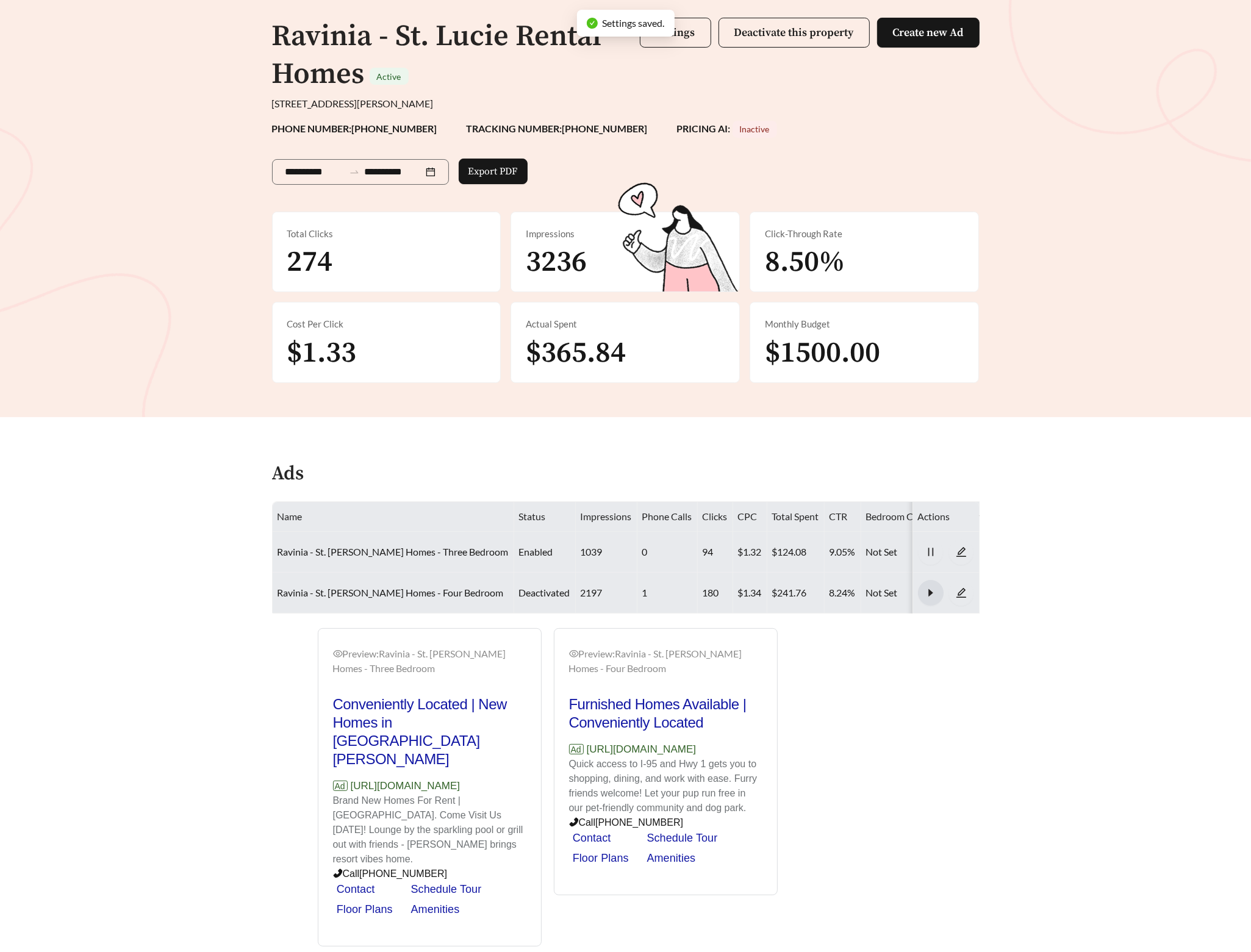
click at [418, 544] on td "Ravinia - St. [PERSON_NAME] Homes - Three Bedroom" at bounding box center [394, 552] width 242 height 41
click at [417, 551] on link "Ravinia - St. [PERSON_NAME] Homes - Three Bedroom" at bounding box center [393, 552] width 231 height 12
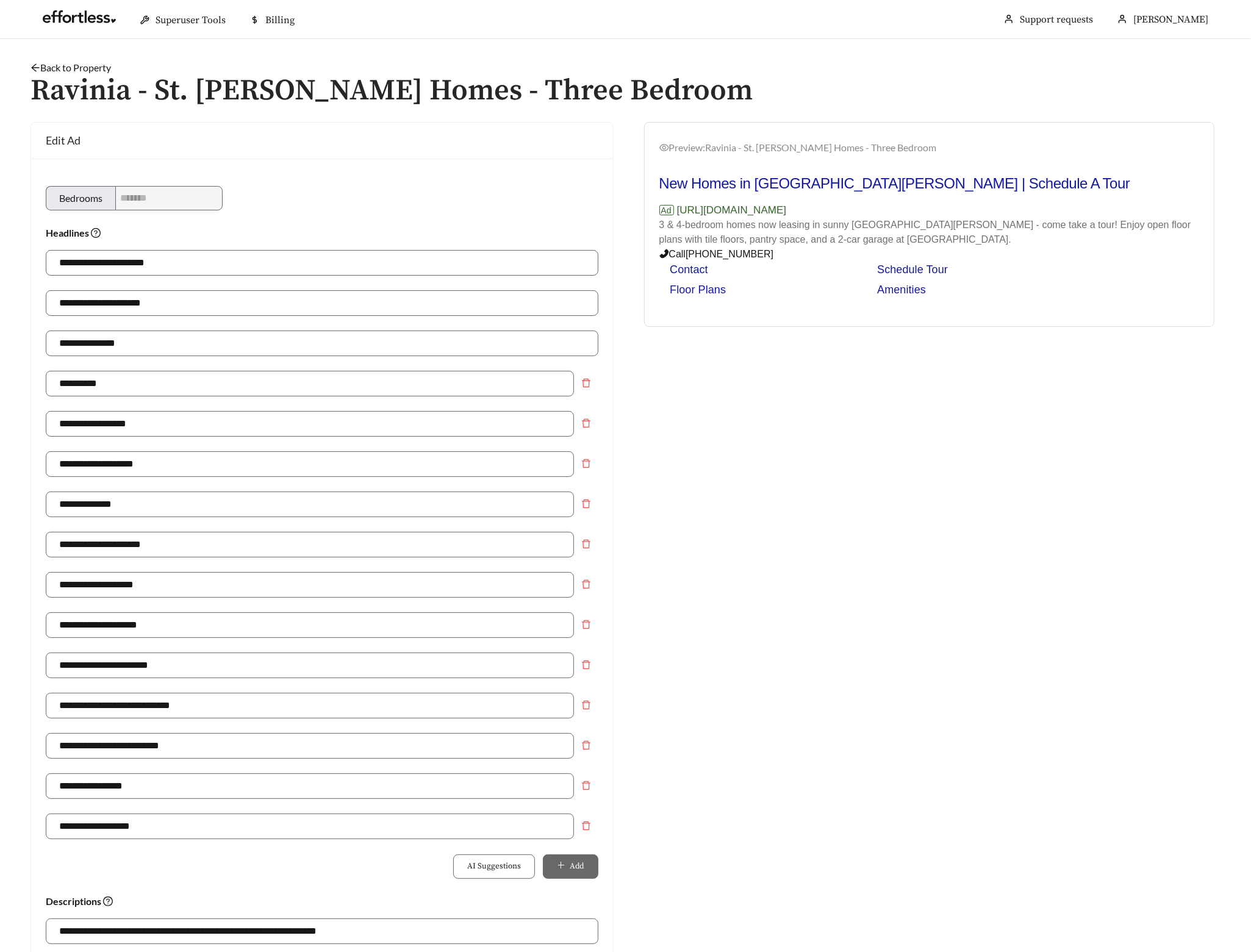
scroll to position [516, 0]
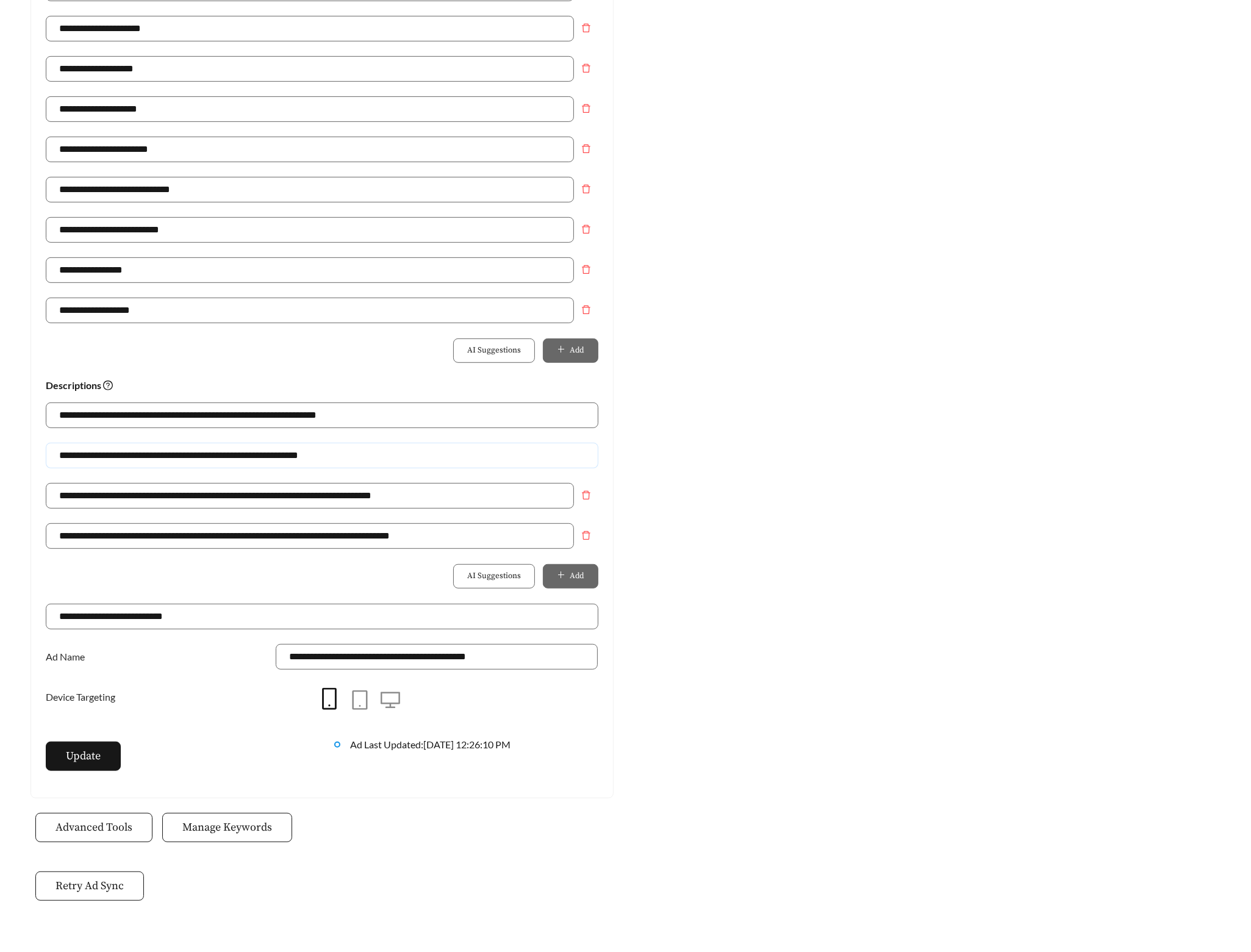
click at [123, 459] on input "**********" at bounding box center [322, 456] width 553 height 26
type input "**********"
click at [69, 764] on span "Update" at bounding box center [83, 755] width 35 height 17
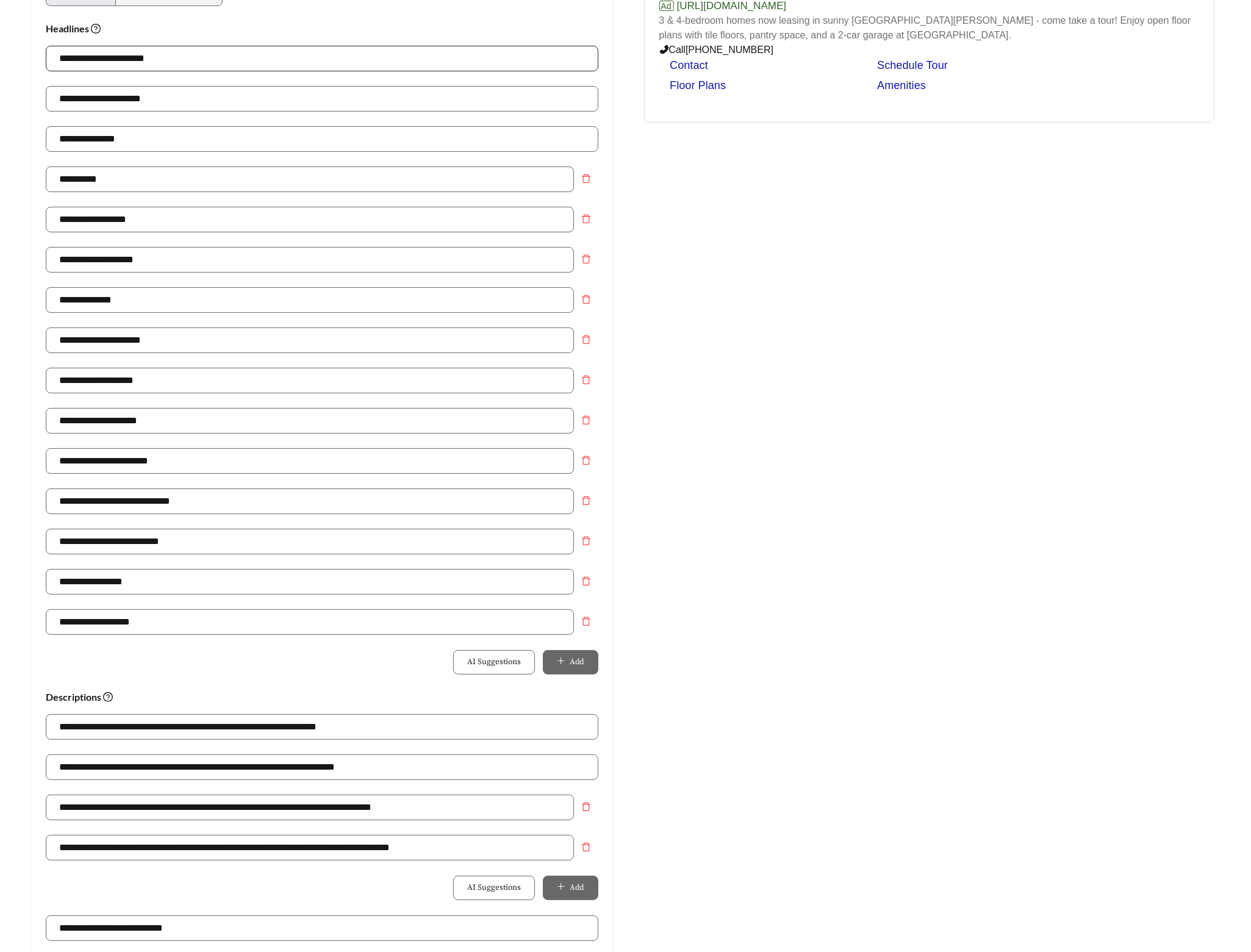
scroll to position [0, 0]
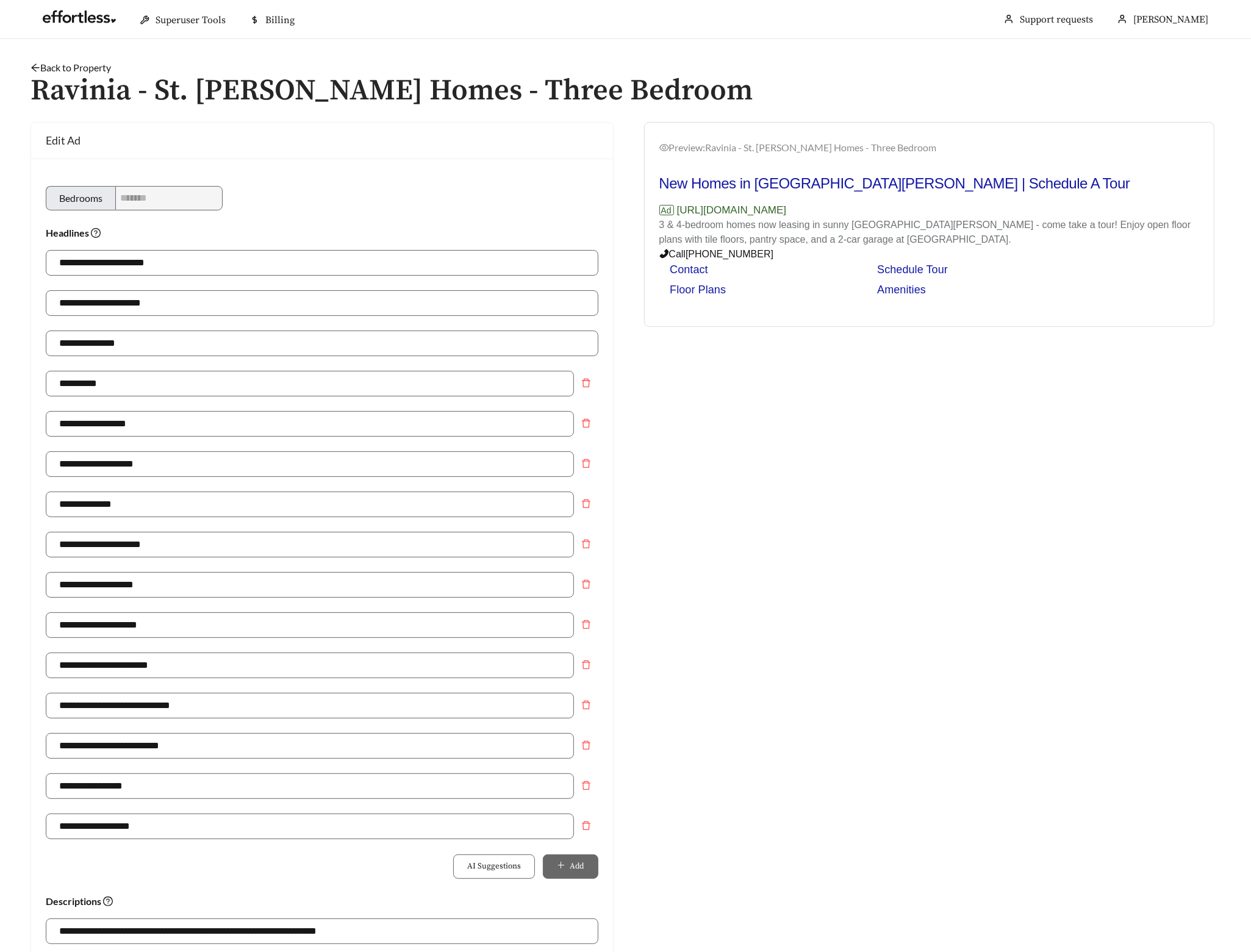
click at [87, 75] on h1 "Ravinia - St. [PERSON_NAME] Homes - Three Bedroom" at bounding box center [626, 91] width 1190 height 32
click at [92, 69] on link "Back to Property" at bounding box center [71, 67] width 81 height 12
